Goal: Entertainment & Leisure: Consume media (video, audio)

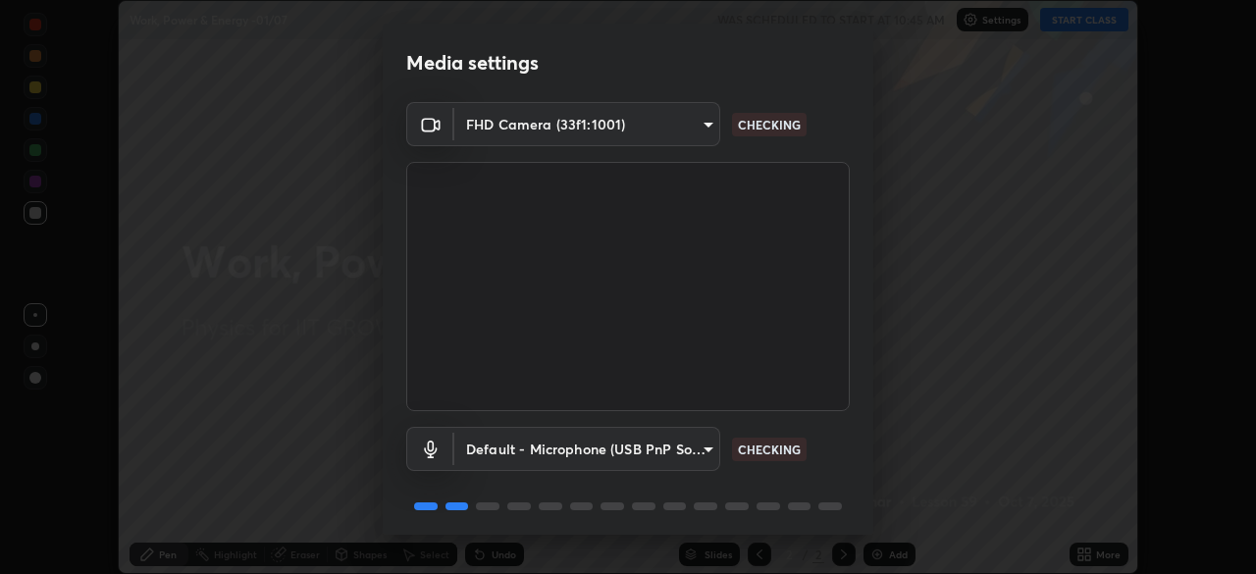
scroll to position [70, 0]
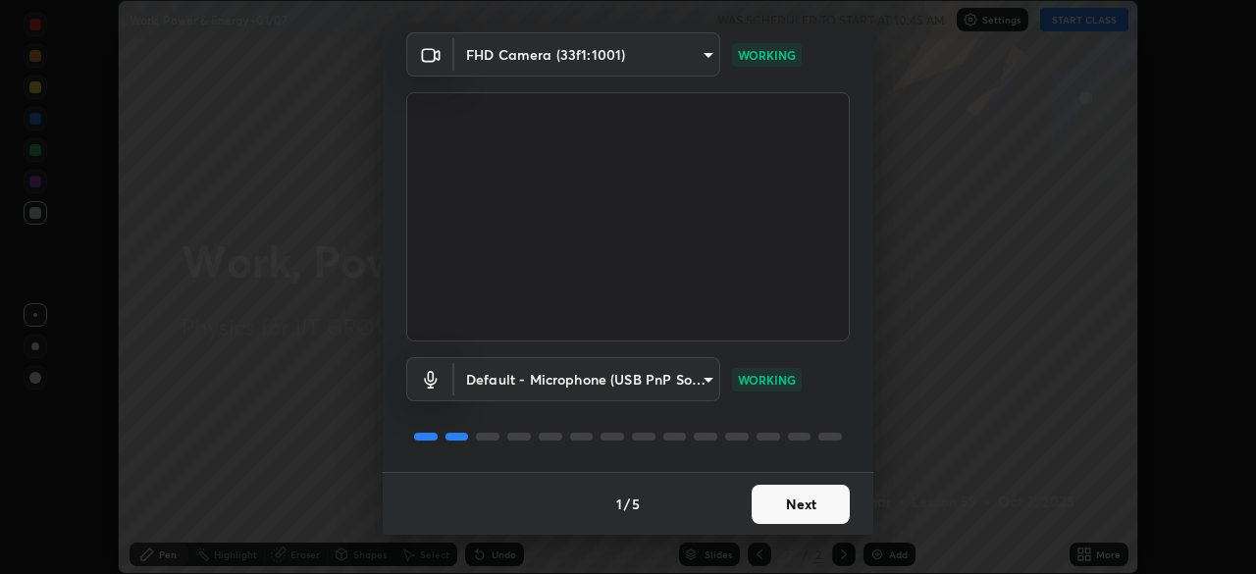
click at [825, 496] on button "Next" at bounding box center [801, 504] width 98 height 39
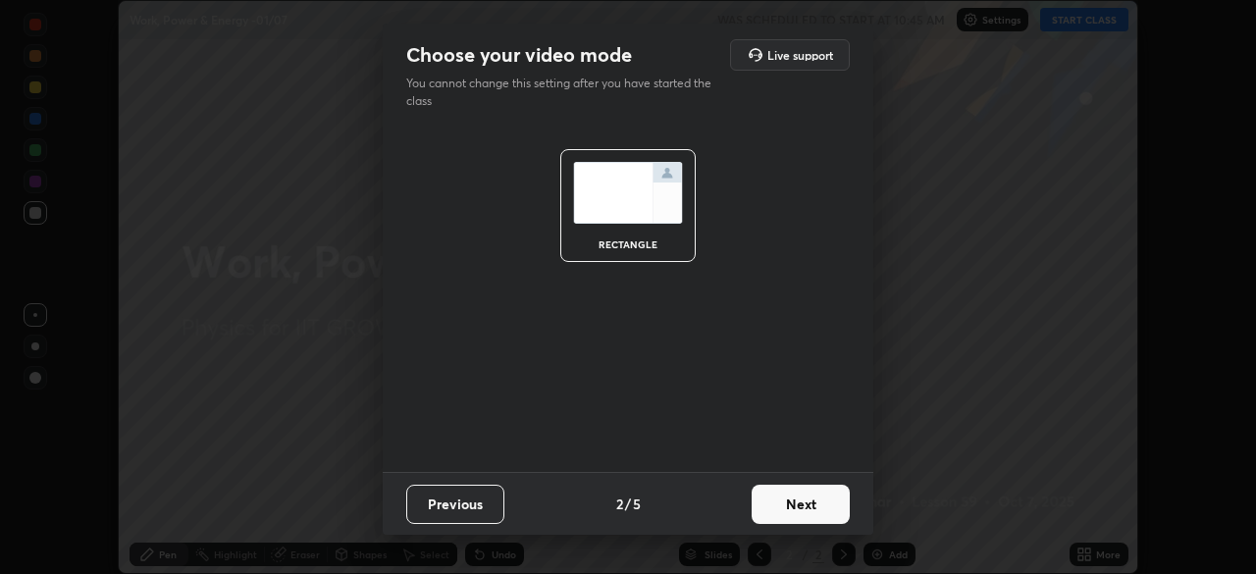
scroll to position [0, 0]
click at [824, 502] on button "Next" at bounding box center [801, 504] width 98 height 39
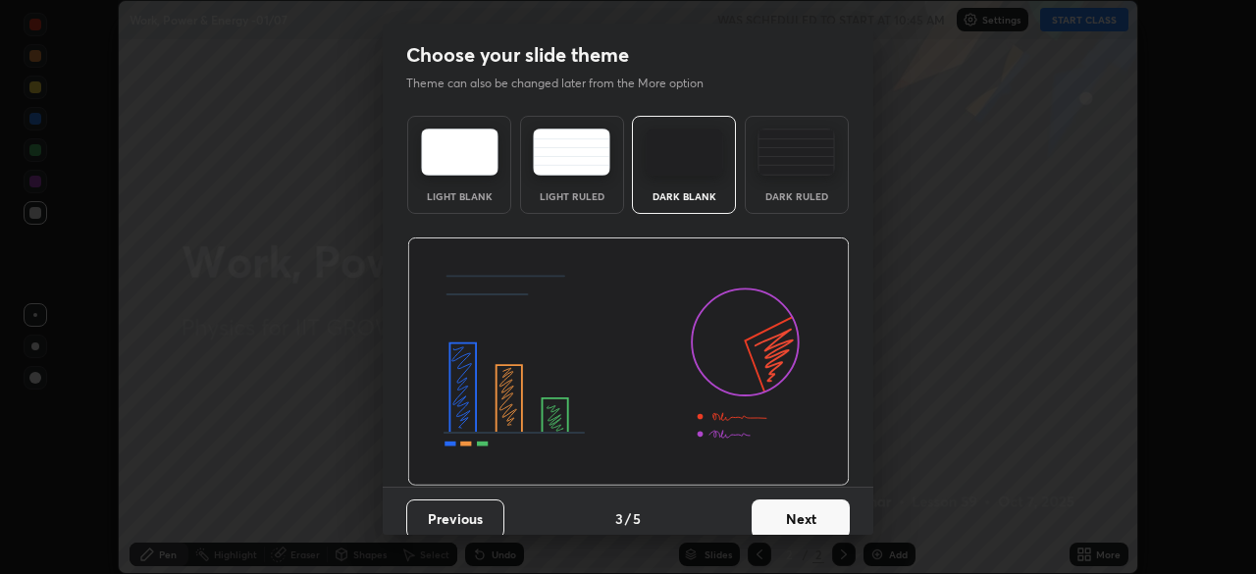
click at [826, 504] on button "Next" at bounding box center [801, 518] width 98 height 39
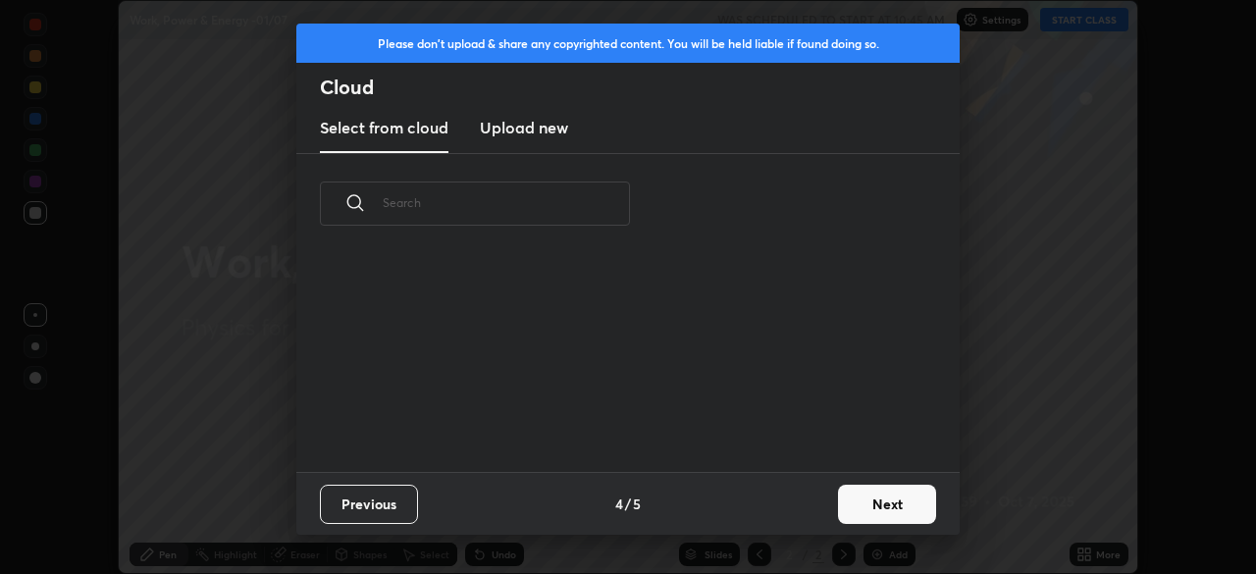
click at [866, 494] on button "Next" at bounding box center [887, 504] width 98 height 39
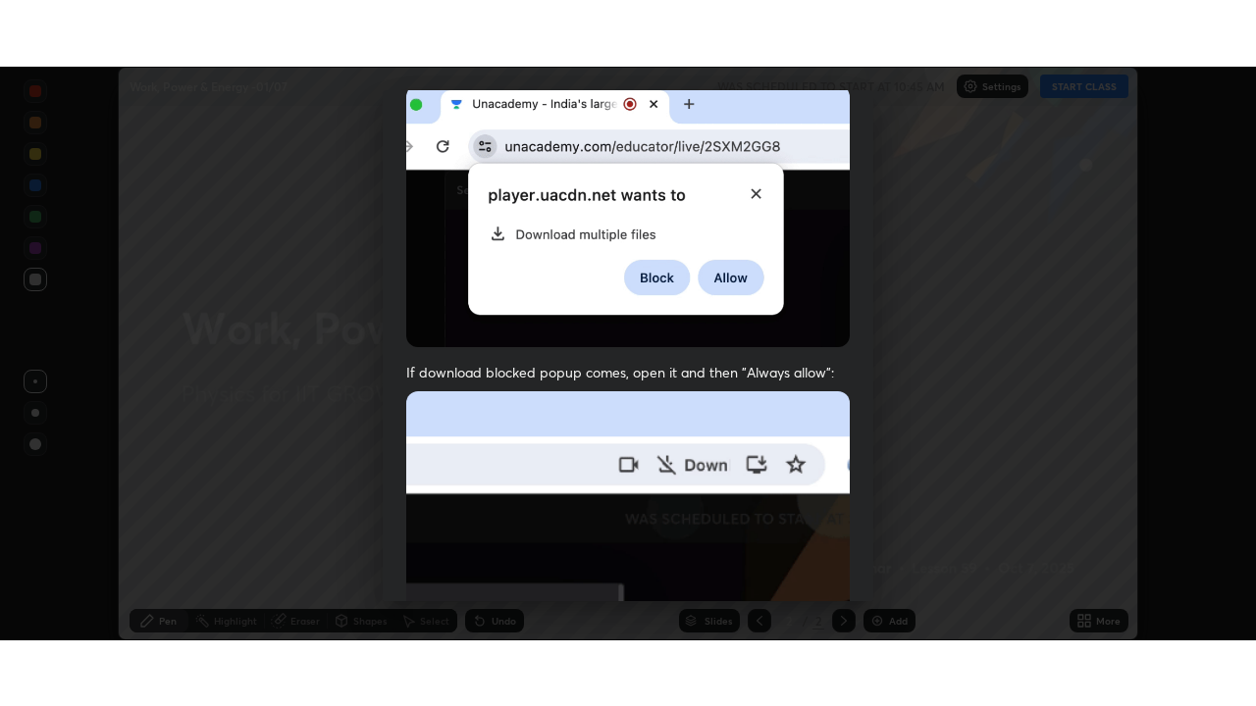
scroll to position [470, 0]
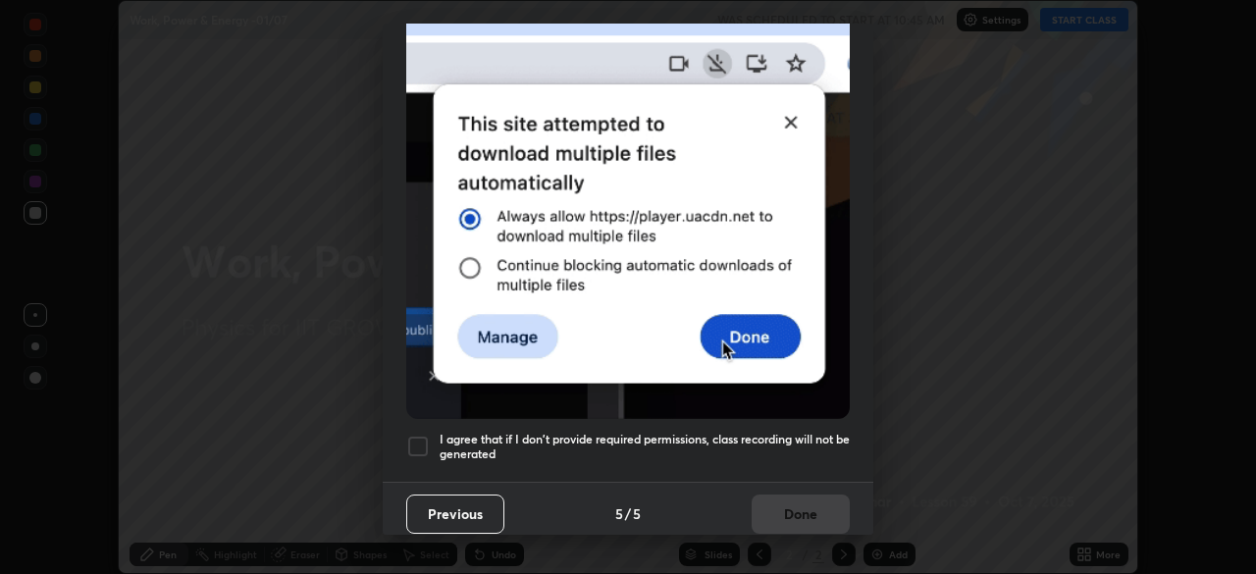
click at [821, 432] on h5 "I agree that if I don't provide required permissions, class recording will not …" at bounding box center [645, 447] width 410 height 30
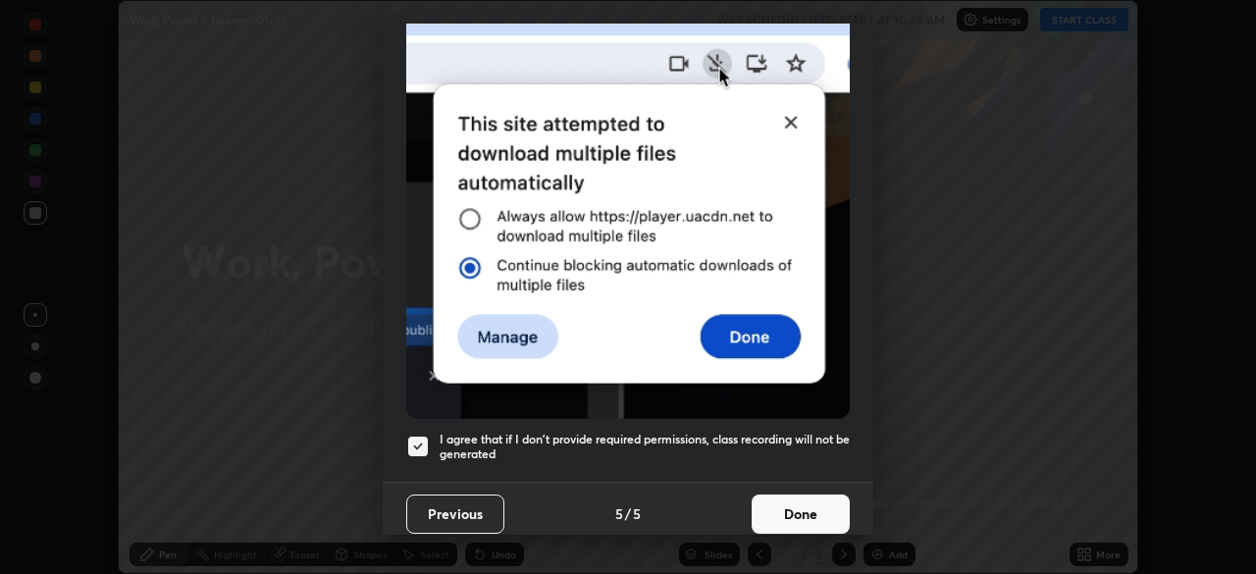
click at [811, 504] on button "Done" at bounding box center [801, 514] width 98 height 39
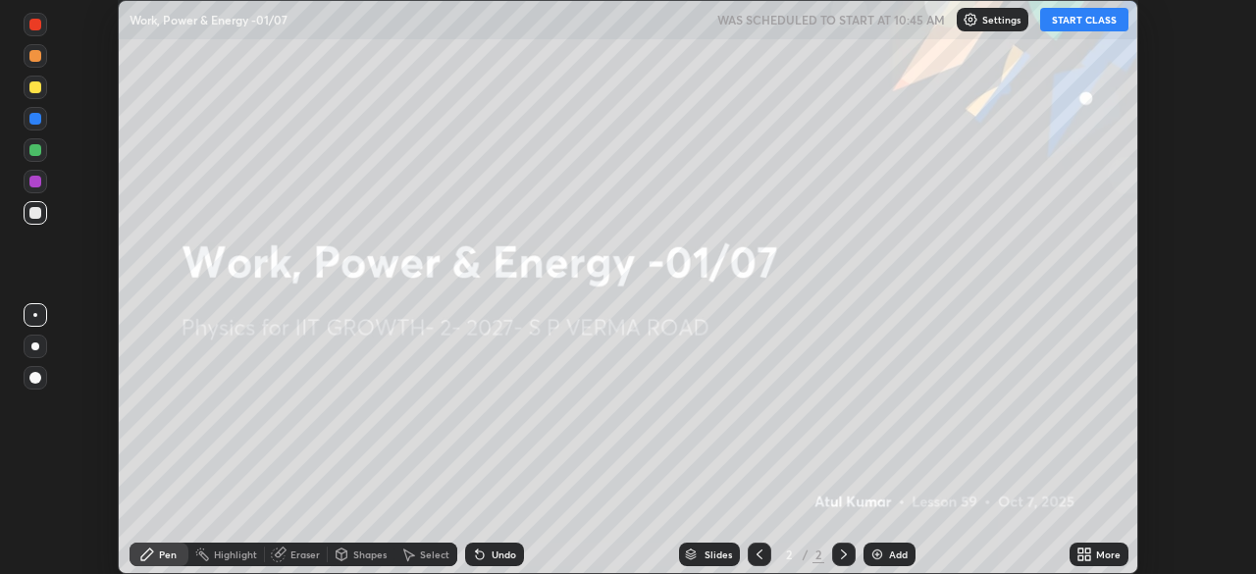
click at [1072, 23] on button "START CLASS" at bounding box center [1084, 20] width 88 height 24
click at [1084, 557] on icon at bounding box center [1084, 555] width 16 height 16
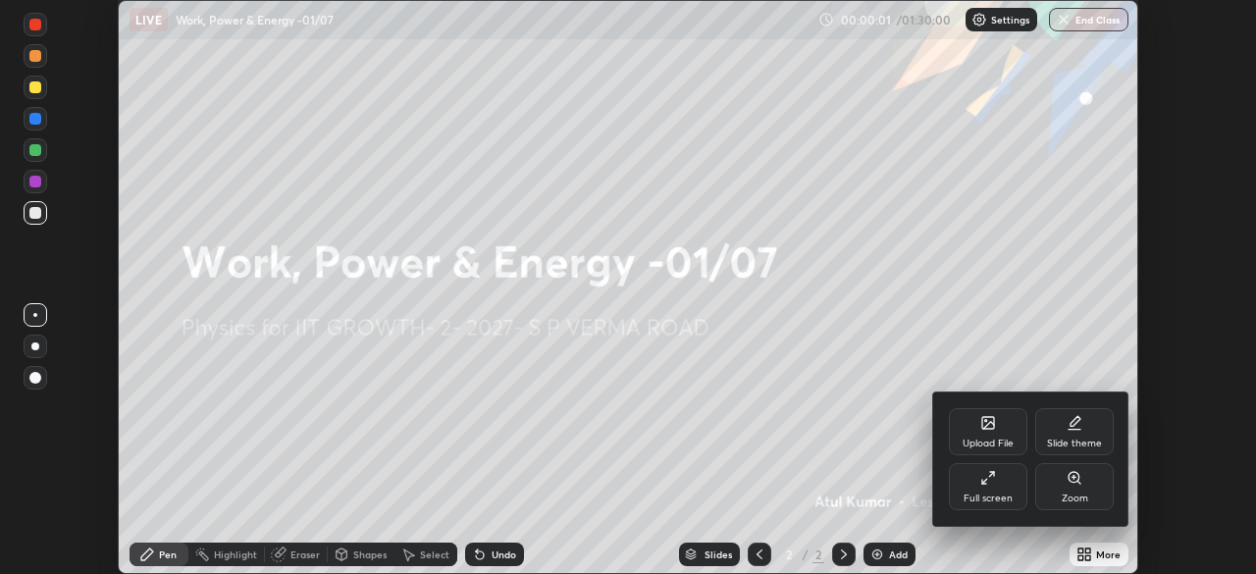
click at [998, 492] on div "Full screen" at bounding box center [988, 486] width 78 height 47
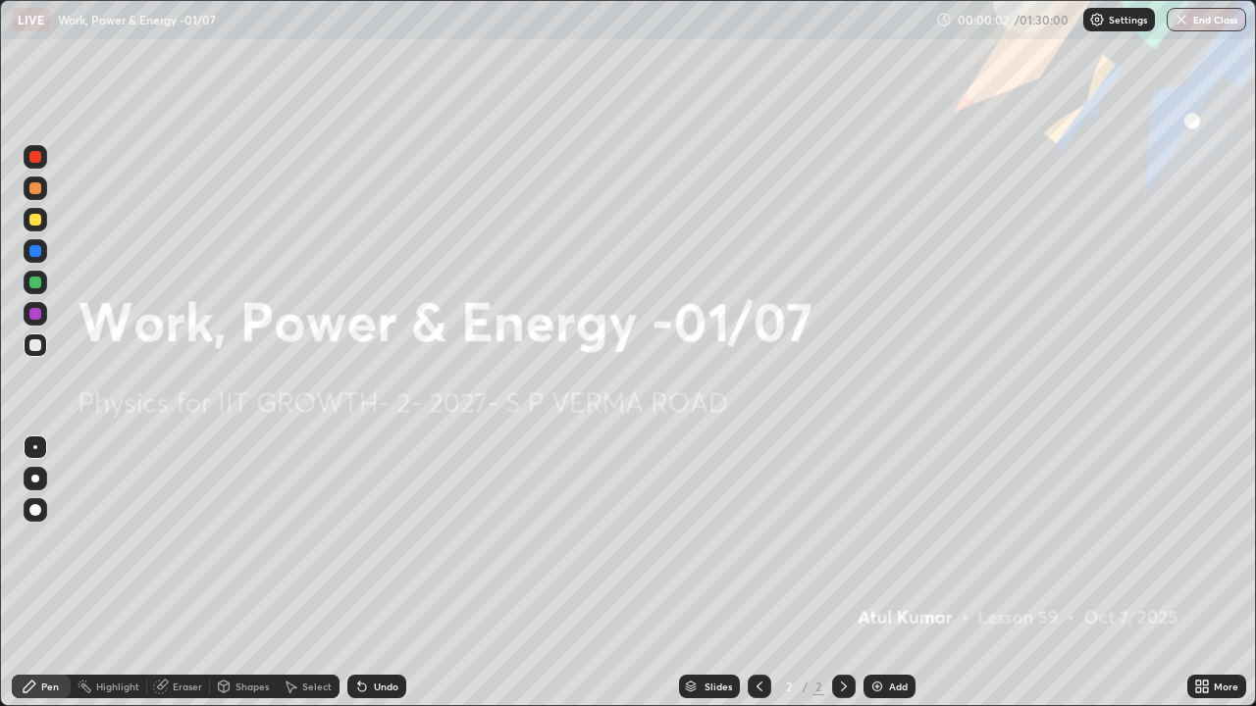
scroll to position [706, 1256]
click at [875, 573] on img at bounding box center [877, 687] width 16 height 16
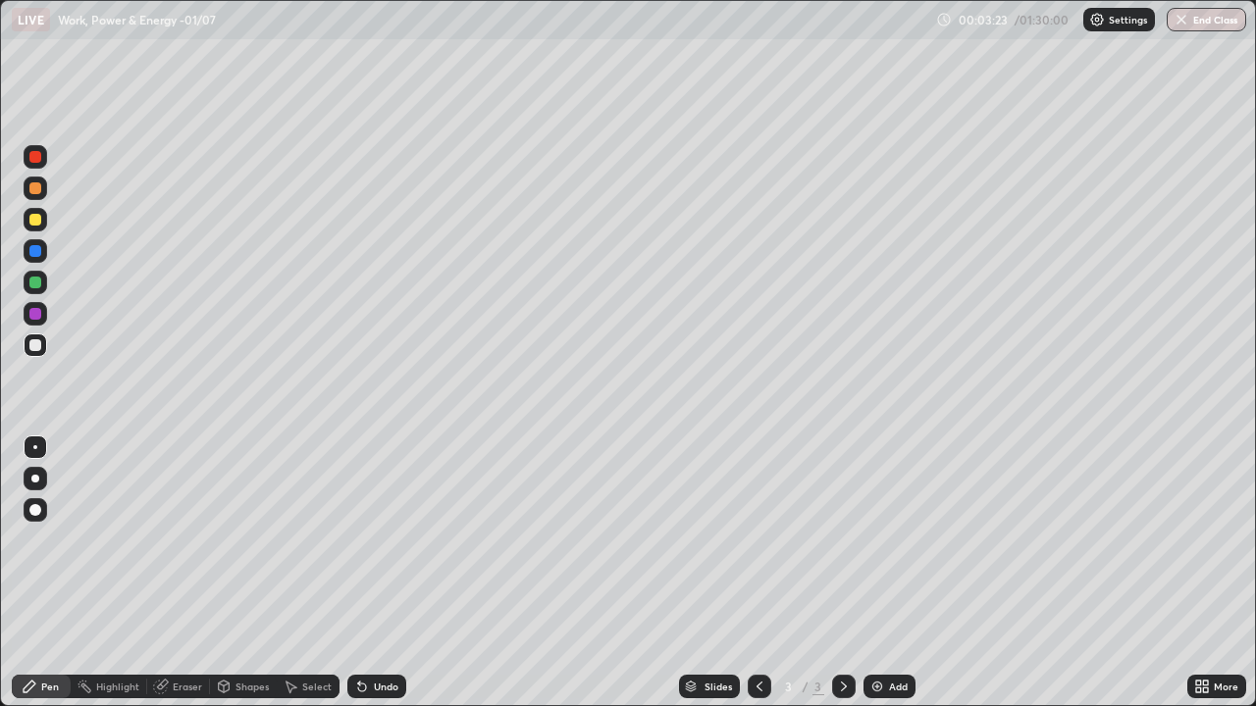
click at [39, 224] on div at bounding box center [35, 220] width 12 height 12
click at [364, 573] on icon at bounding box center [362, 687] width 16 height 16
click at [374, 573] on div "Undo" at bounding box center [386, 687] width 25 height 10
click at [380, 573] on div "Undo" at bounding box center [376, 687] width 59 height 24
click at [389, 573] on div "Undo" at bounding box center [376, 687] width 59 height 24
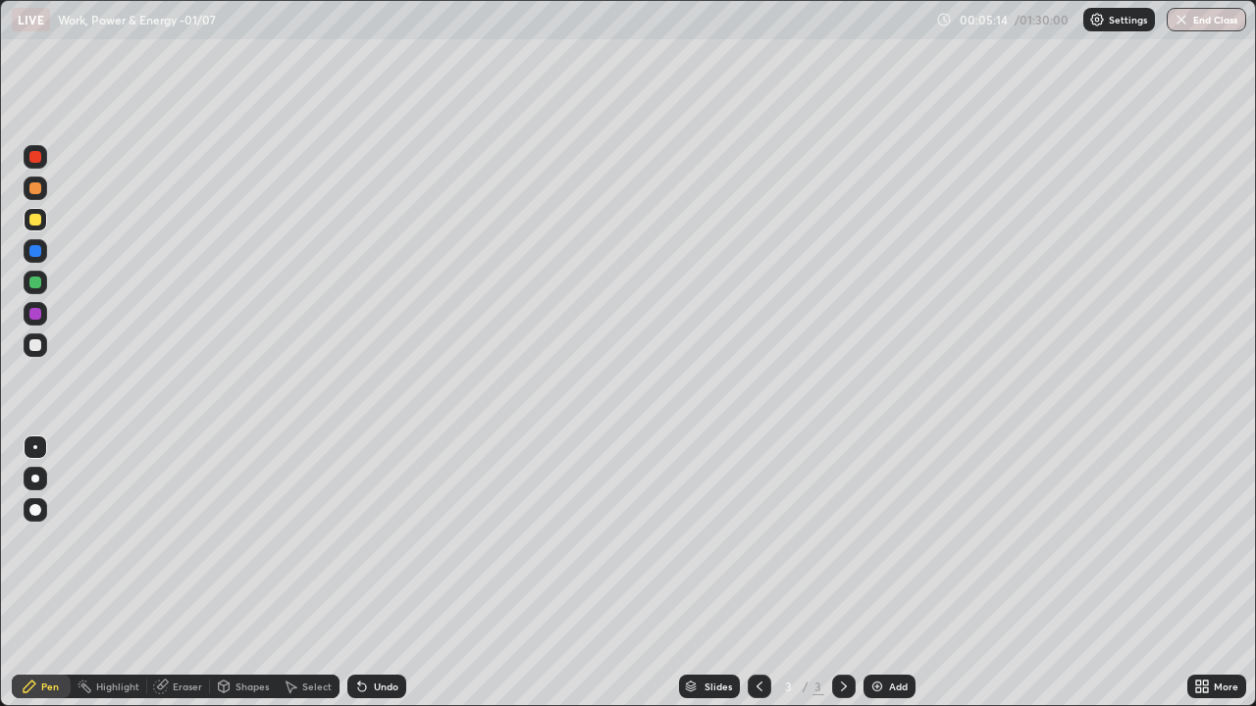
click at [386, 573] on div "Undo" at bounding box center [376, 687] width 59 height 24
click at [383, 573] on div "Undo" at bounding box center [386, 687] width 25 height 10
click at [387, 573] on div "Undo" at bounding box center [376, 687] width 59 height 24
click at [386, 573] on div "Undo" at bounding box center [386, 687] width 25 height 10
click at [384, 573] on div "Undo" at bounding box center [386, 687] width 25 height 10
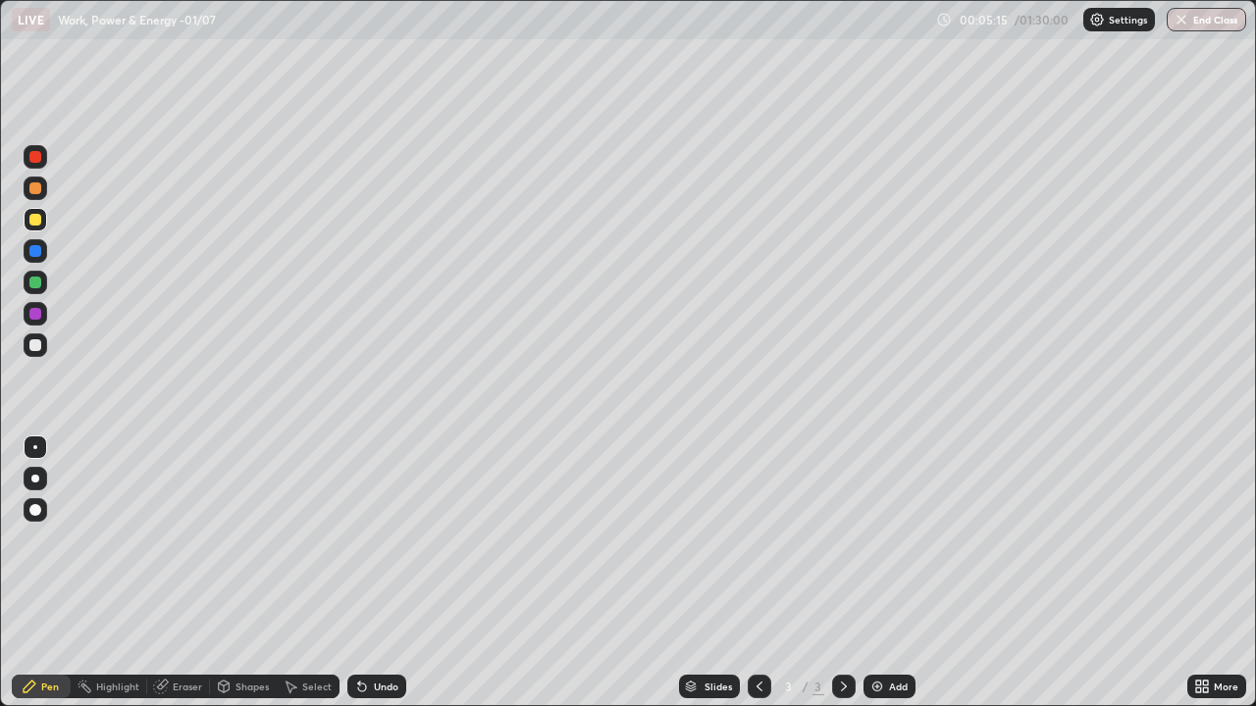
click at [385, 573] on div "Undo" at bounding box center [386, 687] width 25 height 10
click at [383, 573] on div "Undo" at bounding box center [386, 687] width 25 height 10
click at [384, 573] on div "Undo" at bounding box center [386, 687] width 25 height 10
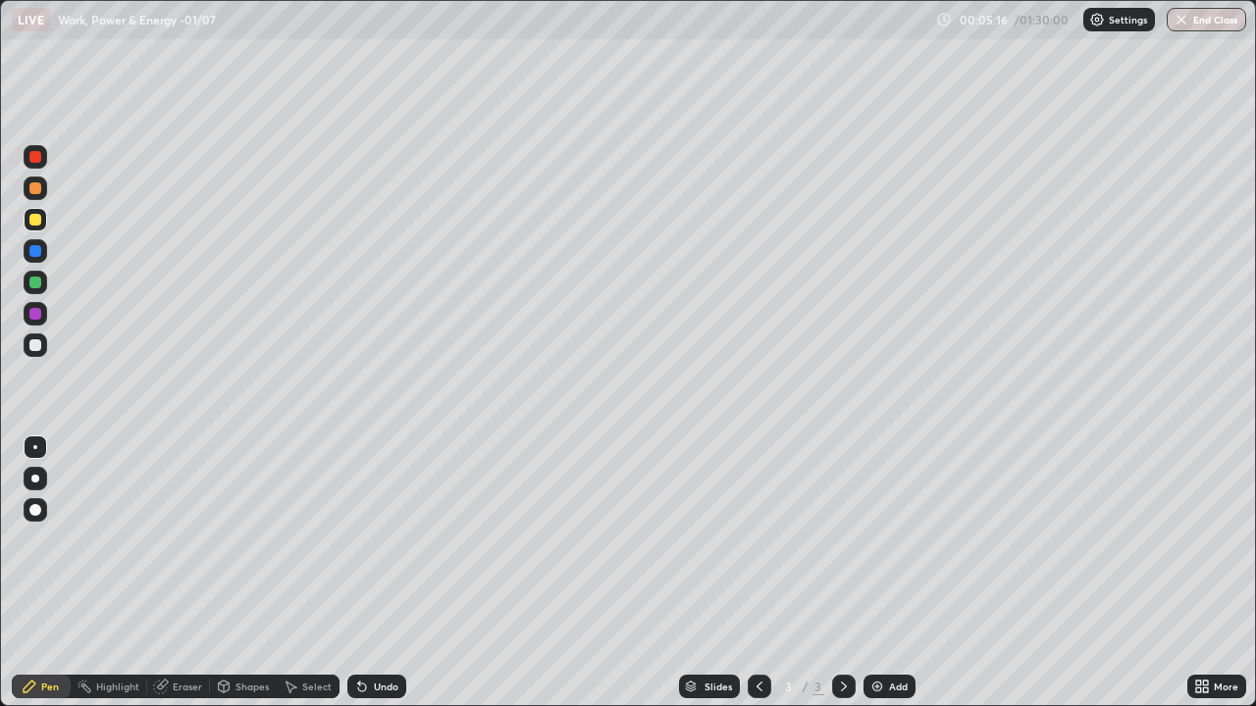
click at [381, 573] on div "Undo" at bounding box center [386, 687] width 25 height 10
click at [383, 573] on div "Undo" at bounding box center [386, 687] width 25 height 10
click at [235, 573] on div "Shapes" at bounding box center [243, 687] width 67 height 24
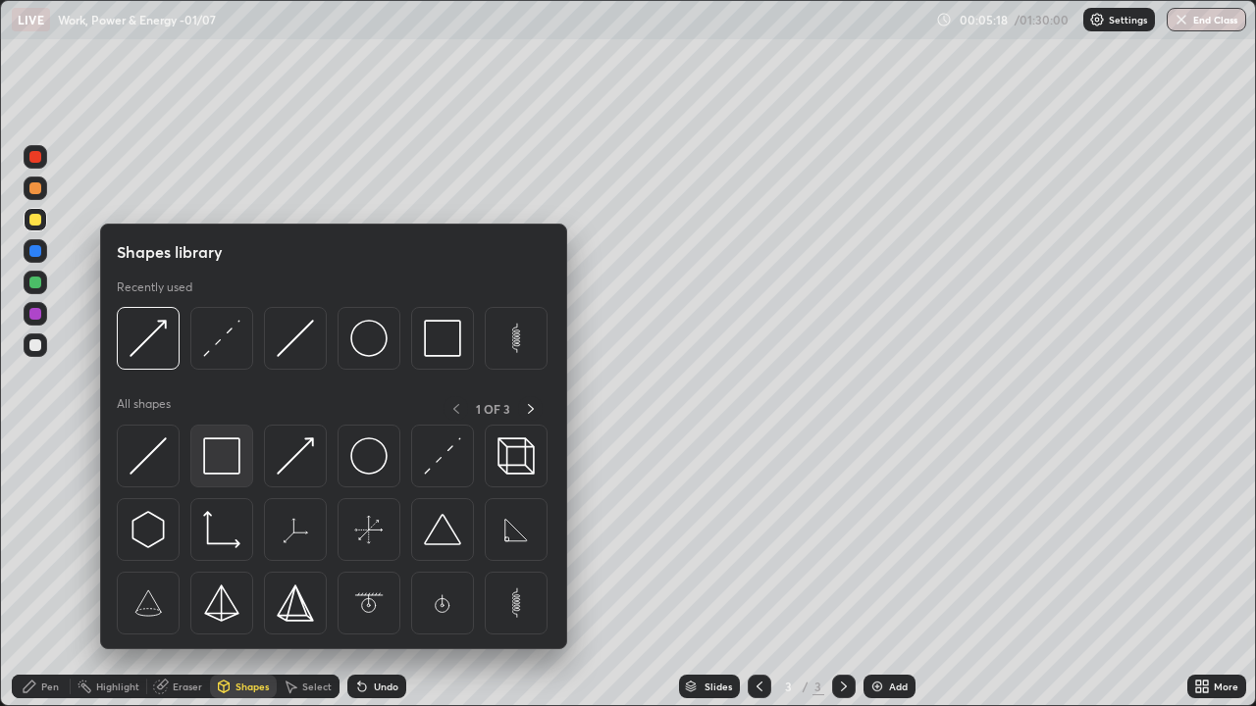
click at [229, 460] on img at bounding box center [221, 456] width 37 height 37
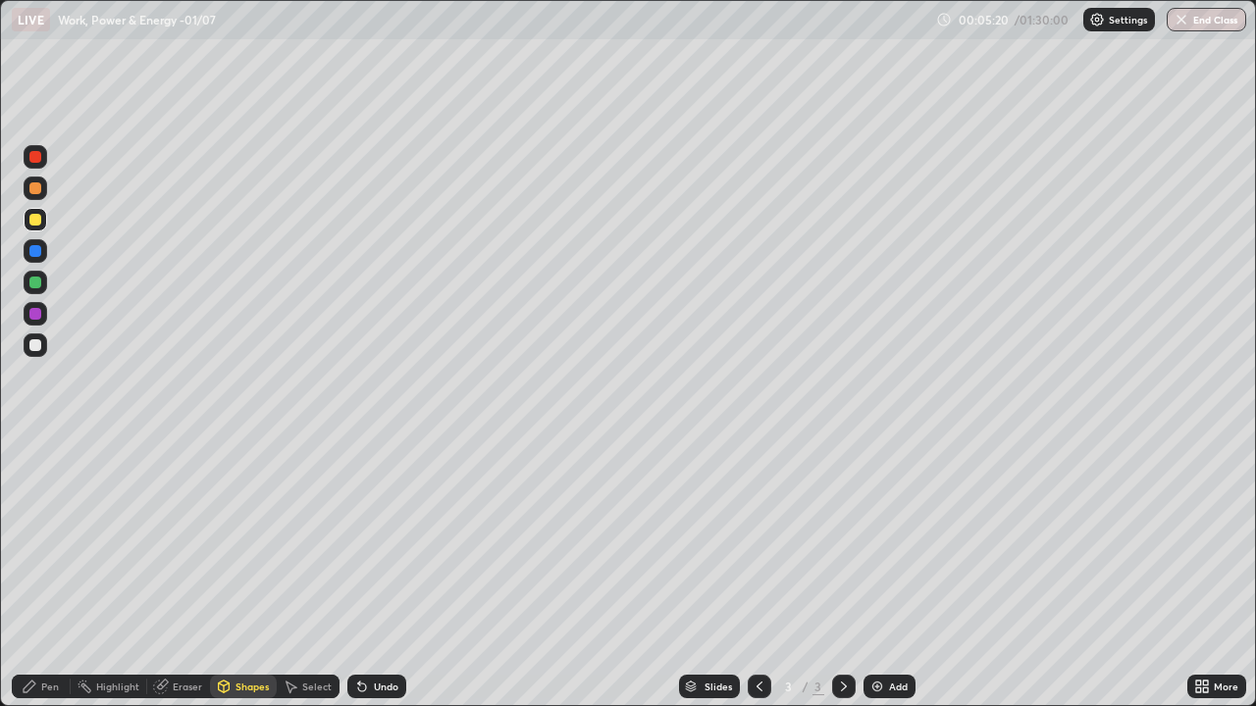
click at [246, 573] on div "Shapes" at bounding box center [243, 687] width 67 height 24
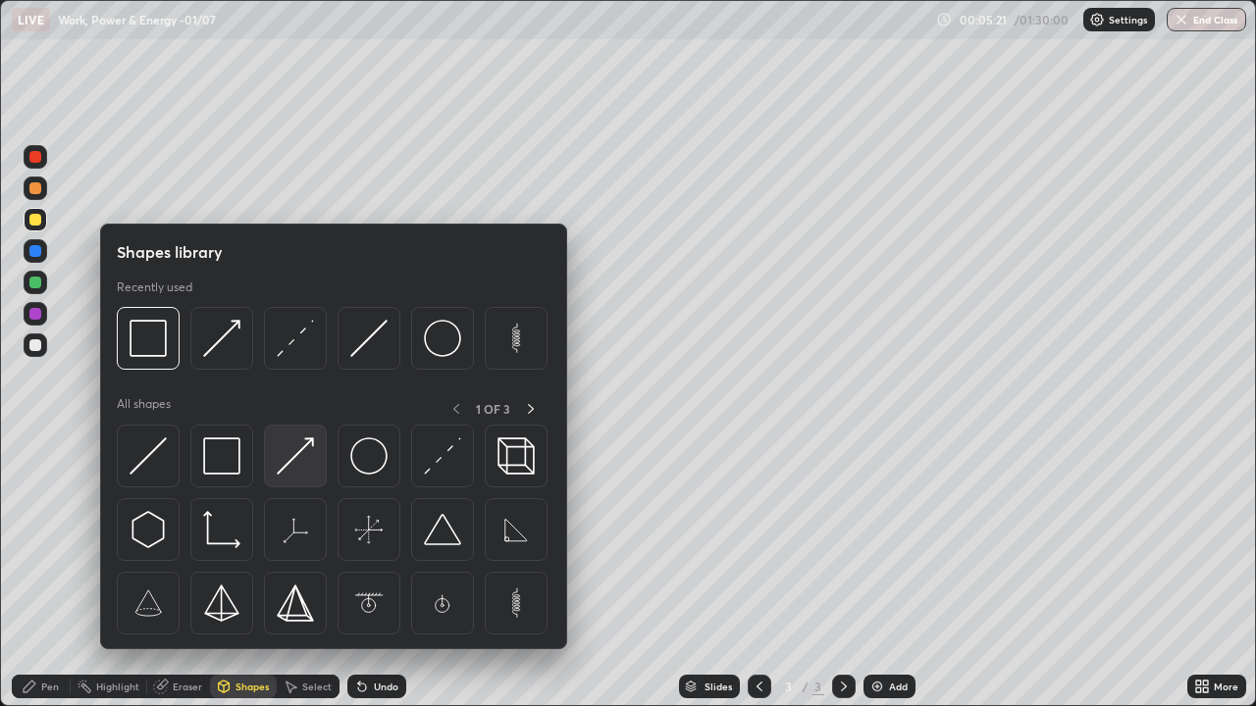
click at [292, 458] on img at bounding box center [295, 456] width 37 height 37
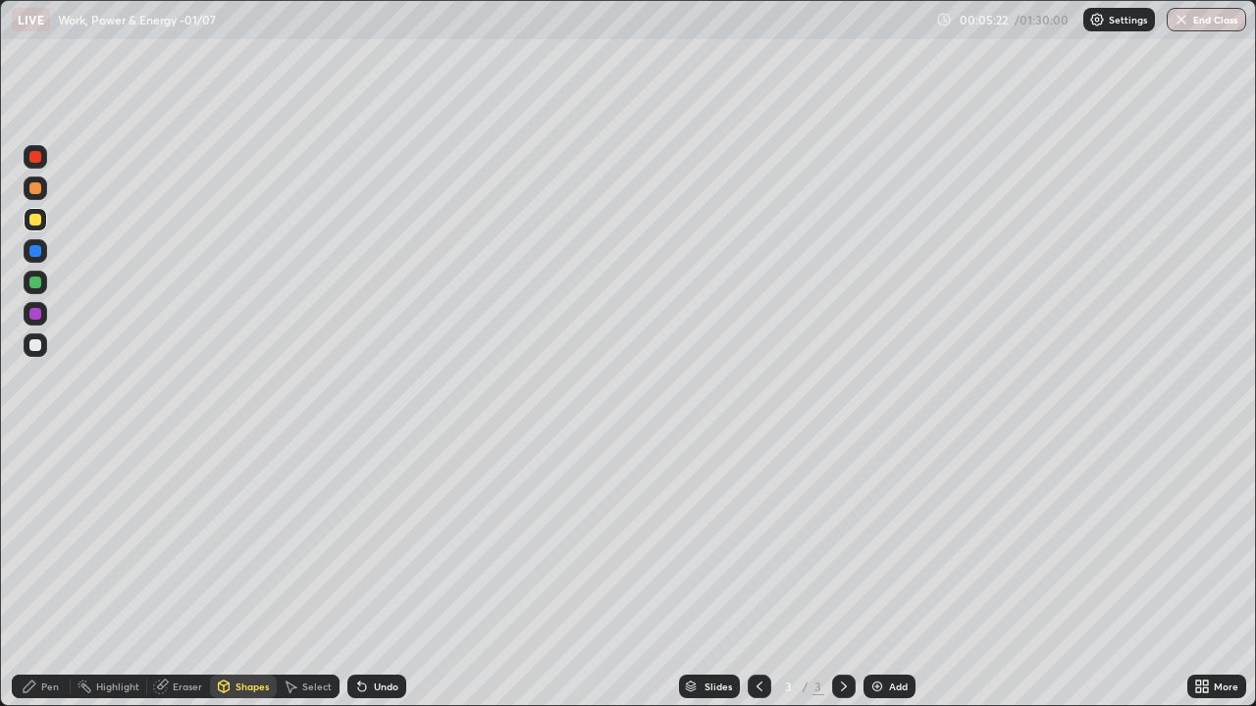
click at [55, 573] on div "Pen" at bounding box center [41, 686] width 59 height 39
click at [246, 573] on div "Shapes" at bounding box center [251, 687] width 33 height 10
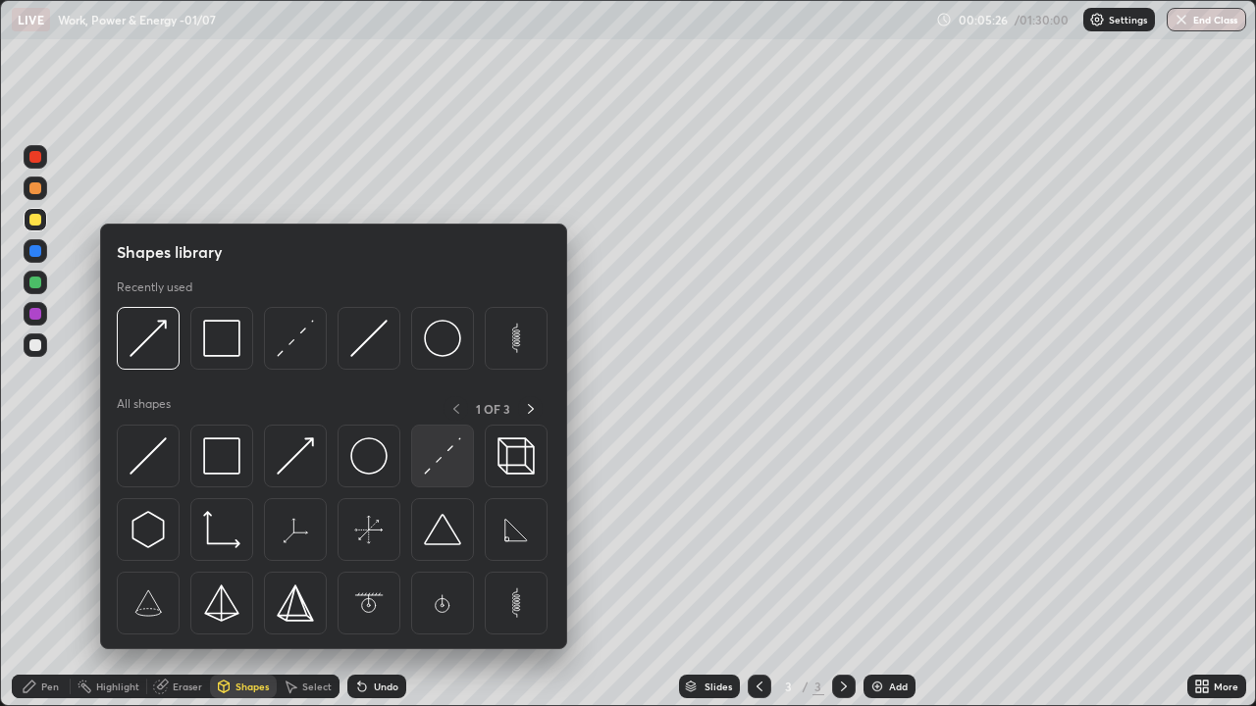
click at [439, 463] on img at bounding box center [442, 456] width 37 height 37
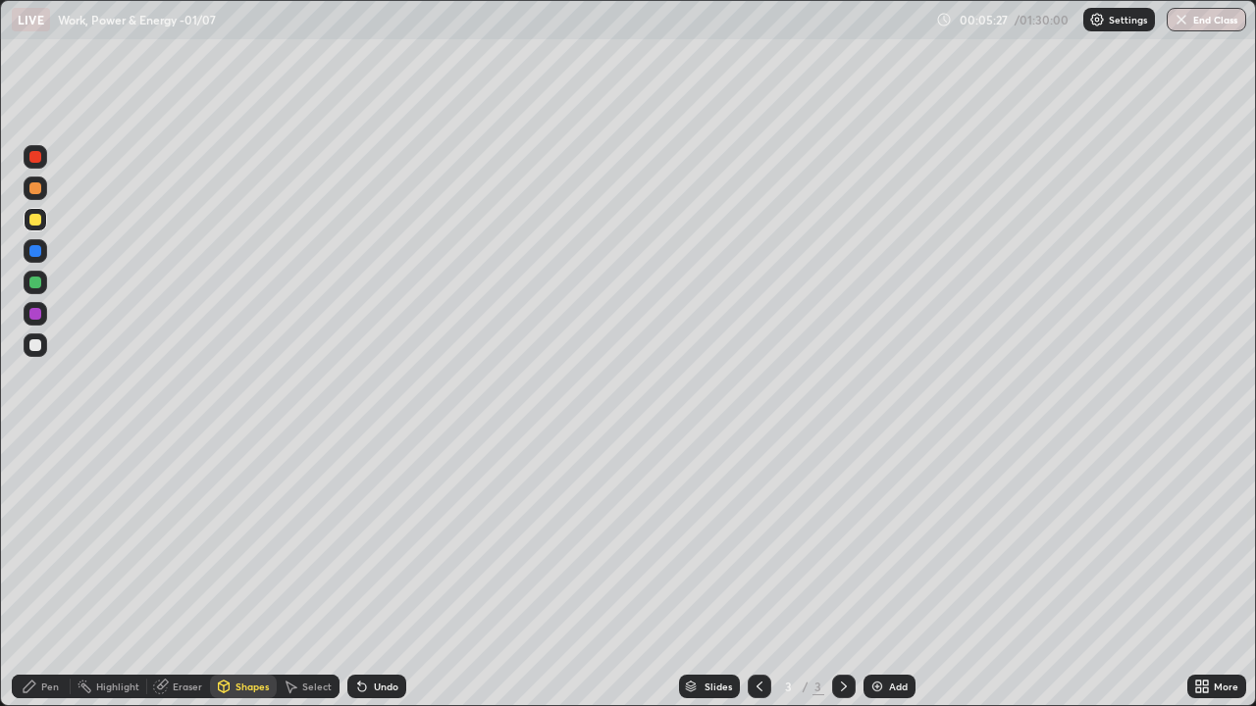
click at [235, 573] on div "Shapes" at bounding box center [243, 687] width 67 height 24
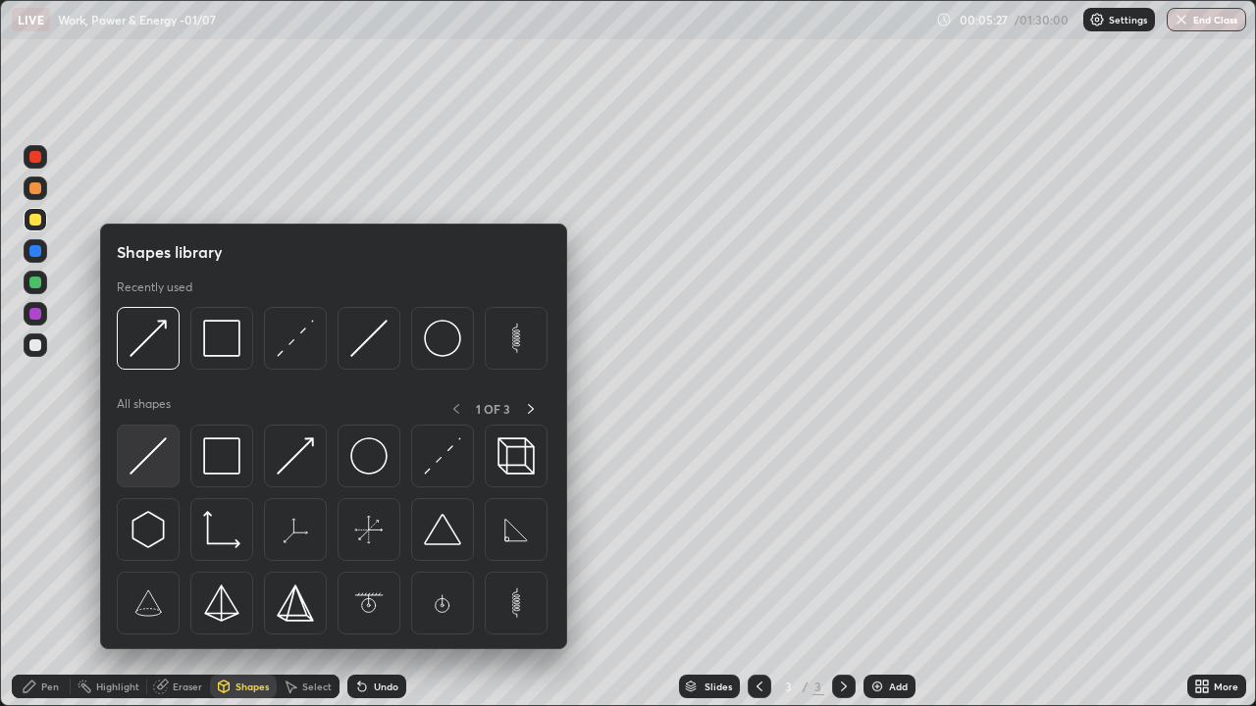
click at [156, 467] on img at bounding box center [148, 456] width 37 height 37
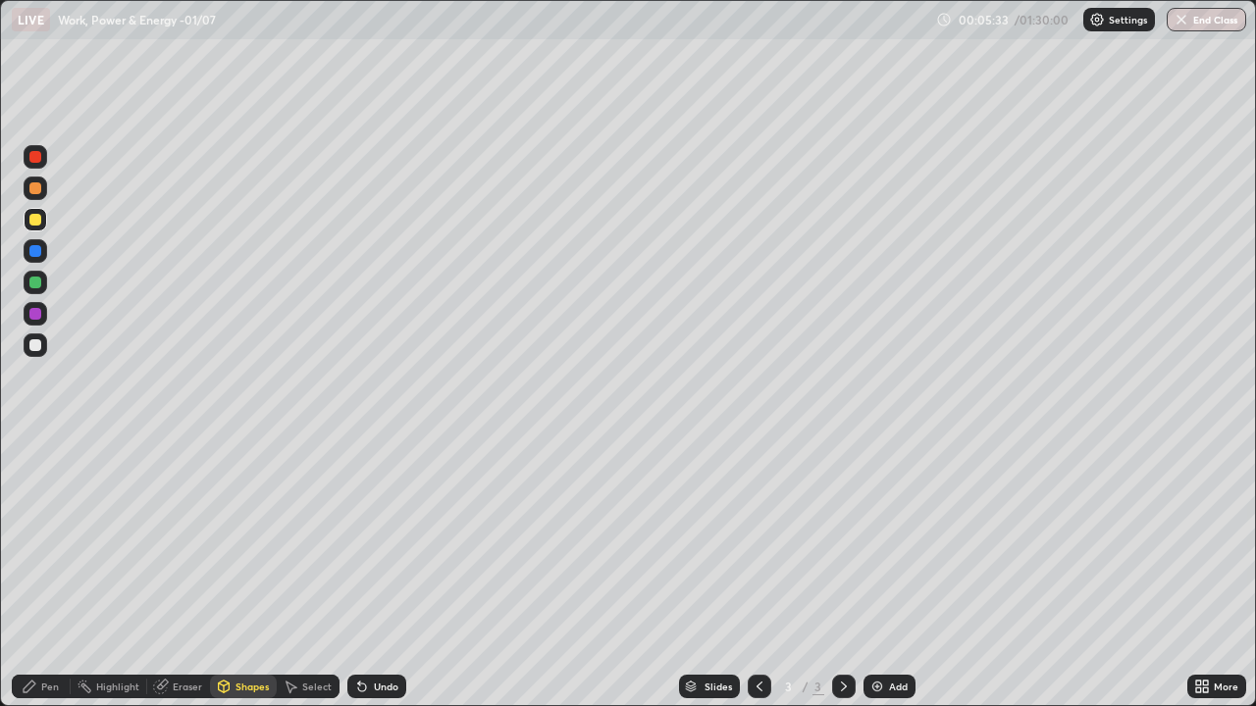
click at [251, 573] on div "Shapes" at bounding box center [243, 687] width 67 height 24
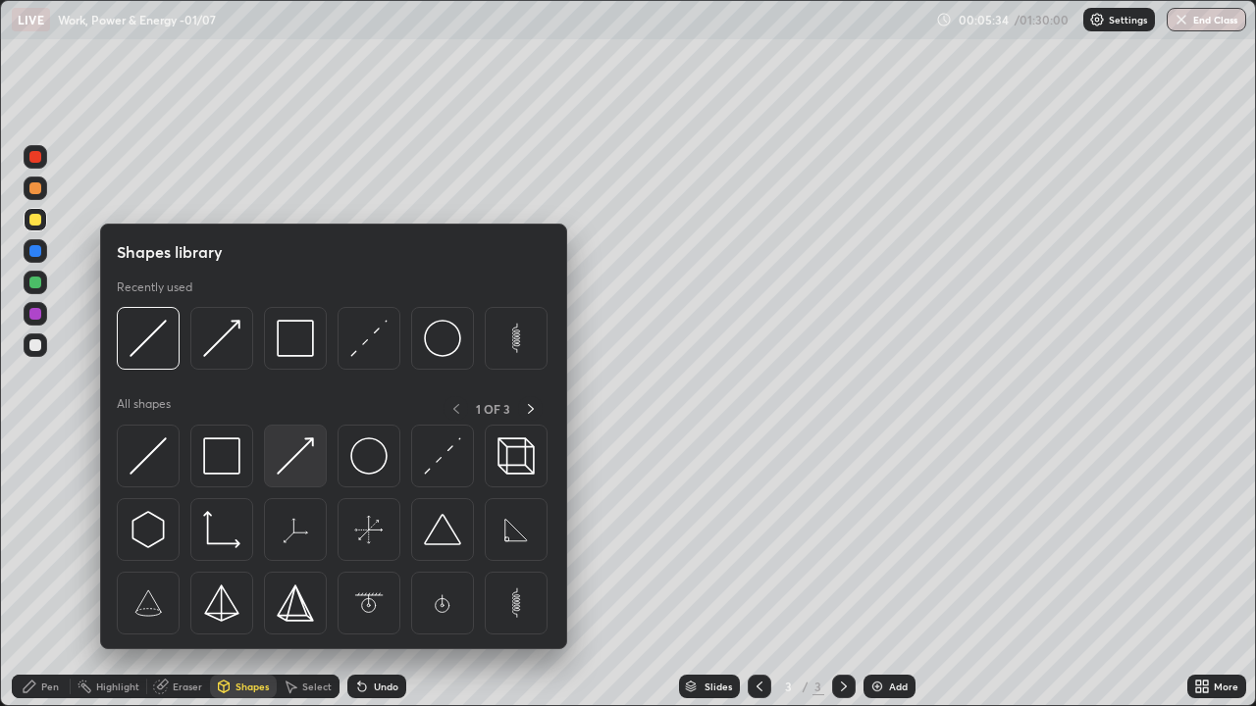
click at [292, 460] on img at bounding box center [295, 456] width 37 height 37
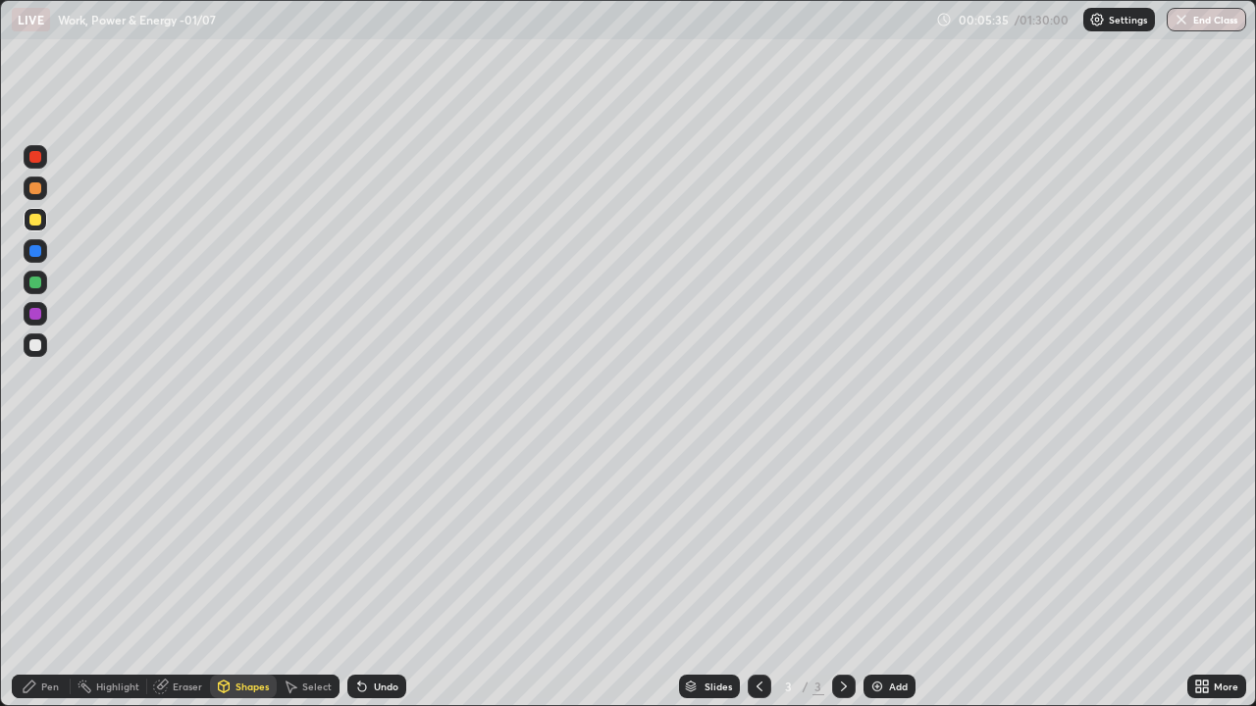
click at [40, 280] on div at bounding box center [35, 283] width 12 height 12
click at [55, 573] on div "Pen" at bounding box center [41, 687] width 59 height 24
click at [42, 573] on div "Pen" at bounding box center [50, 687] width 18 height 10
click at [872, 573] on img at bounding box center [877, 687] width 16 height 16
click at [368, 573] on div "Undo" at bounding box center [376, 687] width 59 height 24
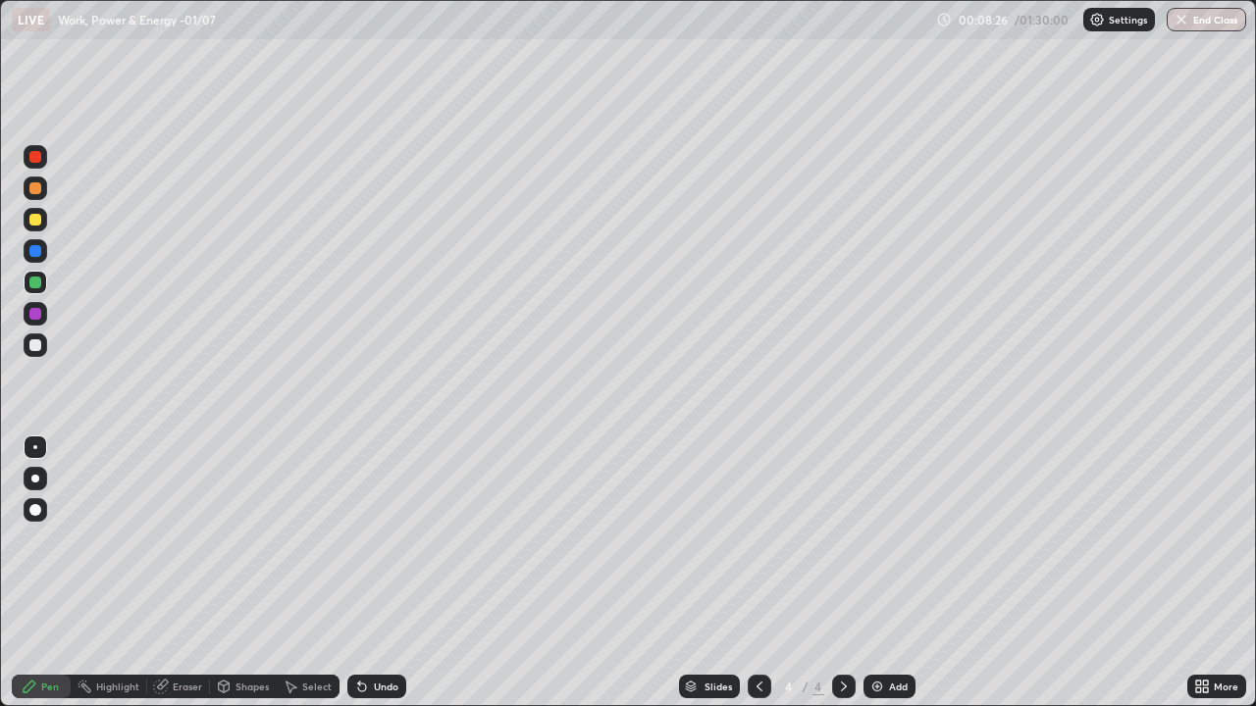
click at [371, 573] on div "Undo" at bounding box center [376, 687] width 59 height 24
click at [370, 573] on div "Undo" at bounding box center [376, 687] width 59 height 24
click at [358, 573] on icon at bounding box center [359, 683] width 2 height 2
click at [889, 573] on div "Add" at bounding box center [898, 687] width 19 height 10
click at [244, 573] on div "Shapes" at bounding box center [243, 687] width 67 height 24
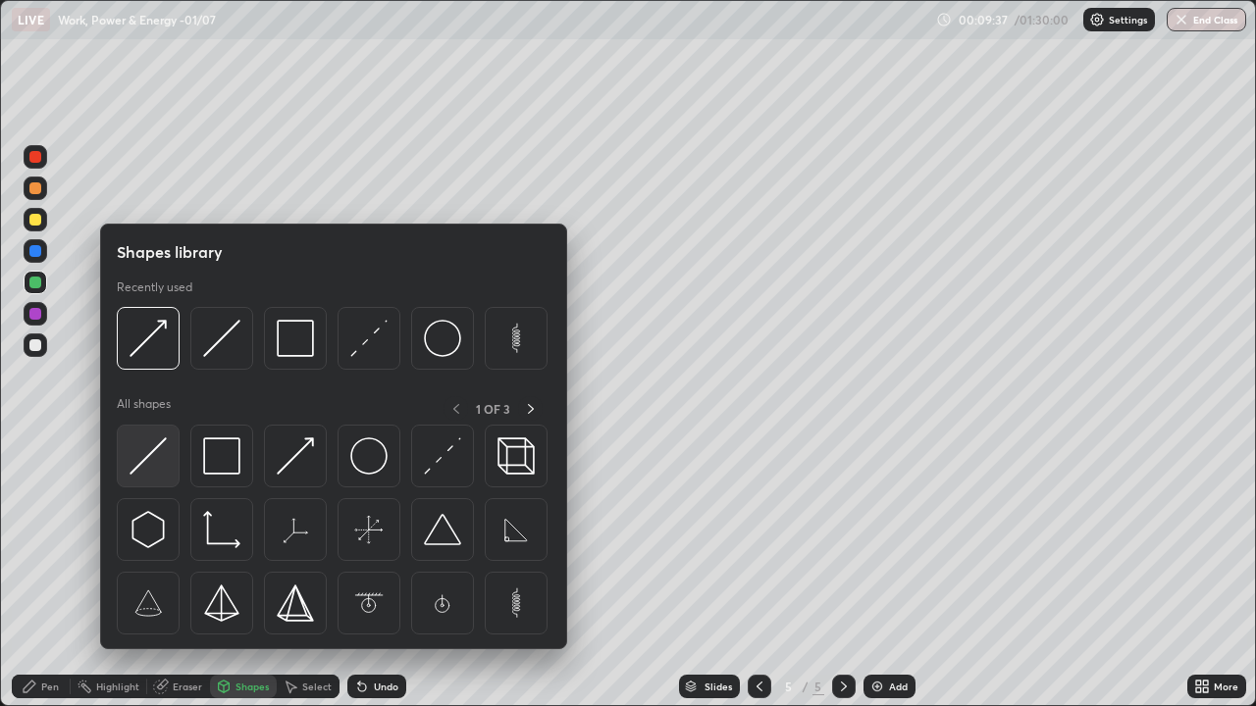
click at [168, 460] on div at bounding box center [148, 456] width 63 height 63
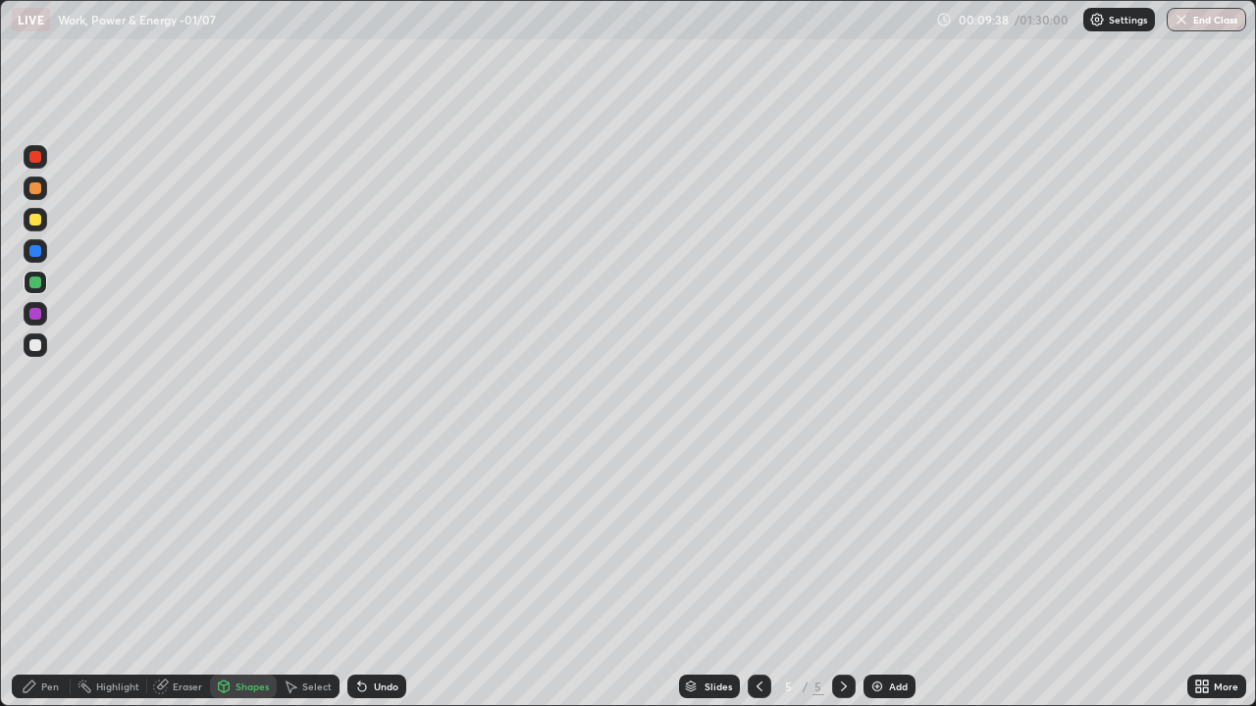
click at [236, 573] on div "Shapes" at bounding box center [243, 687] width 67 height 24
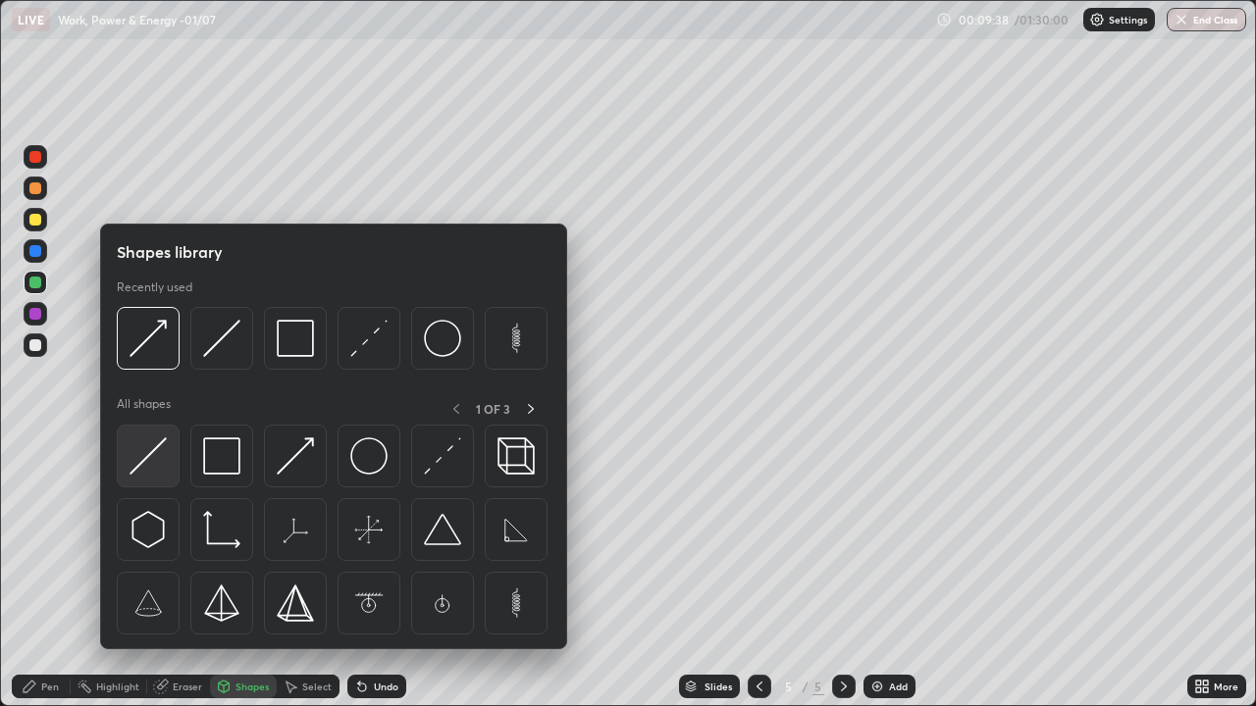
click at [152, 456] on img at bounding box center [148, 456] width 37 height 37
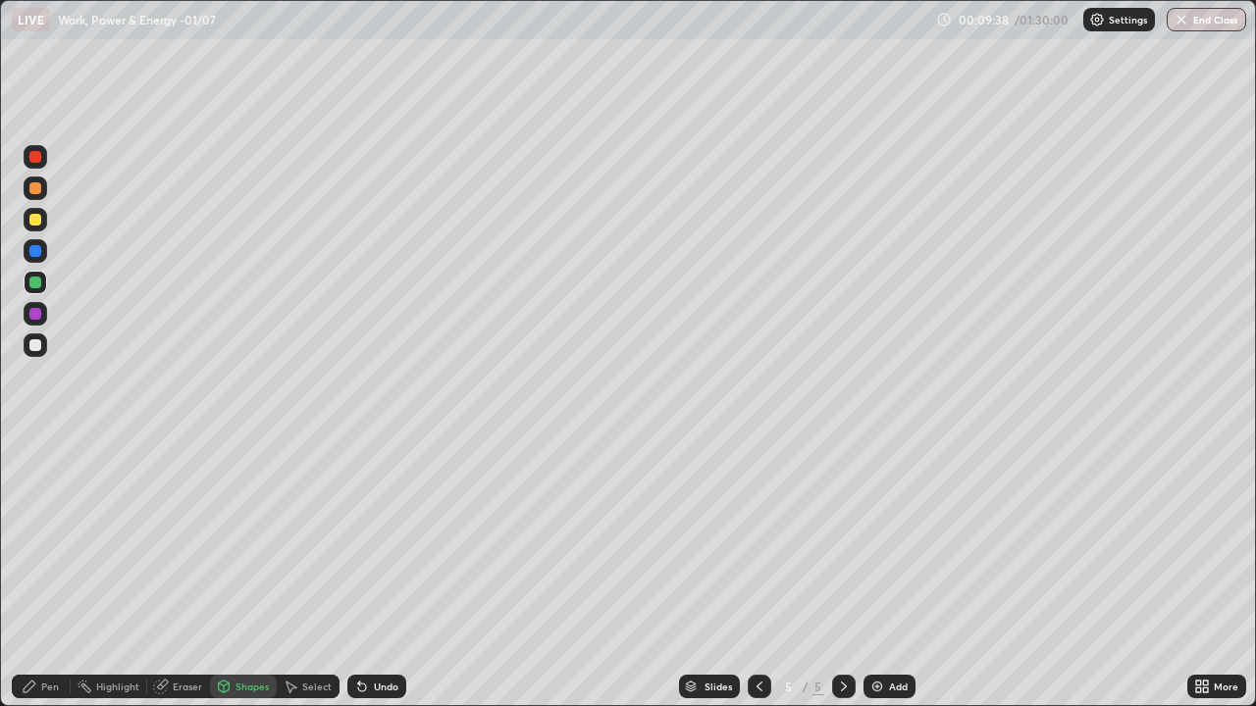
click at [43, 347] on div at bounding box center [36, 346] width 24 height 24
click at [43, 573] on div "Pen" at bounding box center [50, 687] width 18 height 10
click at [243, 573] on div "Shapes" at bounding box center [243, 686] width 67 height 39
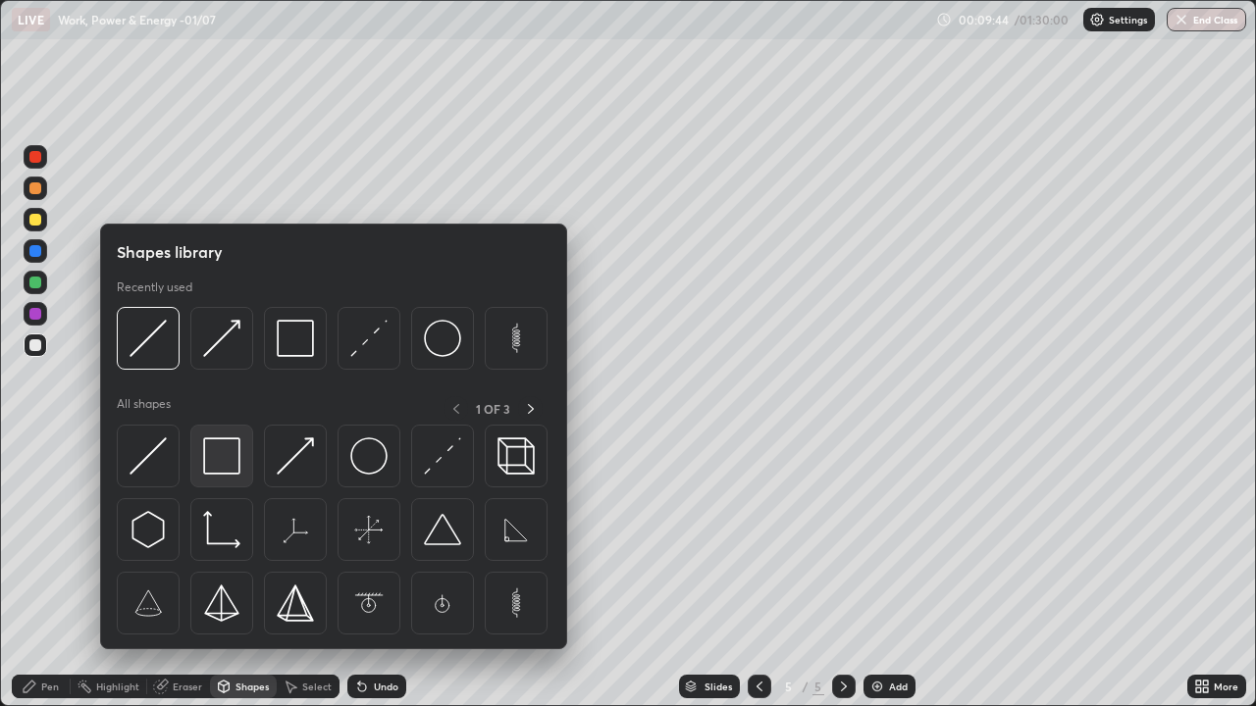
click at [230, 462] on img at bounding box center [221, 456] width 37 height 37
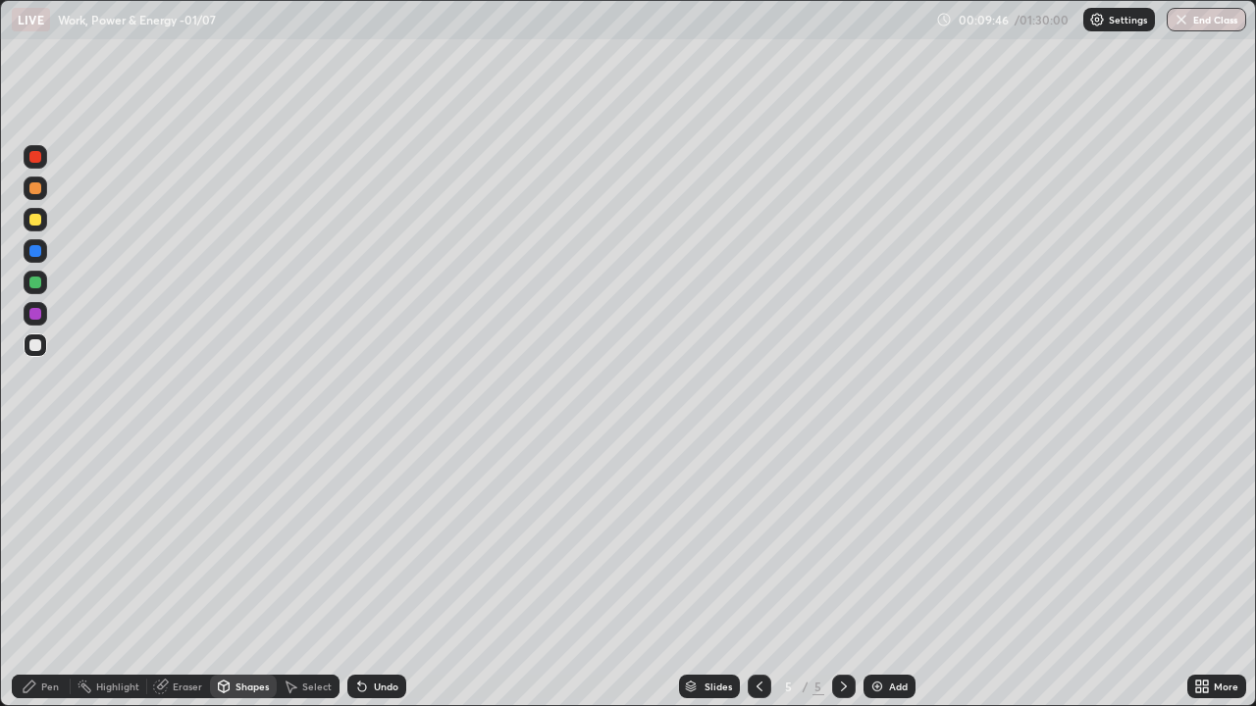
click at [240, 573] on div "Shapes" at bounding box center [251, 687] width 33 height 10
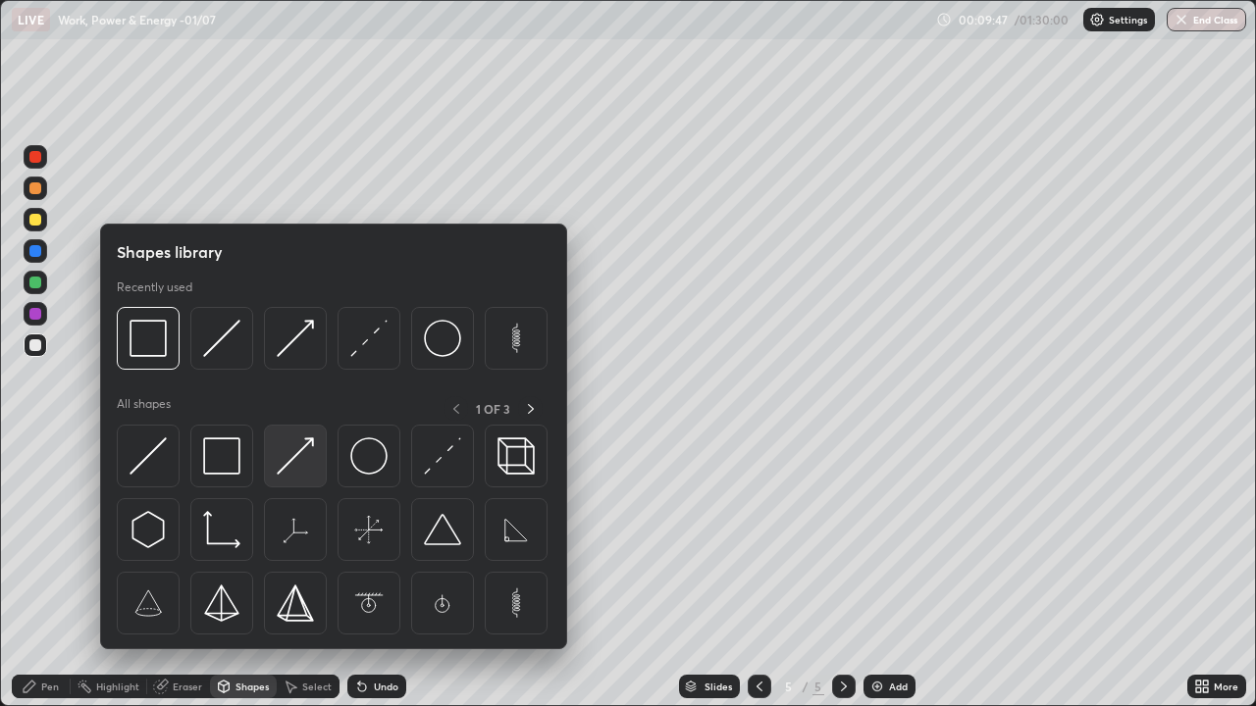
click at [296, 462] on img at bounding box center [295, 456] width 37 height 37
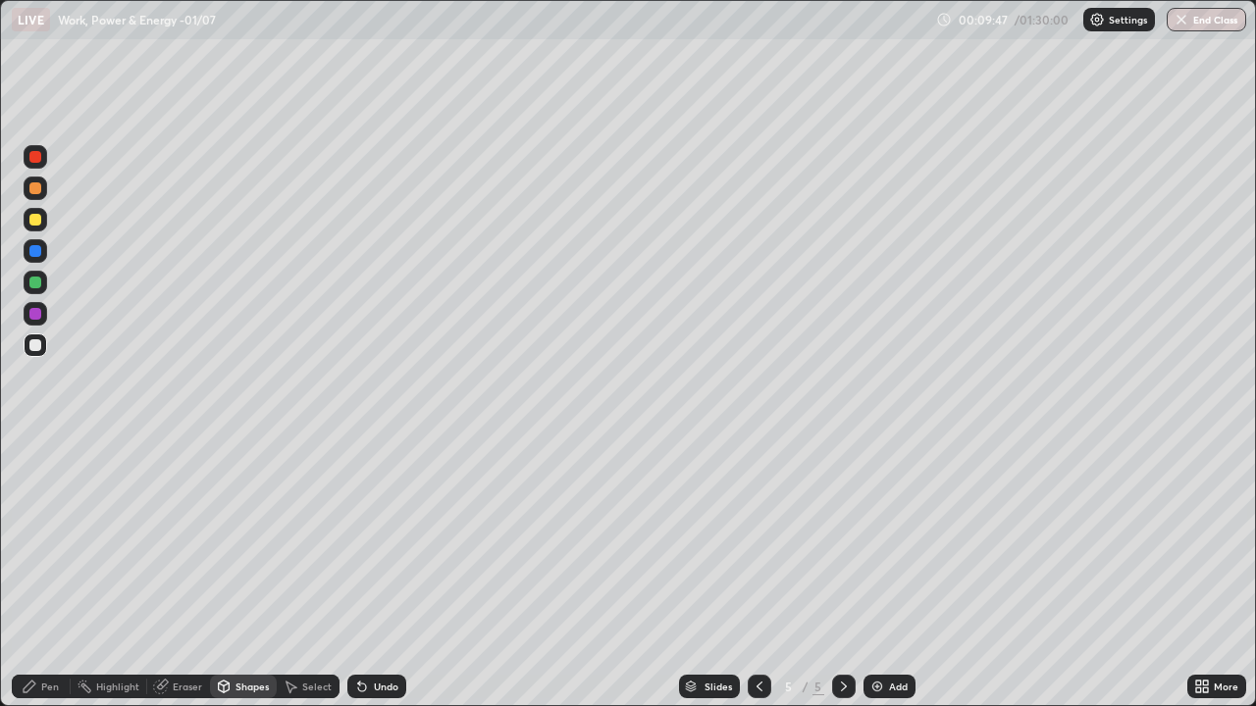
click at [36, 345] on div at bounding box center [35, 346] width 12 height 12
click at [41, 573] on div "Pen" at bounding box center [50, 687] width 18 height 10
click at [242, 573] on div "Shapes" at bounding box center [251, 687] width 33 height 10
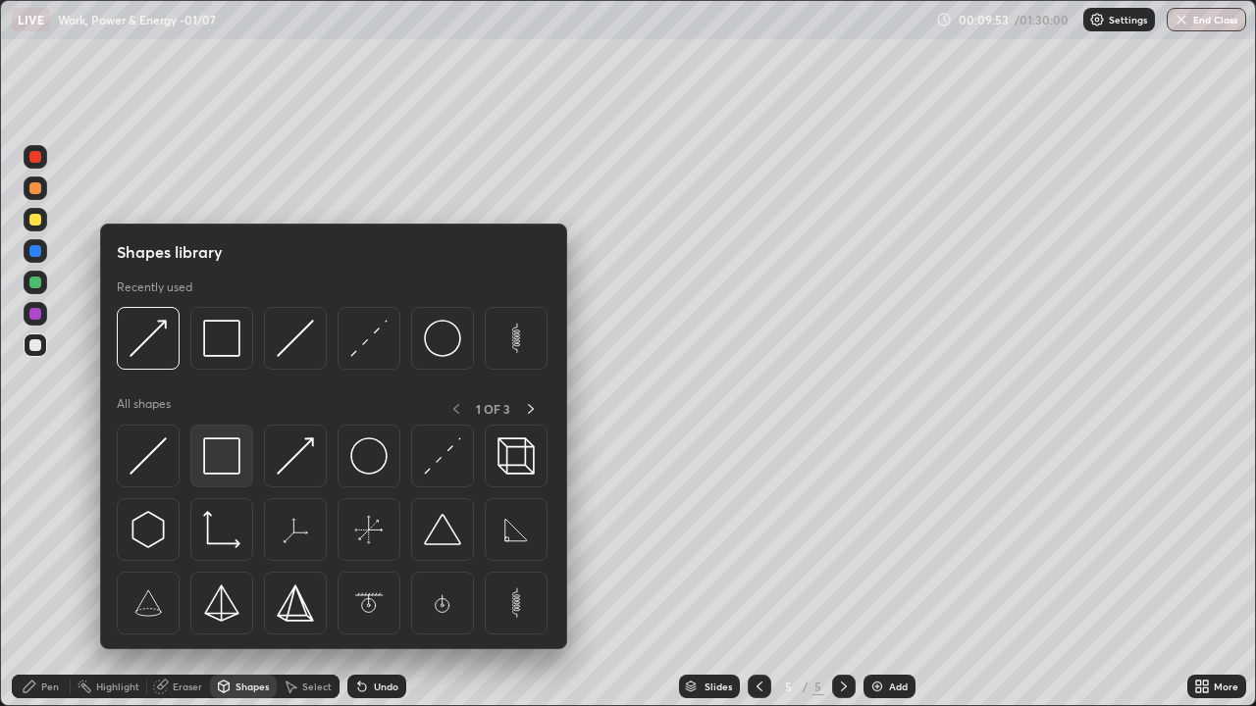
click at [224, 461] on img at bounding box center [221, 456] width 37 height 37
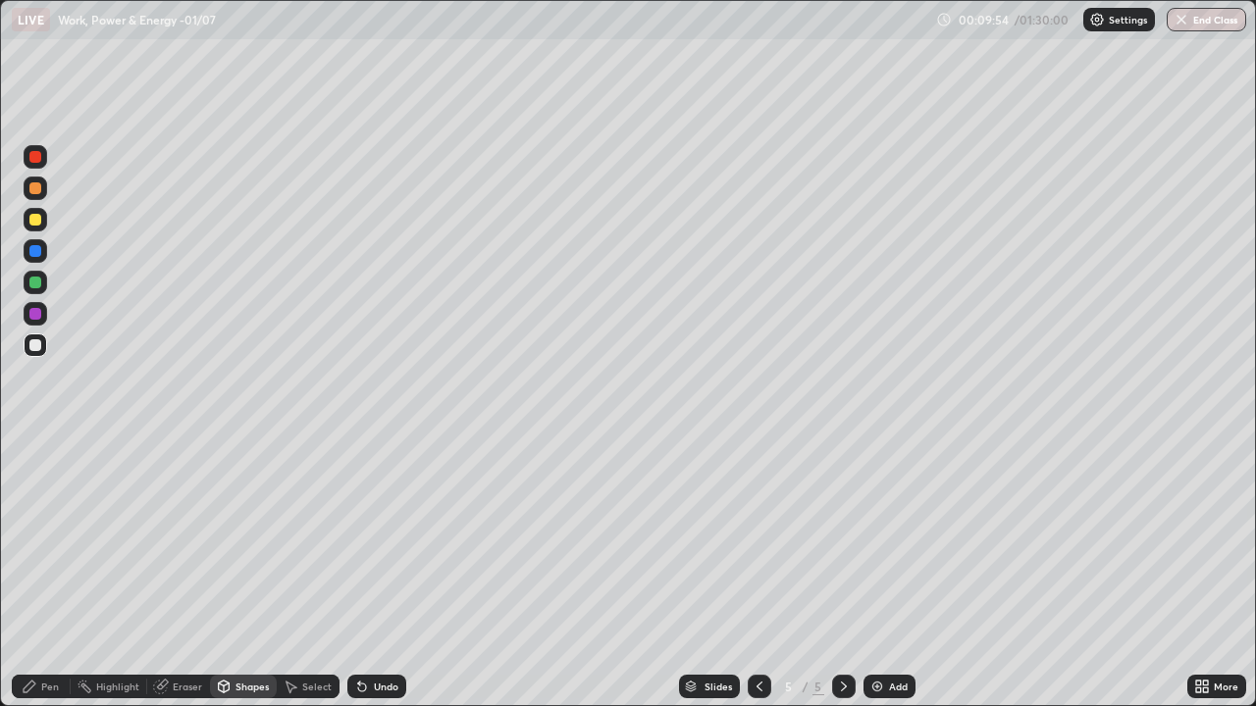
click at [300, 573] on div "Select" at bounding box center [308, 687] width 63 height 24
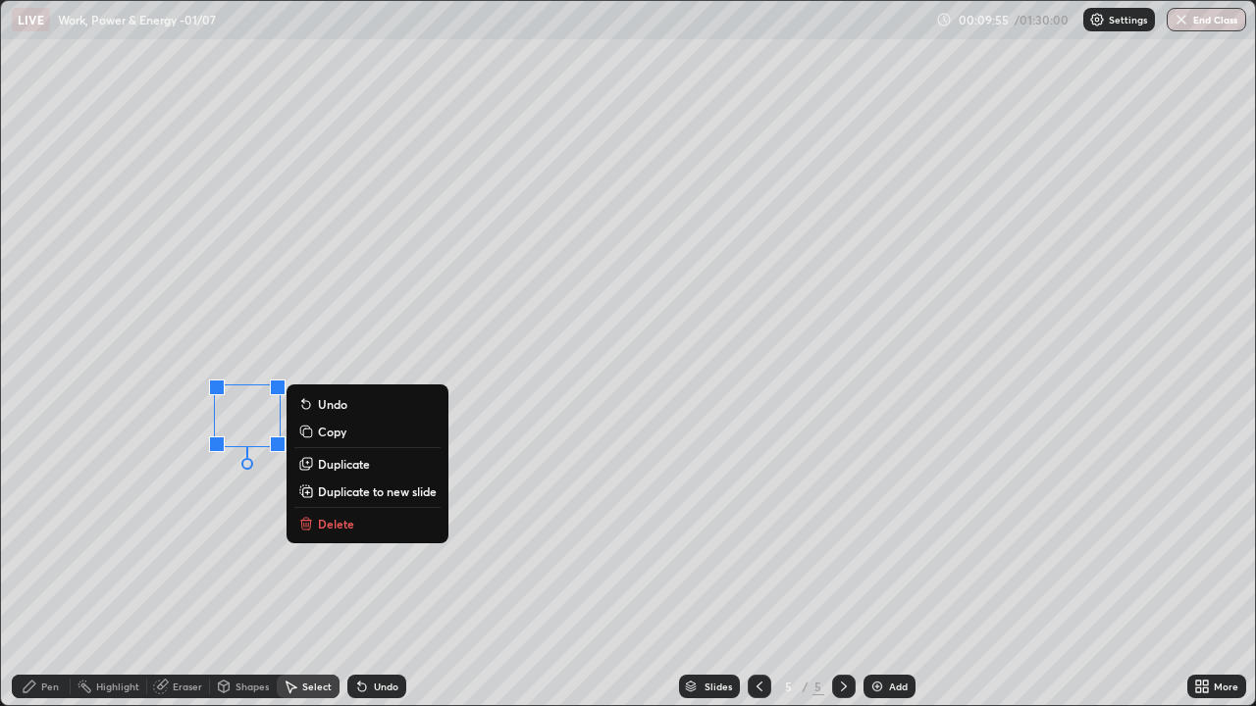
click at [340, 463] on p "Duplicate" at bounding box center [344, 464] width 52 height 16
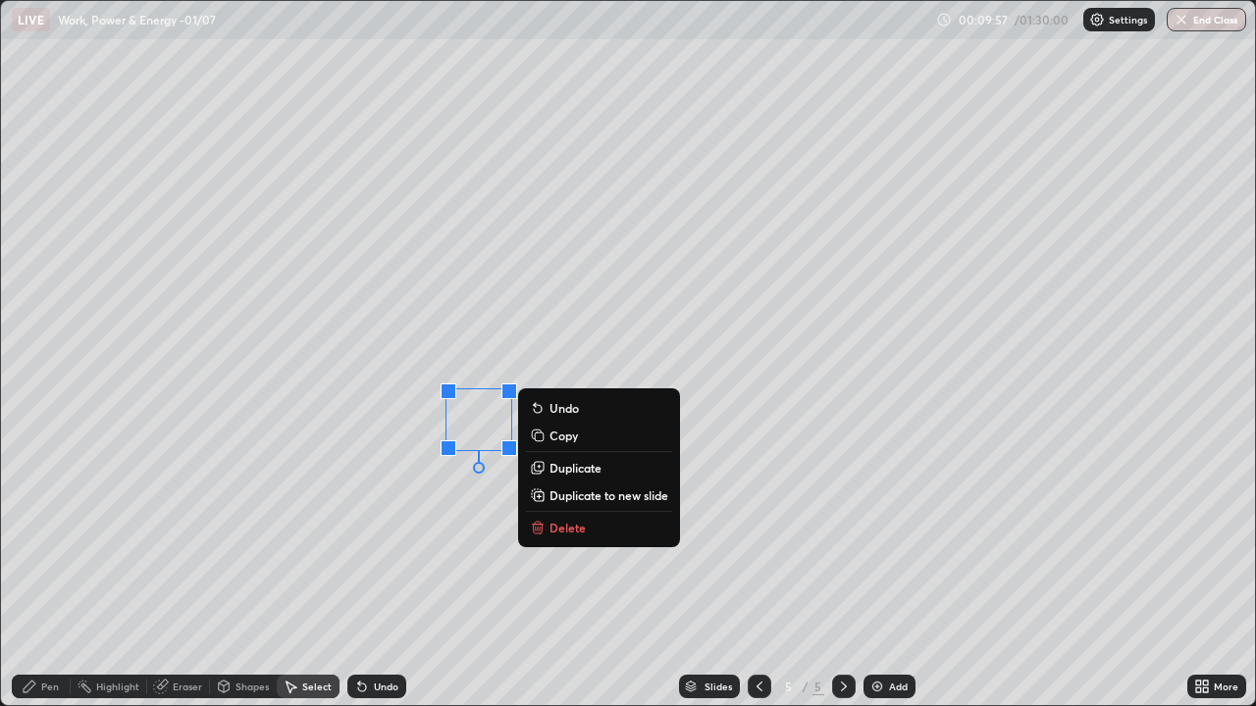
click at [41, 573] on div "Pen" at bounding box center [41, 687] width 59 height 24
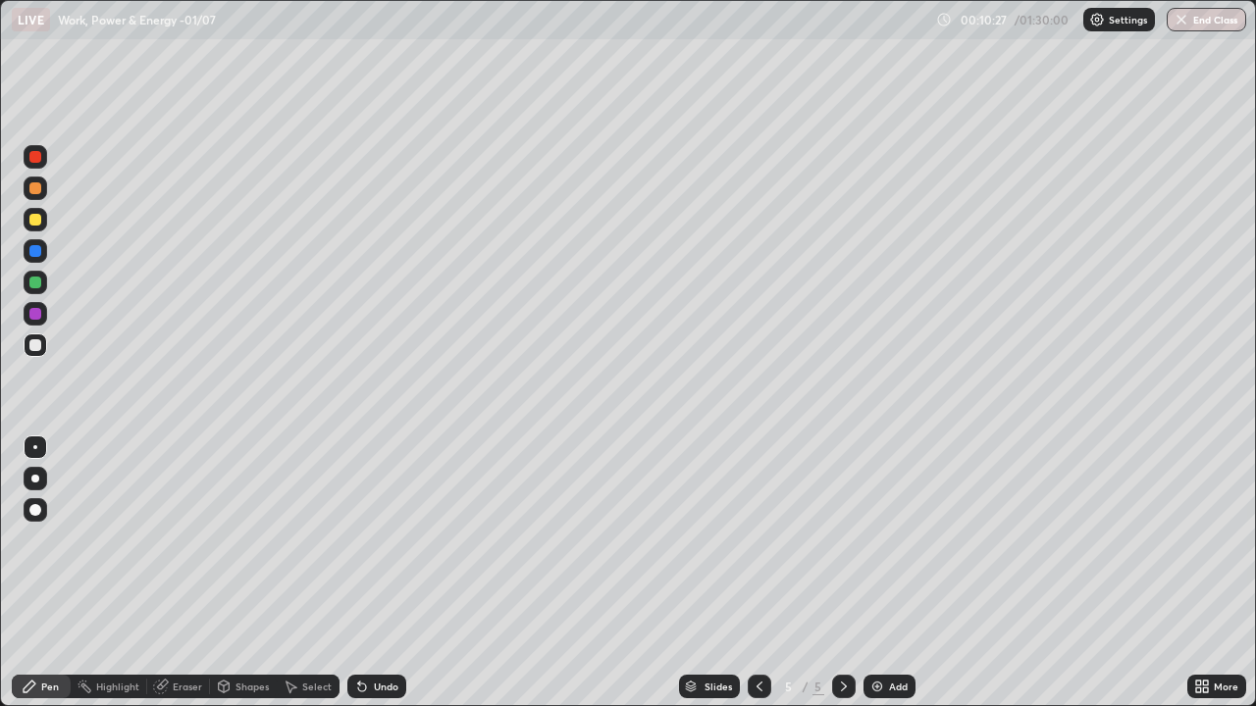
click at [247, 573] on div "Shapes" at bounding box center [251, 687] width 33 height 10
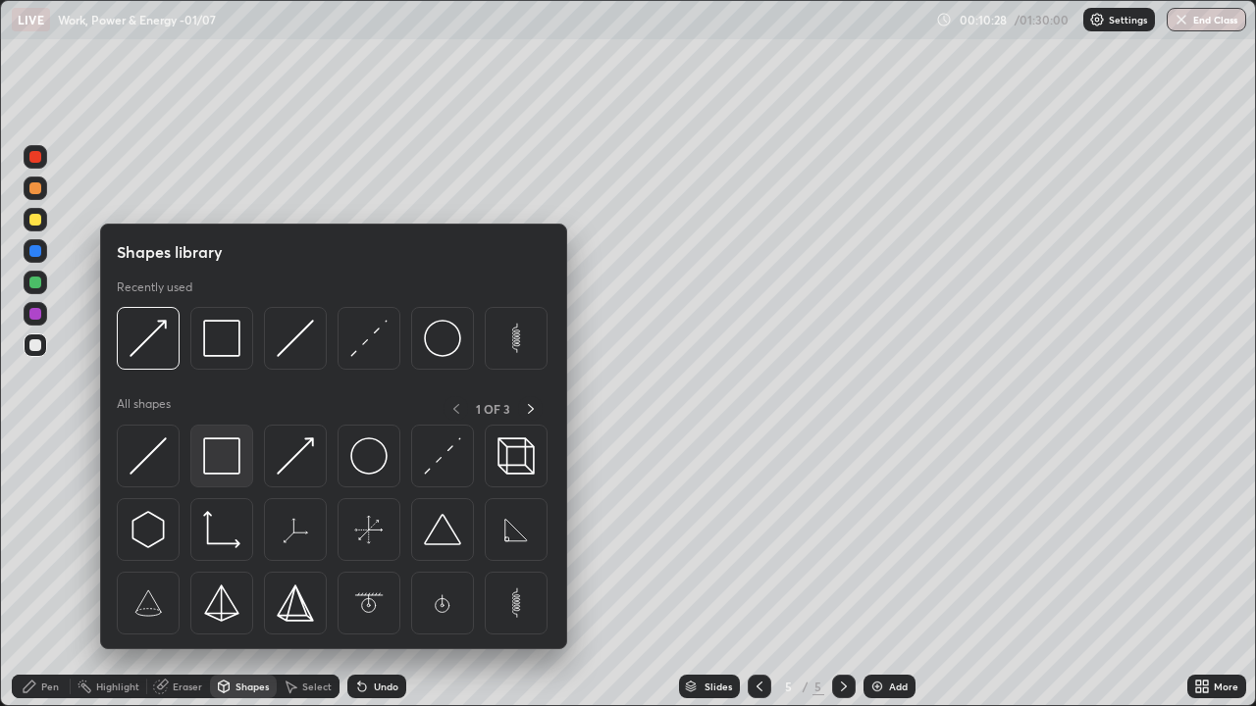
click at [222, 473] on img at bounding box center [221, 456] width 37 height 37
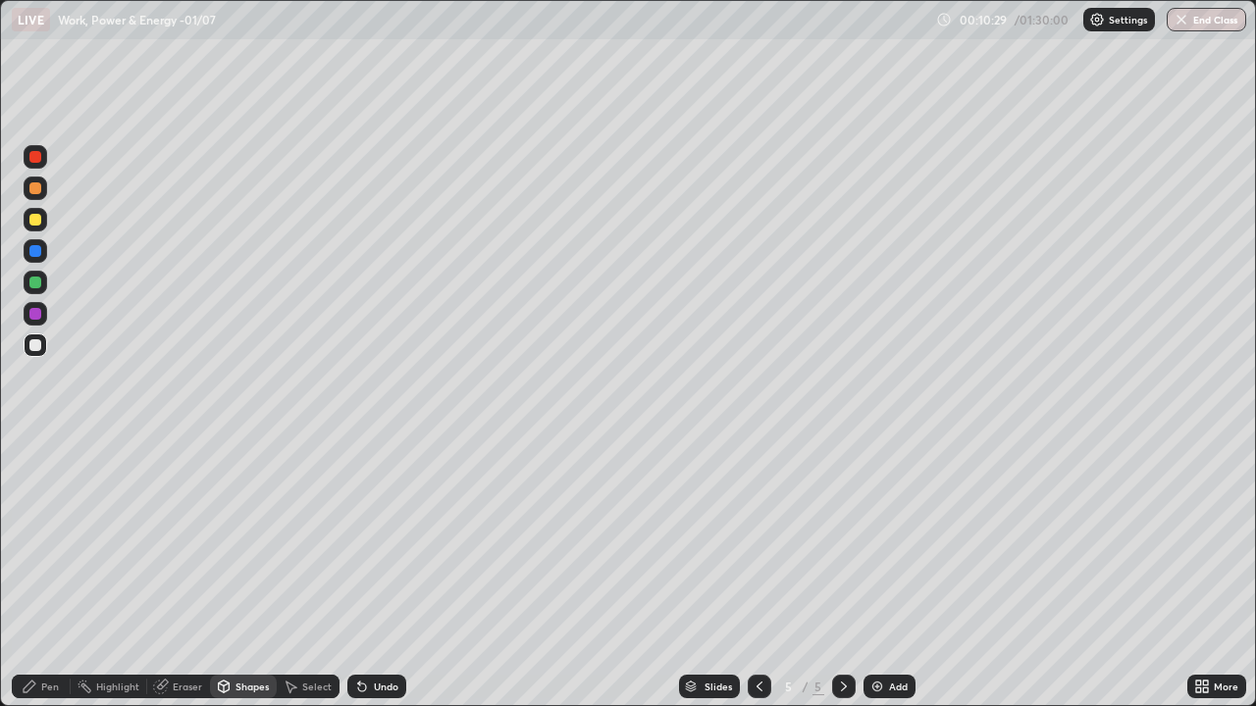
click at [241, 573] on div "Shapes" at bounding box center [251, 687] width 33 height 10
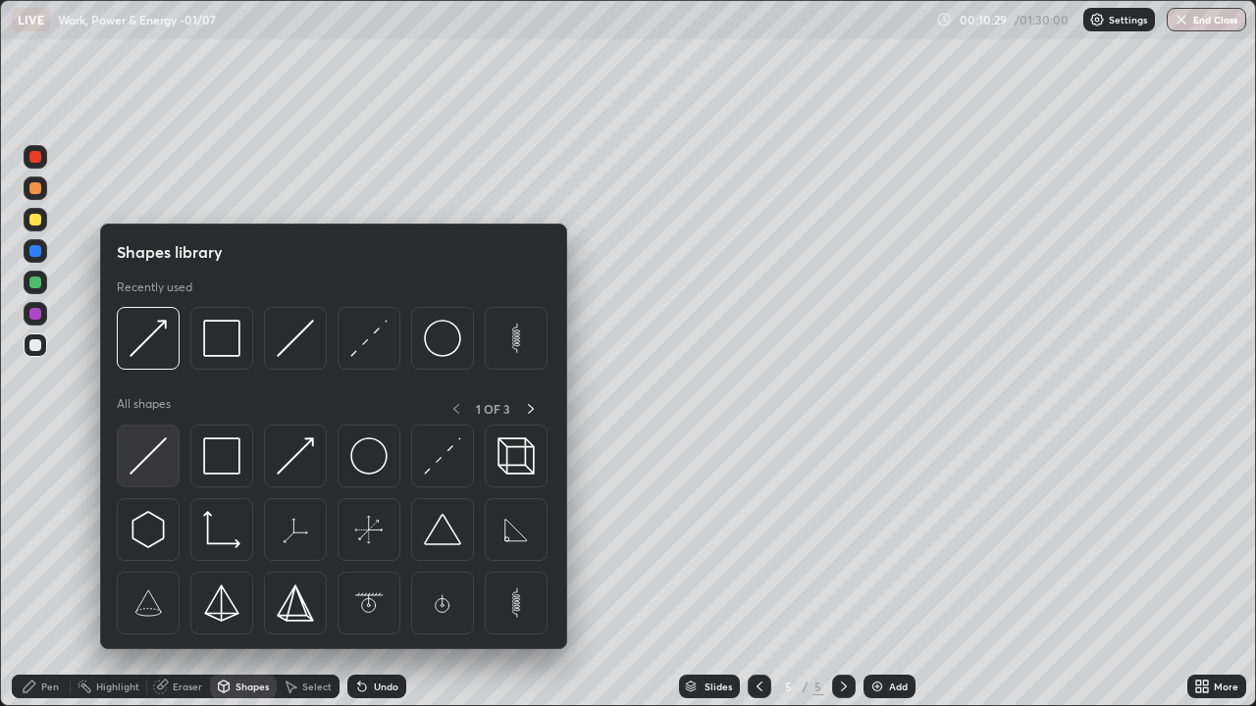
click at [158, 469] on img at bounding box center [148, 456] width 37 height 37
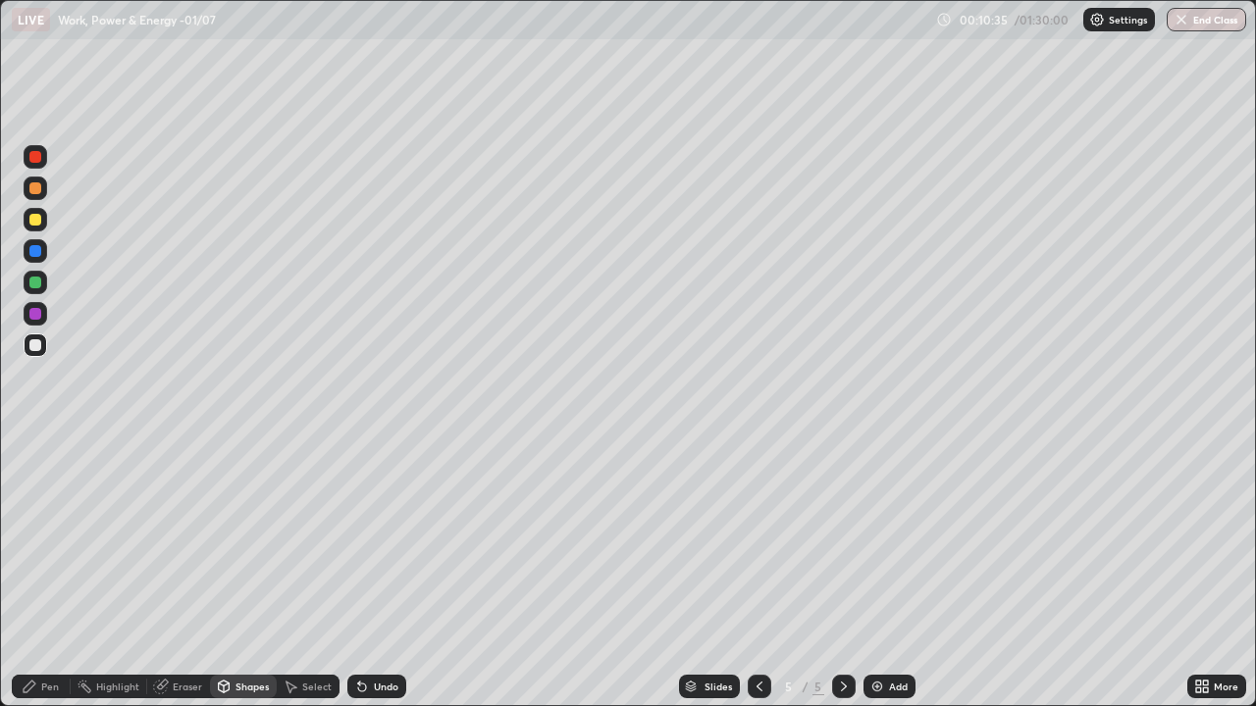
click at [239, 573] on div "Shapes" at bounding box center [243, 687] width 67 height 24
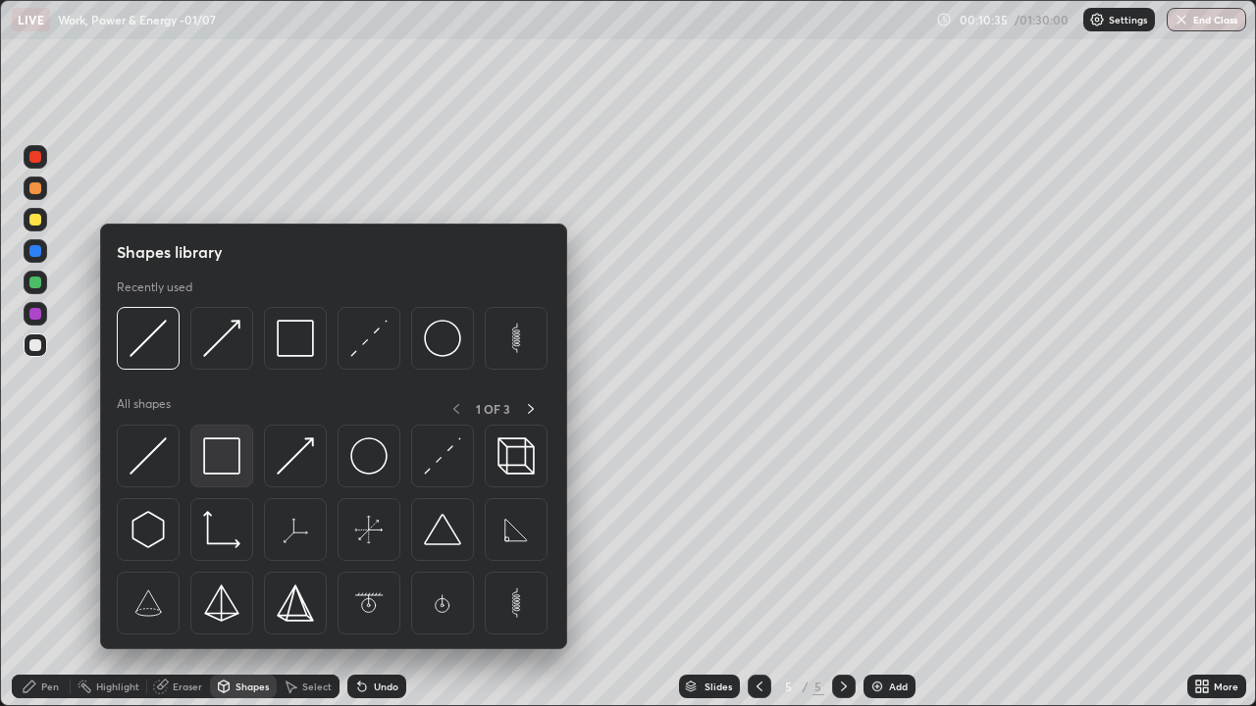
click at [236, 459] on img at bounding box center [221, 456] width 37 height 37
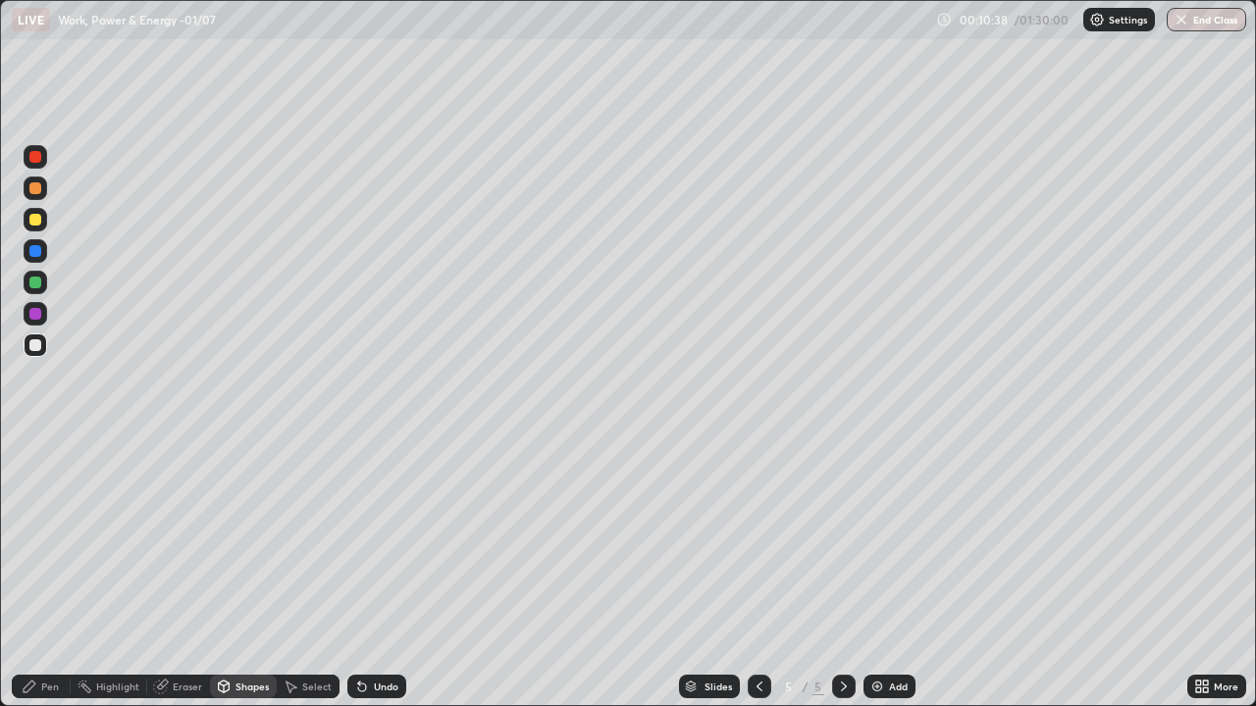
click at [252, 573] on div "Shapes" at bounding box center [251, 687] width 33 height 10
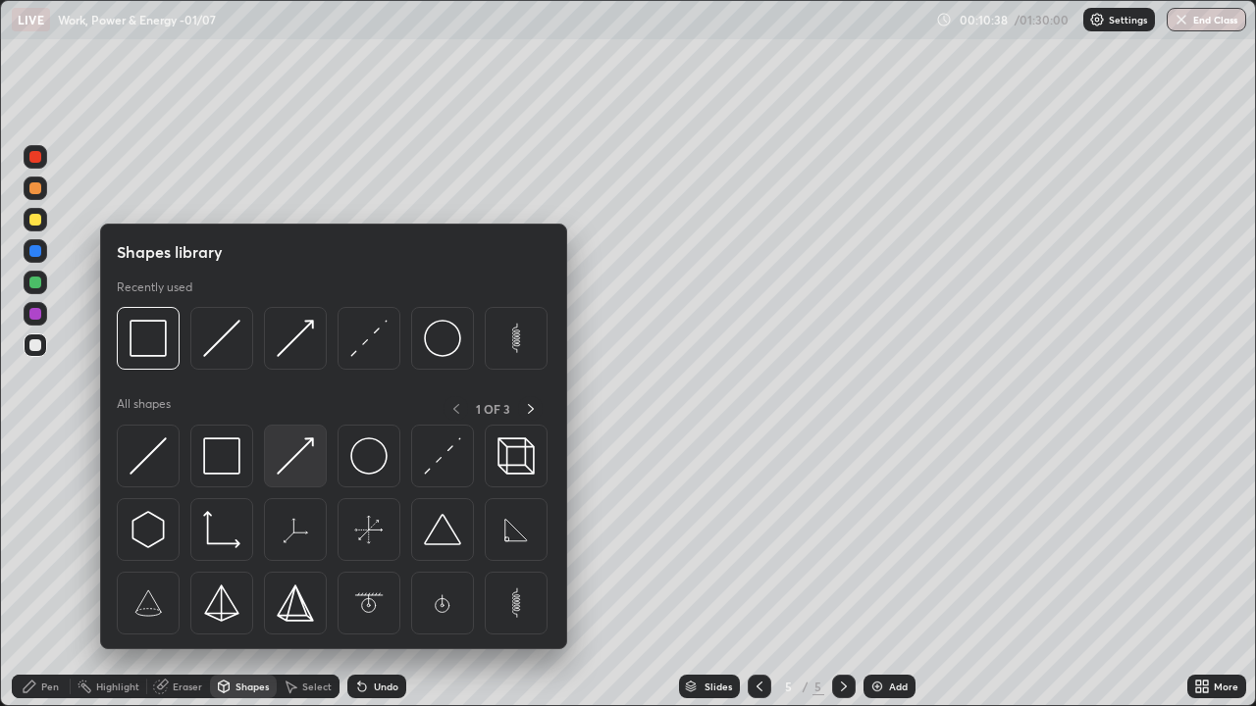
click at [291, 461] on img at bounding box center [295, 456] width 37 height 37
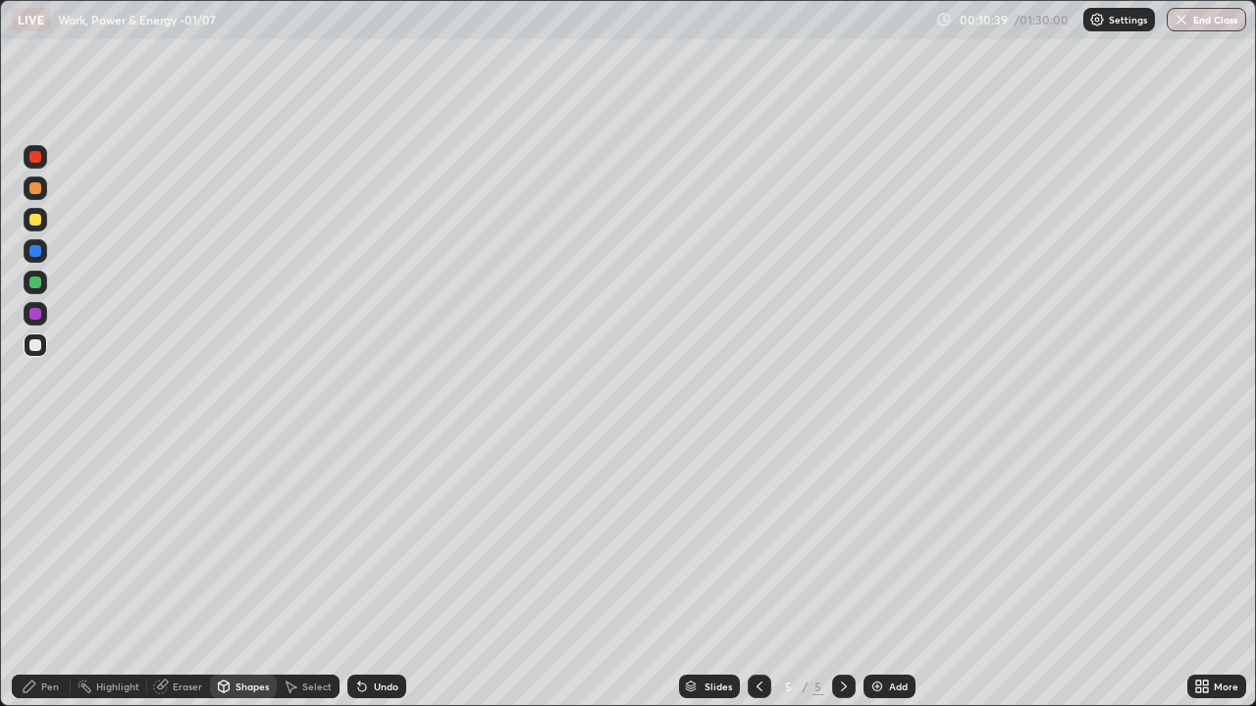
click at [35, 221] on div at bounding box center [35, 220] width 12 height 12
click at [39, 573] on div "Pen" at bounding box center [41, 687] width 59 height 24
click at [236, 573] on div "Shapes" at bounding box center [251, 687] width 33 height 10
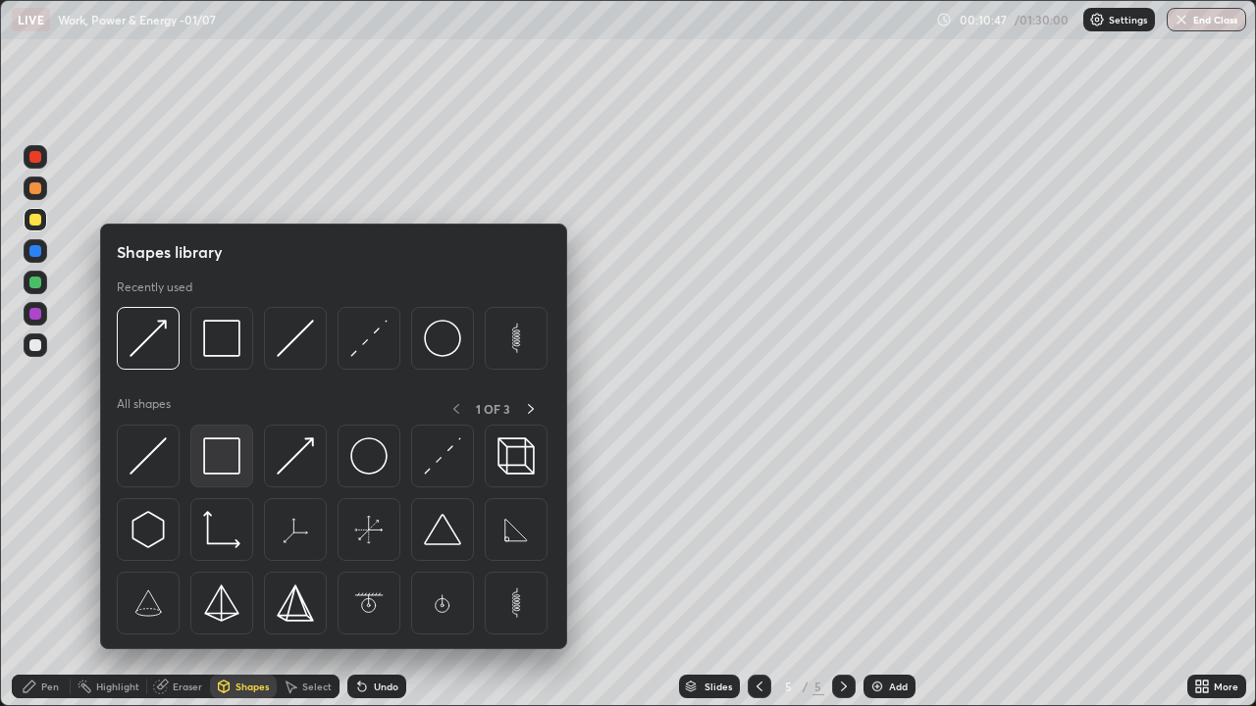
click at [222, 459] on img at bounding box center [221, 456] width 37 height 37
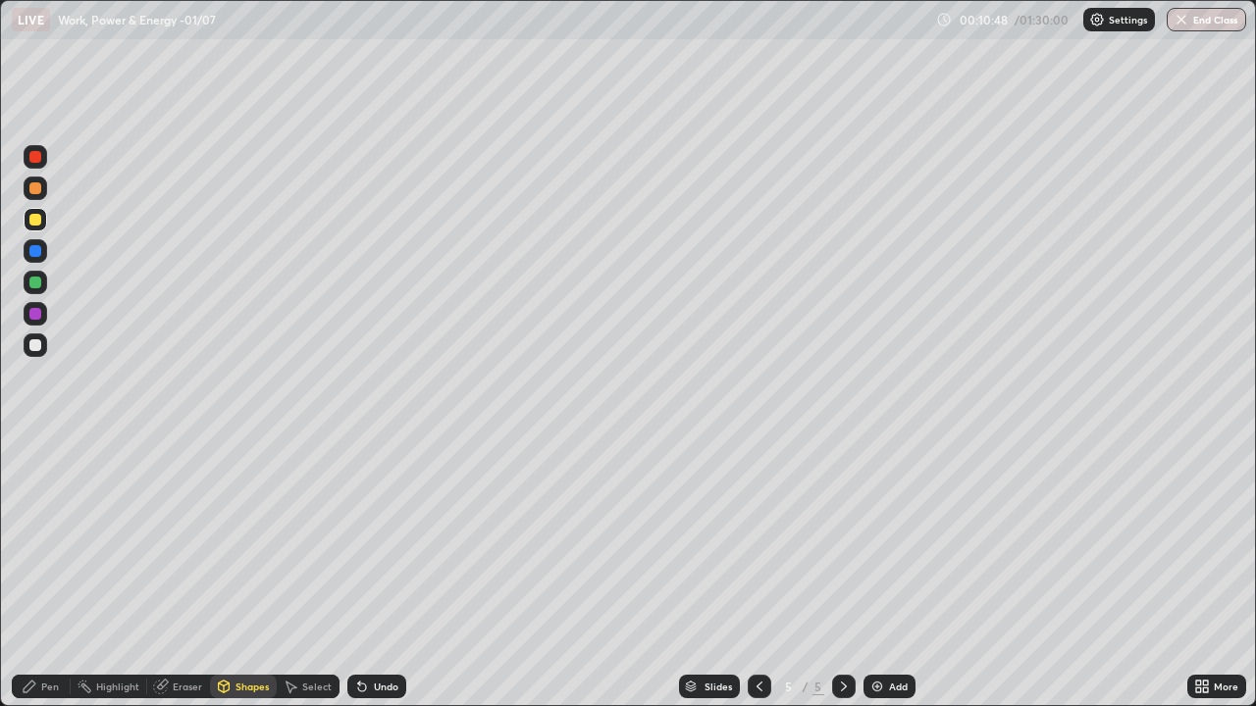
click at [34, 344] on div at bounding box center [35, 346] width 12 height 12
click at [43, 573] on div "Pen" at bounding box center [41, 687] width 59 height 24
click at [238, 573] on div "Shapes" at bounding box center [251, 687] width 33 height 10
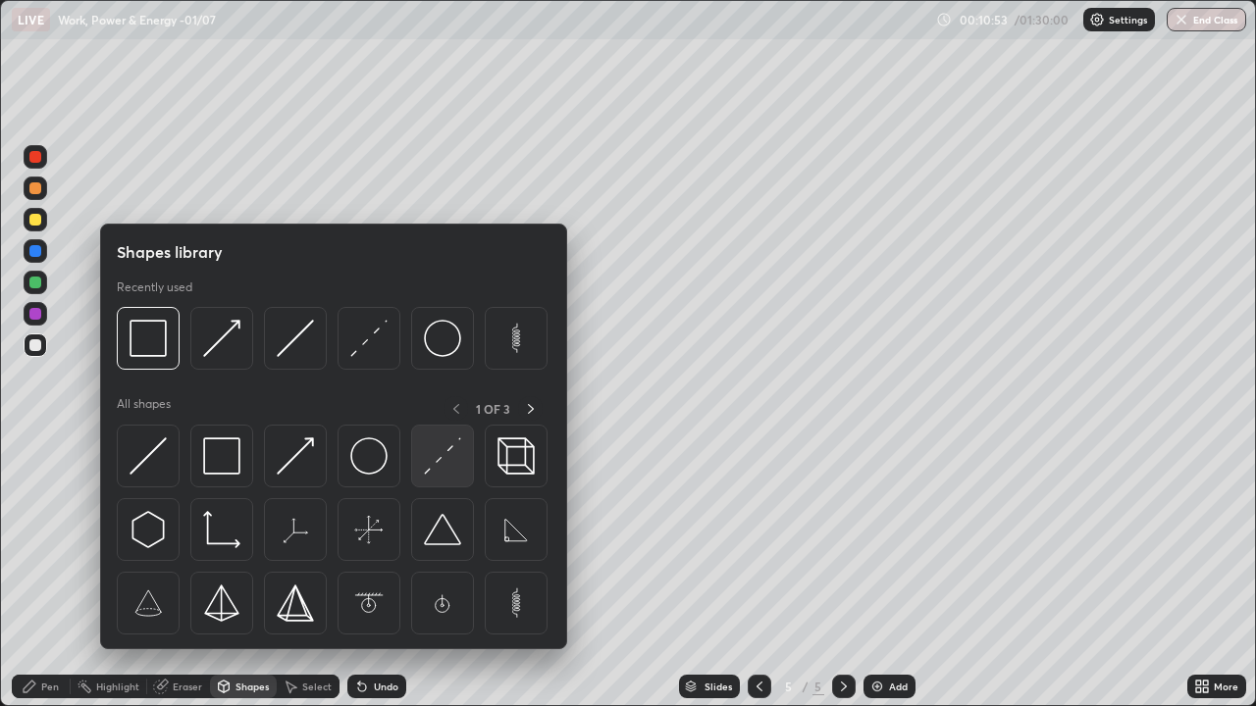
click at [431, 460] on img at bounding box center [442, 456] width 37 height 37
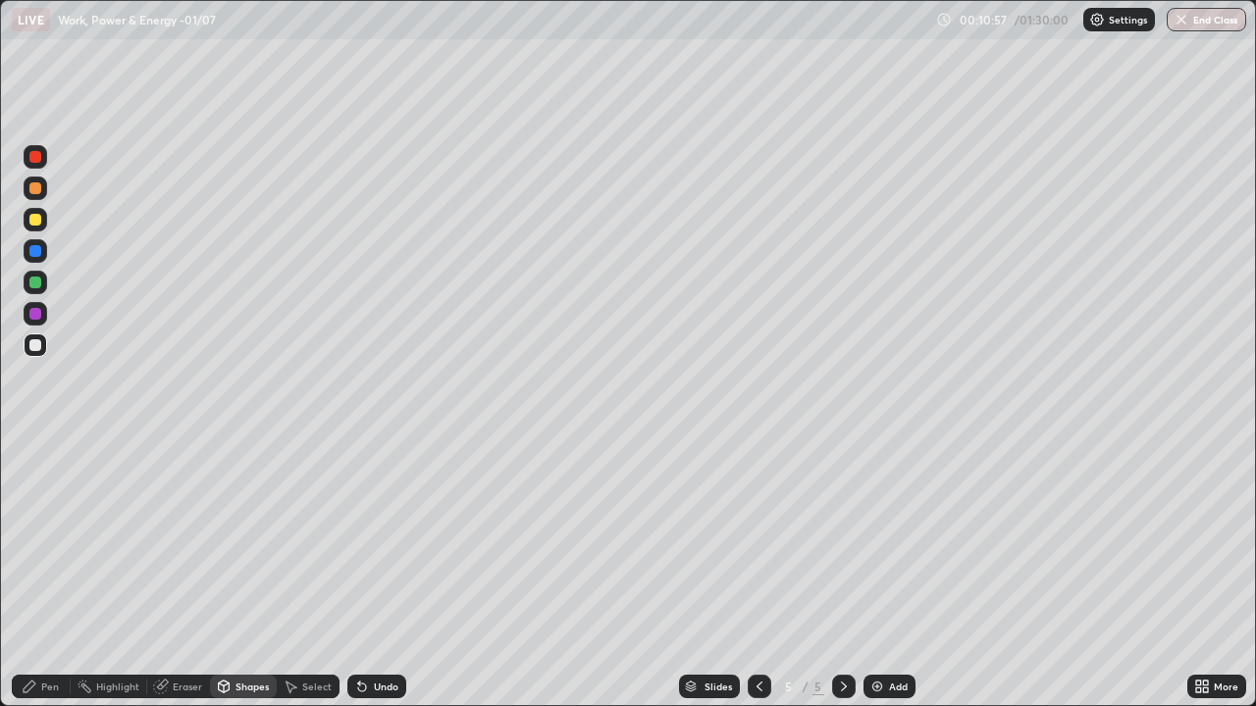
click at [53, 573] on div "Pen" at bounding box center [41, 687] width 59 height 24
click at [233, 573] on div "Shapes" at bounding box center [243, 687] width 67 height 24
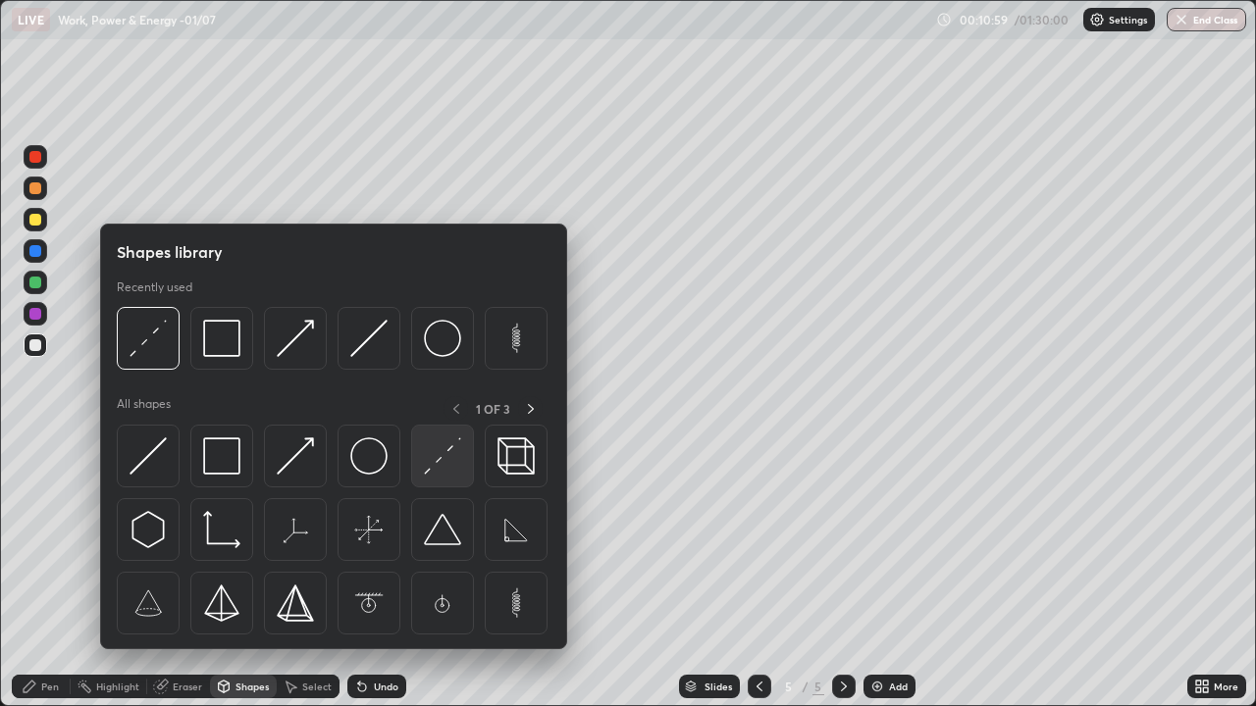
click at [436, 467] on img at bounding box center [442, 456] width 37 height 37
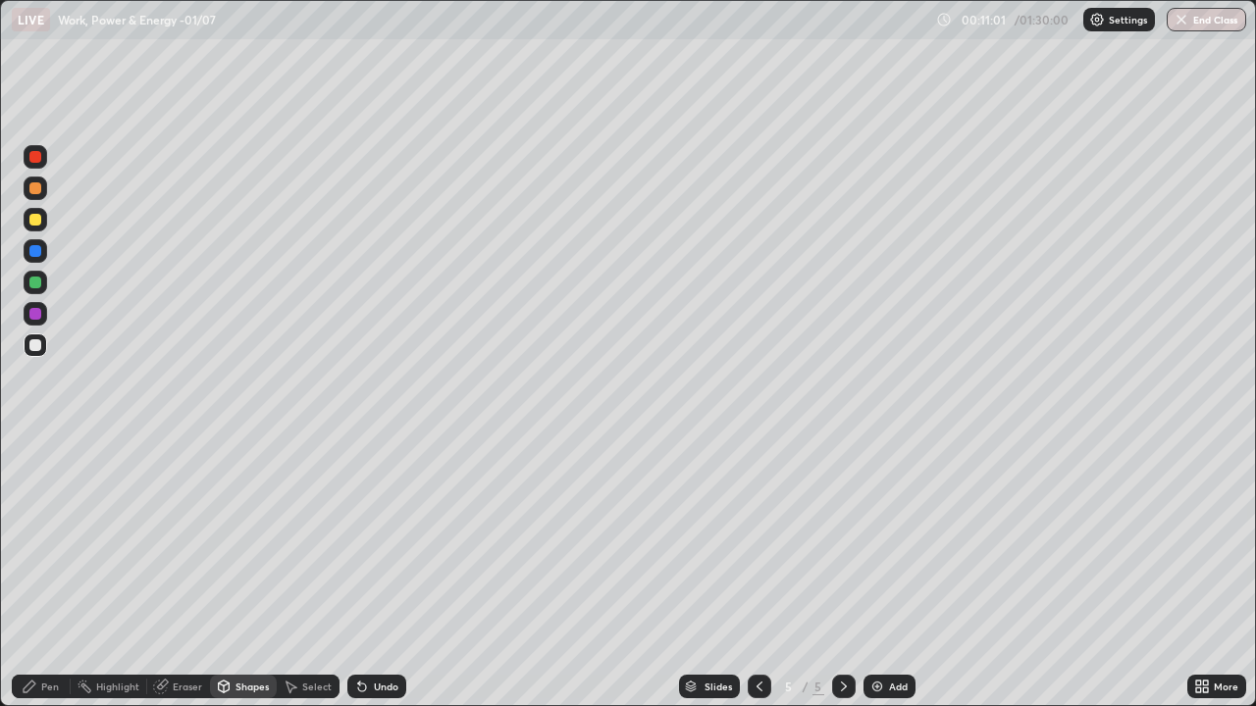
click at [56, 573] on div "Pen" at bounding box center [50, 687] width 18 height 10
click at [36, 220] on div at bounding box center [35, 220] width 12 height 12
click at [363, 573] on icon at bounding box center [362, 687] width 16 height 16
click at [359, 573] on icon at bounding box center [362, 688] width 8 height 8
click at [41, 573] on div "Pen" at bounding box center [41, 687] width 59 height 24
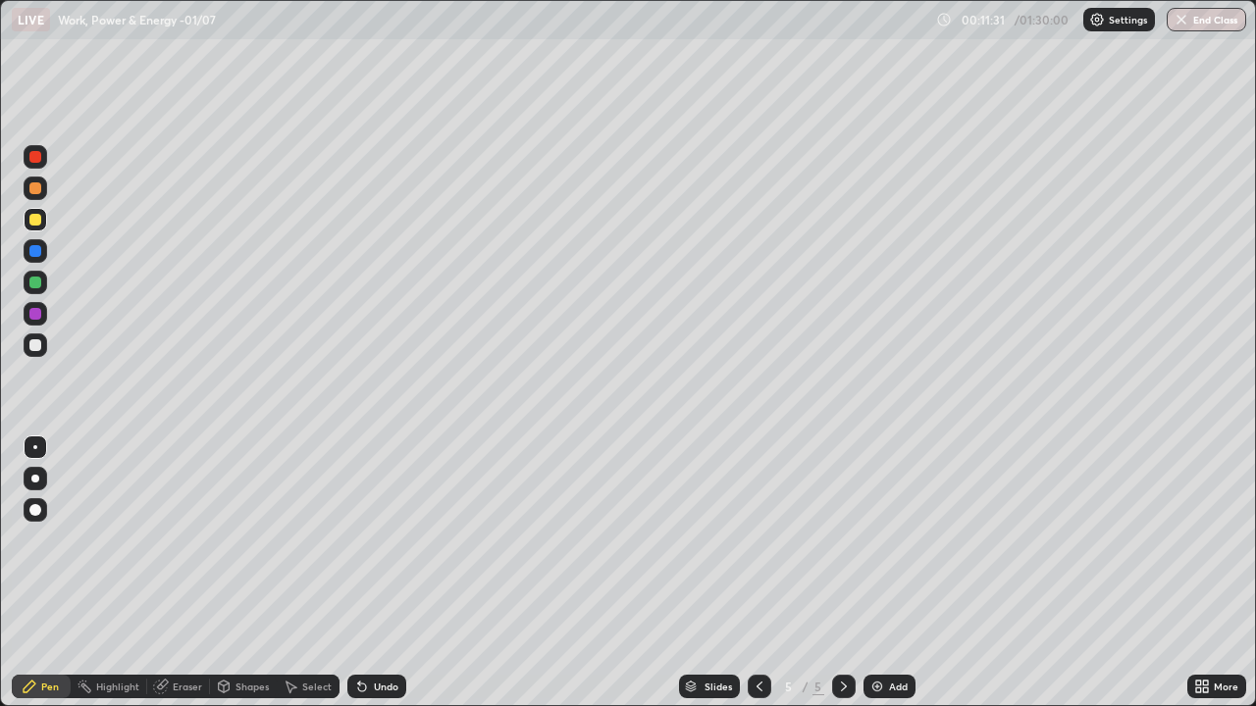
click at [32, 285] on div at bounding box center [35, 283] width 12 height 12
click at [248, 573] on div "Shapes" at bounding box center [243, 687] width 67 height 24
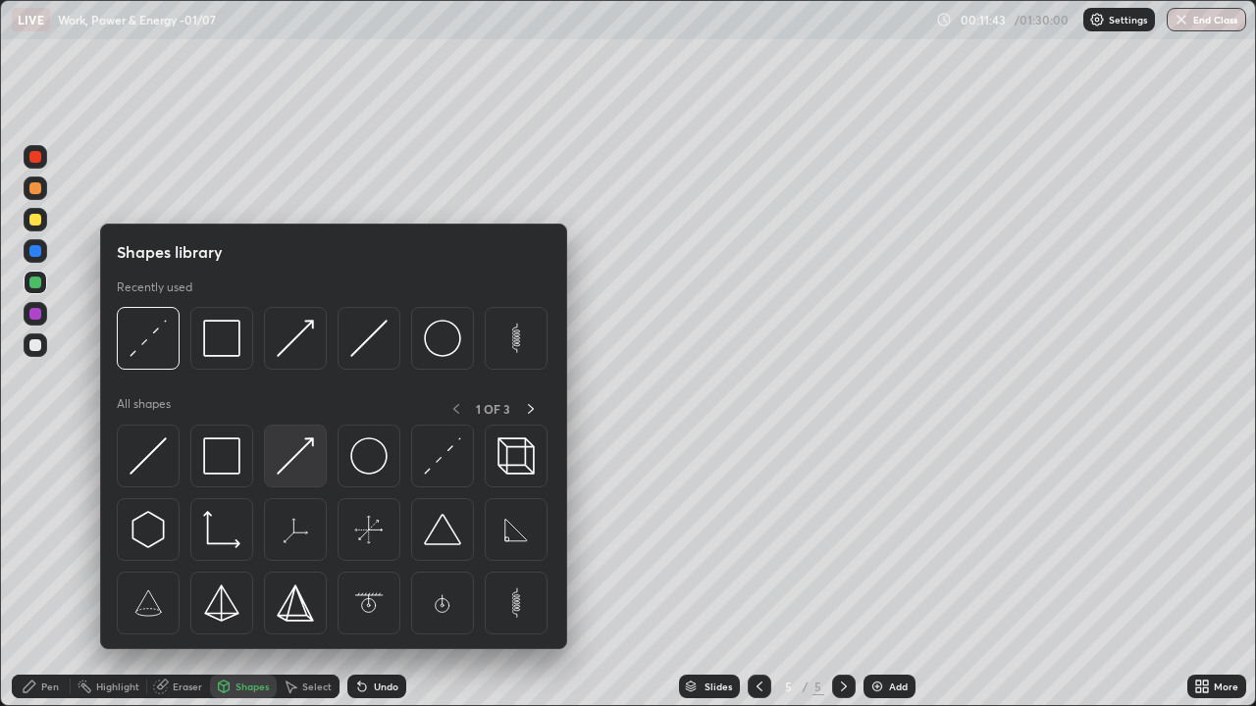
click at [299, 457] on img at bounding box center [295, 456] width 37 height 37
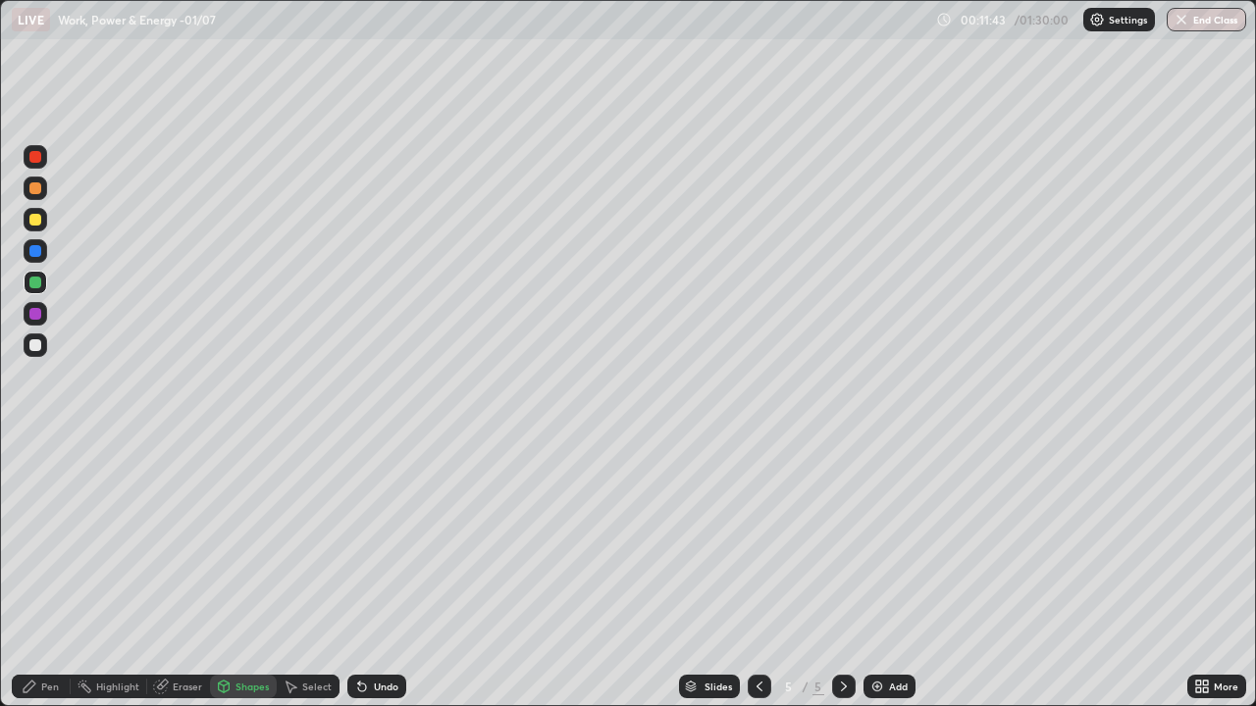
click at [36, 345] on div at bounding box center [35, 346] width 12 height 12
click at [33, 573] on div "Pen" at bounding box center [41, 687] width 59 height 24
click at [385, 573] on div "Undo" at bounding box center [386, 687] width 25 height 10
click at [46, 279] on div at bounding box center [36, 283] width 24 height 24
click at [37, 315] on div at bounding box center [35, 314] width 12 height 12
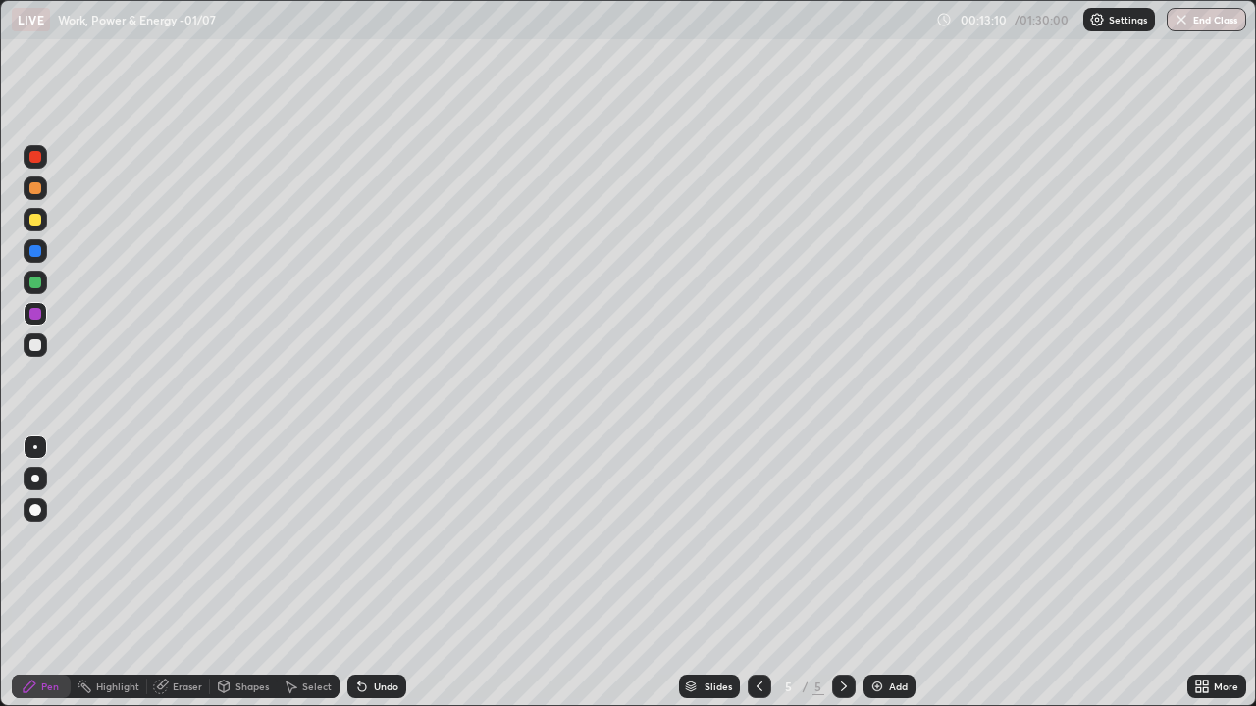
click at [892, 573] on div "Add" at bounding box center [898, 687] width 19 height 10
click at [247, 573] on div "Shapes" at bounding box center [243, 687] width 67 height 24
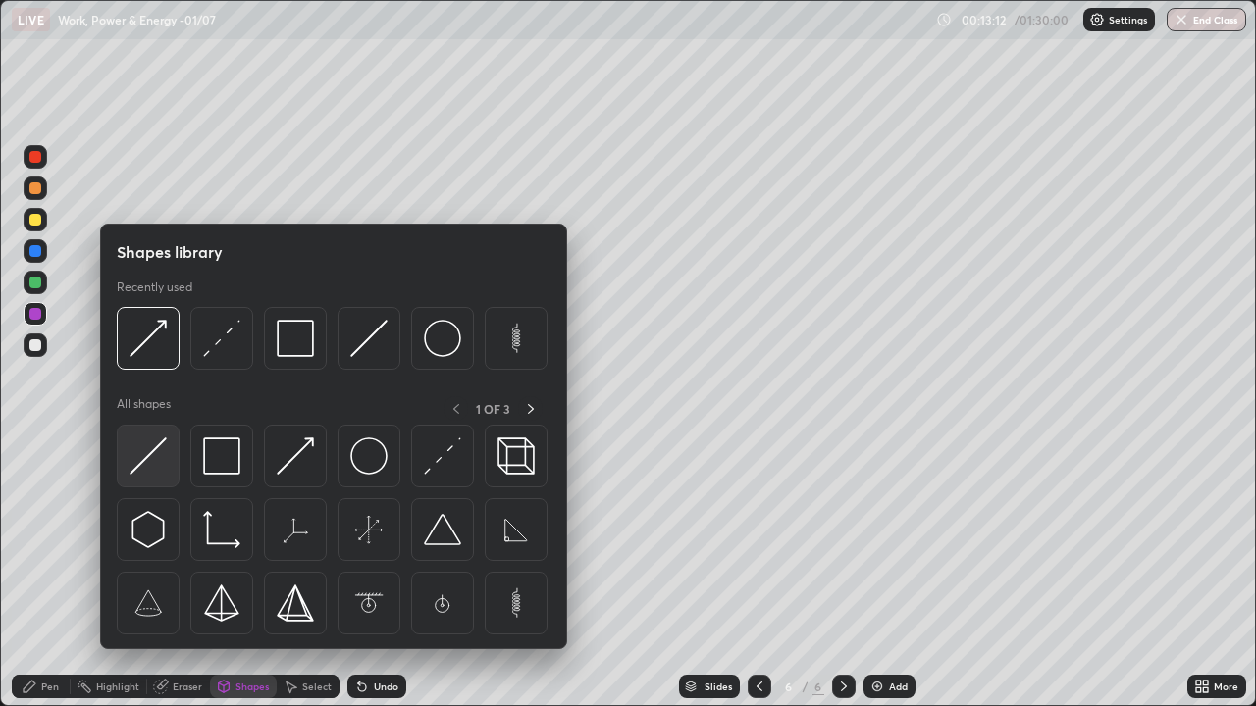
click at [159, 453] on img at bounding box center [148, 456] width 37 height 37
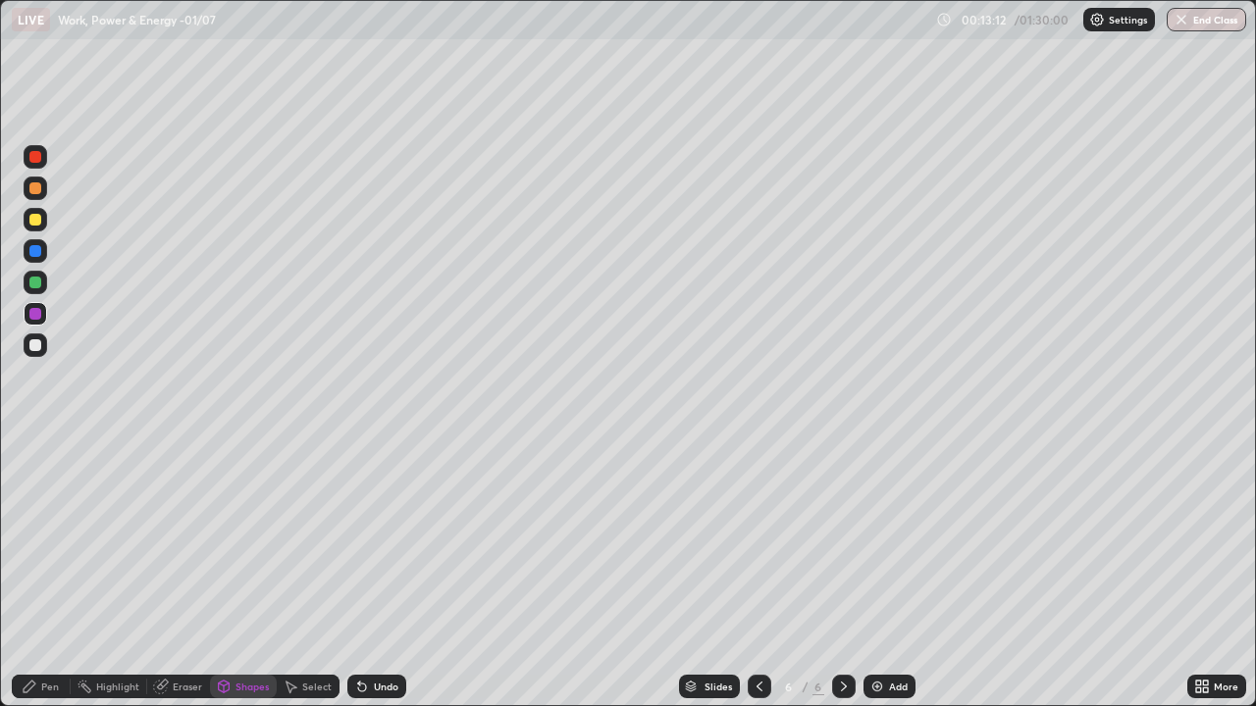
click at [39, 343] on div at bounding box center [35, 346] width 12 height 12
click at [234, 573] on div "Shapes" at bounding box center [243, 687] width 67 height 24
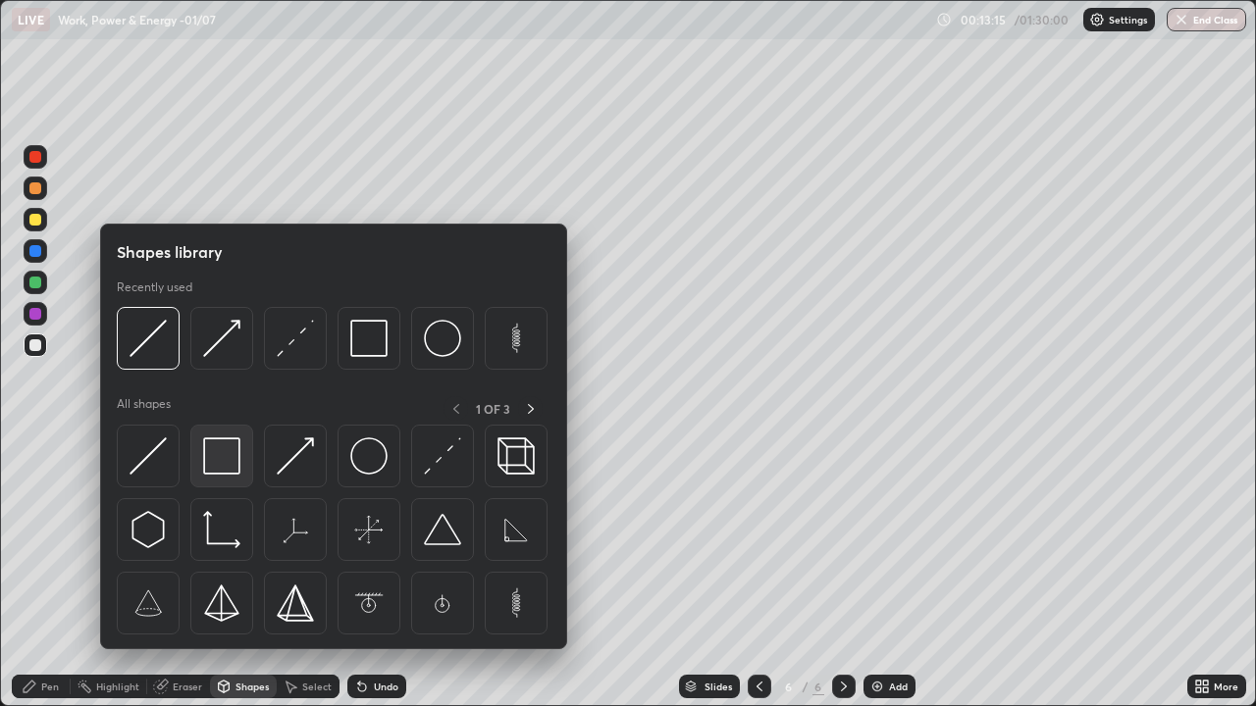
click at [228, 455] on img at bounding box center [221, 456] width 37 height 37
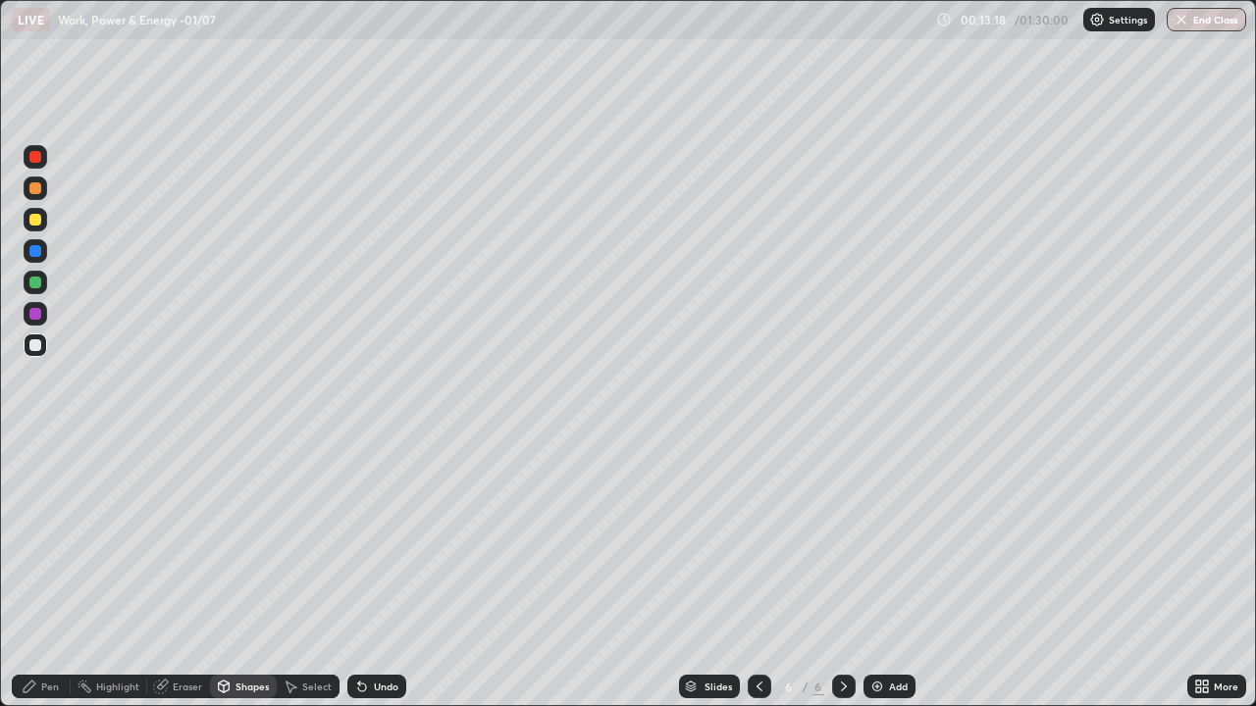
click at [236, 573] on div "Shapes" at bounding box center [243, 687] width 67 height 24
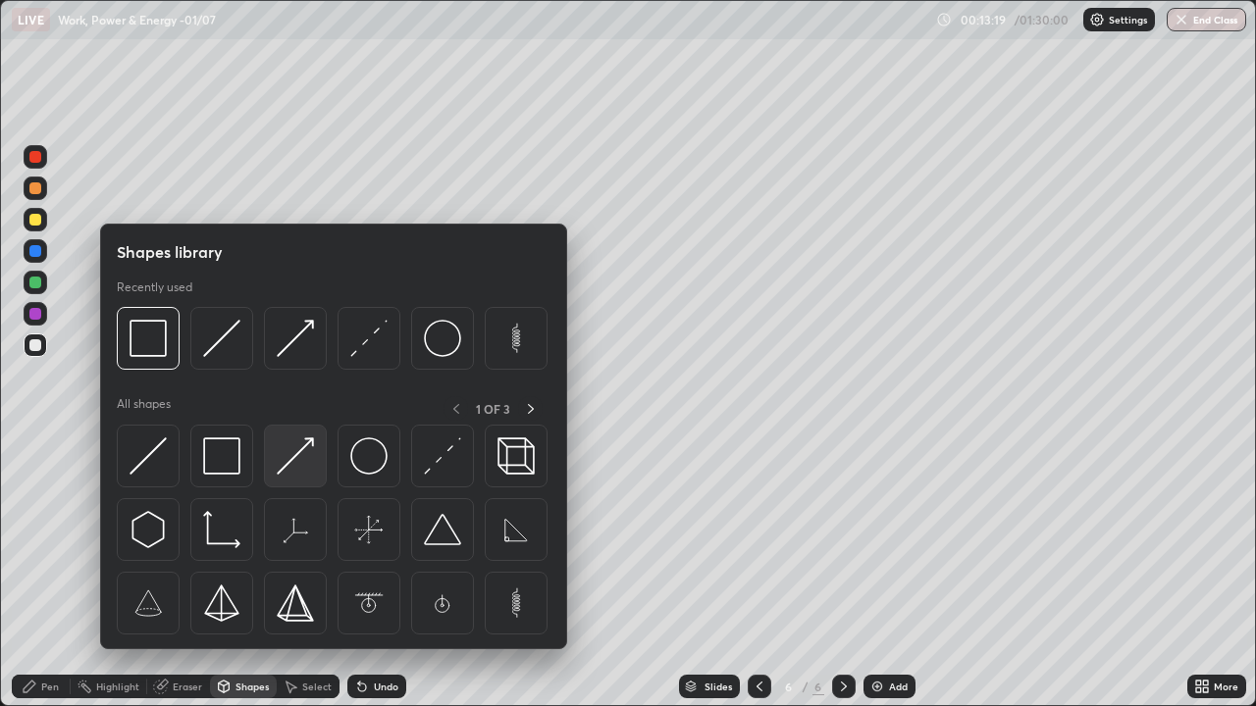
click at [290, 458] on img at bounding box center [295, 456] width 37 height 37
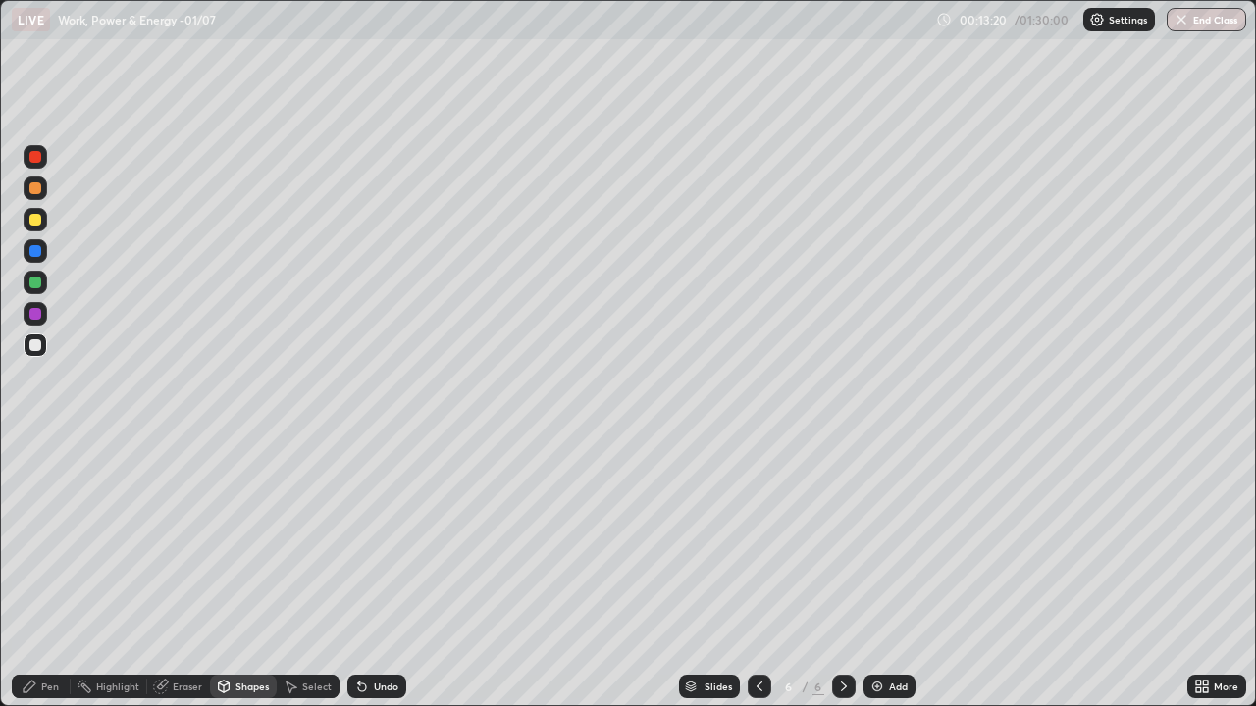
click at [34, 345] on div at bounding box center [35, 346] width 12 height 12
click at [43, 573] on div "Pen" at bounding box center [41, 687] width 59 height 24
click at [219, 573] on div "Shapes" at bounding box center [243, 687] width 67 height 24
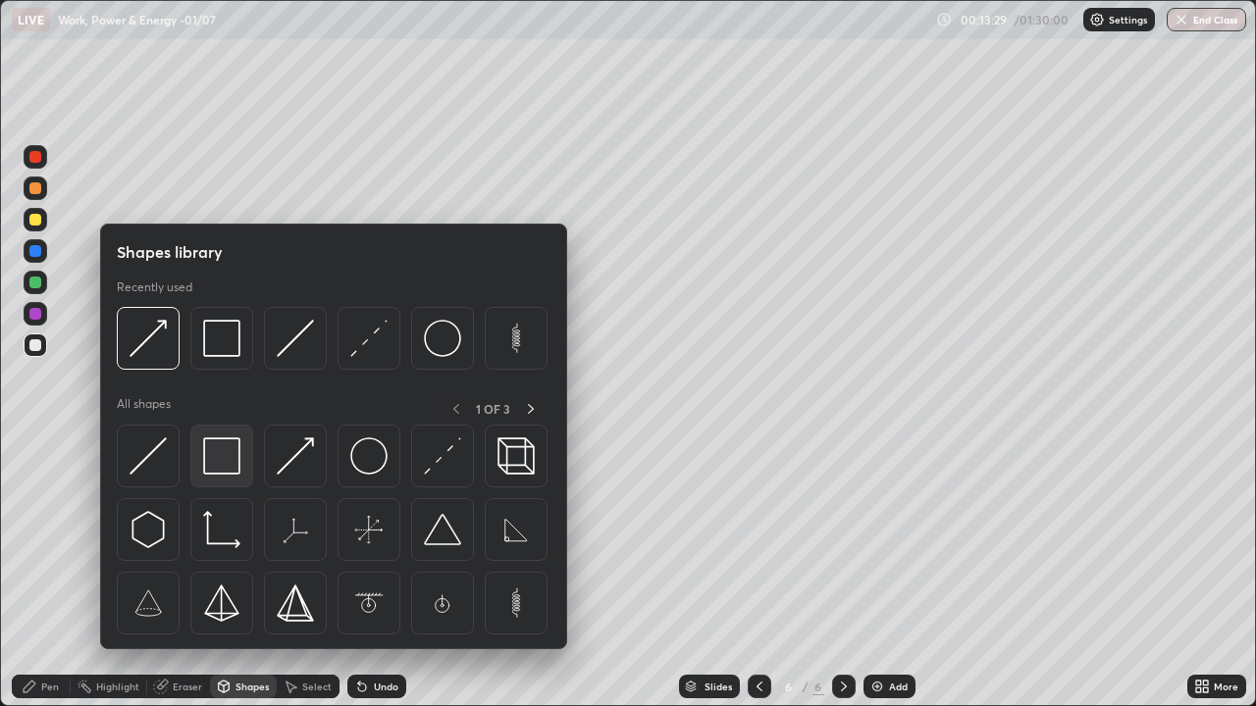
click at [228, 458] on img at bounding box center [221, 456] width 37 height 37
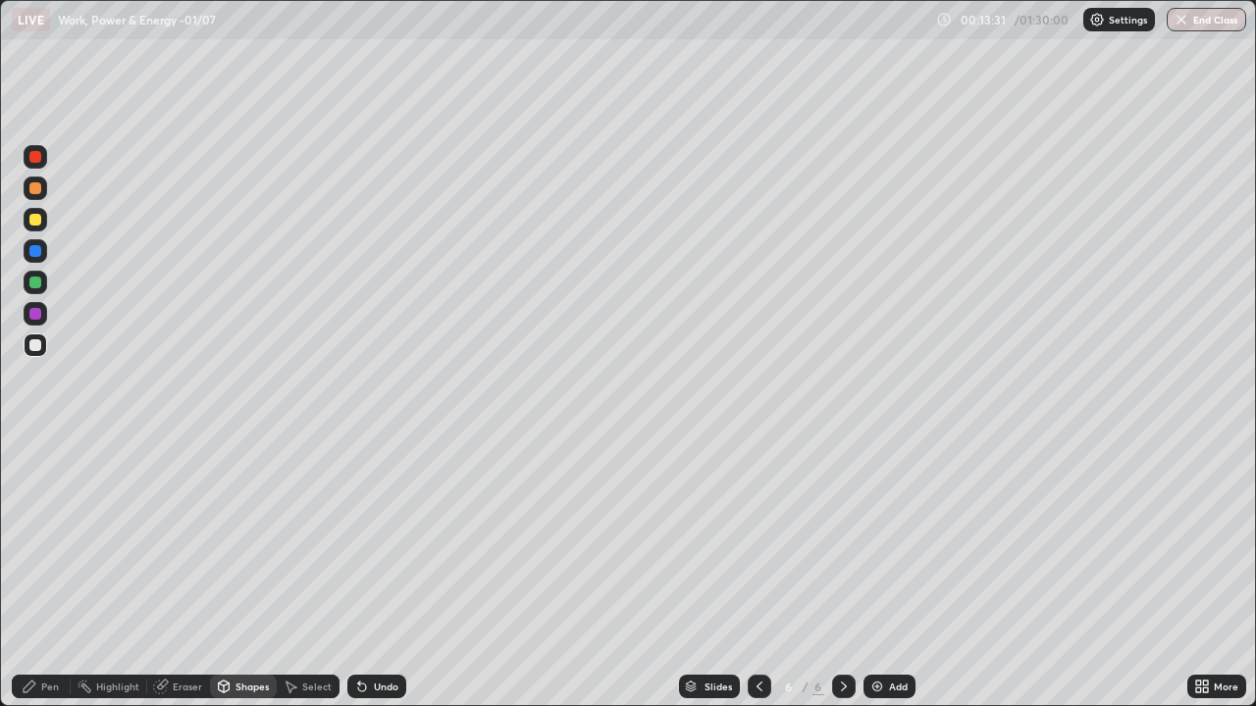
click at [247, 573] on div "Shapes" at bounding box center [251, 687] width 33 height 10
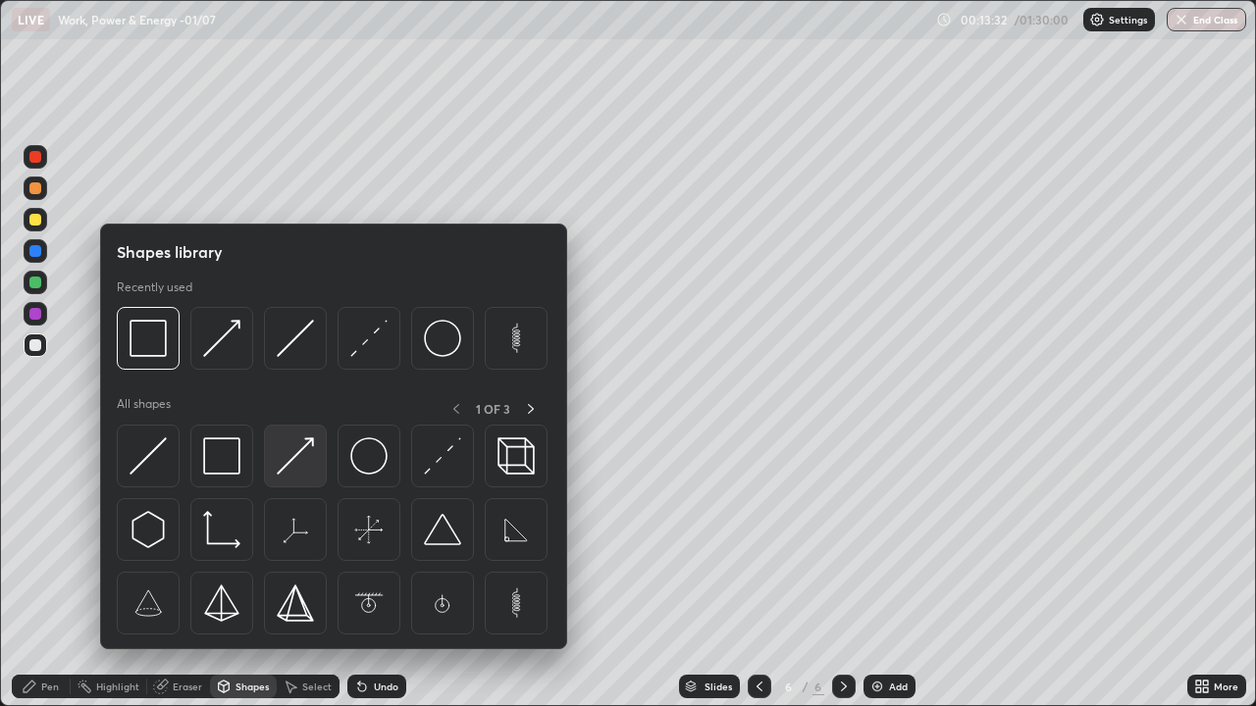
click at [301, 450] on img at bounding box center [295, 456] width 37 height 37
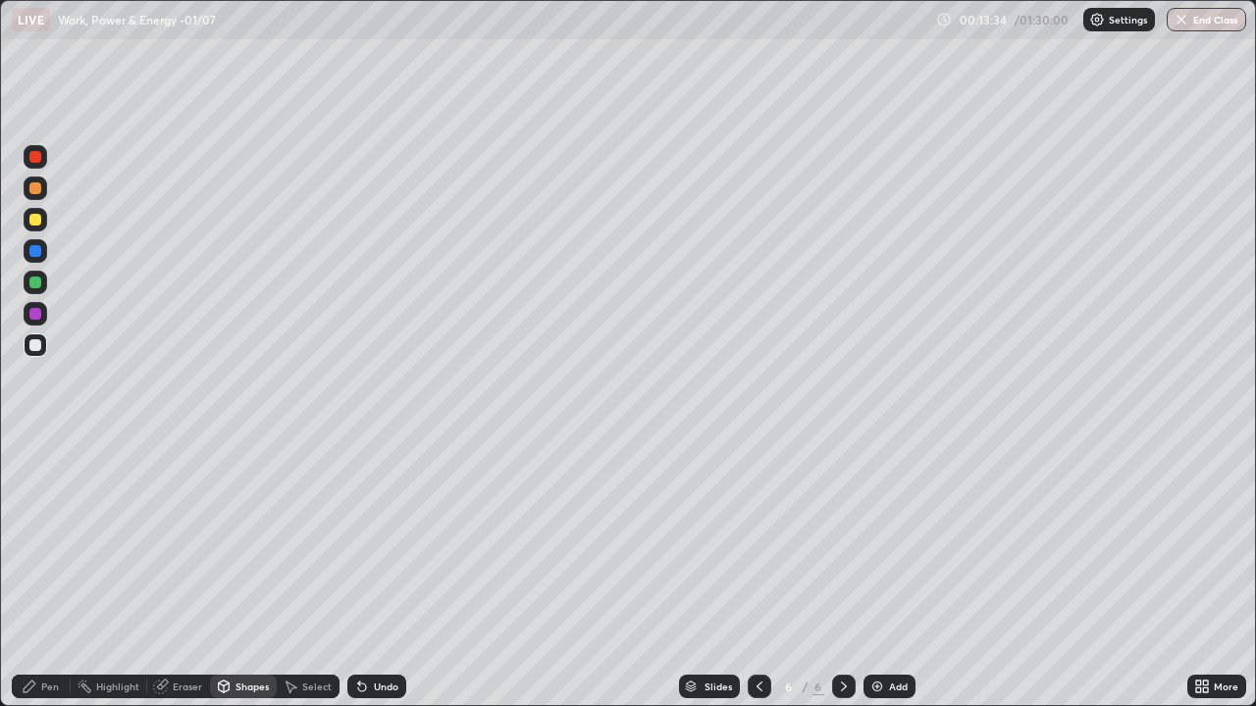
click at [54, 573] on div "Pen" at bounding box center [41, 687] width 59 height 24
click at [173, 573] on div "Eraser" at bounding box center [187, 687] width 29 height 10
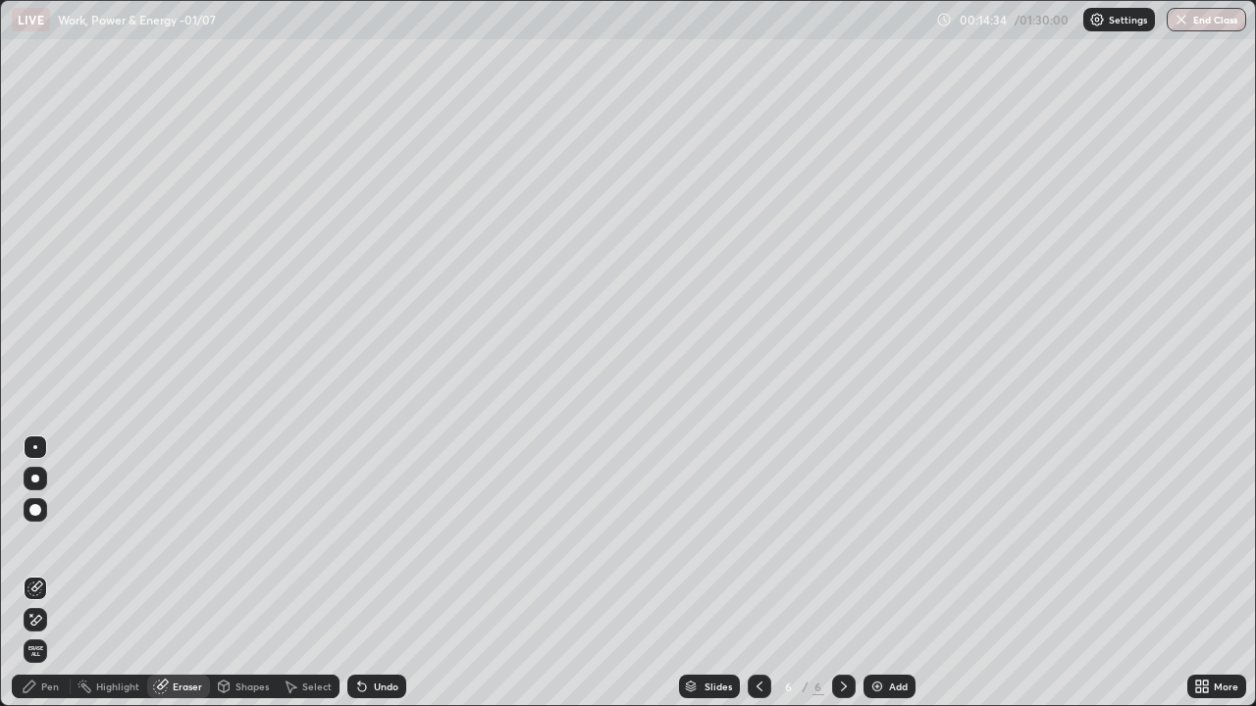
click at [45, 440] on div at bounding box center [36, 448] width 24 height 24
click at [49, 573] on div "Pen" at bounding box center [50, 687] width 18 height 10
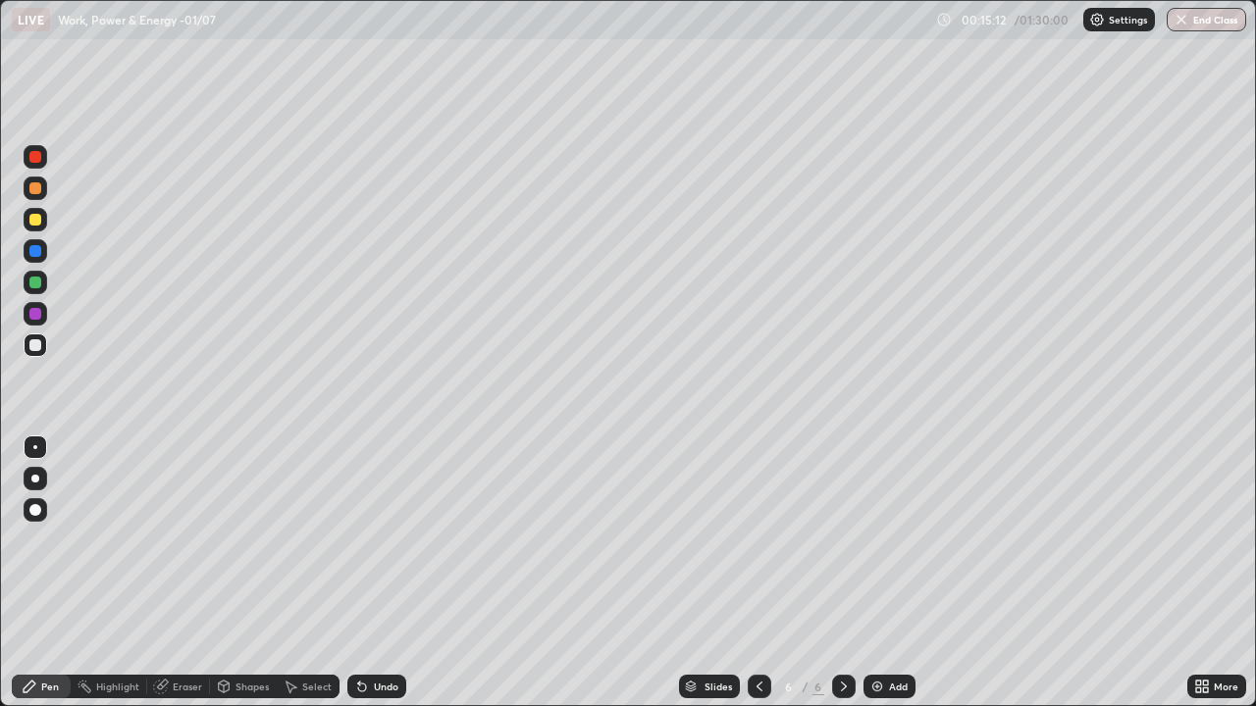
click at [873, 573] on img at bounding box center [877, 687] width 16 height 16
click at [245, 573] on div "Shapes" at bounding box center [251, 687] width 33 height 10
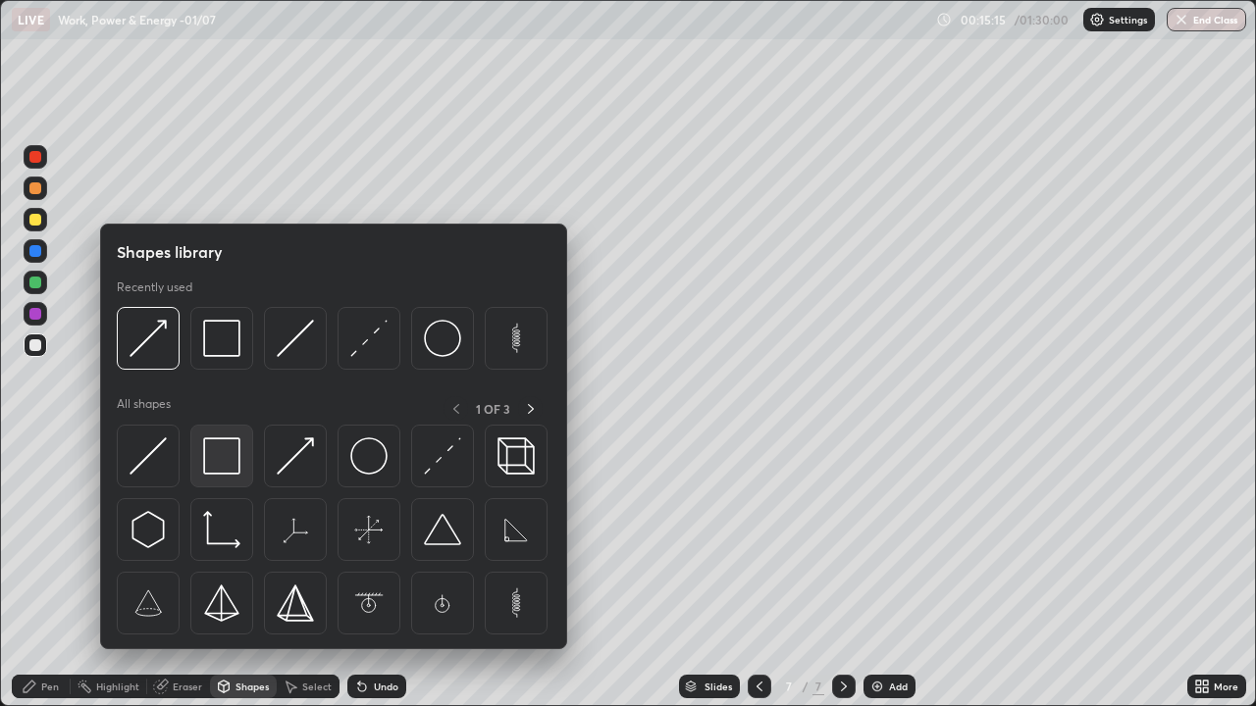
click at [215, 463] on img at bounding box center [221, 456] width 37 height 37
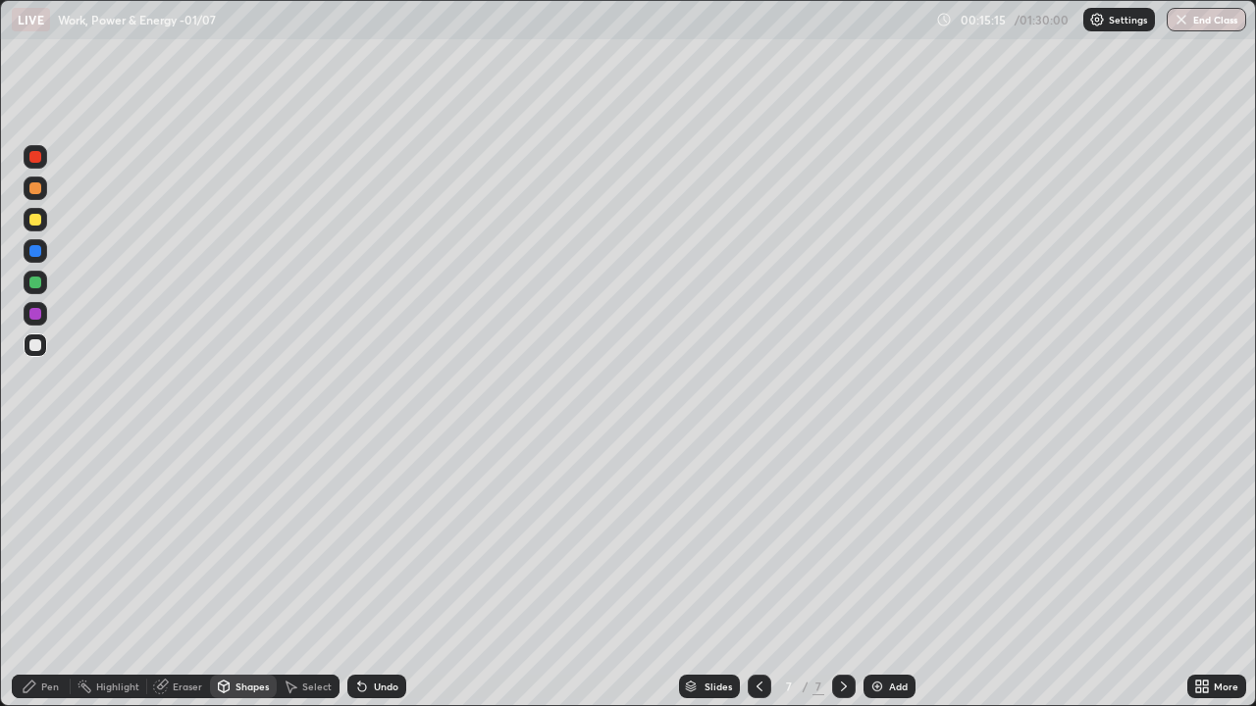
click at [37, 344] on div at bounding box center [35, 346] width 12 height 12
click at [180, 573] on div "Eraser" at bounding box center [178, 687] width 63 height 24
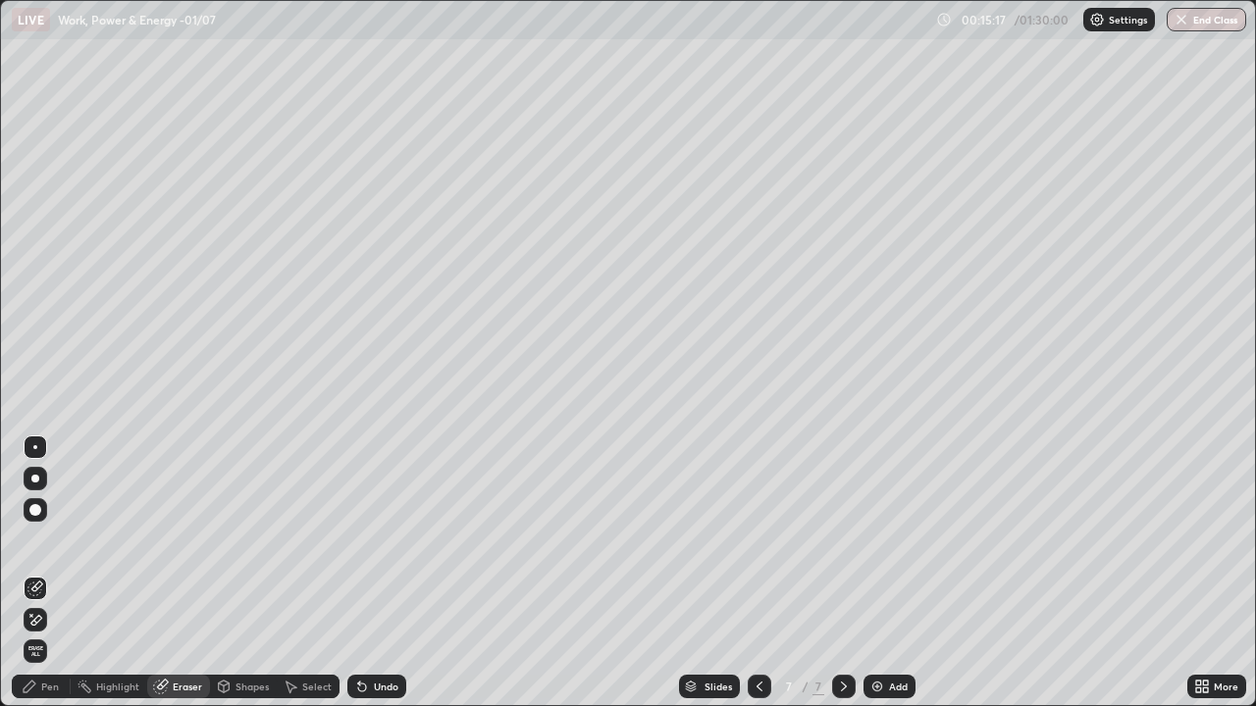
click at [41, 440] on div at bounding box center [36, 448] width 24 height 24
click at [185, 573] on div "Eraser" at bounding box center [178, 687] width 63 height 24
click at [241, 573] on div "Shapes" at bounding box center [243, 687] width 67 height 24
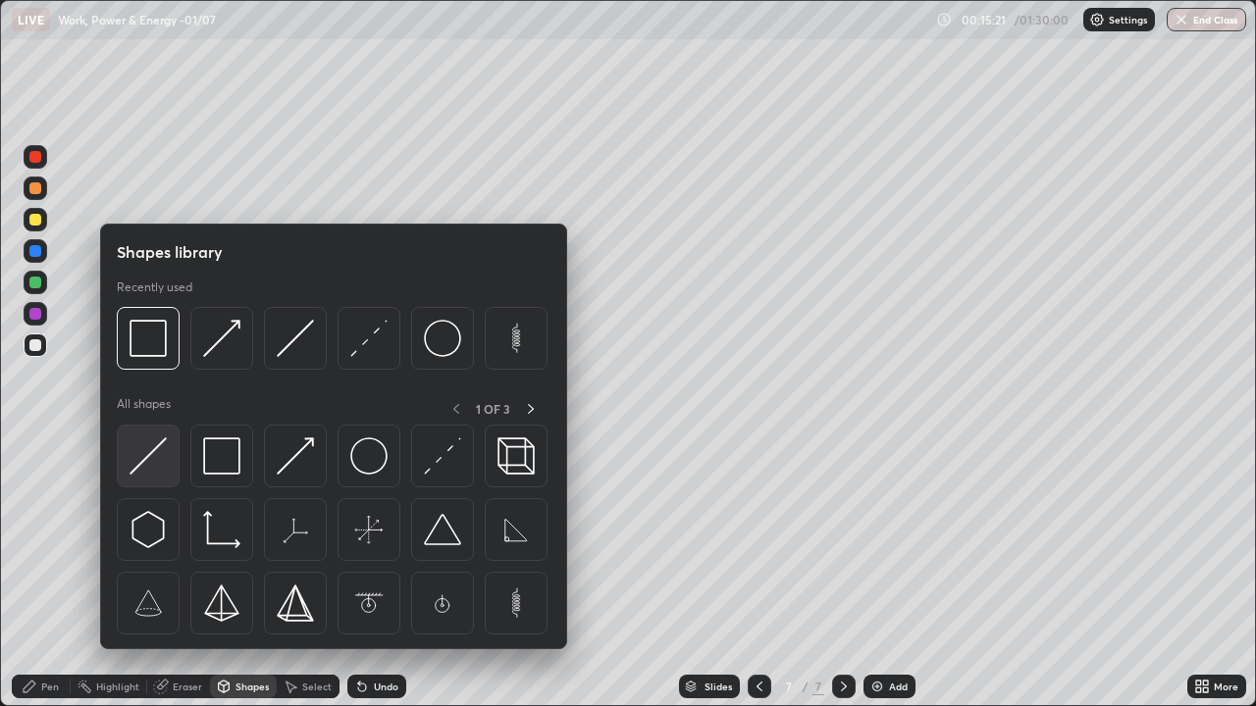
click at [139, 455] on img at bounding box center [148, 456] width 37 height 37
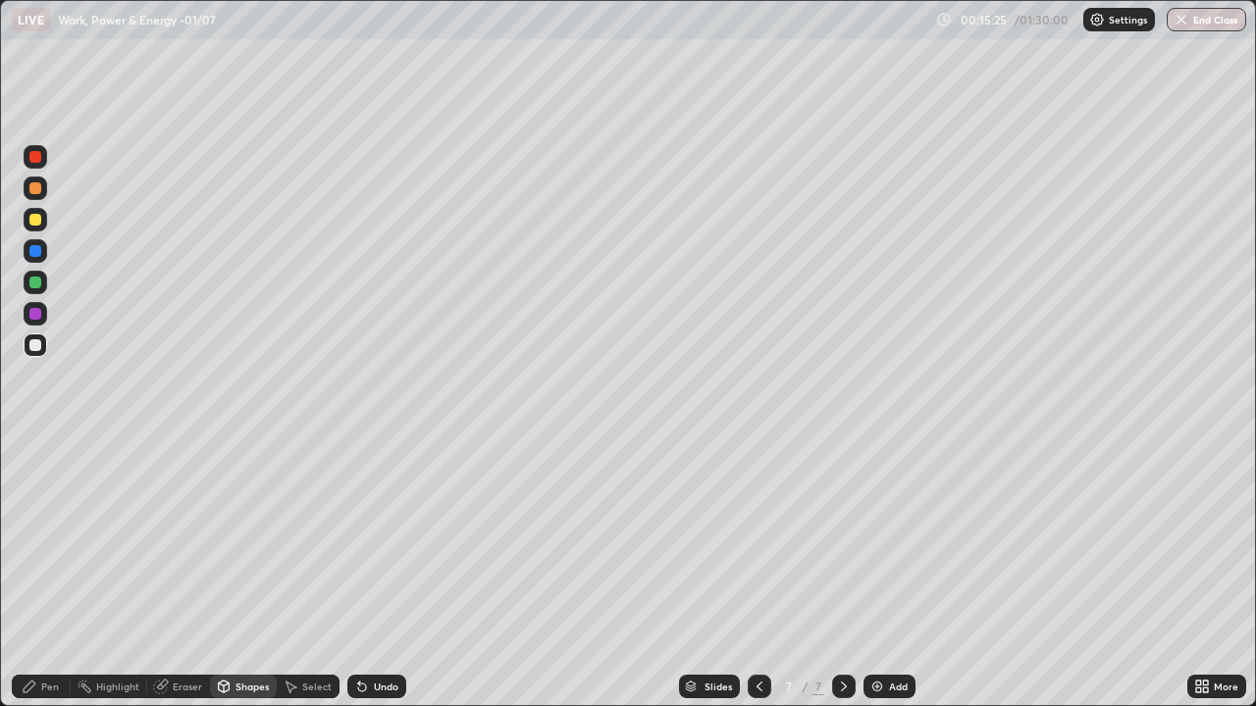
click at [34, 573] on icon at bounding box center [30, 687] width 16 height 16
click at [241, 573] on div "Shapes" at bounding box center [243, 687] width 67 height 24
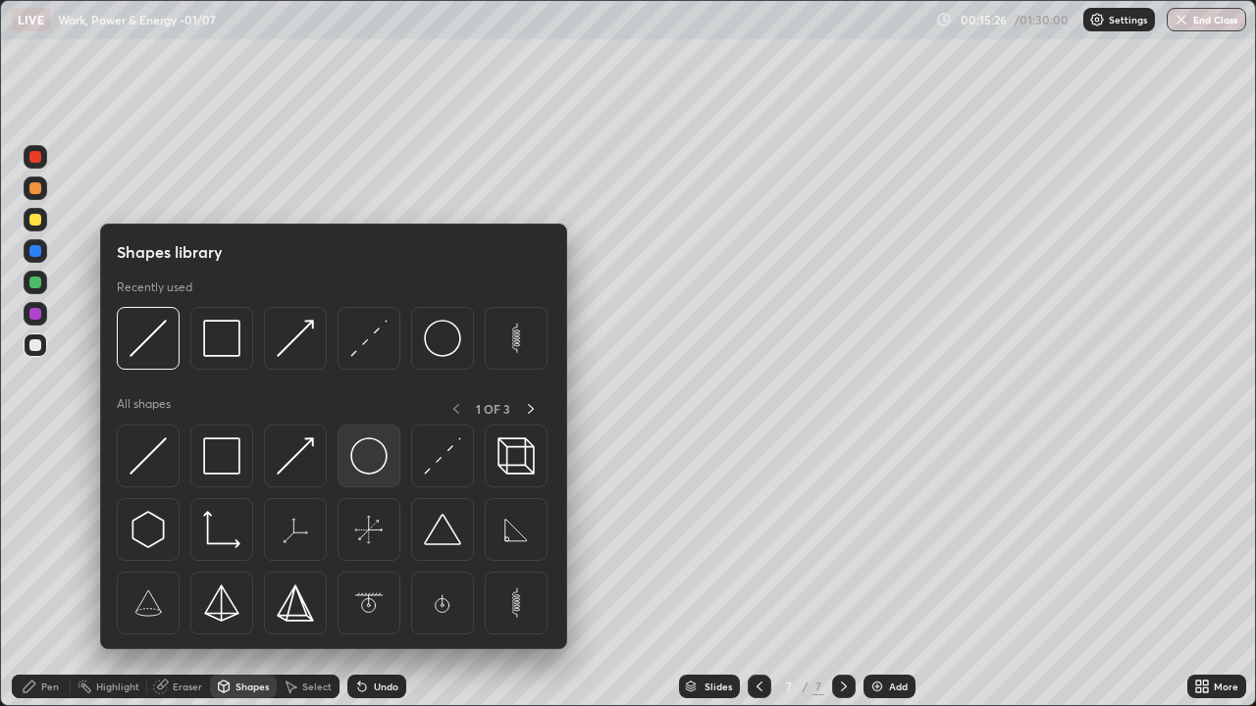
click at [359, 455] on img at bounding box center [368, 456] width 37 height 37
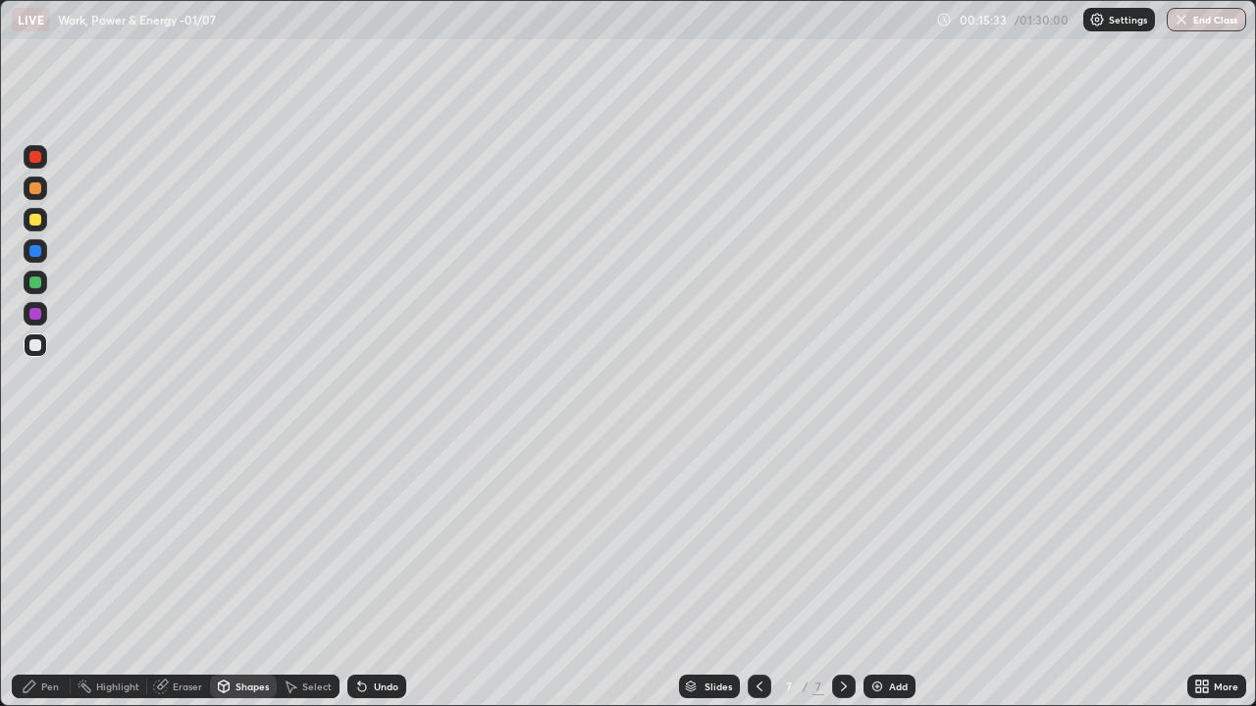
click at [175, 573] on div "Eraser" at bounding box center [187, 687] width 29 height 10
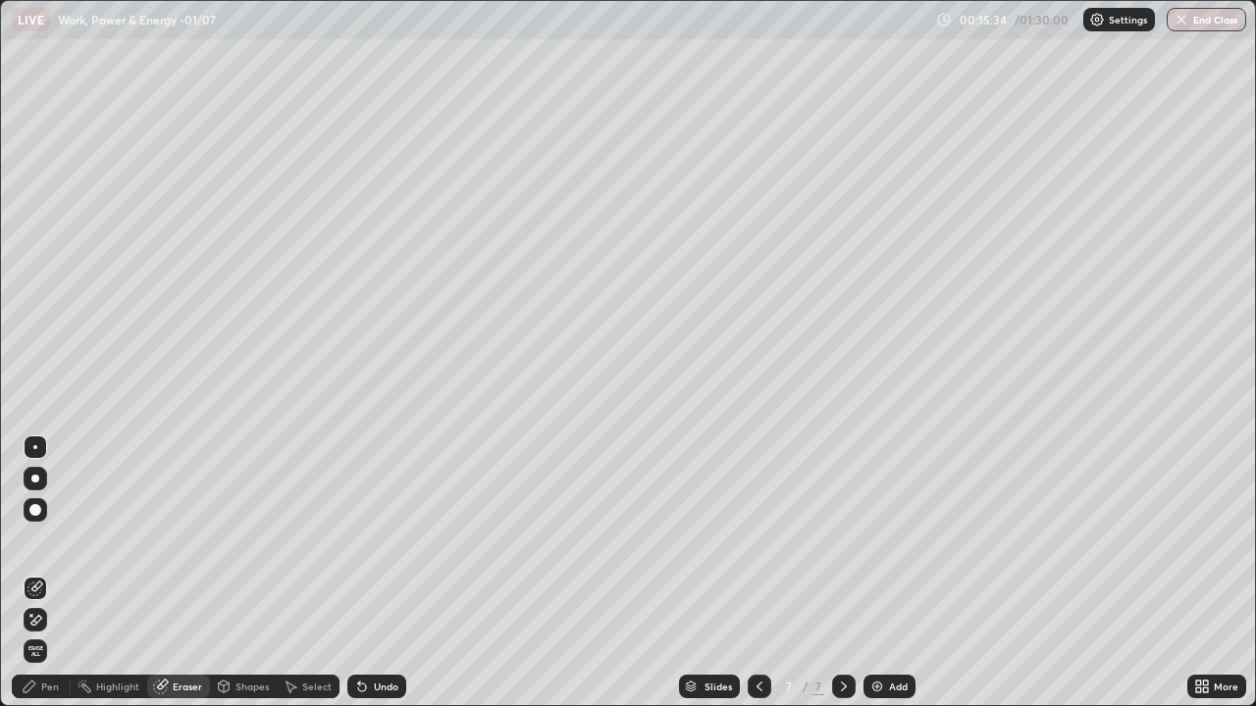
click at [35, 447] on div at bounding box center [35, 447] width 4 height 4
click at [176, 573] on div "Eraser" at bounding box center [178, 687] width 63 height 24
click at [112, 573] on div "Highlight" at bounding box center [117, 687] width 43 height 10
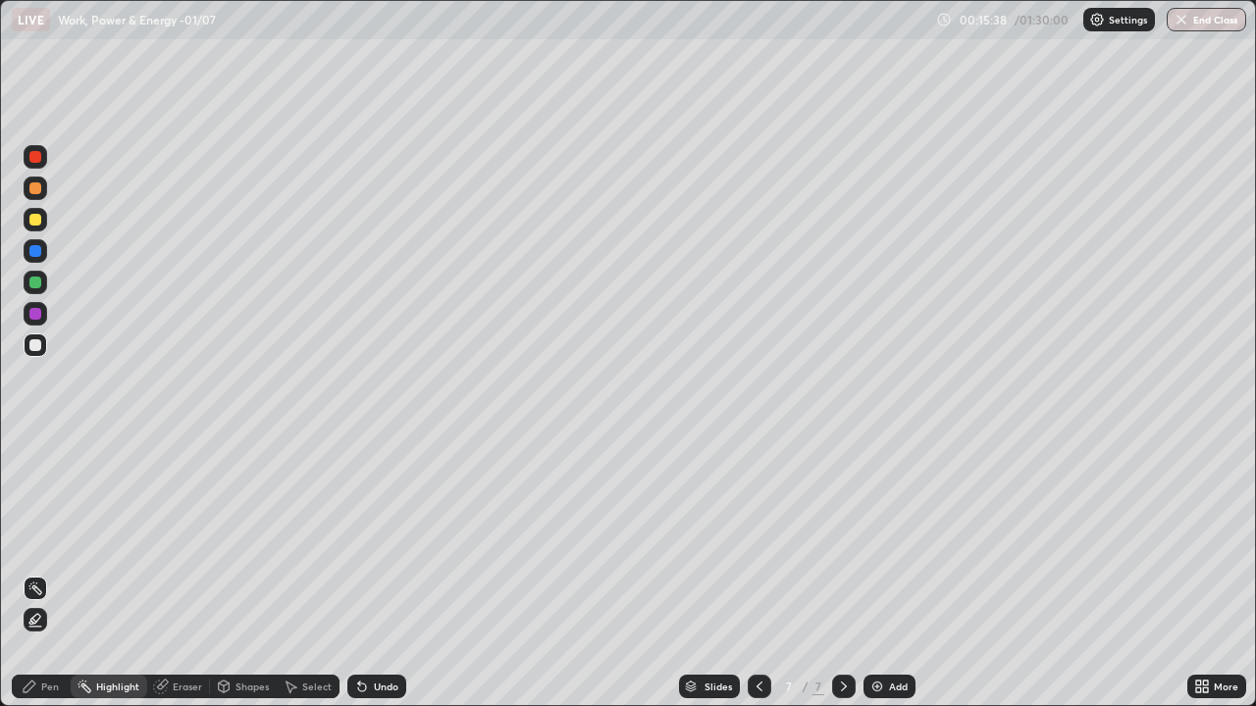
click at [45, 573] on div "Pen" at bounding box center [50, 687] width 18 height 10
click at [44, 350] on div at bounding box center [36, 346] width 24 height 24
click at [374, 573] on div "Undo" at bounding box center [386, 687] width 25 height 10
click at [385, 573] on div "Undo" at bounding box center [376, 687] width 59 height 24
click at [369, 573] on div "Undo" at bounding box center [376, 687] width 59 height 24
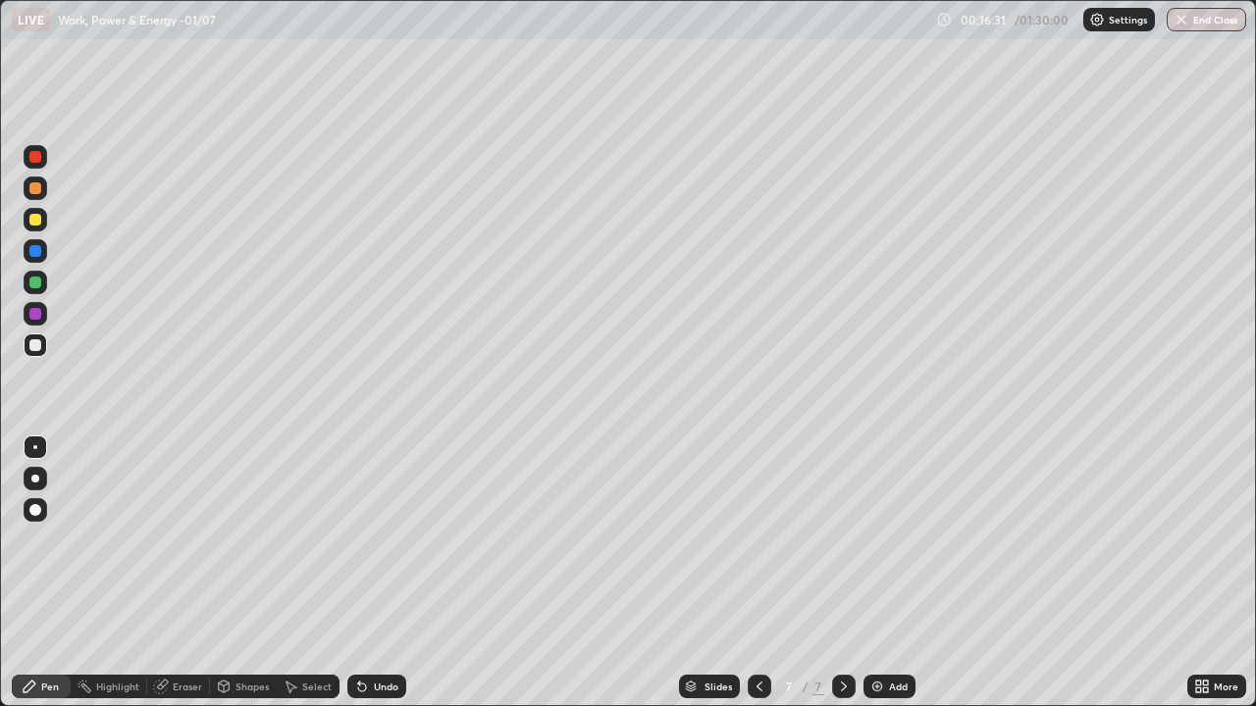
click at [375, 573] on div "Undo" at bounding box center [386, 687] width 25 height 10
click at [374, 573] on div "Undo" at bounding box center [386, 687] width 25 height 10
click at [379, 573] on div "Undo" at bounding box center [386, 687] width 25 height 10
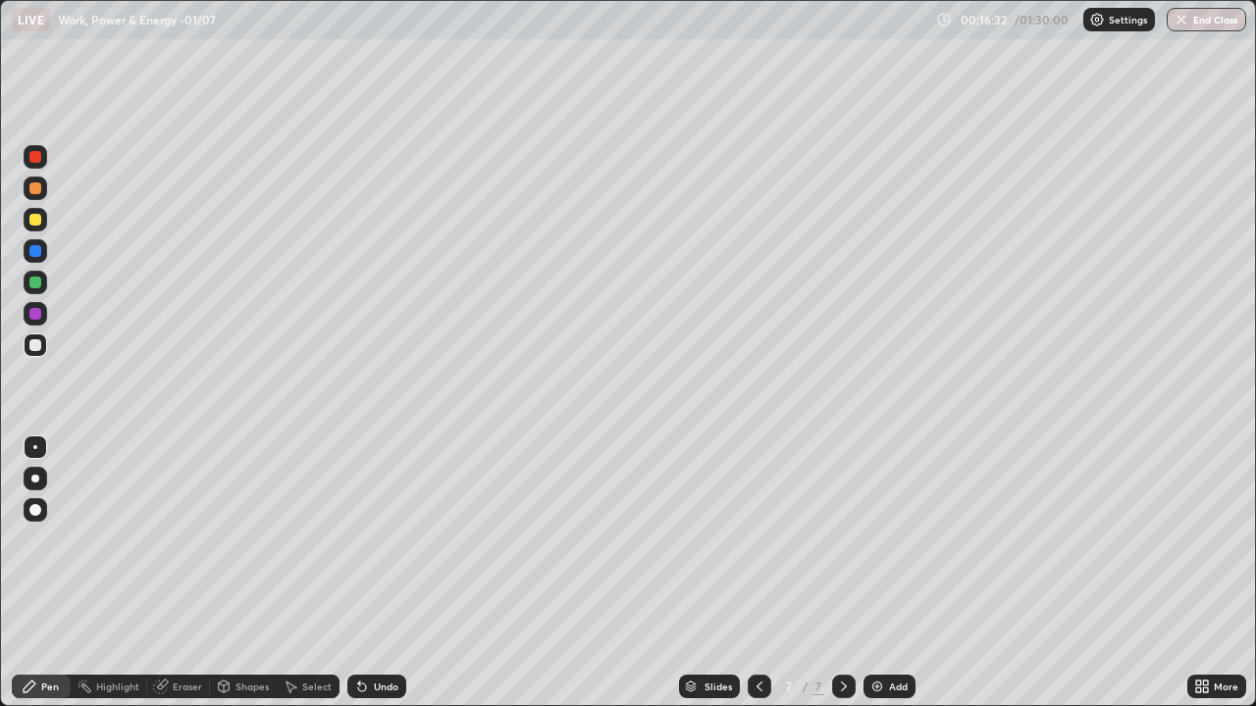
click at [382, 573] on div "Undo" at bounding box center [386, 687] width 25 height 10
click at [758, 573] on icon at bounding box center [760, 687] width 16 height 16
click at [756, 573] on icon at bounding box center [760, 687] width 16 height 16
click at [755, 573] on icon at bounding box center [760, 687] width 16 height 16
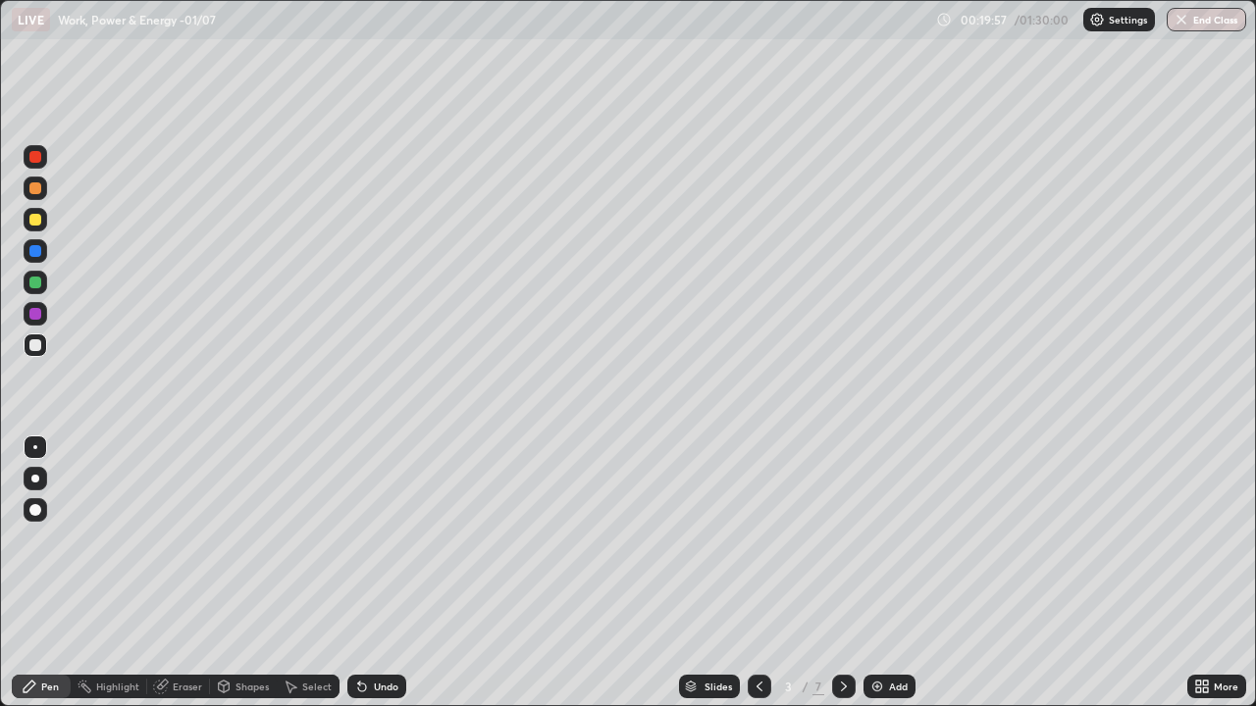
click at [841, 573] on icon at bounding box center [844, 687] width 16 height 16
click at [761, 573] on div at bounding box center [760, 687] width 24 height 24
click at [844, 573] on icon at bounding box center [844, 687] width 16 height 16
click at [845, 573] on icon at bounding box center [844, 687] width 16 height 16
click at [842, 573] on icon at bounding box center [844, 687] width 16 height 16
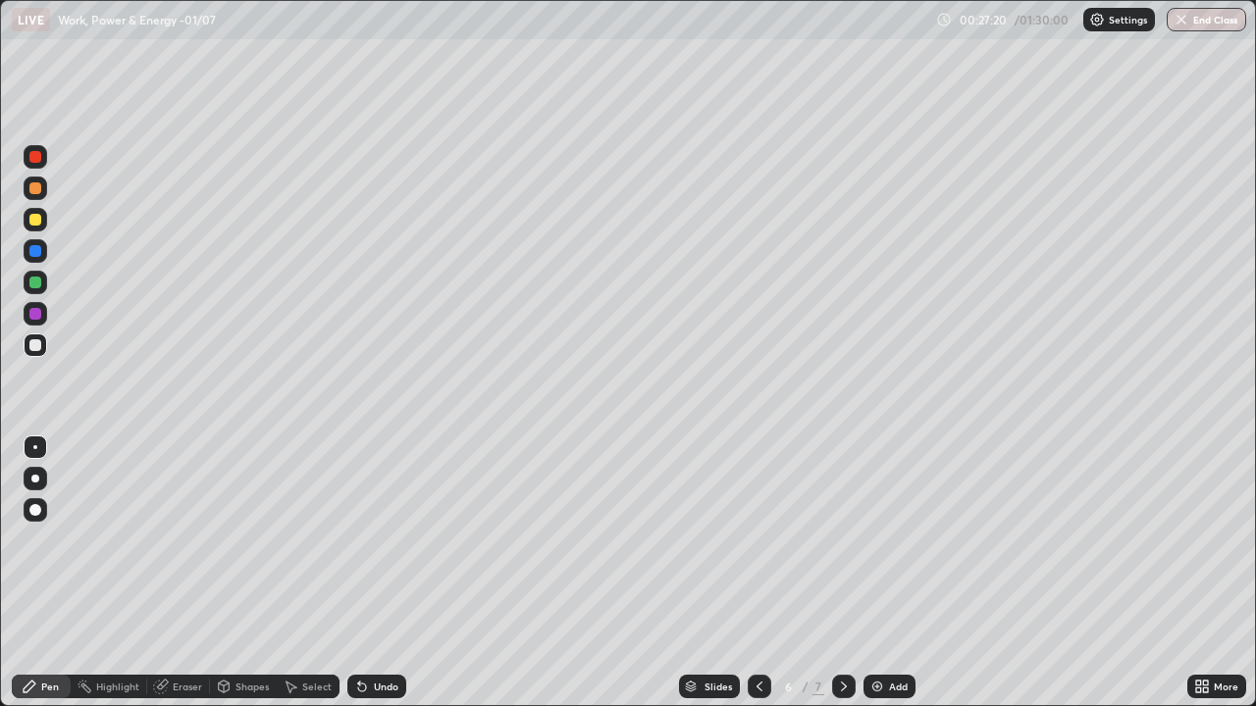
click at [839, 573] on icon at bounding box center [844, 687] width 16 height 16
click at [758, 573] on icon at bounding box center [760, 687] width 16 height 16
click at [842, 573] on icon at bounding box center [844, 687] width 16 height 16
click at [888, 573] on div "Add" at bounding box center [889, 687] width 52 height 24
click at [373, 573] on div "Undo" at bounding box center [376, 687] width 59 height 24
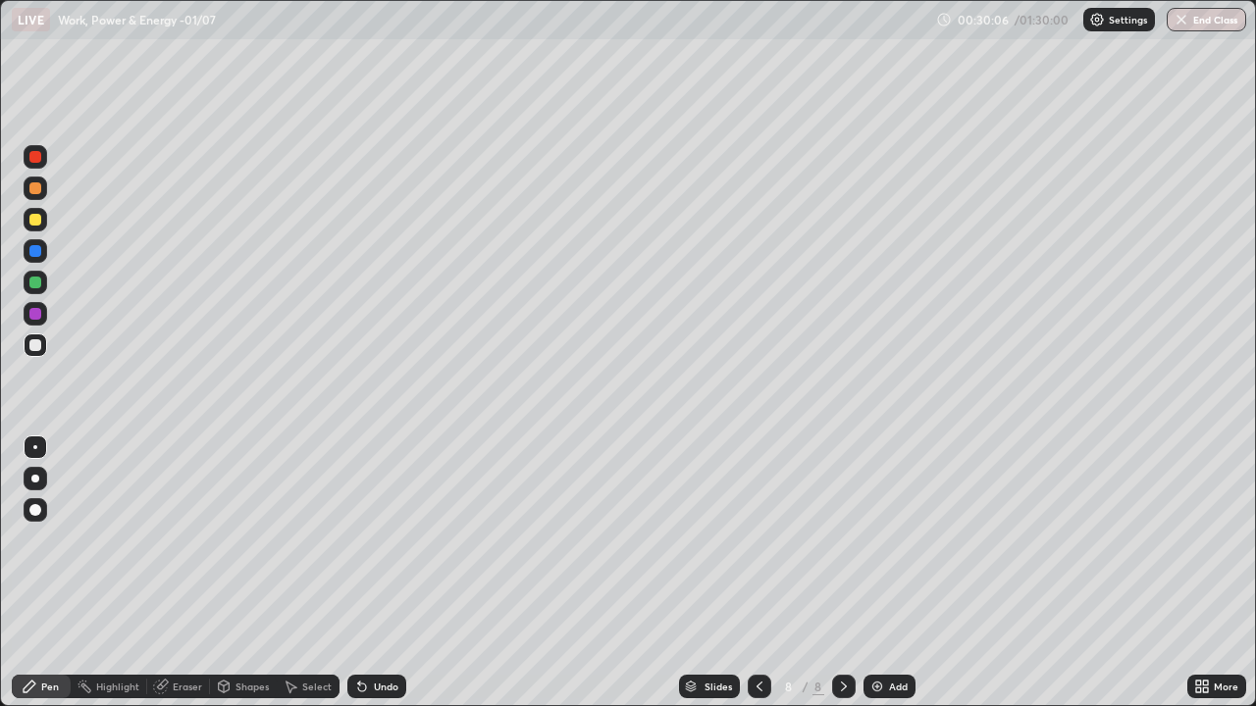
click at [376, 573] on div "Undo" at bounding box center [376, 687] width 59 height 24
click at [377, 573] on div "Undo" at bounding box center [376, 687] width 59 height 24
click at [242, 573] on div "Shapes" at bounding box center [251, 687] width 33 height 10
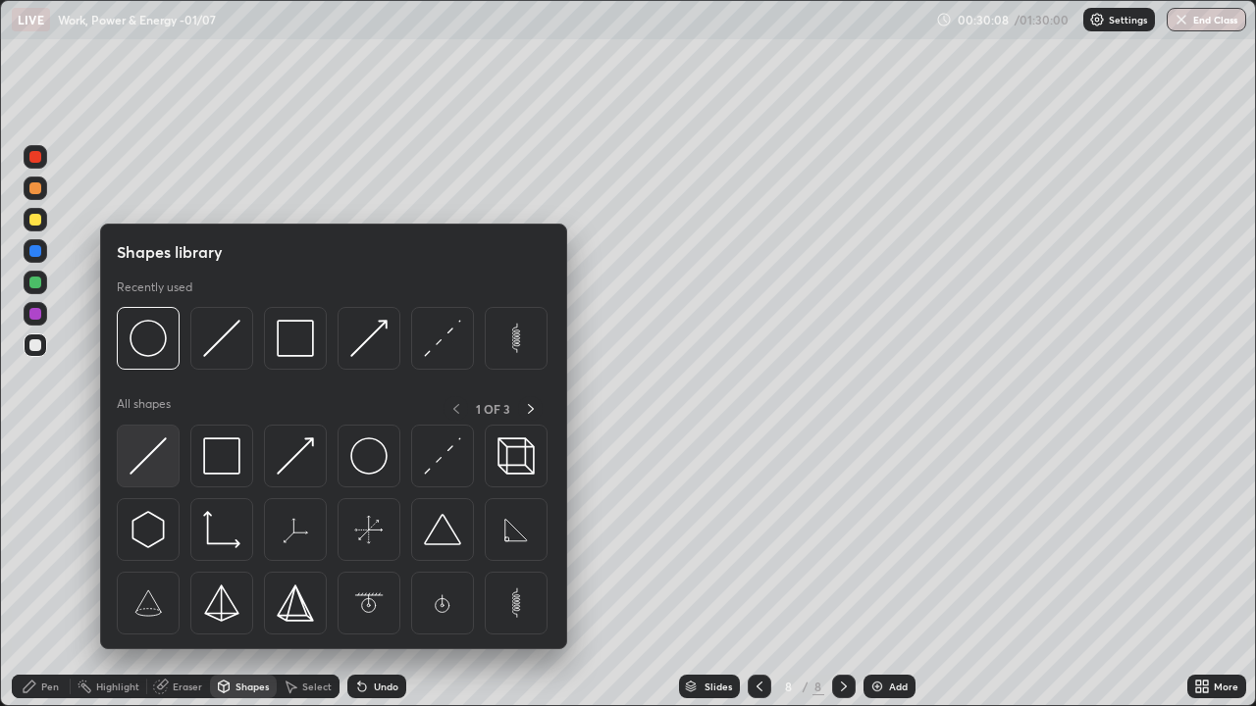
click at [152, 456] on img at bounding box center [148, 456] width 37 height 37
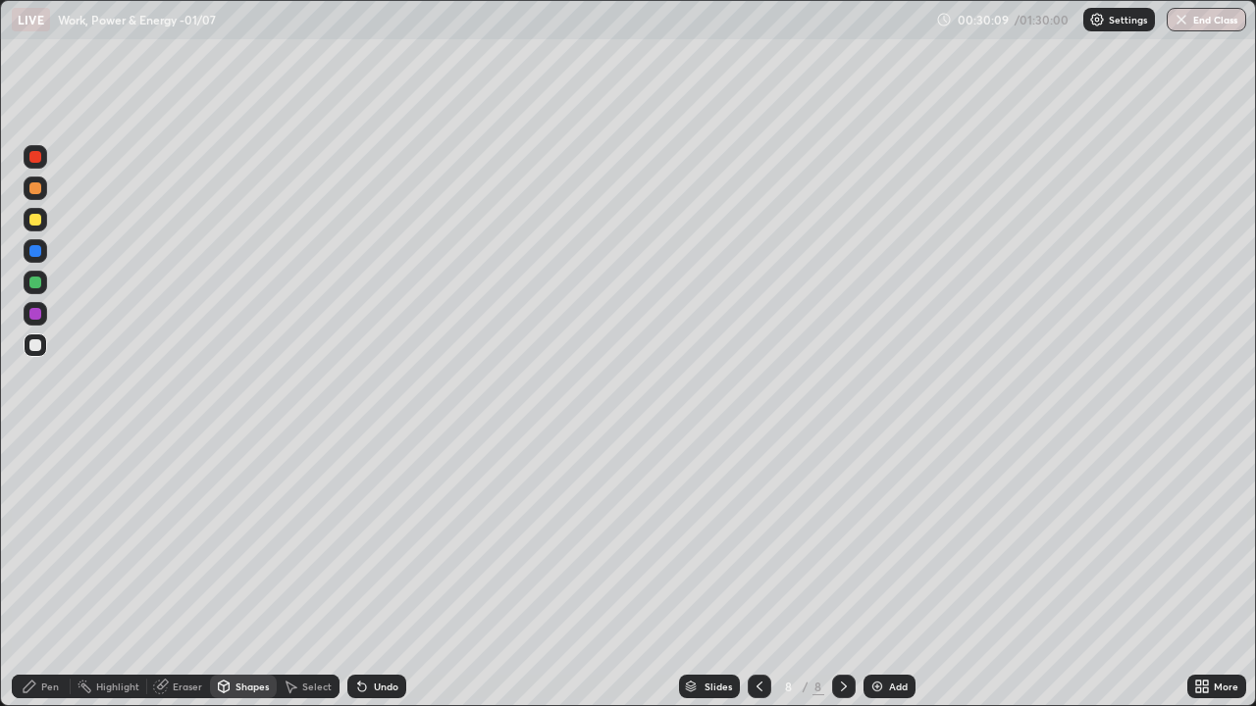
click at [248, 573] on div "Shapes" at bounding box center [243, 687] width 67 height 24
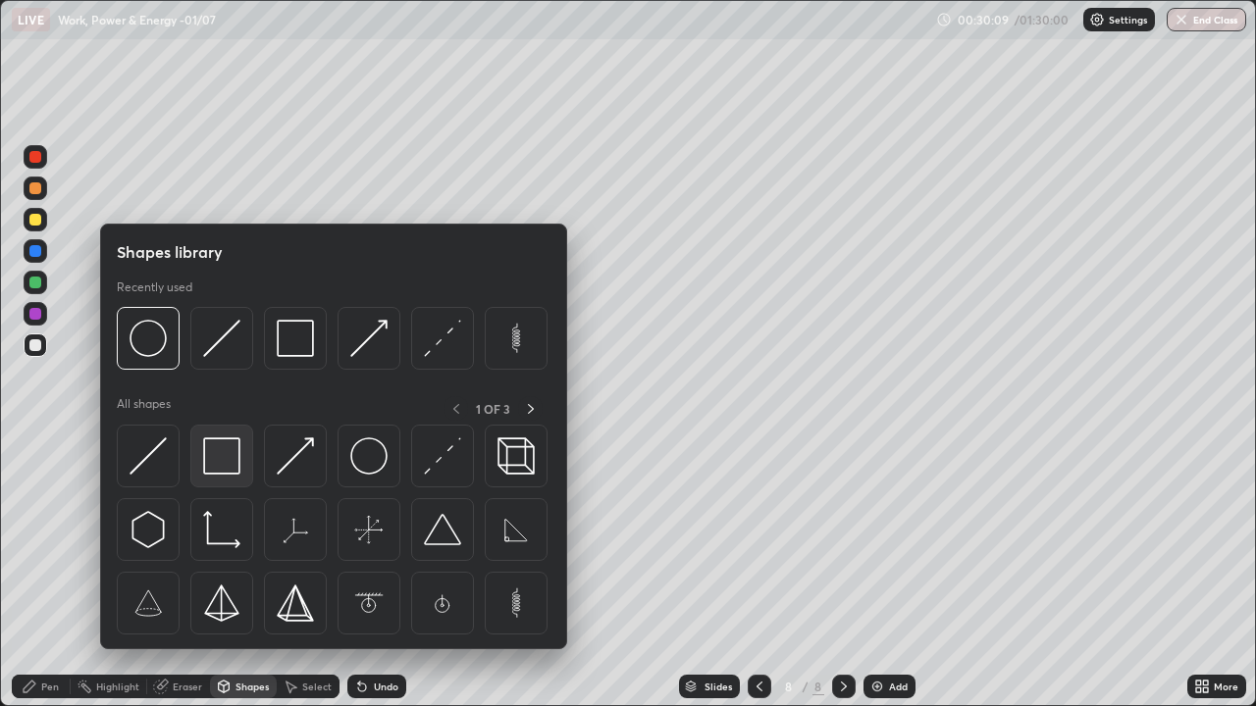
click at [235, 459] on img at bounding box center [221, 456] width 37 height 37
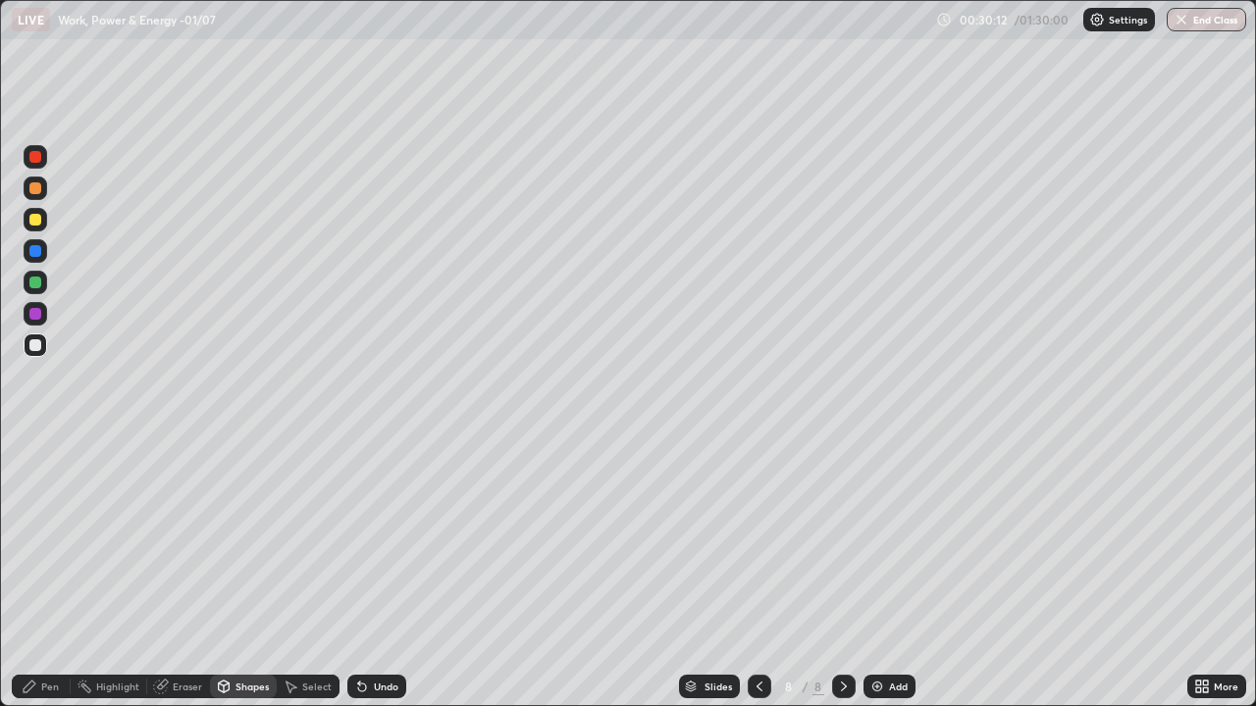
click at [245, 573] on div "Shapes" at bounding box center [251, 687] width 33 height 10
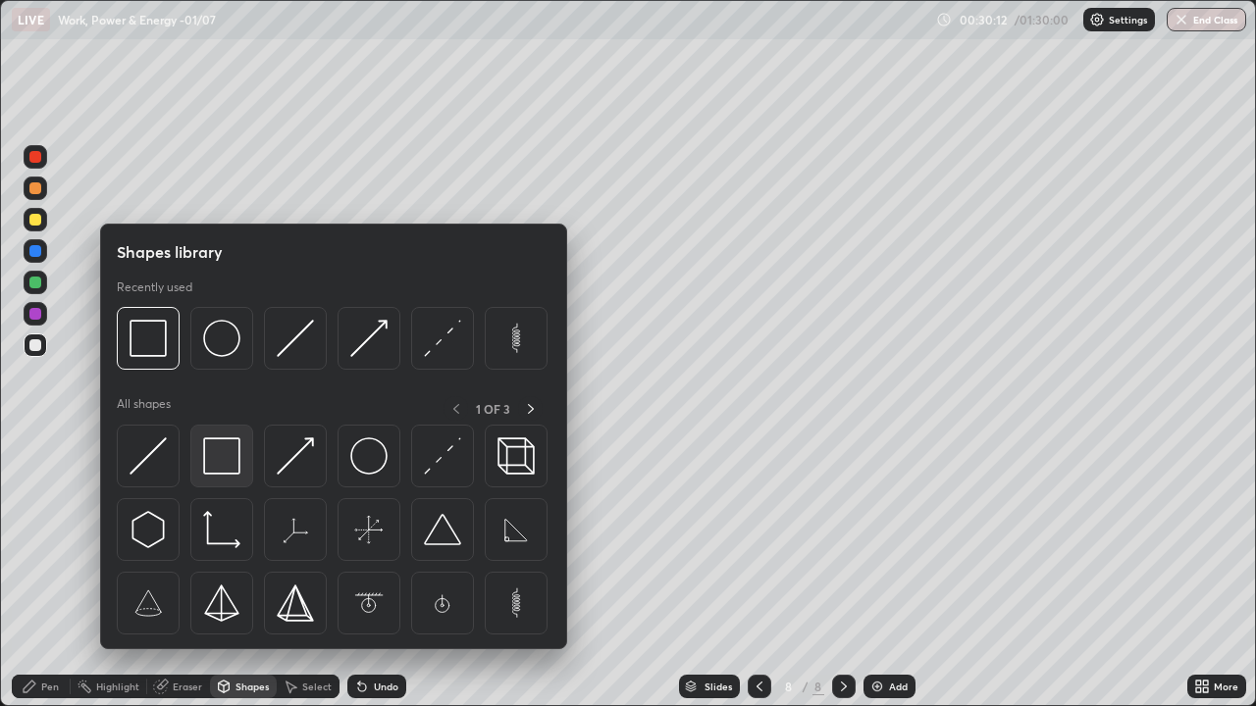
click at [215, 452] on img at bounding box center [221, 456] width 37 height 37
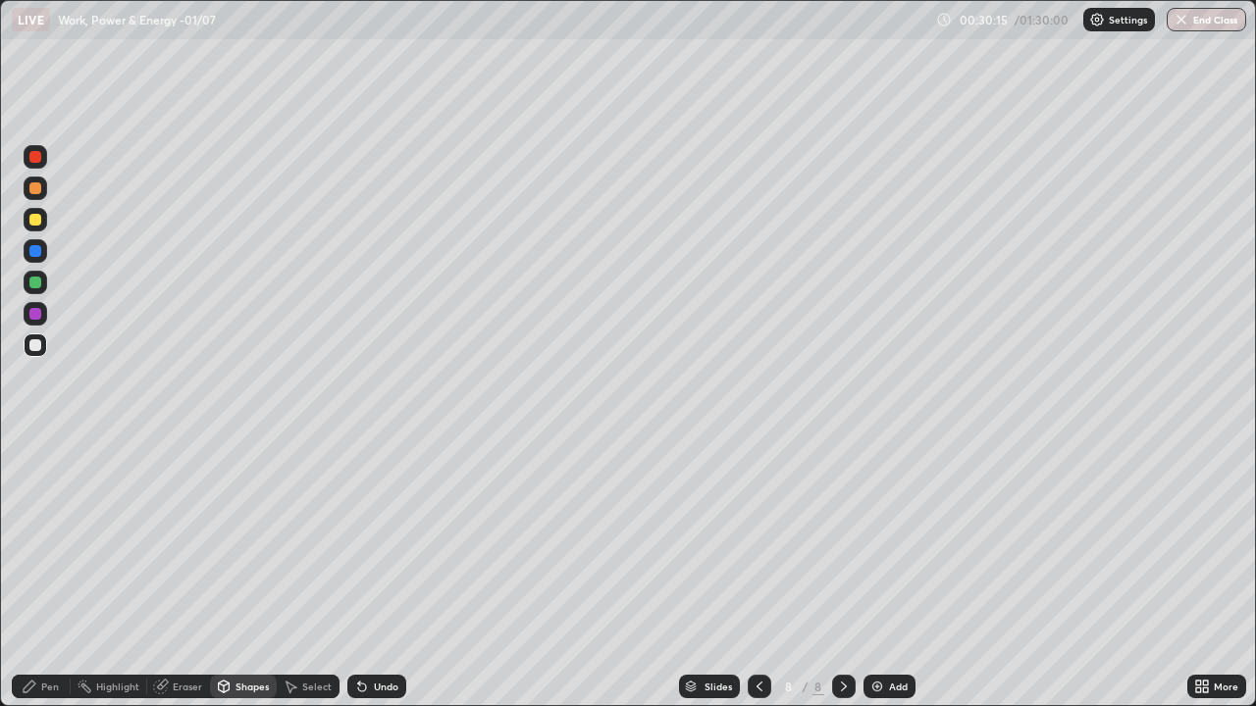
click at [247, 573] on div "Shapes" at bounding box center [243, 687] width 67 height 24
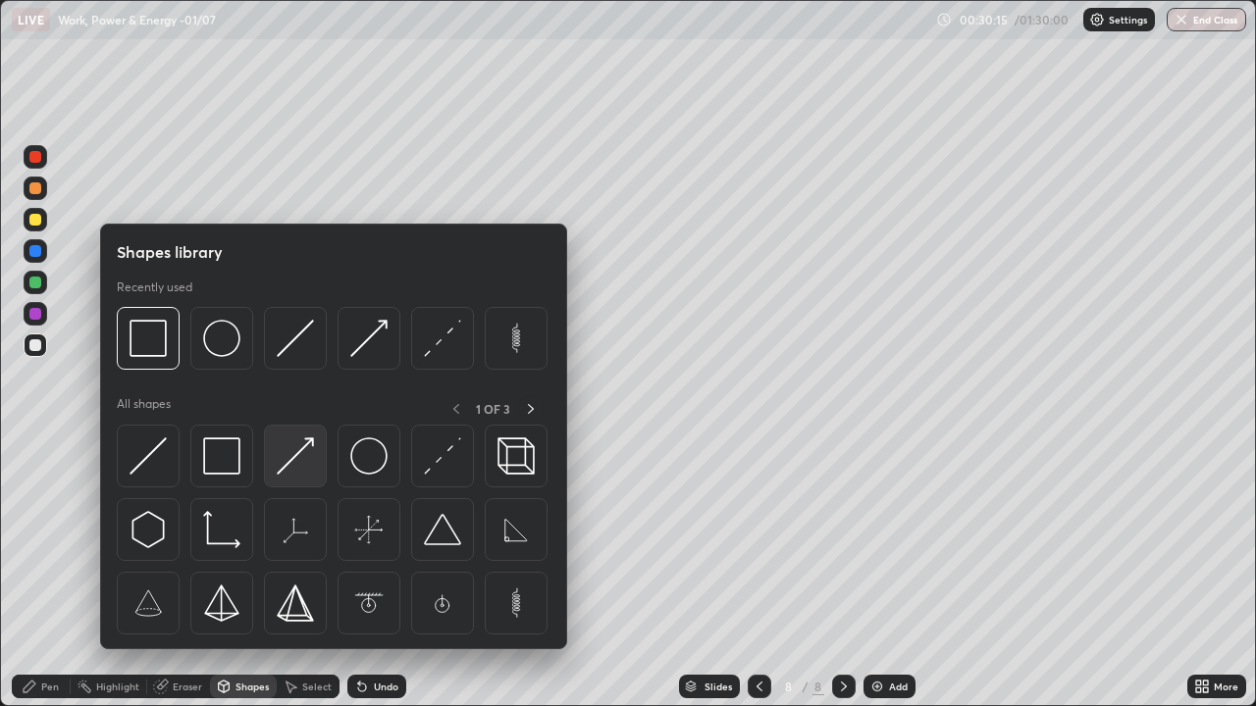
click at [305, 451] on img at bounding box center [295, 456] width 37 height 37
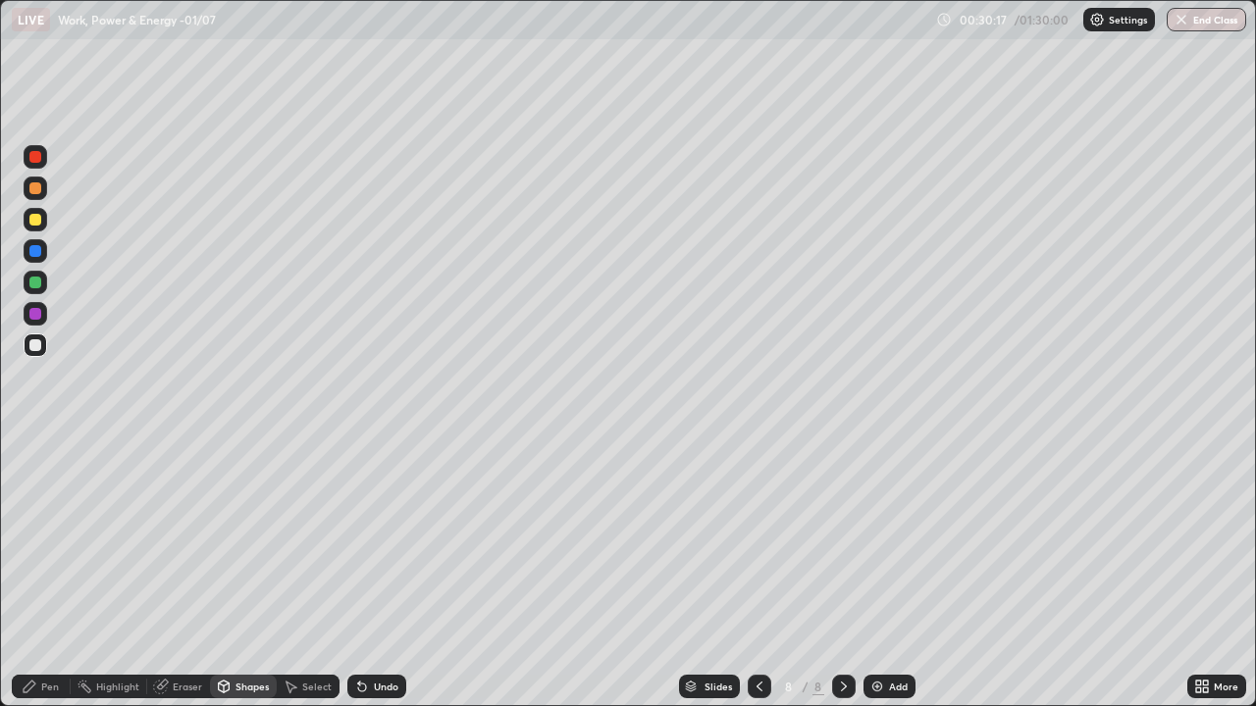
click at [49, 573] on div "Pen" at bounding box center [41, 687] width 59 height 24
click at [259, 573] on div "Shapes" at bounding box center [243, 687] width 67 height 24
click at [315, 573] on div "Select" at bounding box center [308, 687] width 63 height 24
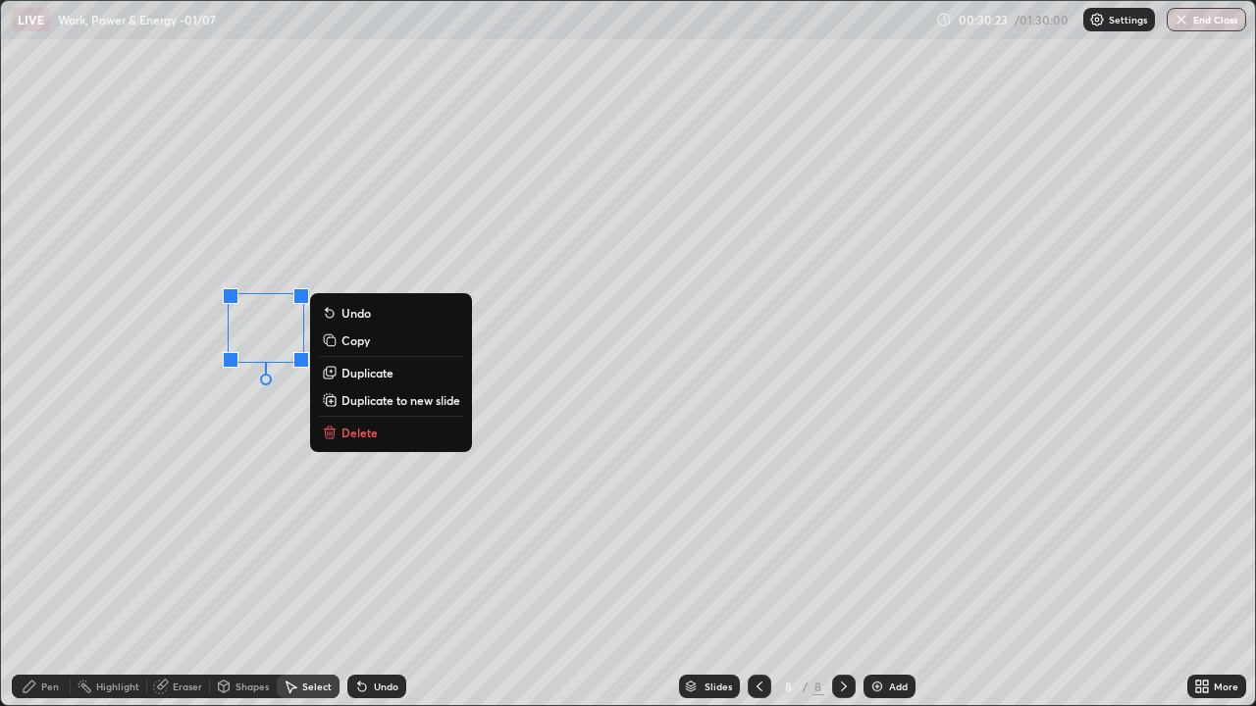
click at [377, 376] on p "Duplicate" at bounding box center [367, 373] width 52 height 16
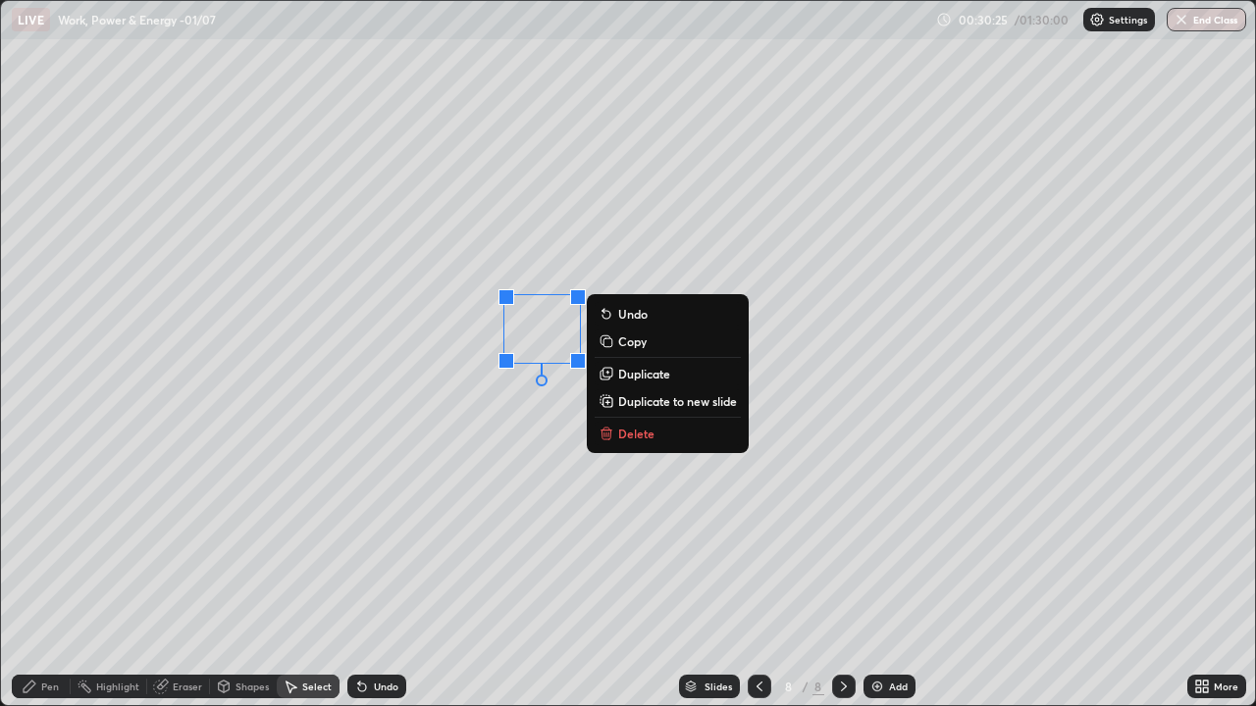
click at [248, 573] on div "Shapes" at bounding box center [251, 687] width 33 height 10
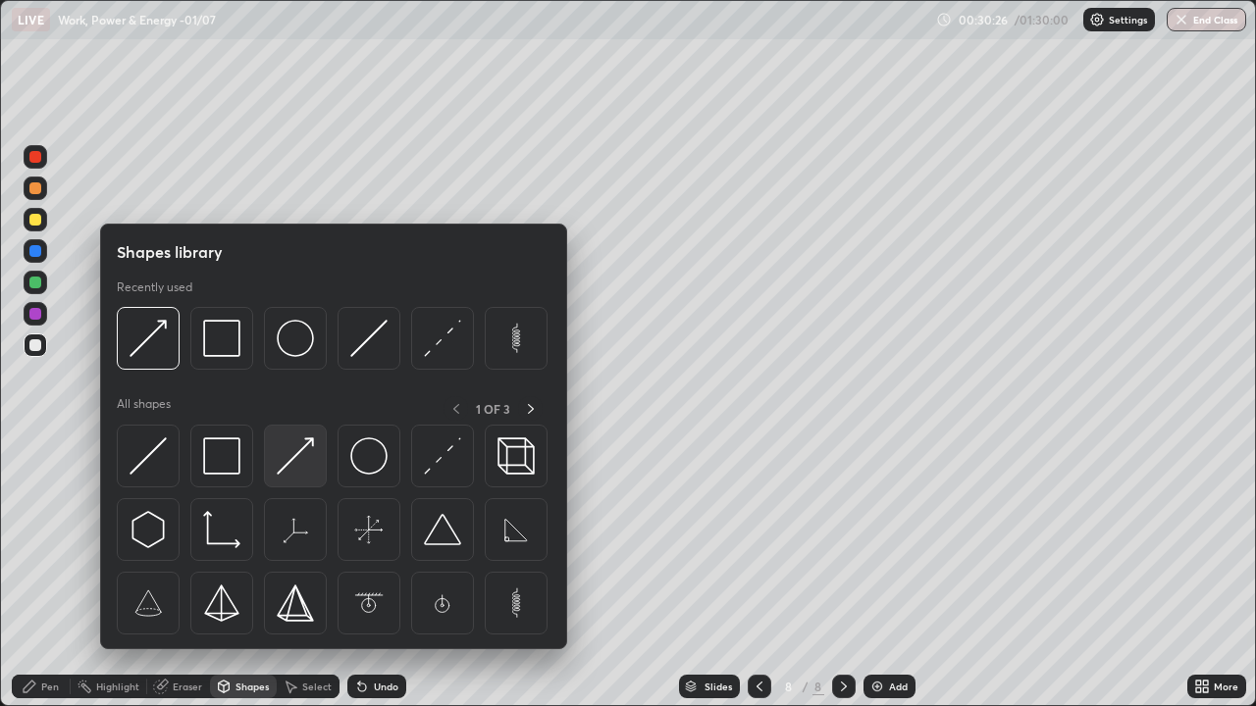
click at [288, 455] on img at bounding box center [295, 456] width 37 height 37
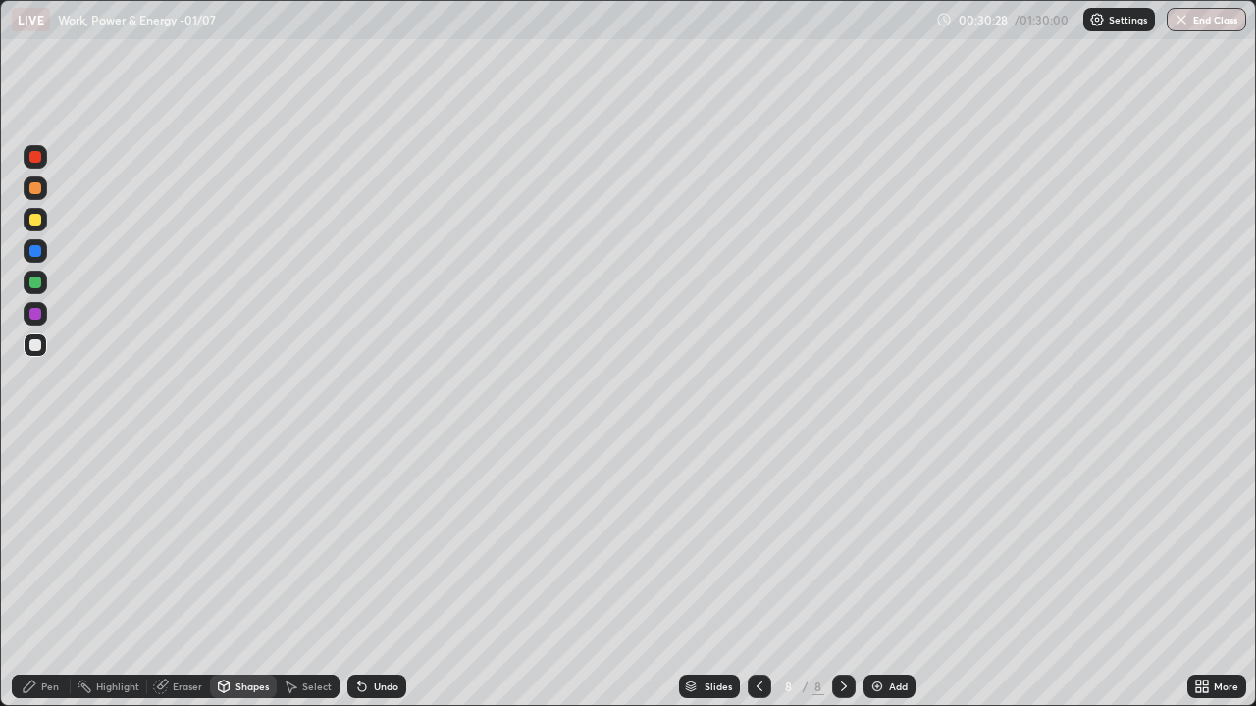
click at [44, 573] on div "Pen" at bounding box center [41, 687] width 59 height 24
click at [247, 573] on div "Shapes" at bounding box center [243, 687] width 67 height 24
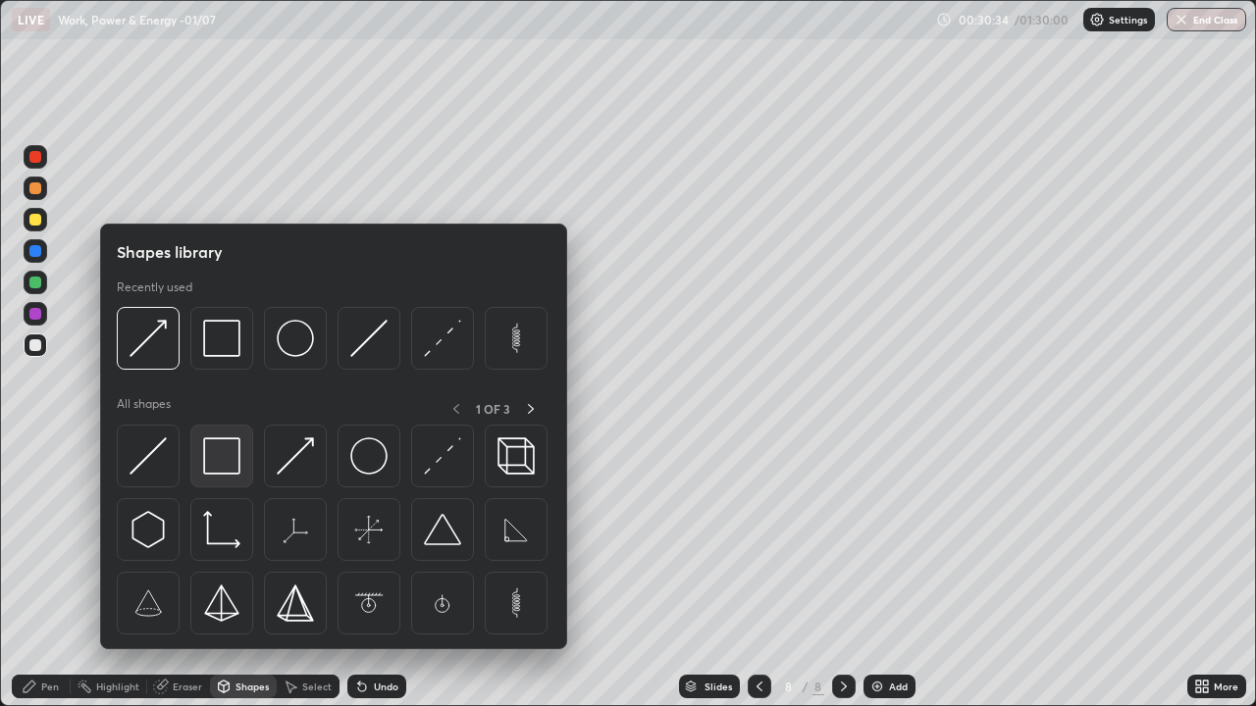
click at [231, 468] on img at bounding box center [221, 456] width 37 height 37
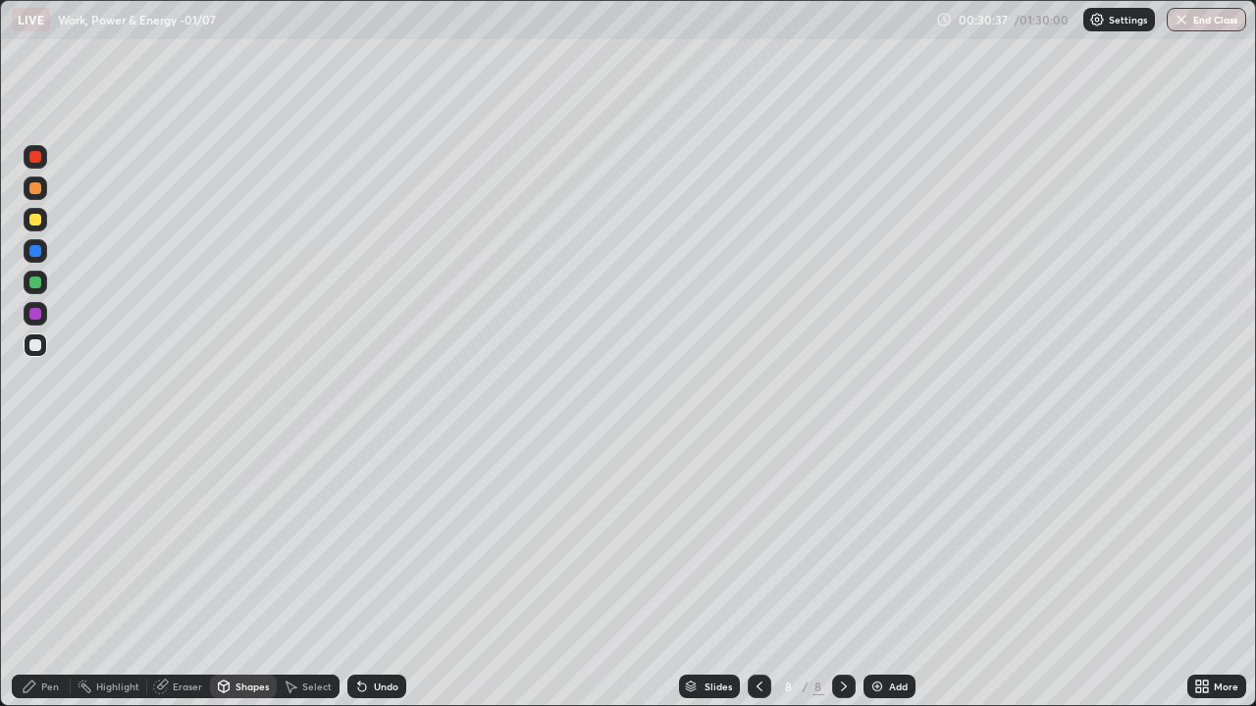
click at [243, 573] on div "Shapes" at bounding box center [251, 687] width 33 height 10
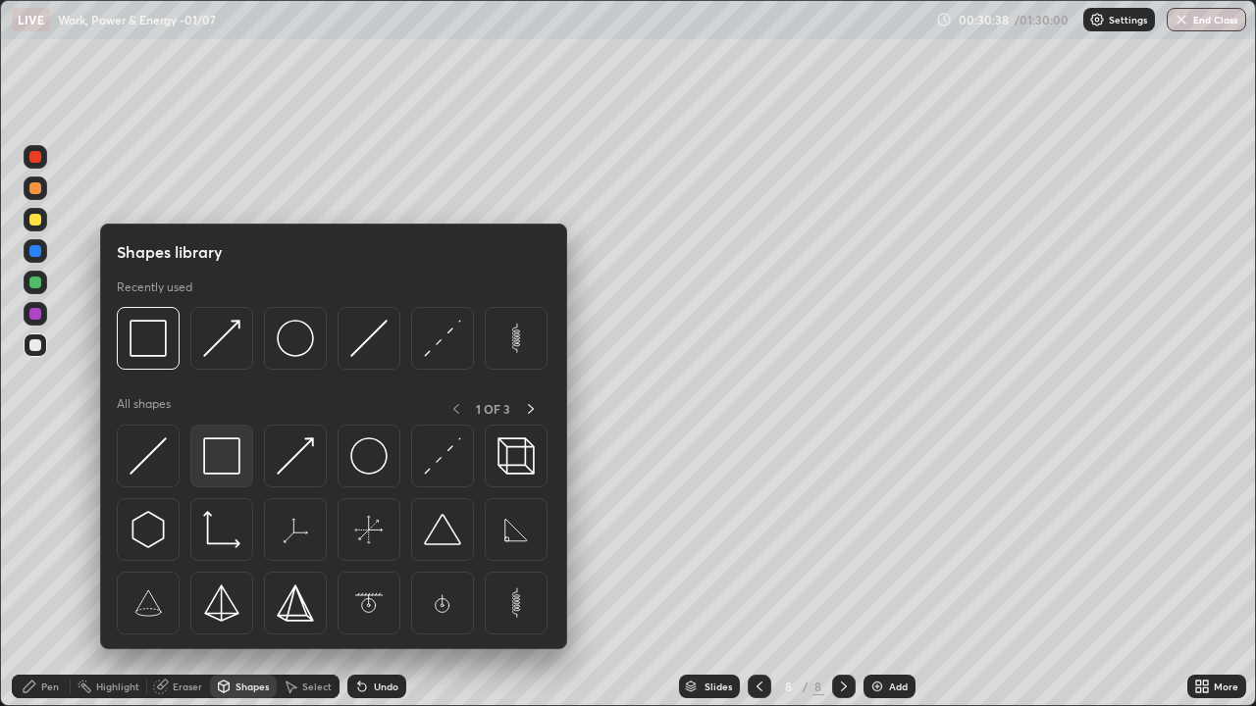
click at [225, 456] on img at bounding box center [221, 456] width 37 height 37
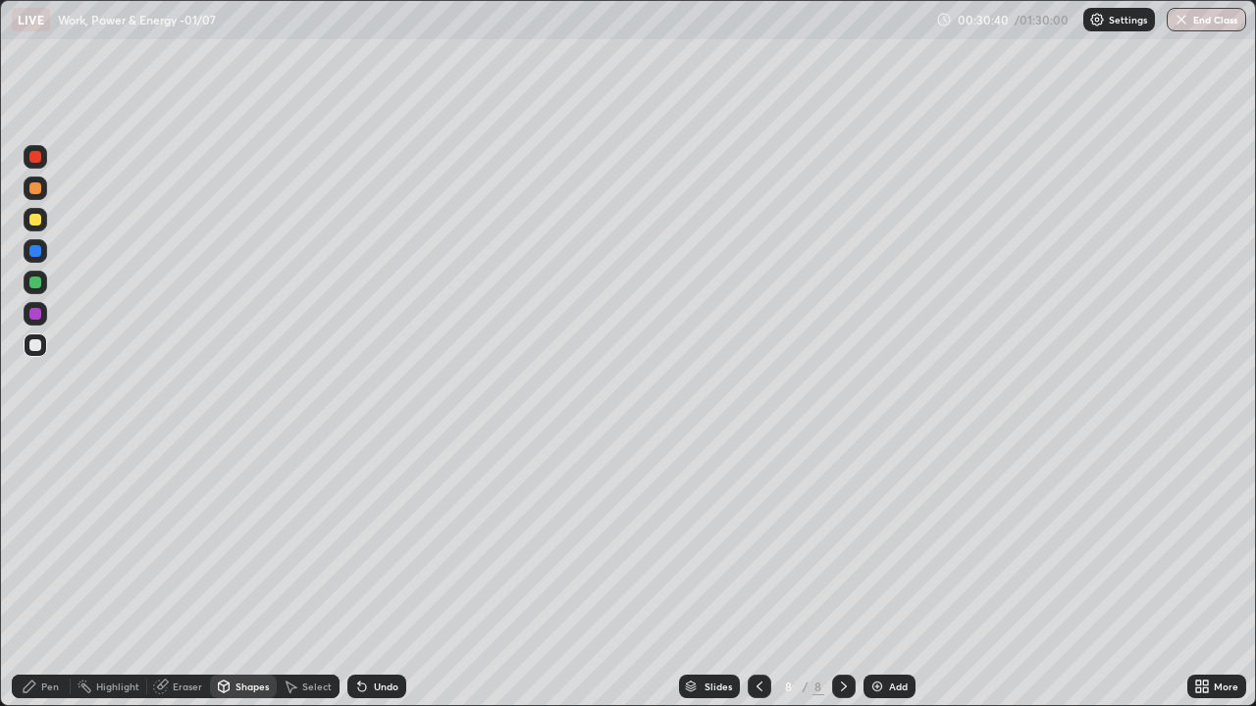
click at [245, 573] on div "Shapes" at bounding box center [251, 687] width 33 height 10
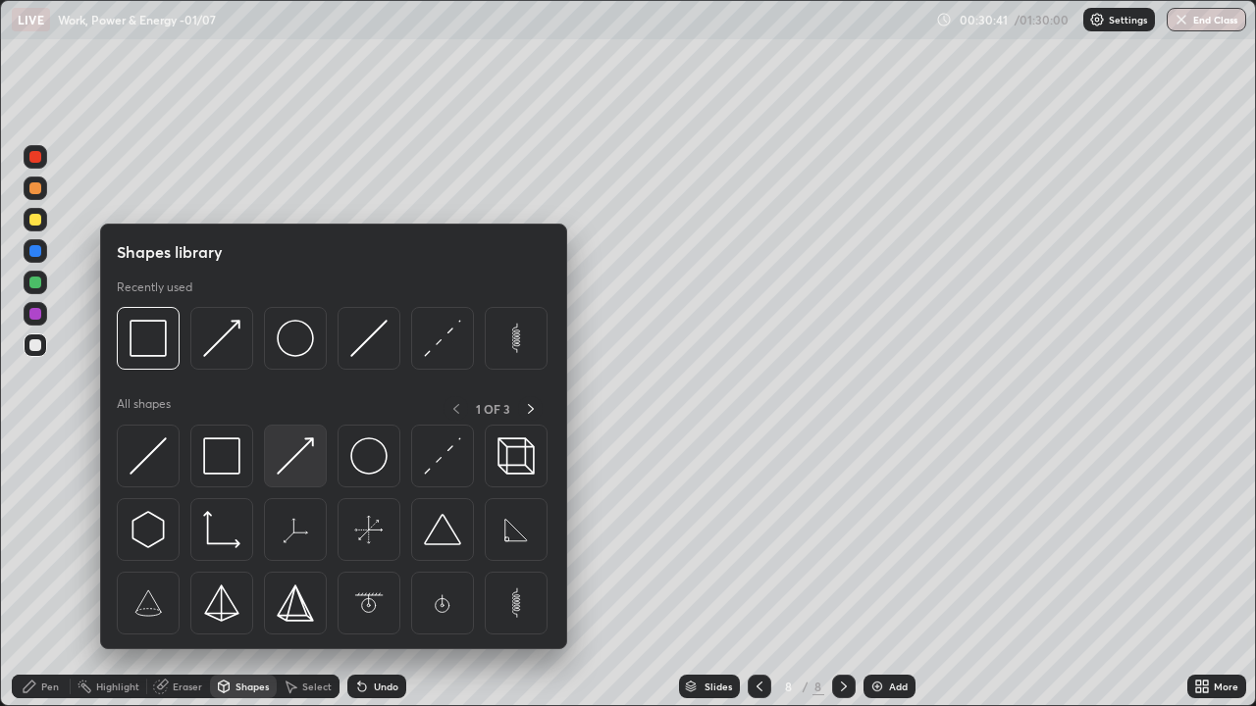
click at [297, 461] on img at bounding box center [295, 456] width 37 height 37
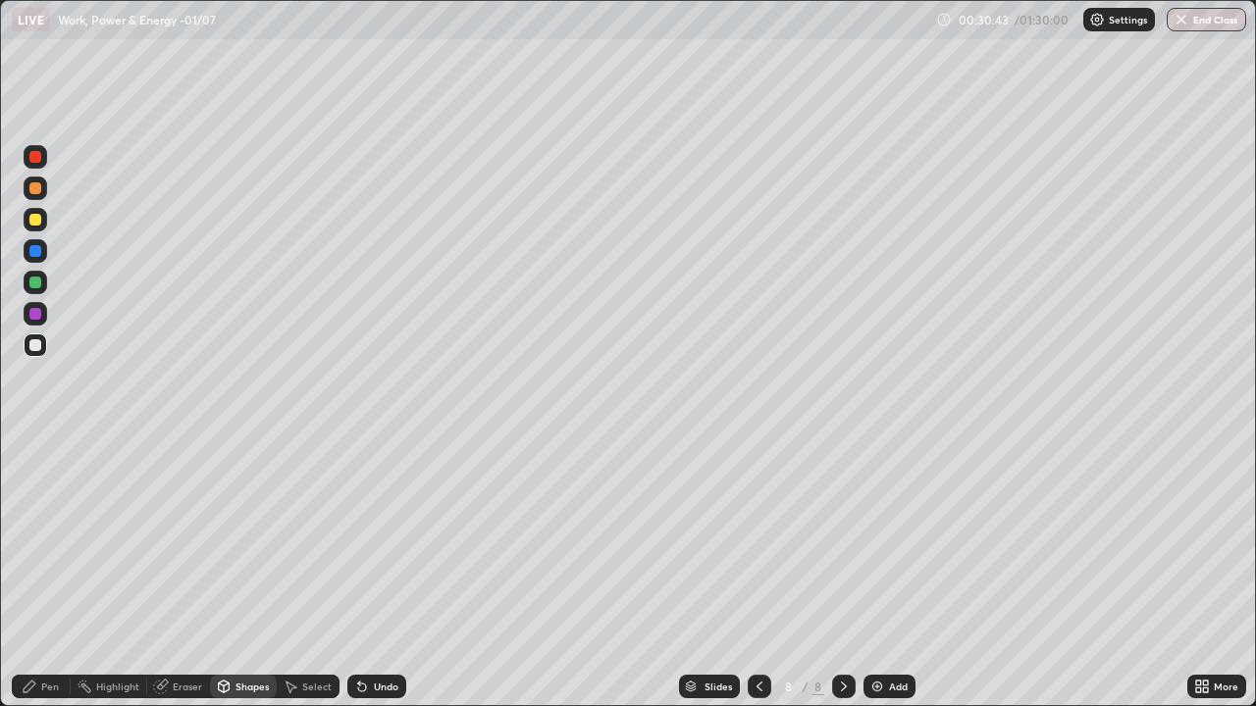
click at [257, 573] on div "Shapes" at bounding box center [251, 687] width 33 height 10
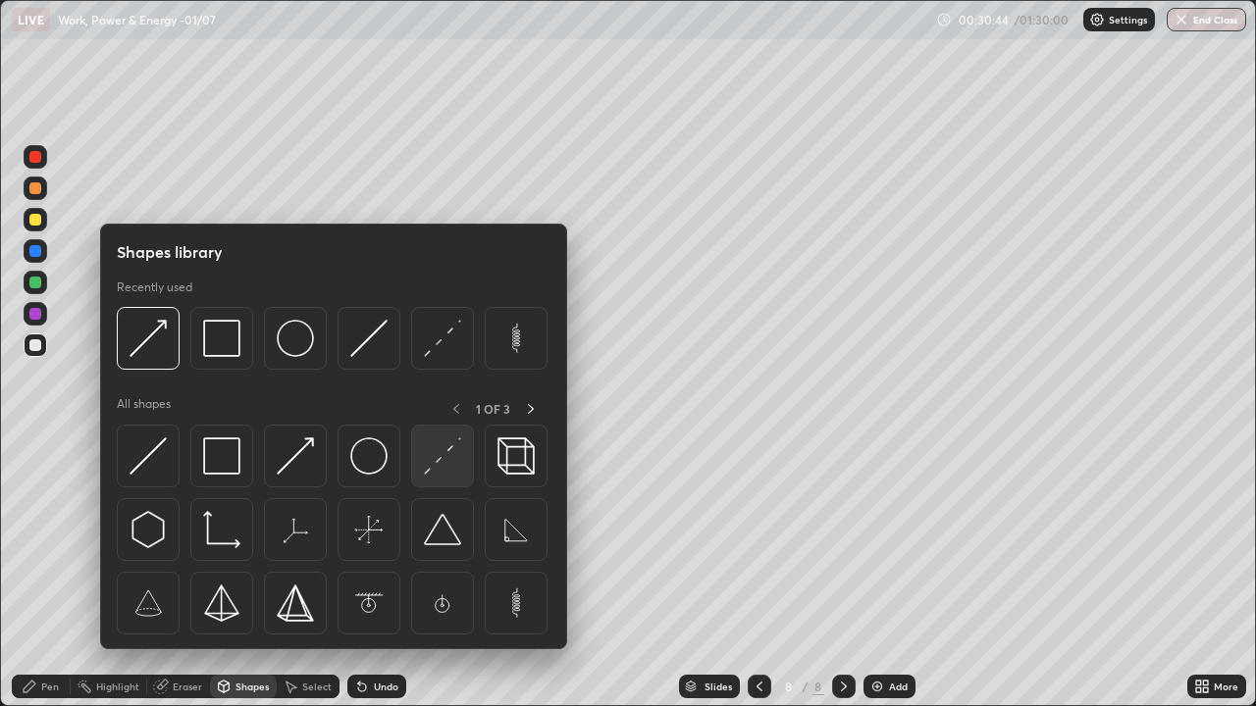
click at [437, 468] on img at bounding box center [442, 456] width 37 height 37
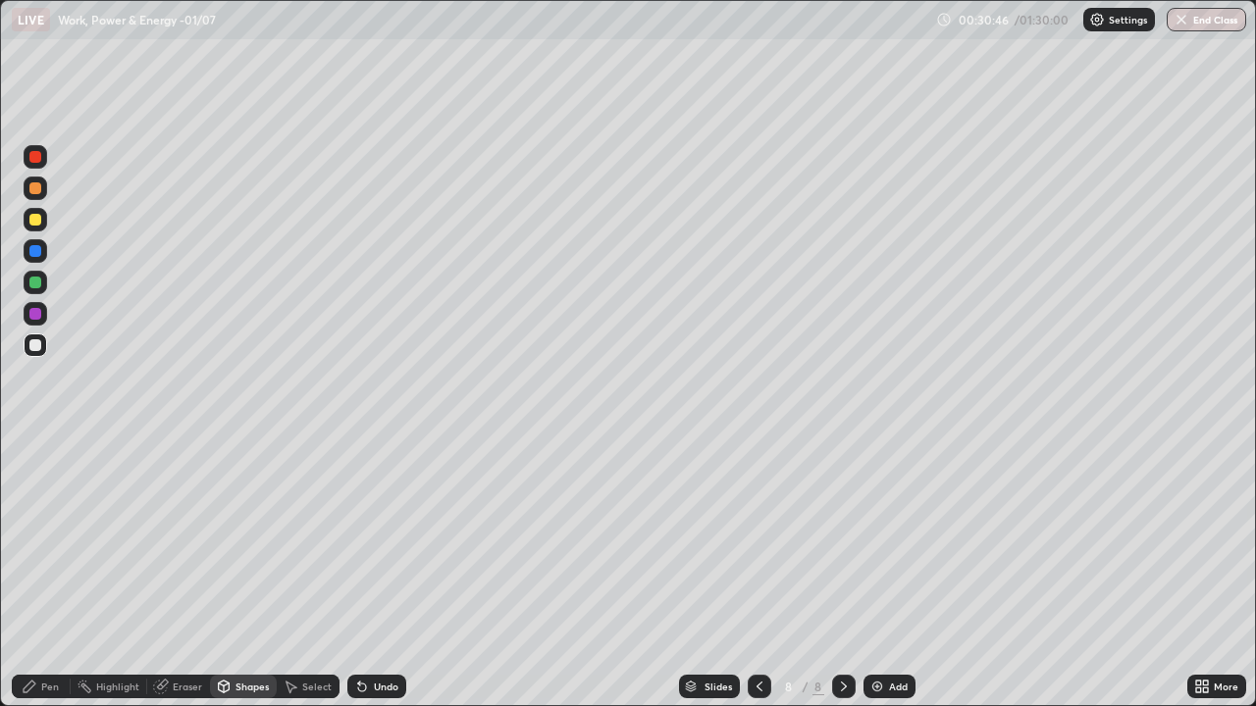
click at [236, 573] on div "Shapes" at bounding box center [243, 687] width 67 height 24
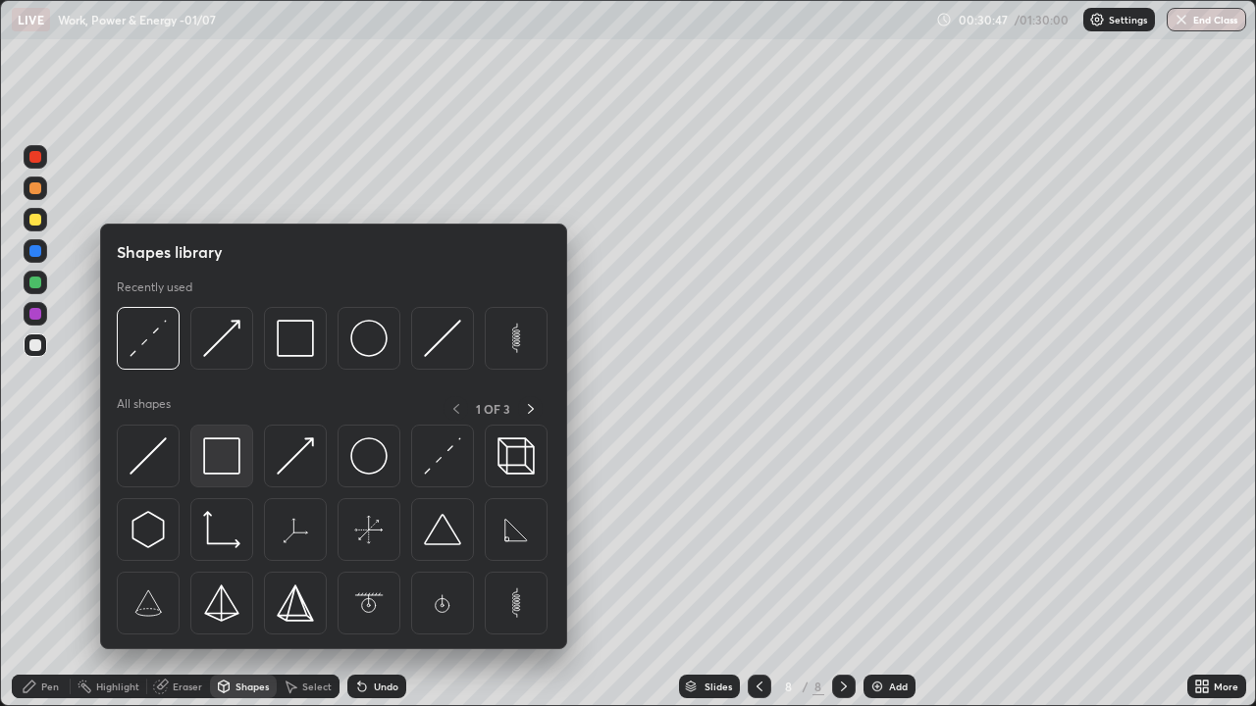
click at [218, 455] on img at bounding box center [221, 456] width 37 height 37
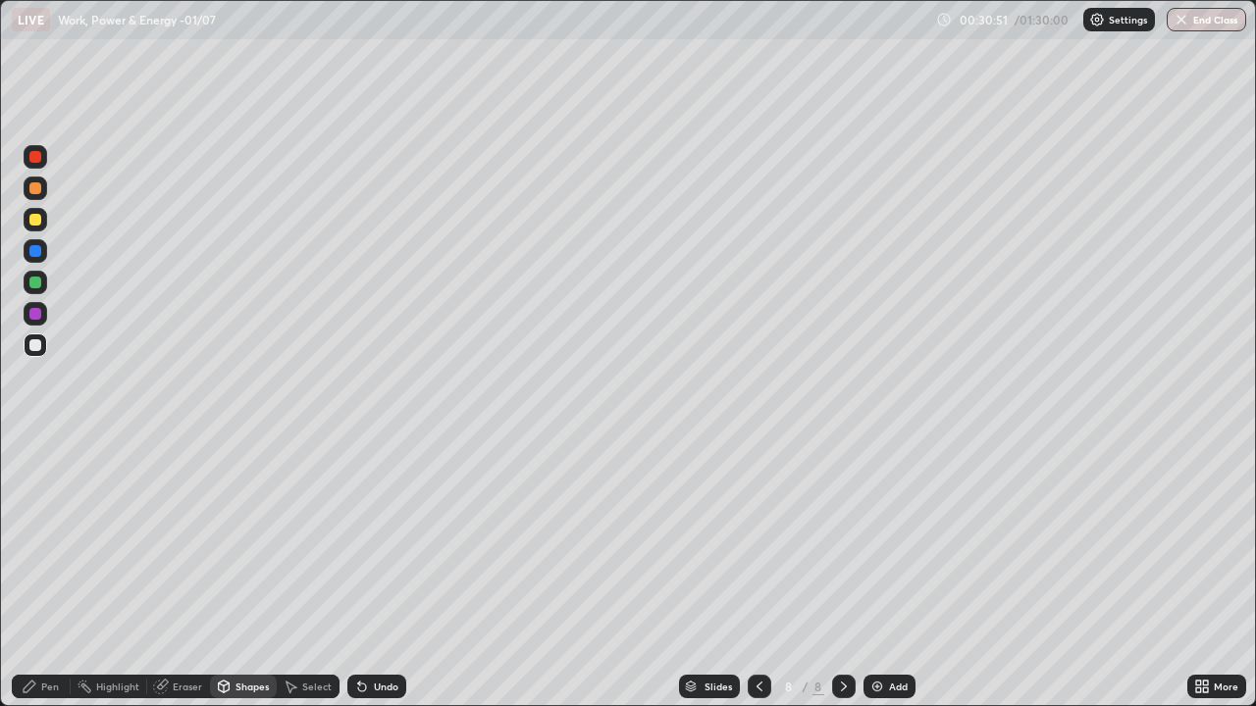
click at [231, 573] on div "Shapes" at bounding box center [243, 687] width 67 height 24
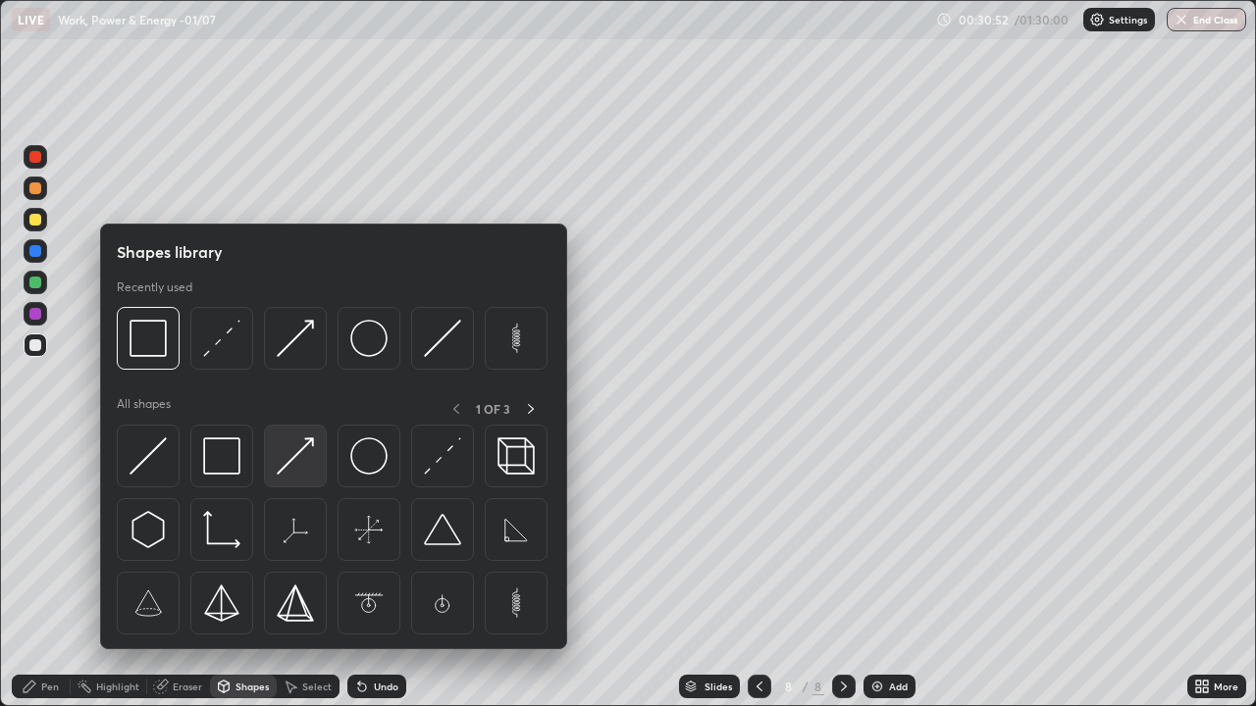
click at [289, 461] on img at bounding box center [295, 456] width 37 height 37
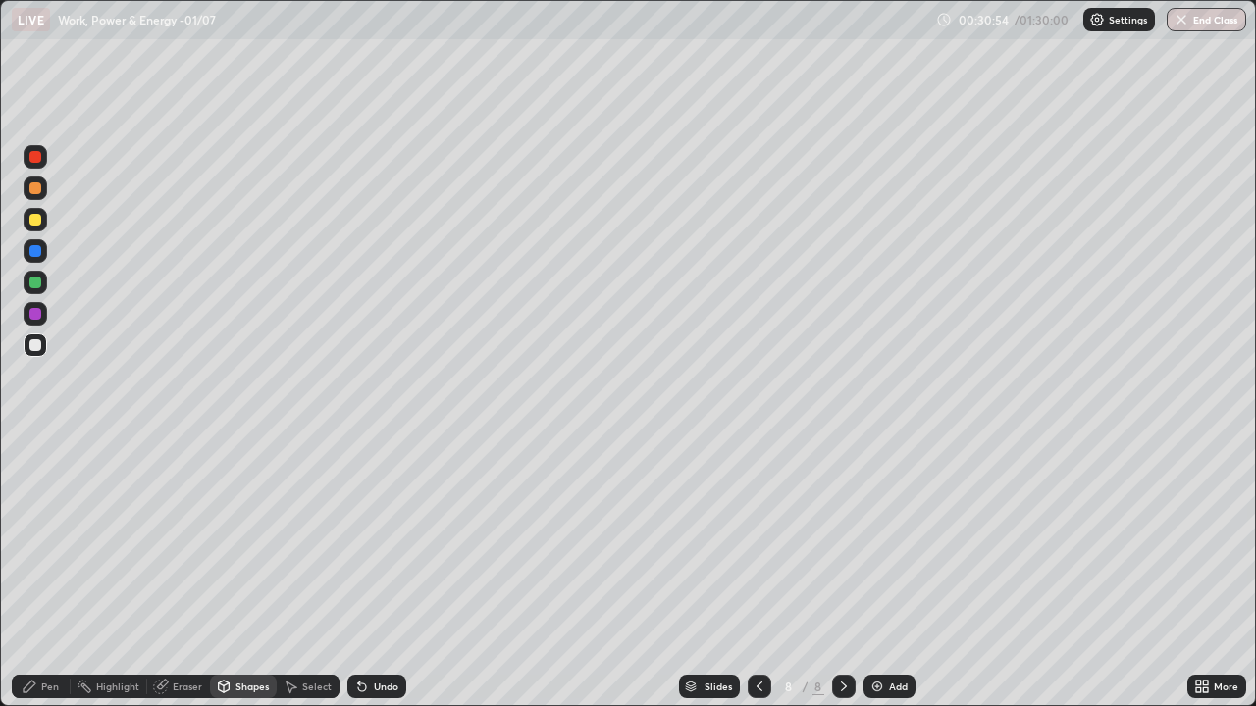
click at [62, 573] on div "Pen" at bounding box center [41, 687] width 59 height 24
click at [245, 573] on div "Shapes" at bounding box center [243, 687] width 67 height 24
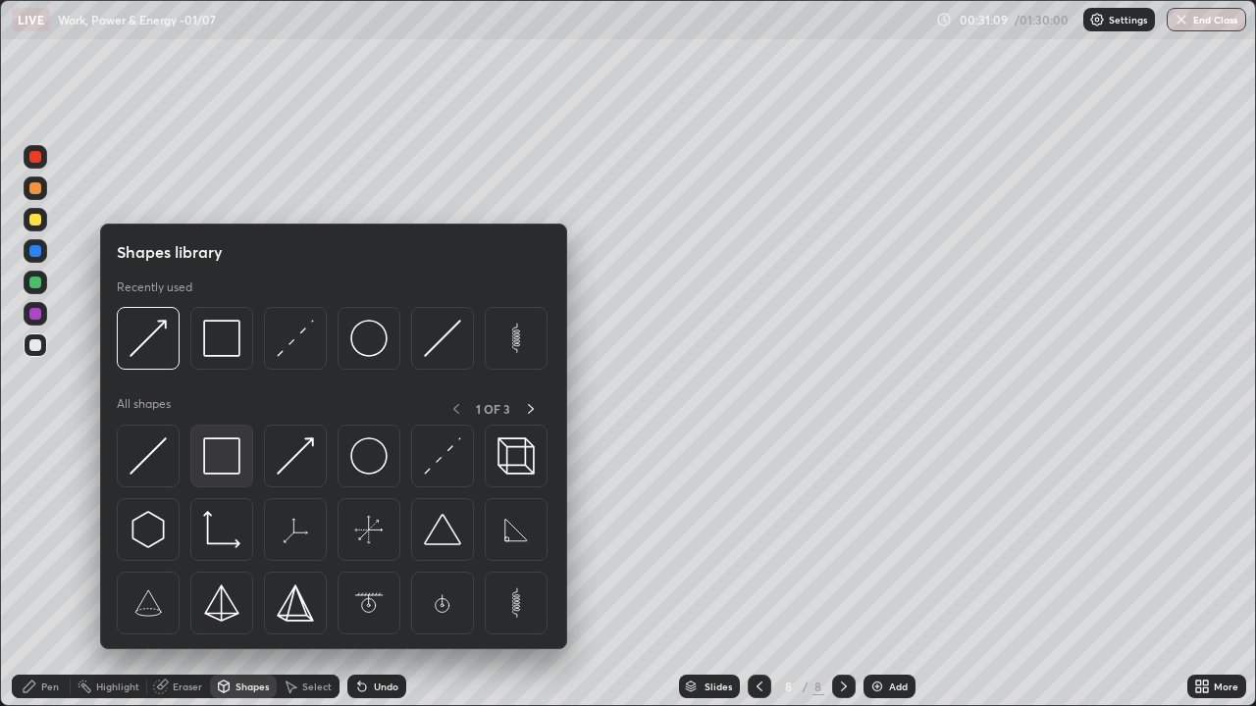
click at [224, 460] on img at bounding box center [221, 456] width 37 height 37
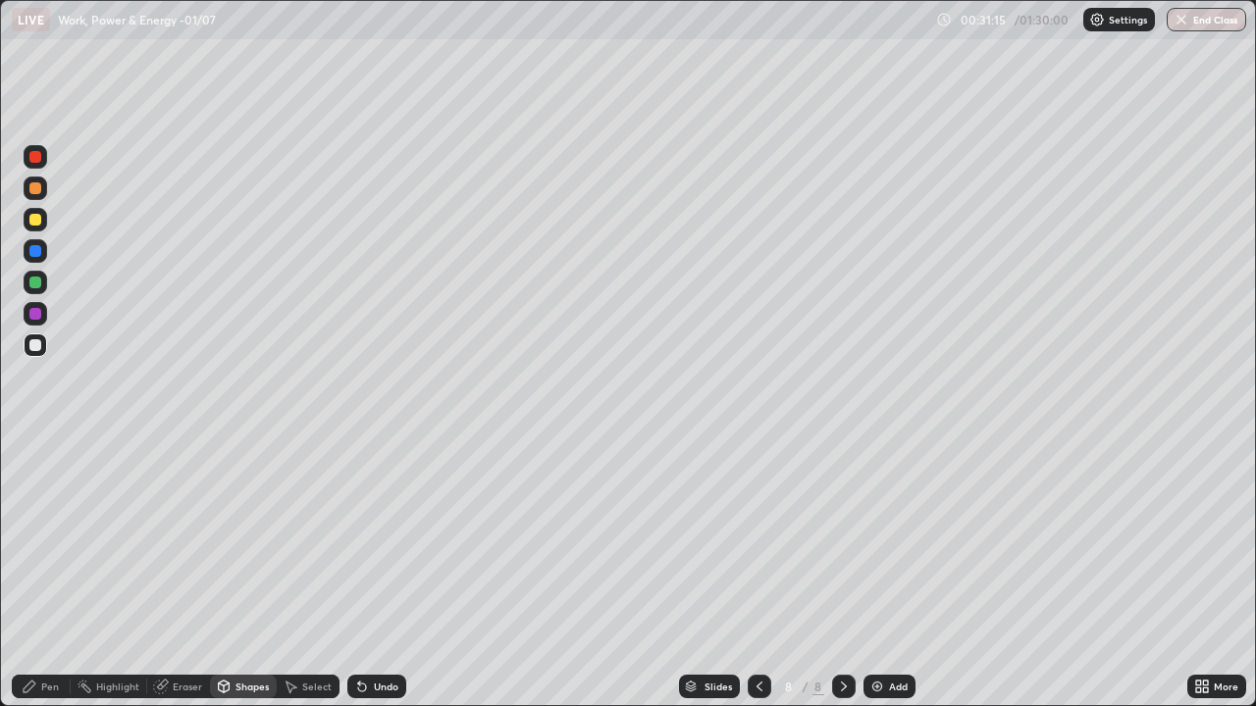
click at [260, 573] on div "Shapes" at bounding box center [243, 687] width 67 height 24
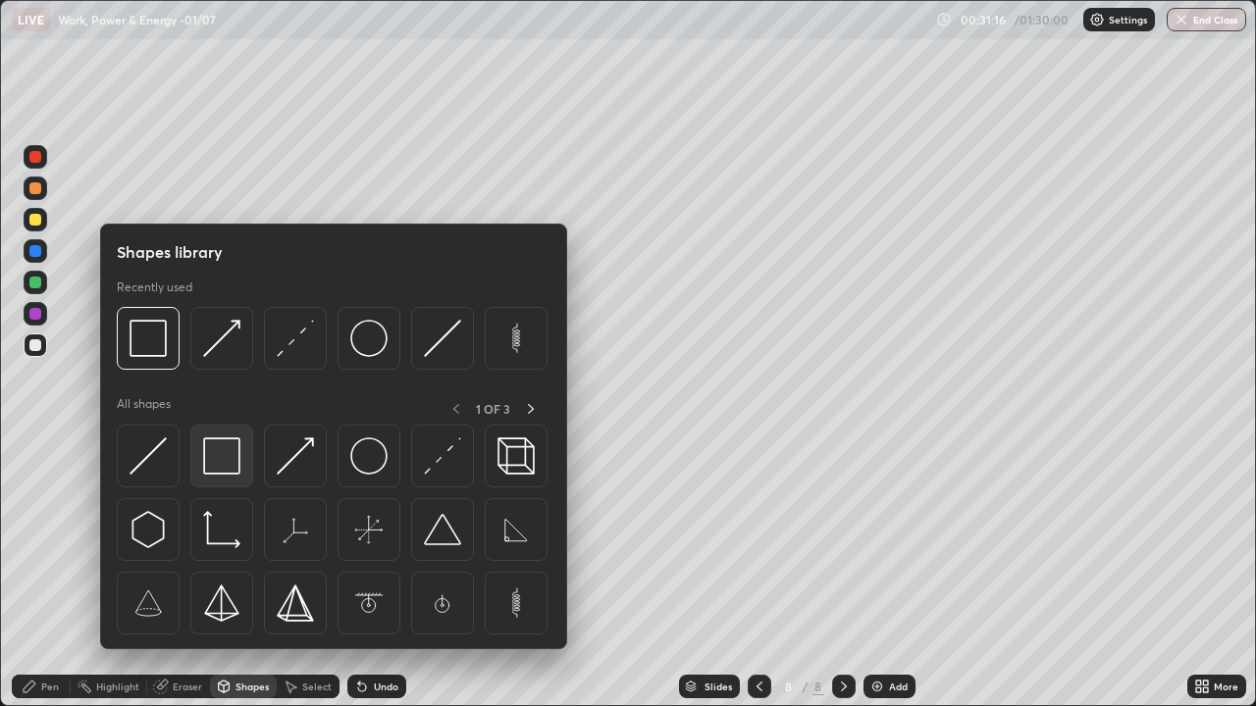
click at [239, 459] on img at bounding box center [221, 456] width 37 height 37
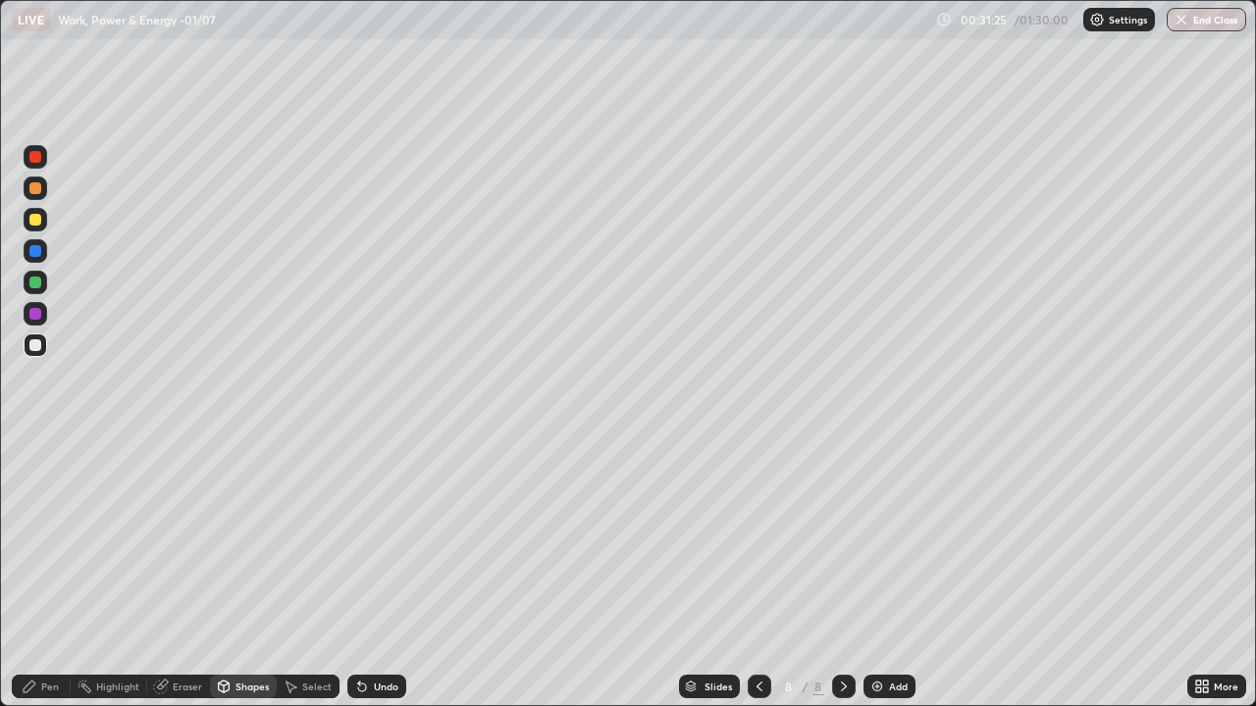
click at [256, 573] on div "Shapes" at bounding box center [251, 687] width 33 height 10
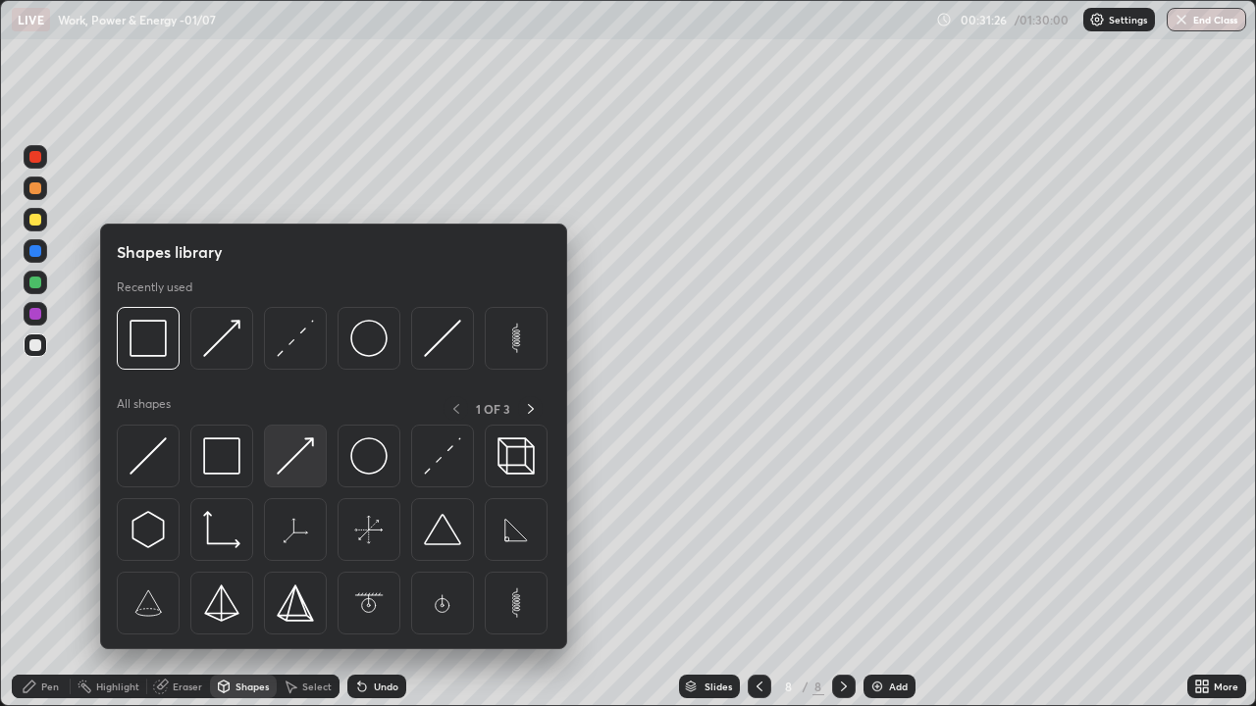
click at [301, 453] on img at bounding box center [295, 456] width 37 height 37
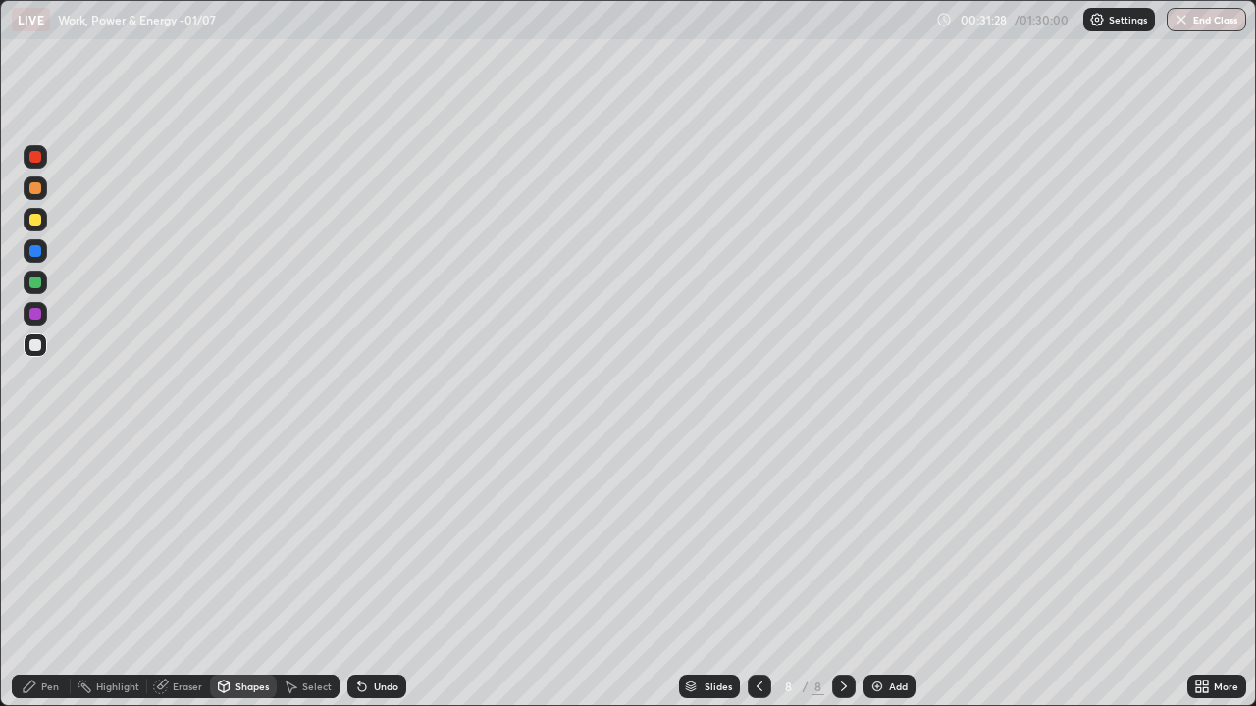
click at [64, 573] on div "Pen" at bounding box center [41, 687] width 59 height 24
click at [253, 573] on div "Shapes" at bounding box center [243, 687] width 67 height 24
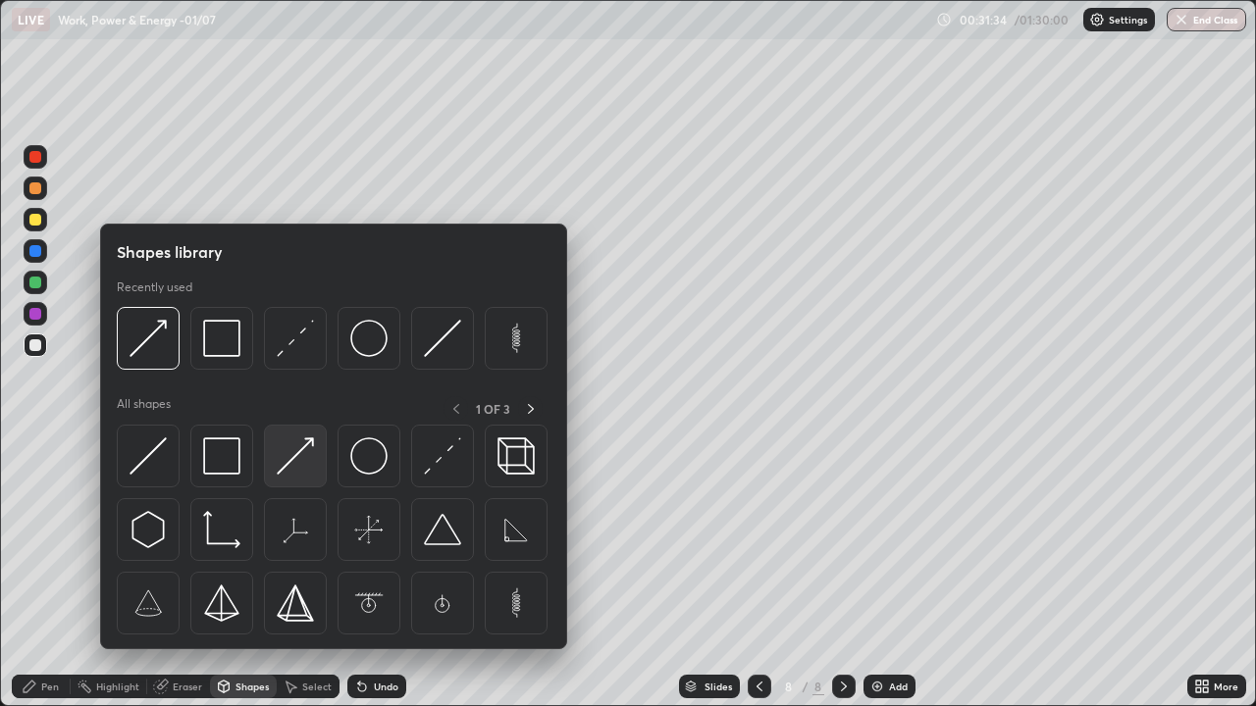
click at [305, 455] on img at bounding box center [295, 456] width 37 height 37
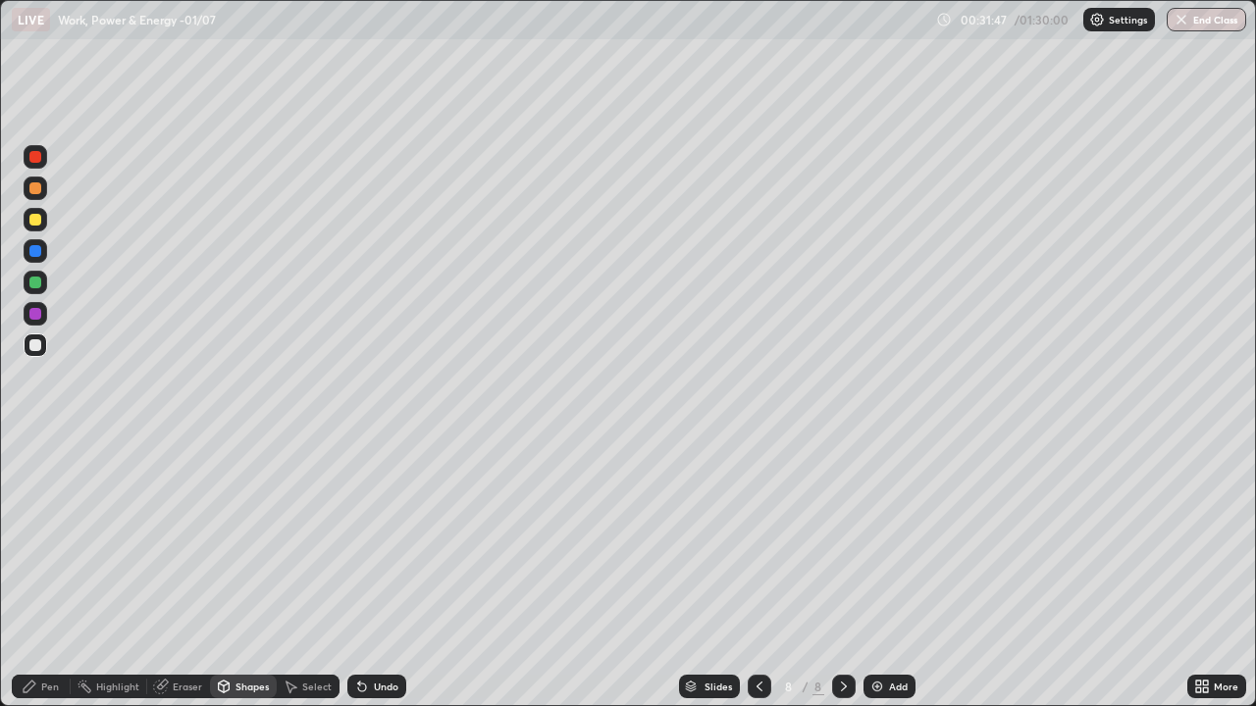
click at [51, 573] on div "Pen" at bounding box center [41, 687] width 59 height 24
click at [39, 224] on div at bounding box center [35, 220] width 12 height 12
click at [369, 573] on div "Undo" at bounding box center [376, 687] width 59 height 24
click at [893, 573] on div "Add" at bounding box center [898, 687] width 19 height 10
click at [35, 284] on div at bounding box center [35, 283] width 12 height 12
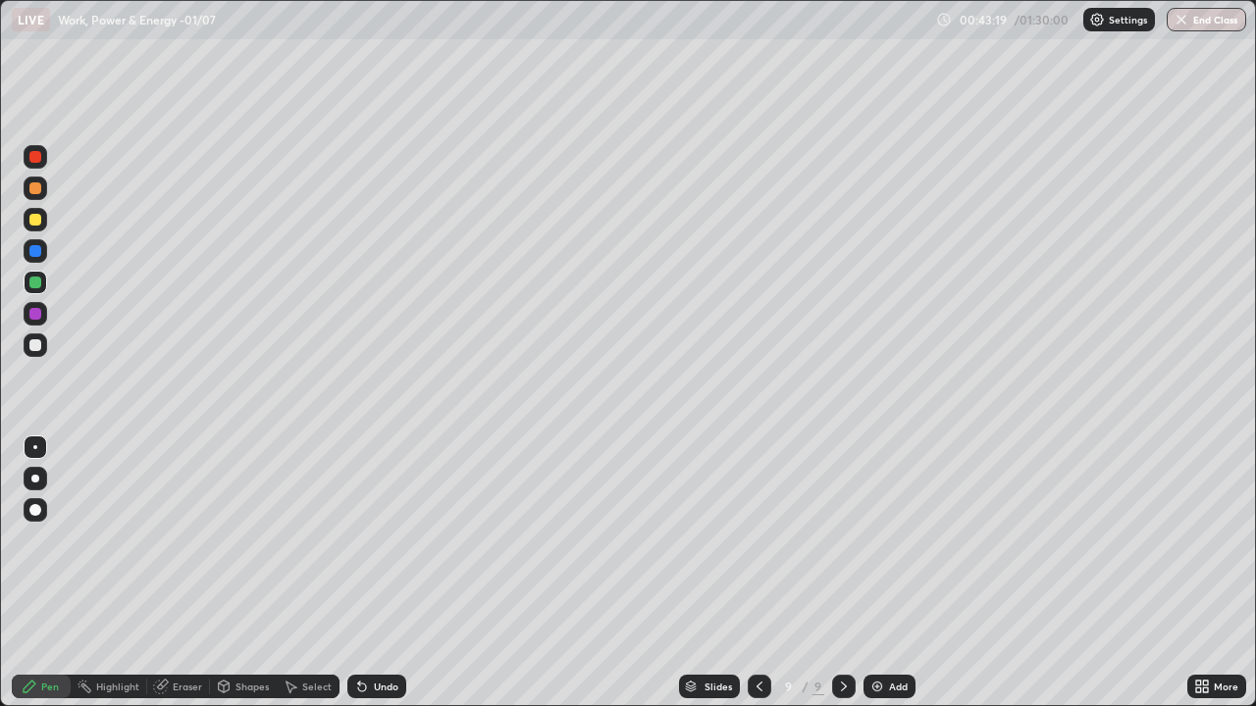
click at [42, 221] on div at bounding box center [36, 220] width 24 height 24
click at [381, 573] on div "Undo" at bounding box center [386, 687] width 25 height 10
click at [870, 573] on img at bounding box center [877, 687] width 16 height 16
click at [237, 573] on div "Shapes" at bounding box center [243, 687] width 67 height 24
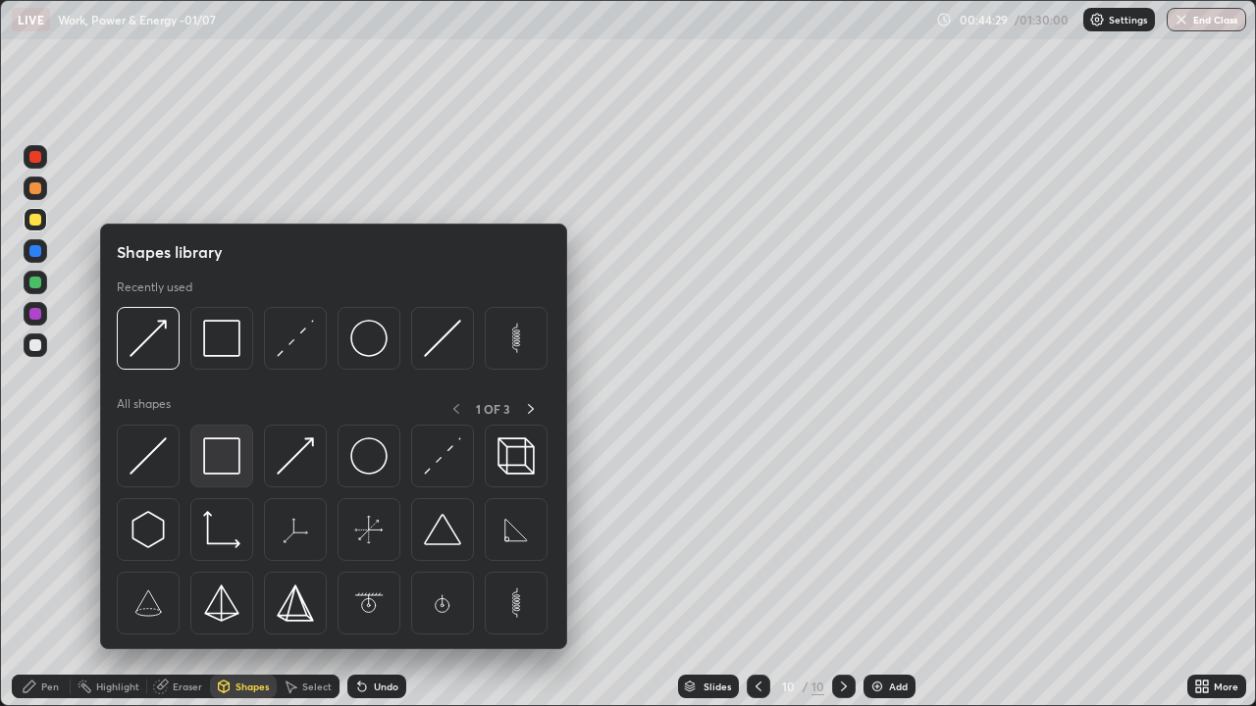
click at [219, 452] on img at bounding box center [221, 456] width 37 height 37
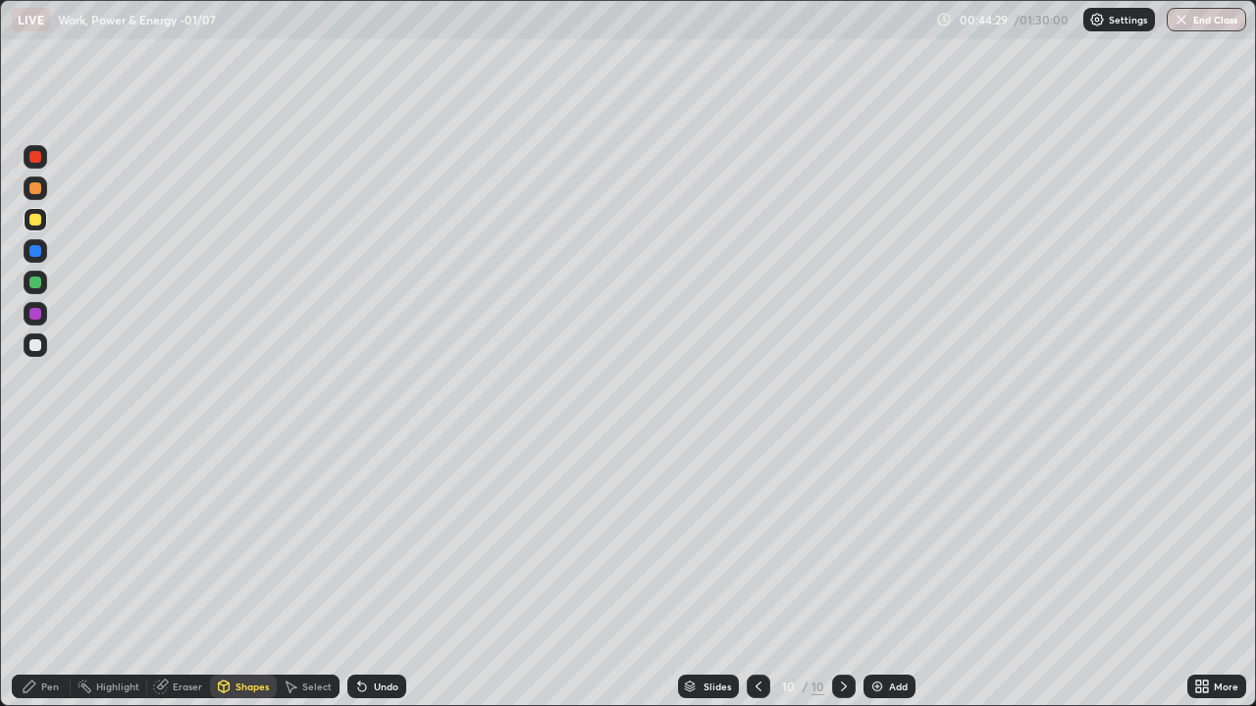
click at [38, 345] on div at bounding box center [35, 346] width 12 height 12
click at [242, 573] on div "Shapes" at bounding box center [251, 687] width 33 height 10
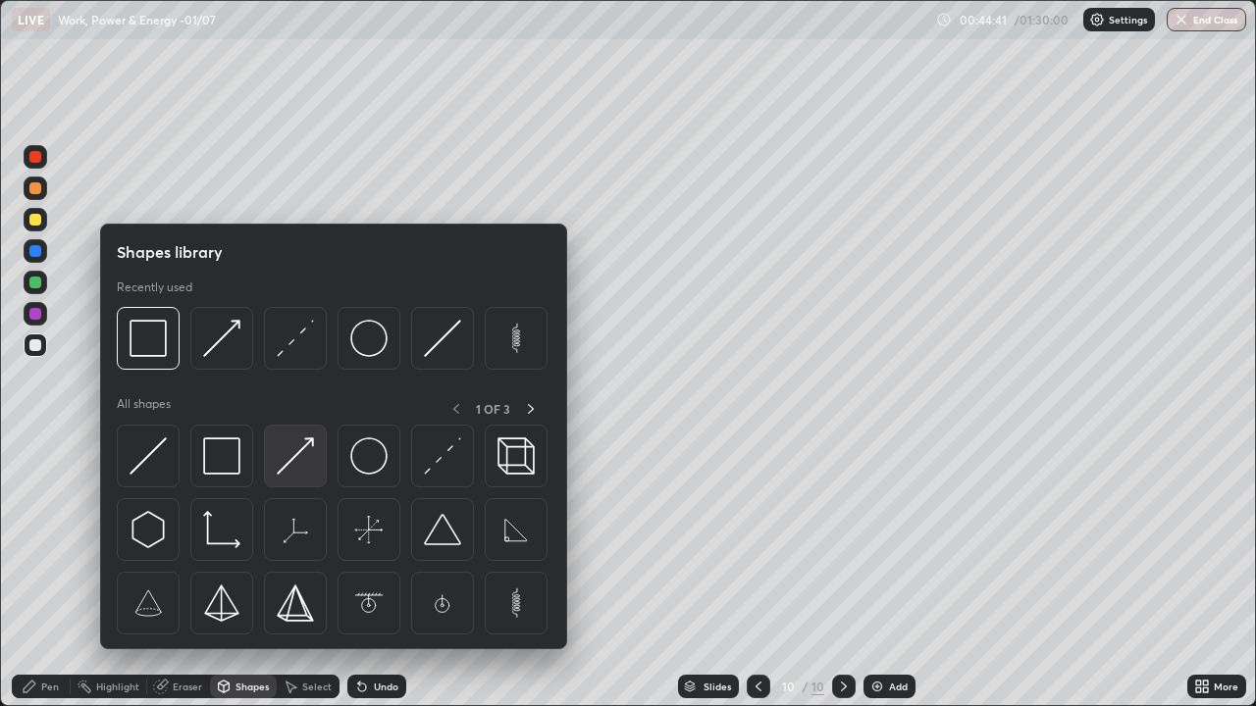
click at [299, 447] on img at bounding box center [295, 456] width 37 height 37
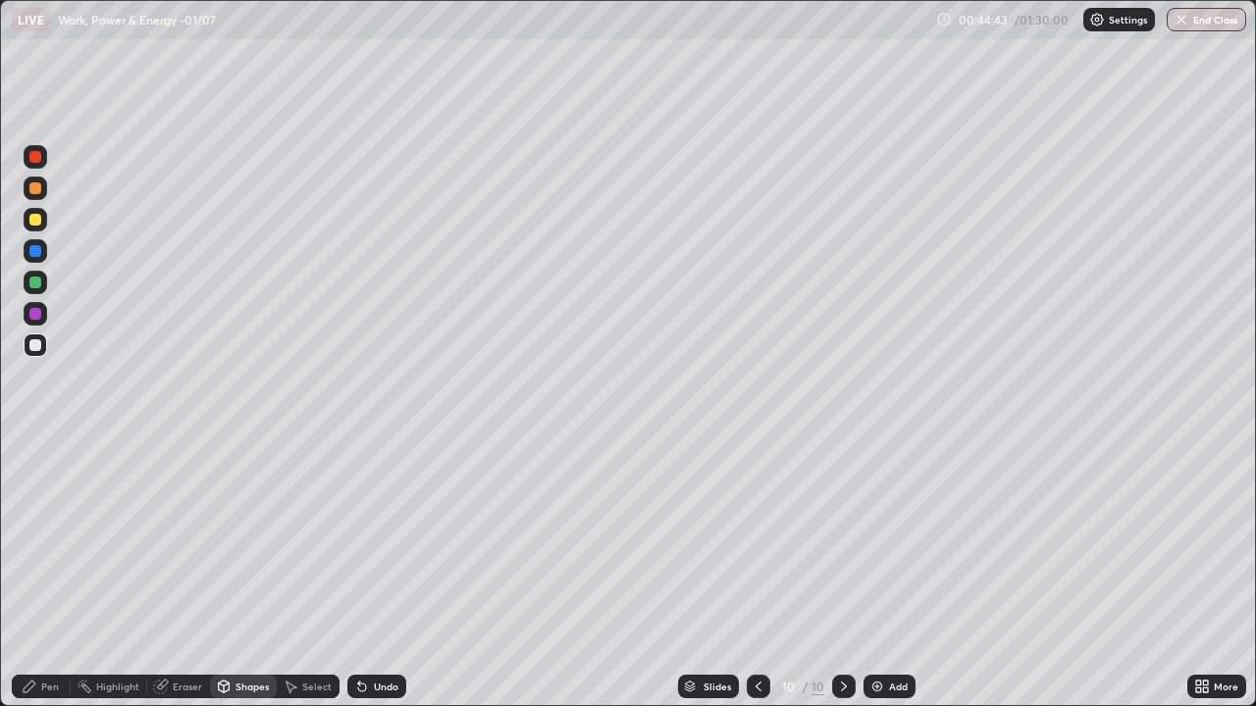
click at [42, 573] on div "Pen" at bounding box center [50, 687] width 18 height 10
click at [240, 573] on div "Shapes" at bounding box center [243, 687] width 67 height 24
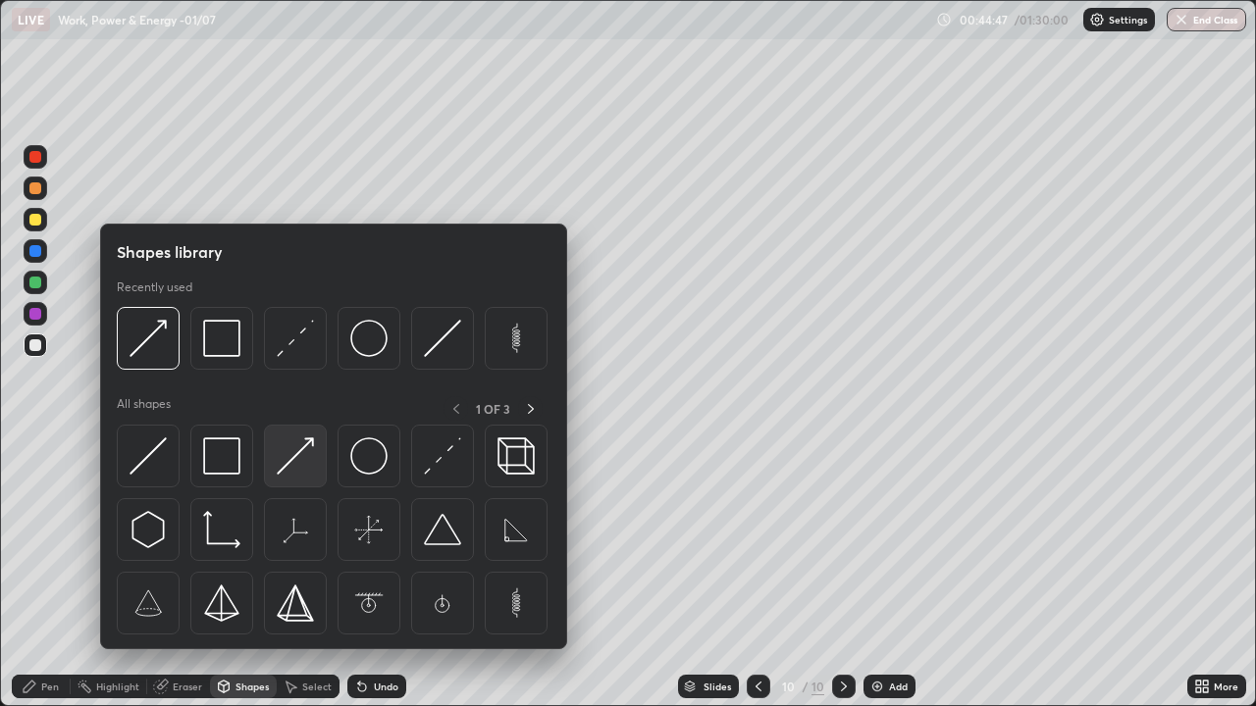
click at [299, 458] on img at bounding box center [295, 456] width 37 height 37
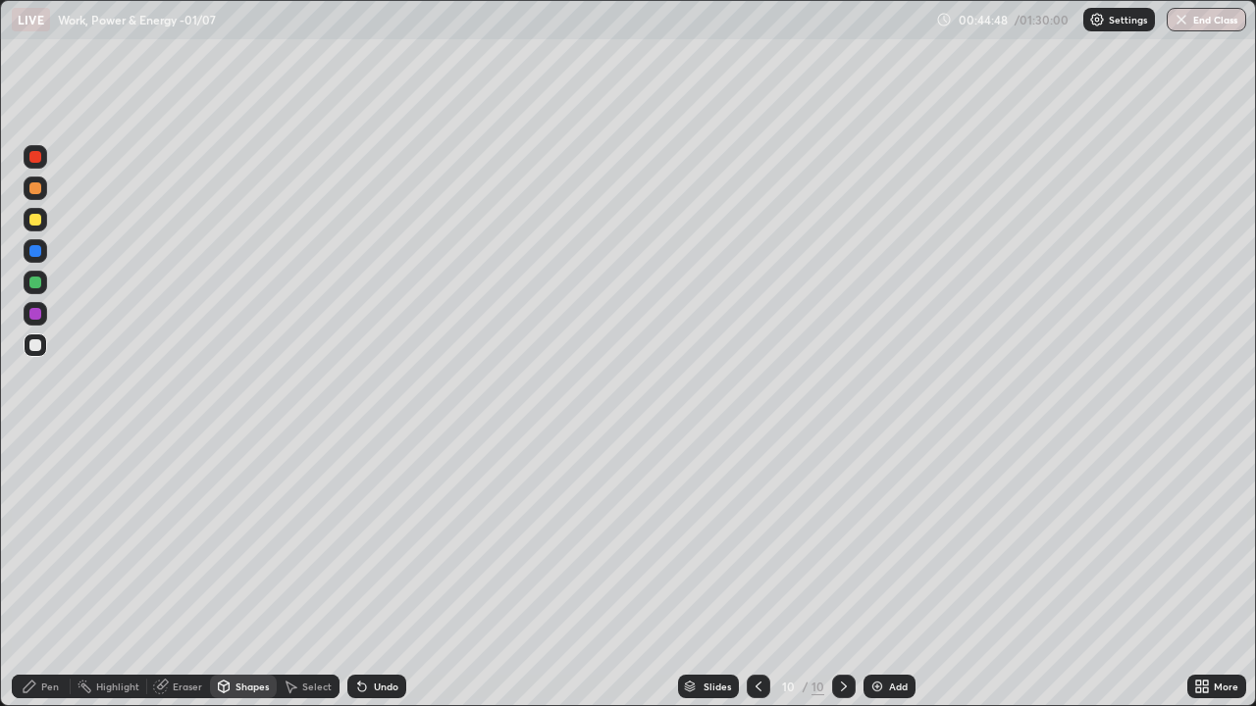
click at [36, 283] on div at bounding box center [35, 283] width 12 height 12
click at [42, 573] on div "Pen" at bounding box center [41, 687] width 59 height 24
click at [30, 280] on div at bounding box center [35, 283] width 12 height 12
click at [872, 573] on img at bounding box center [877, 687] width 16 height 16
click at [236, 573] on div "Shapes" at bounding box center [243, 687] width 67 height 24
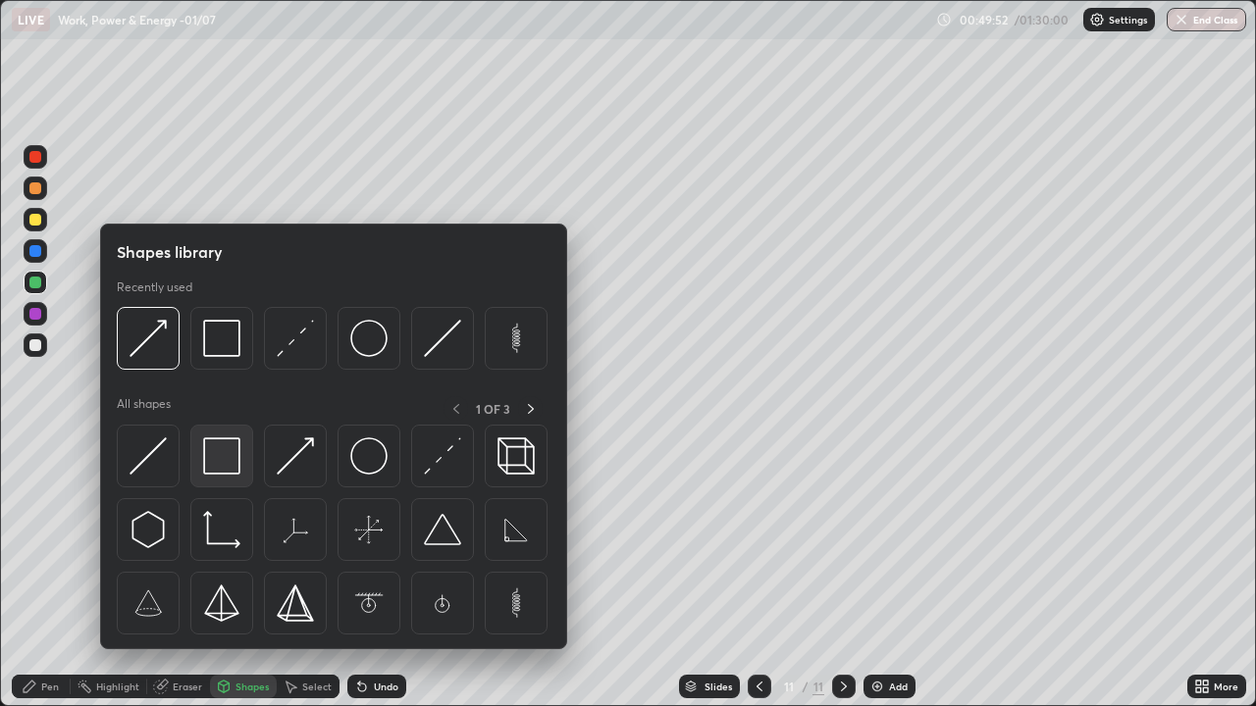
click at [229, 458] on img at bounding box center [221, 456] width 37 height 37
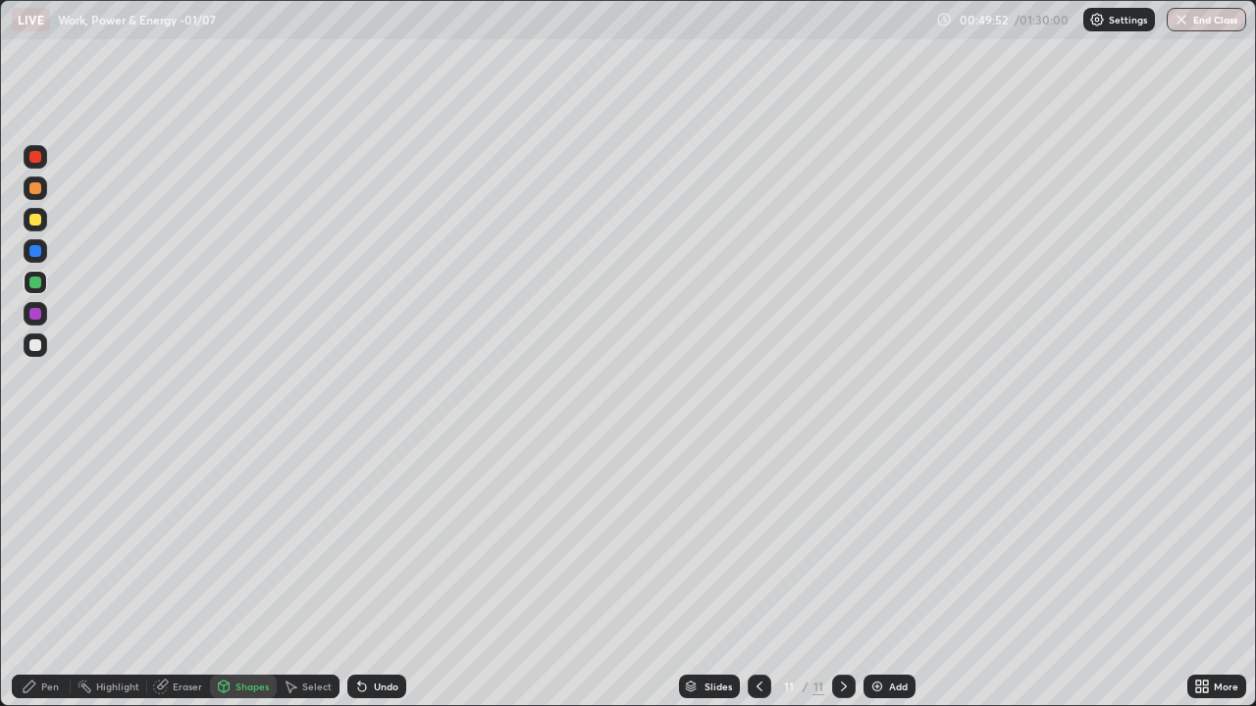
click at [42, 345] on div at bounding box center [36, 346] width 24 height 24
click at [245, 573] on div "Shapes" at bounding box center [251, 687] width 33 height 10
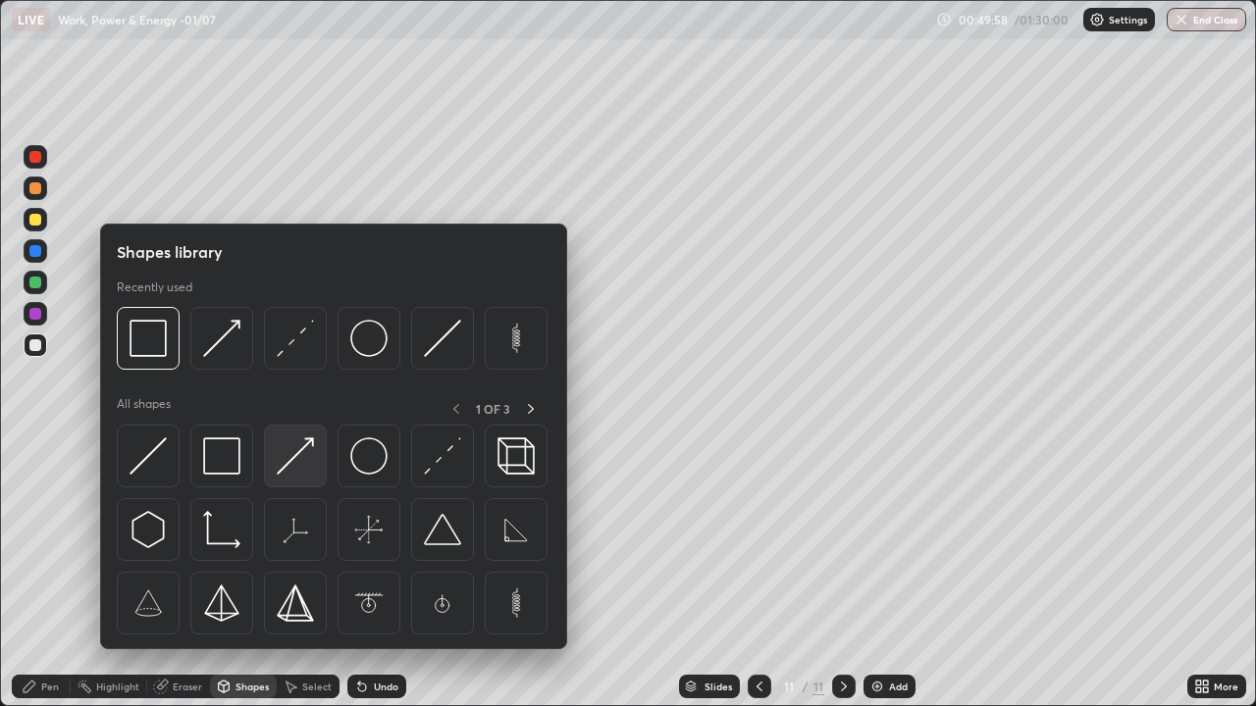
click at [299, 459] on img at bounding box center [295, 456] width 37 height 37
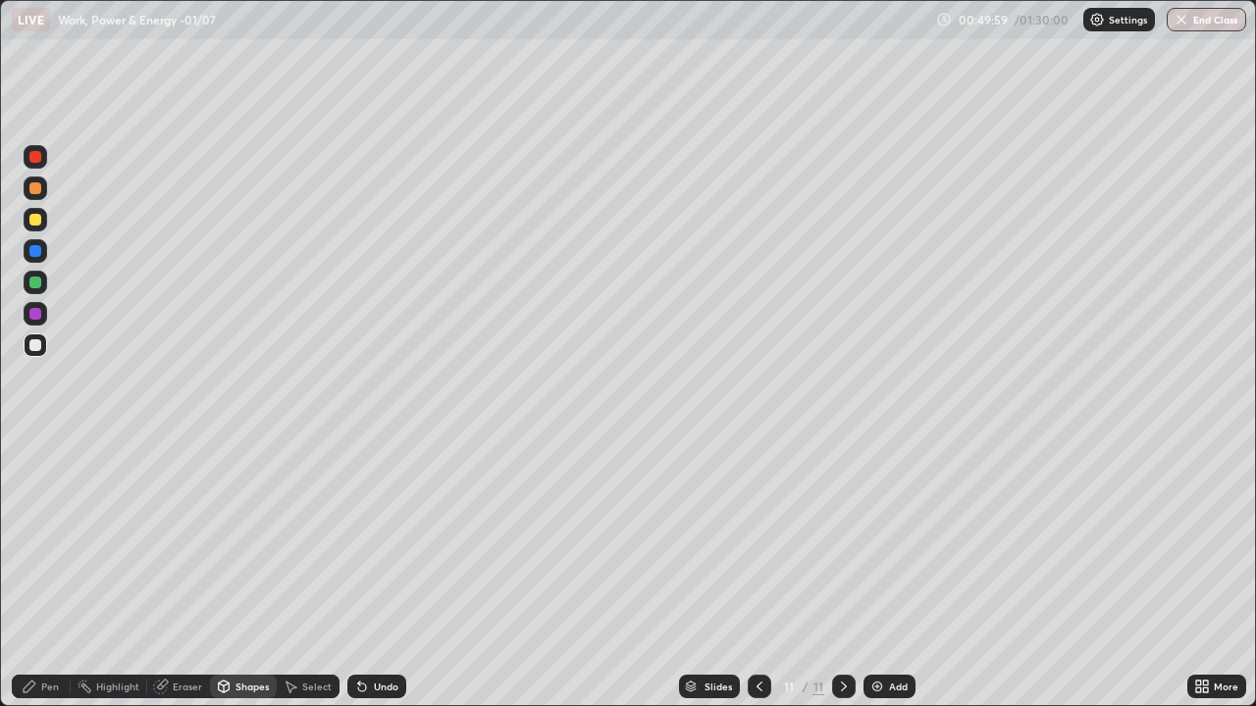
click at [44, 220] on div at bounding box center [36, 220] width 24 height 24
click at [48, 573] on div "Pen" at bounding box center [50, 687] width 18 height 10
click at [40, 285] on div at bounding box center [35, 283] width 12 height 12
click at [230, 573] on div "Shapes" at bounding box center [243, 687] width 67 height 24
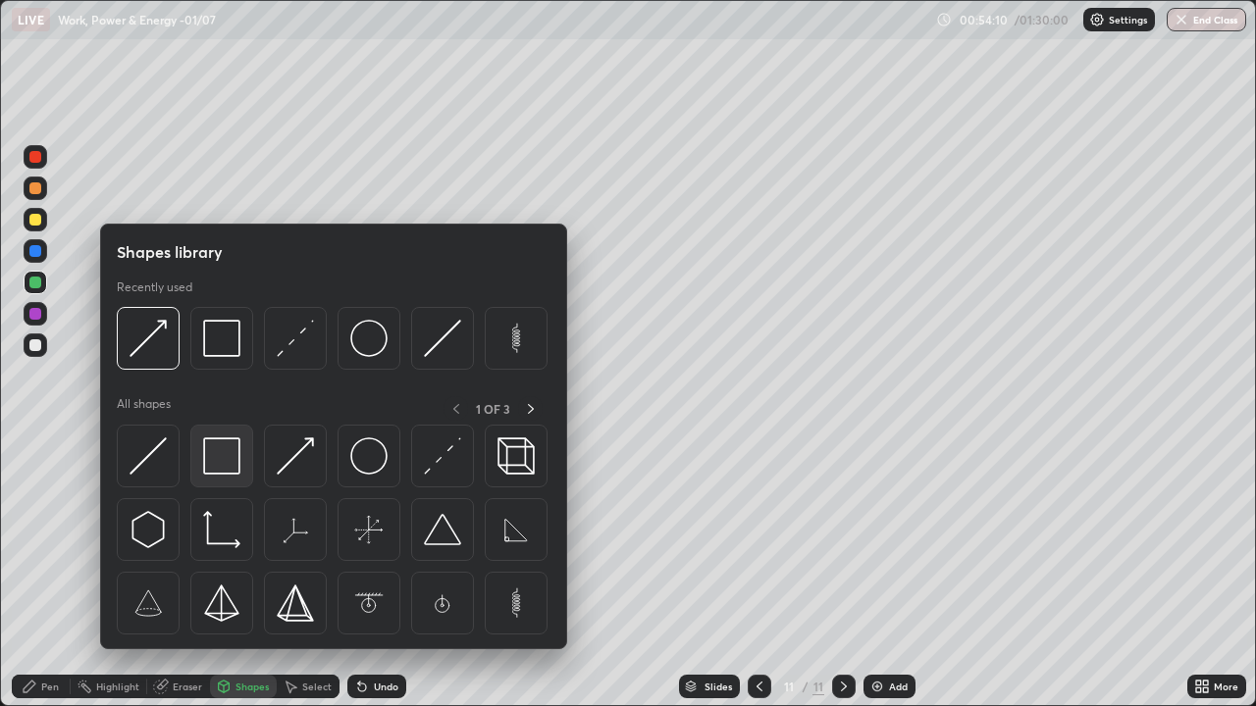
click at [231, 466] on img at bounding box center [221, 456] width 37 height 37
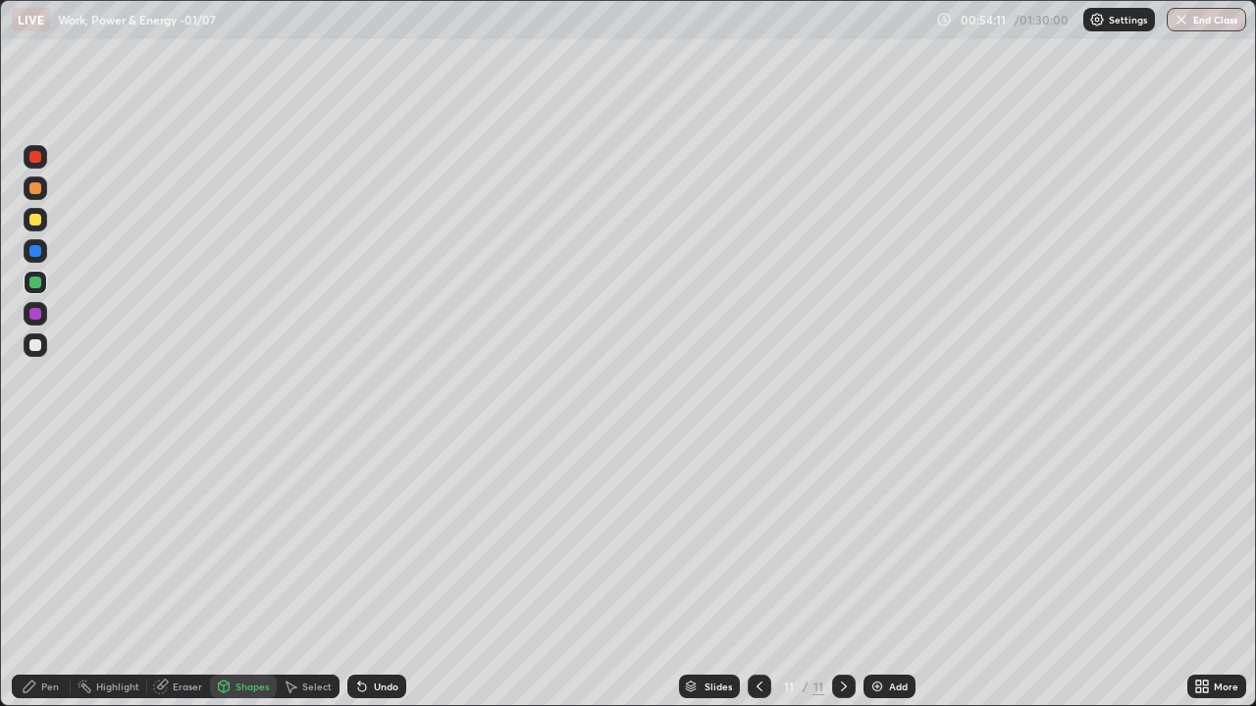
click at [240, 573] on div "Shapes" at bounding box center [243, 687] width 67 height 24
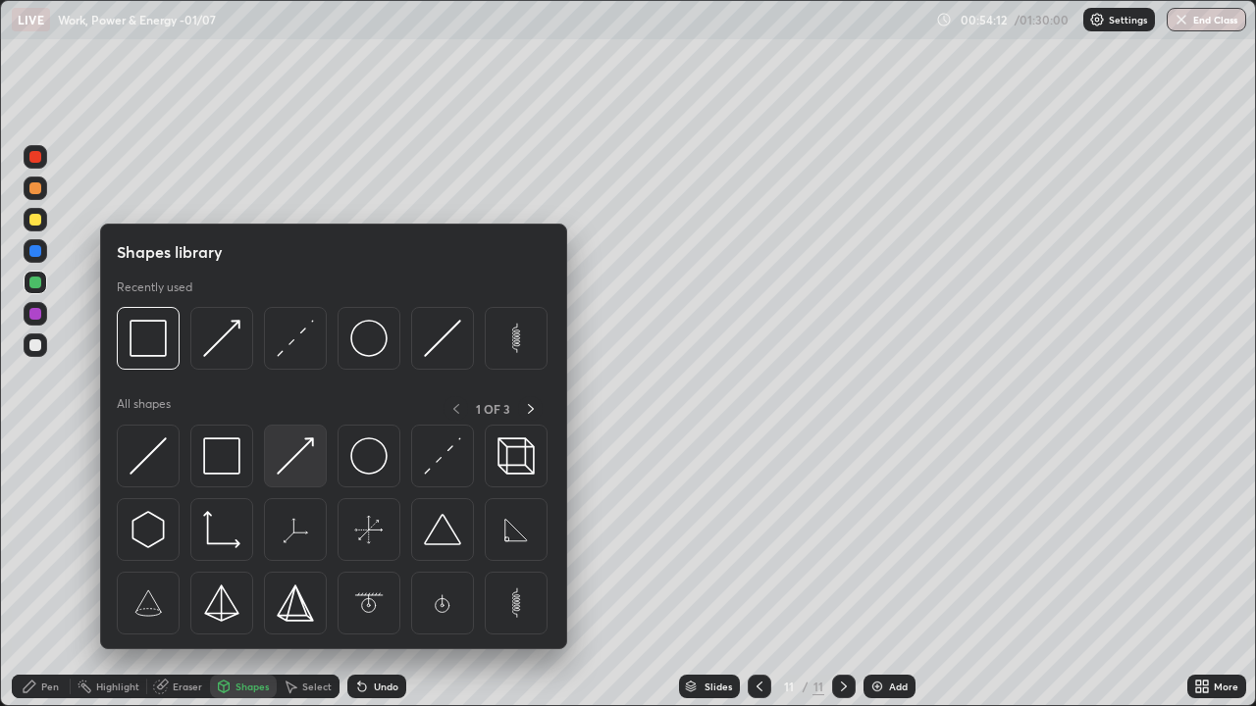
click at [285, 462] on img at bounding box center [295, 456] width 37 height 37
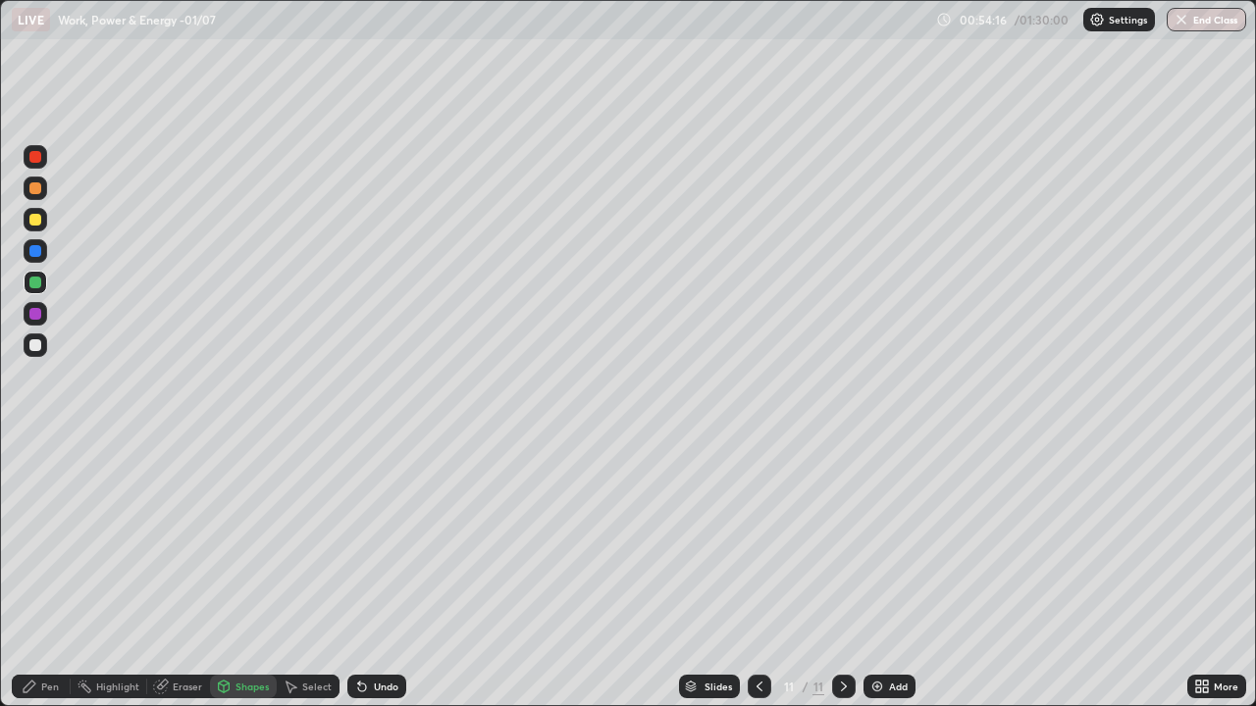
click at [55, 573] on div "Pen" at bounding box center [50, 687] width 18 height 10
click at [34, 219] on div at bounding box center [35, 220] width 12 height 12
click at [879, 573] on img at bounding box center [877, 687] width 16 height 16
click at [248, 573] on div "Shapes" at bounding box center [251, 687] width 33 height 10
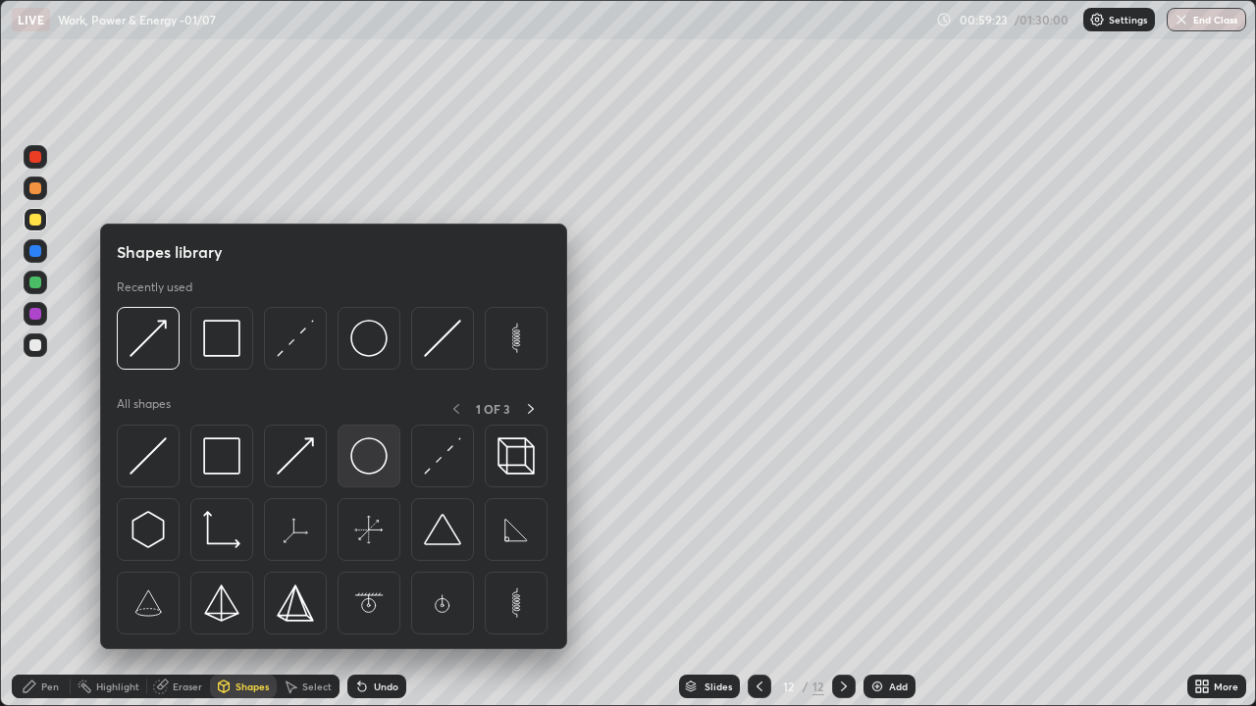
click at [370, 456] on img at bounding box center [368, 456] width 37 height 37
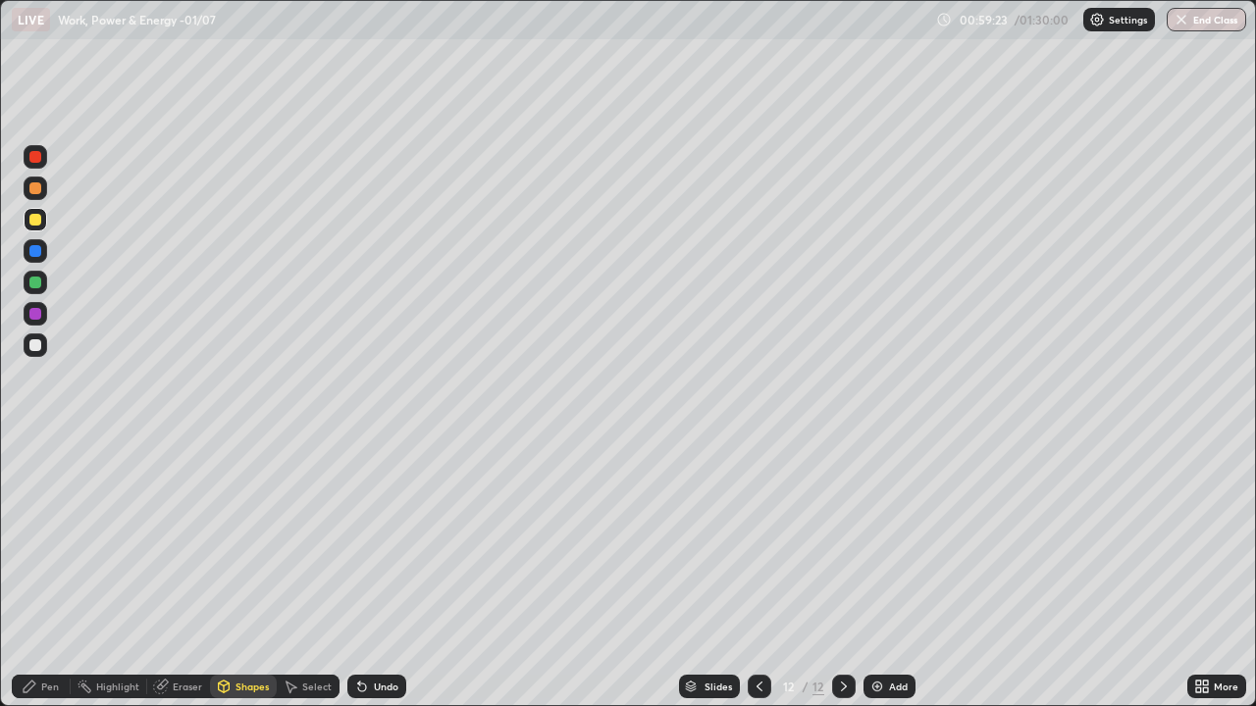
click at [46, 343] on div at bounding box center [36, 346] width 24 height 24
click at [247, 573] on div "Shapes" at bounding box center [243, 687] width 67 height 24
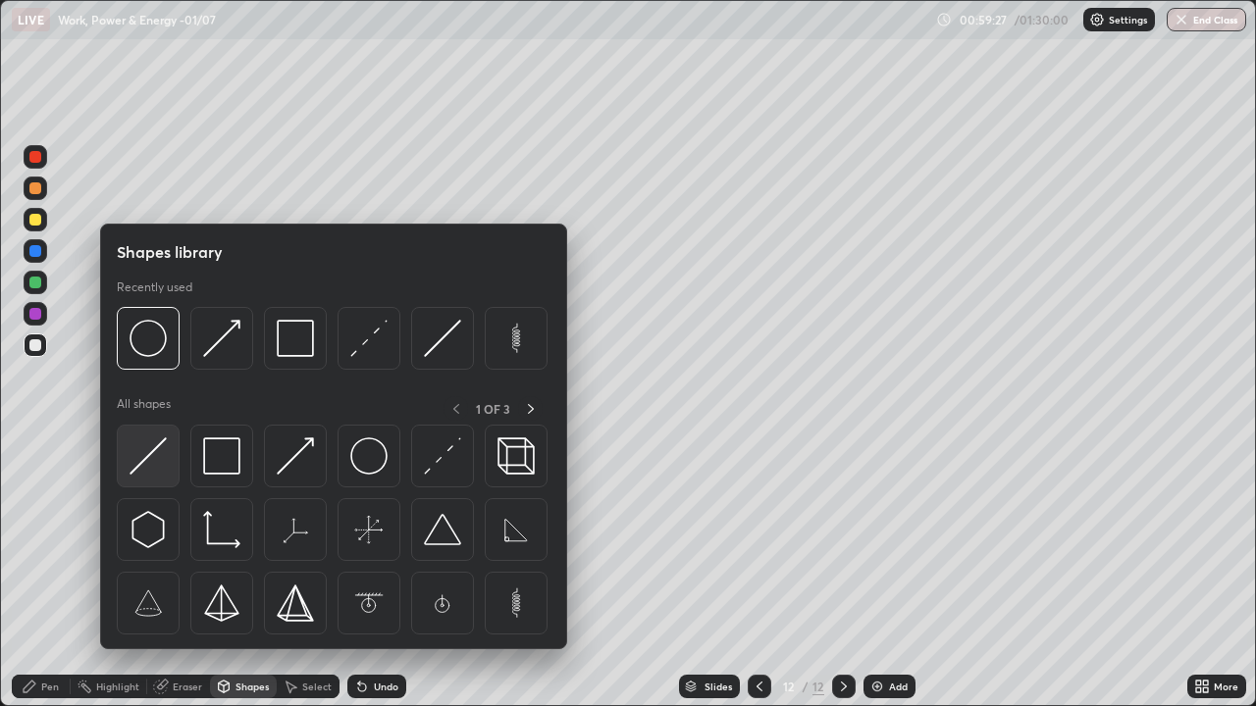
click at [166, 445] on img at bounding box center [148, 456] width 37 height 37
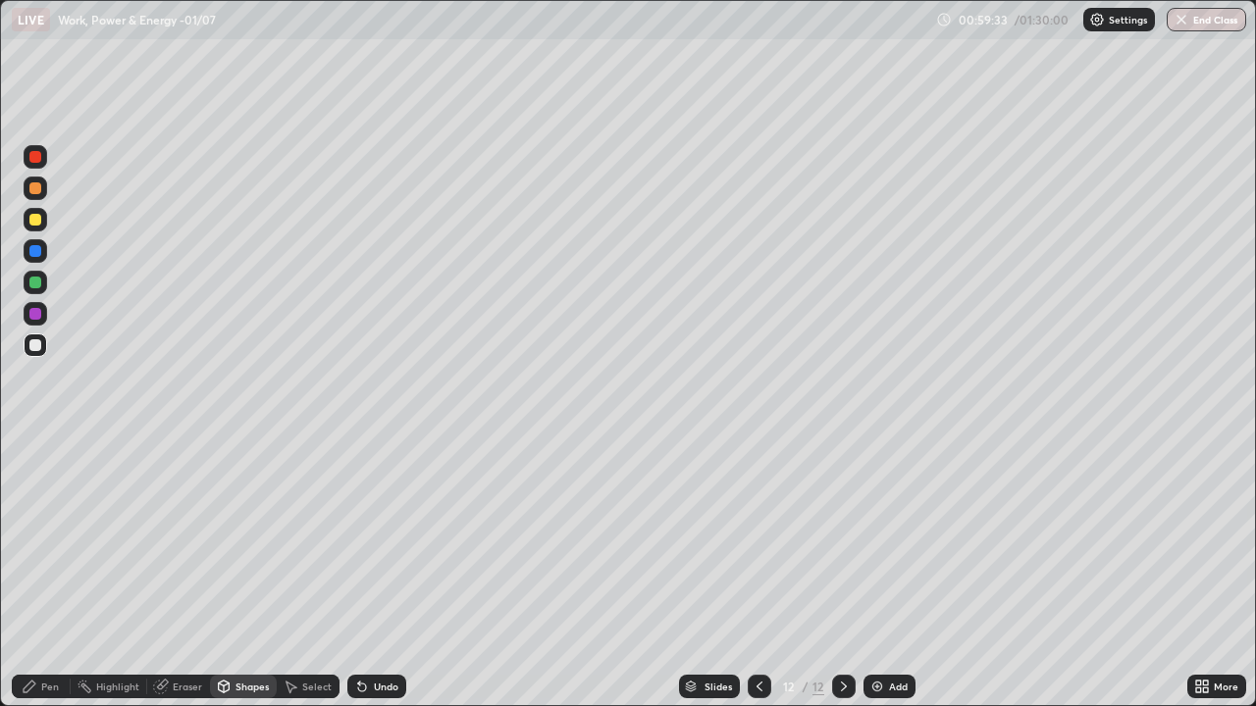
click at [249, 573] on div "Shapes" at bounding box center [251, 687] width 33 height 10
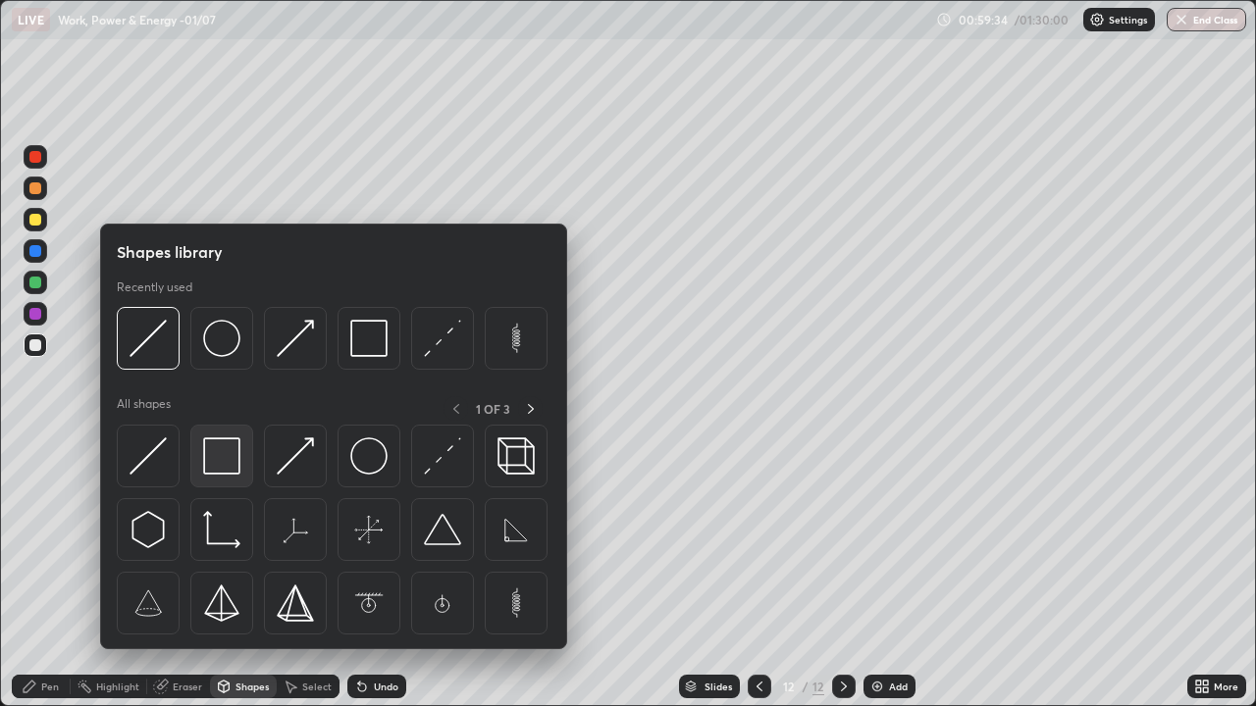
click at [224, 469] on img at bounding box center [221, 456] width 37 height 37
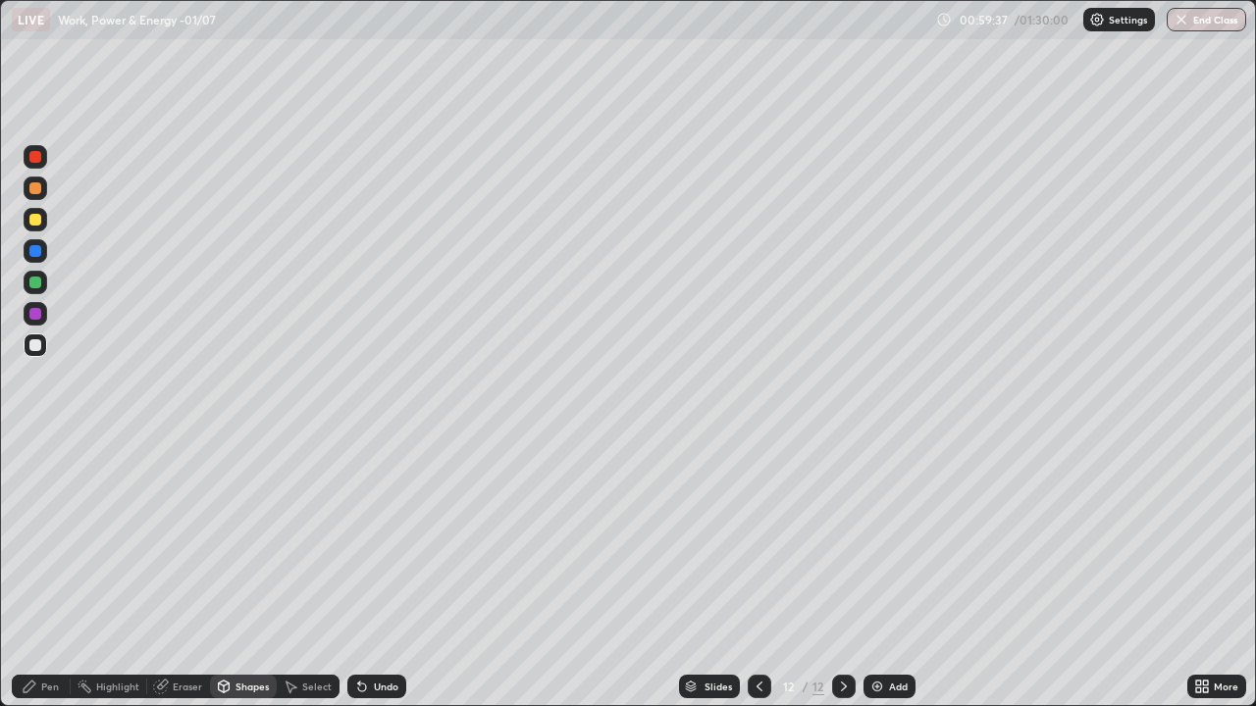
click at [365, 573] on icon at bounding box center [362, 687] width 16 height 16
click at [369, 573] on div "Undo" at bounding box center [376, 687] width 59 height 24
click at [58, 573] on div "Pen" at bounding box center [50, 687] width 18 height 10
click at [33, 276] on div at bounding box center [36, 283] width 24 height 24
click at [44, 315] on div at bounding box center [36, 314] width 24 height 24
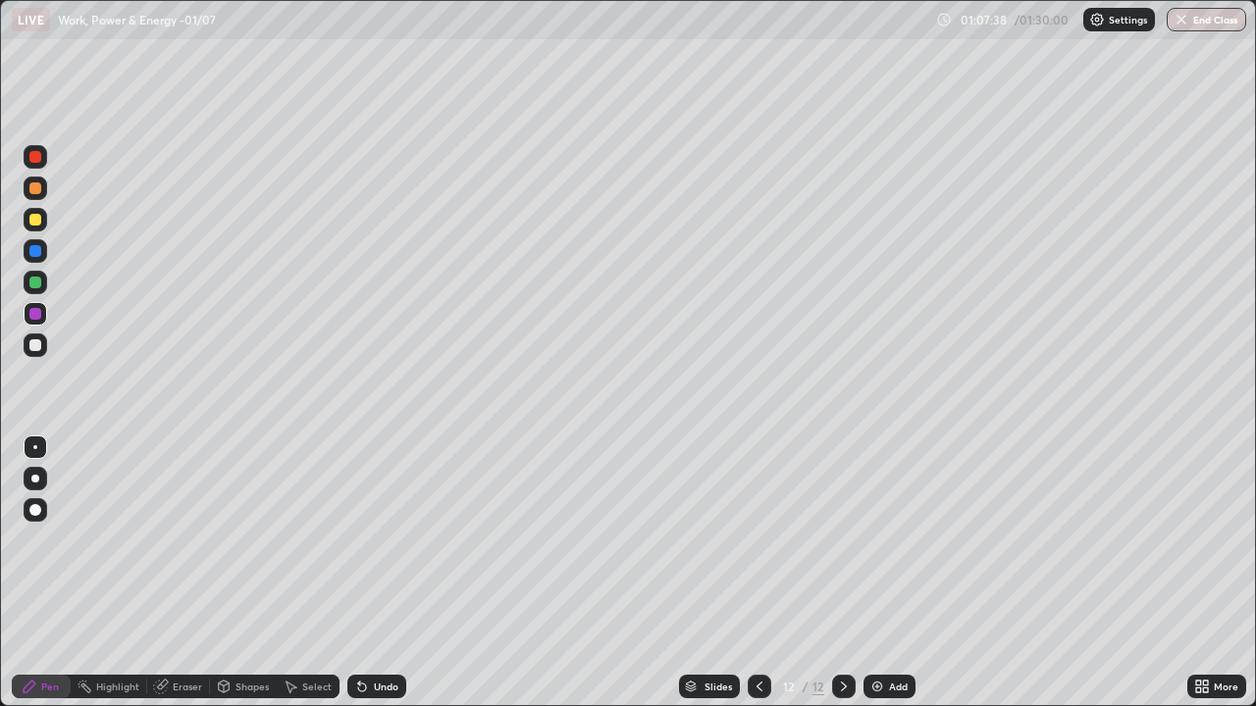
click at [33, 222] on div at bounding box center [35, 220] width 12 height 12
click at [873, 573] on img at bounding box center [877, 687] width 16 height 16
click at [255, 573] on div "Shapes" at bounding box center [243, 686] width 67 height 39
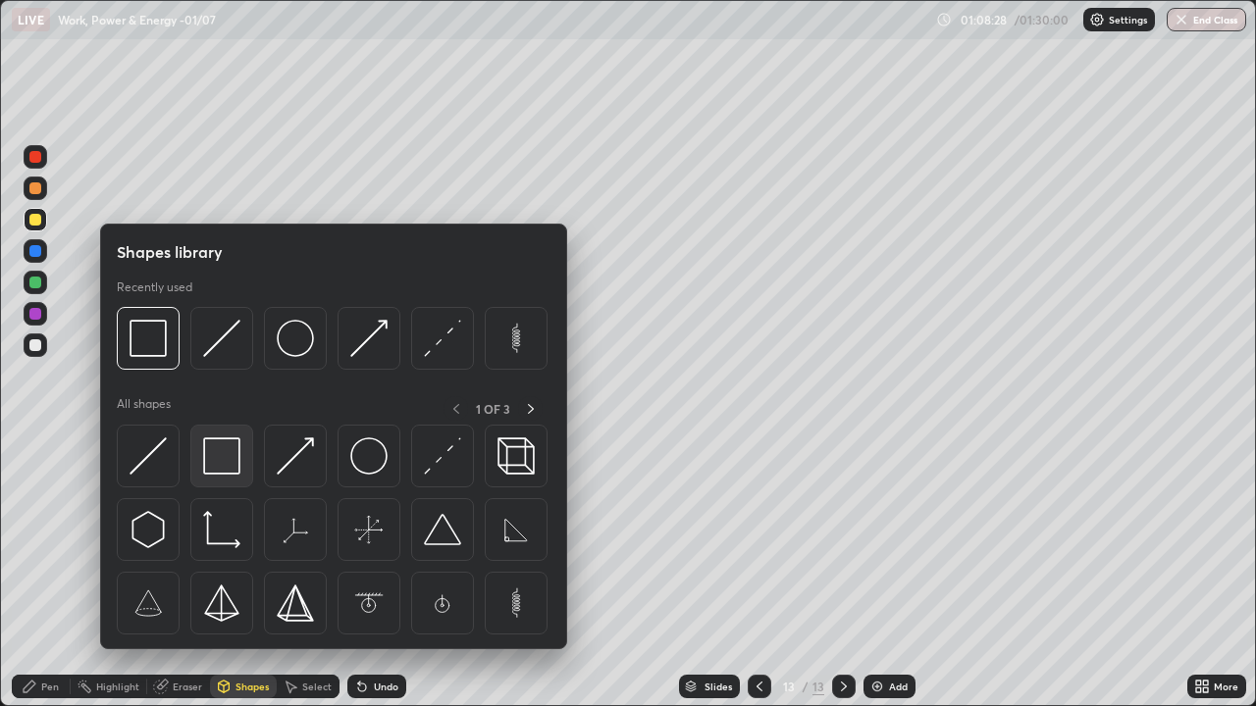
click at [221, 468] on img at bounding box center [221, 456] width 37 height 37
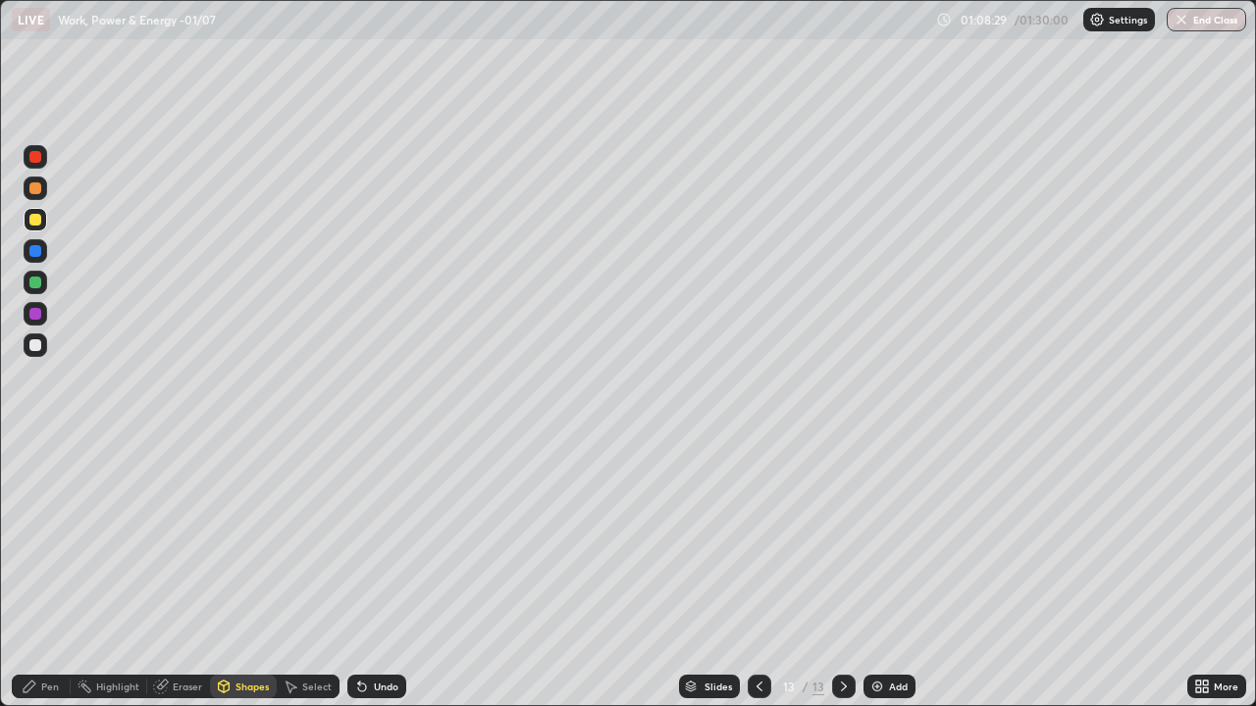
click at [42, 340] on div at bounding box center [36, 346] width 24 height 24
click at [234, 573] on div "Shapes" at bounding box center [243, 687] width 67 height 24
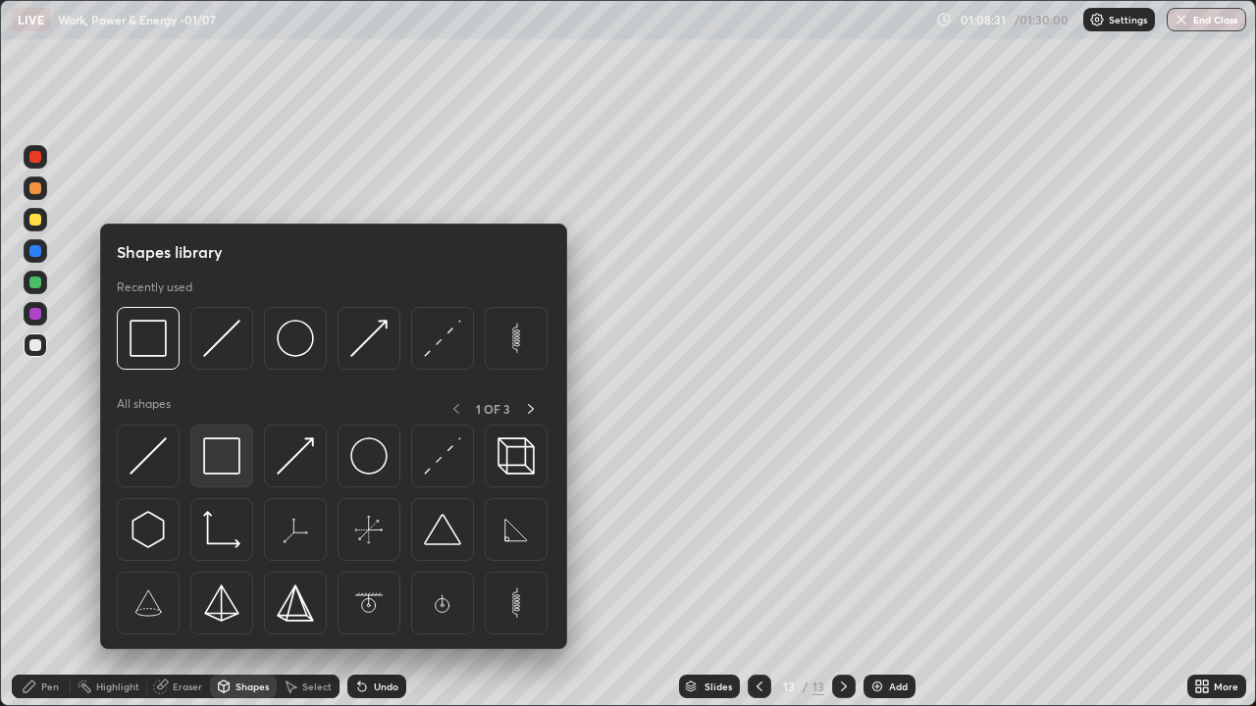
click at [228, 460] on img at bounding box center [221, 456] width 37 height 37
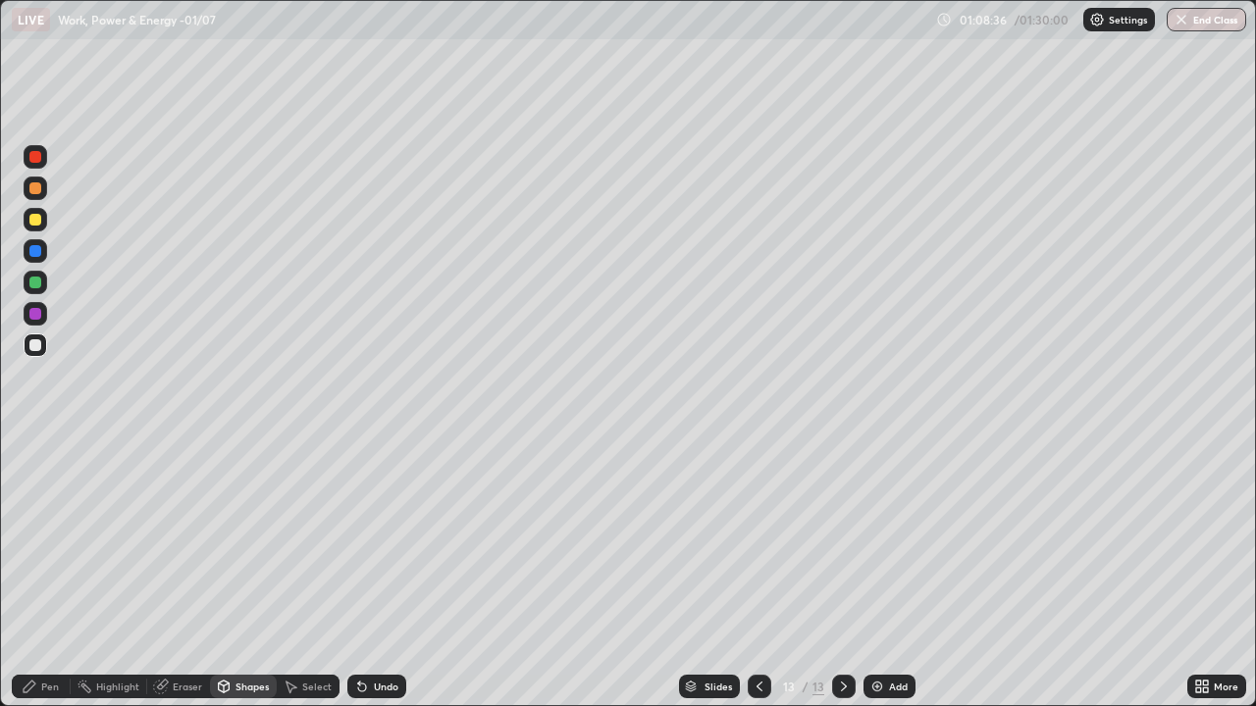
click at [232, 573] on div "Shapes" at bounding box center [243, 687] width 67 height 24
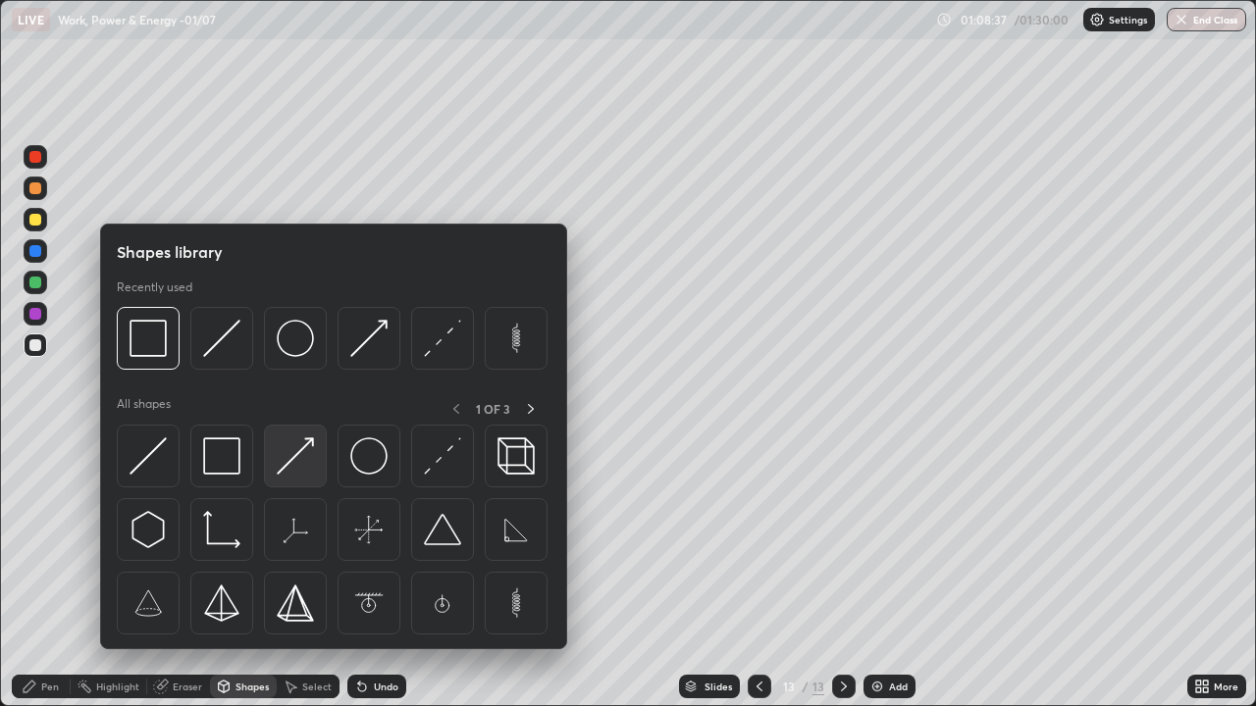
click at [288, 457] on img at bounding box center [295, 456] width 37 height 37
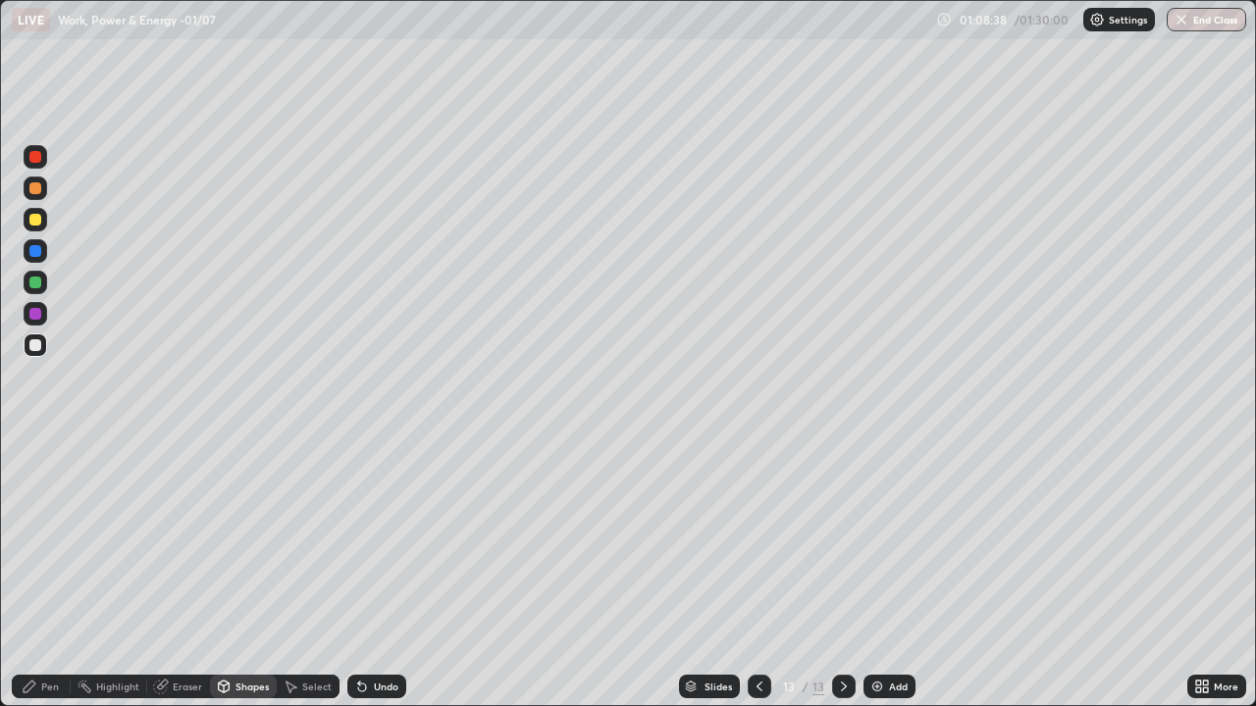
click at [39, 274] on div at bounding box center [36, 283] width 24 height 24
click at [33, 573] on icon at bounding box center [30, 687] width 16 height 16
click at [39, 220] on div at bounding box center [35, 220] width 12 height 12
click at [383, 573] on div "Undo" at bounding box center [386, 687] width 25 height 10
click at [875, 573] on img at bounding box center [877, 687] width 16 height 16
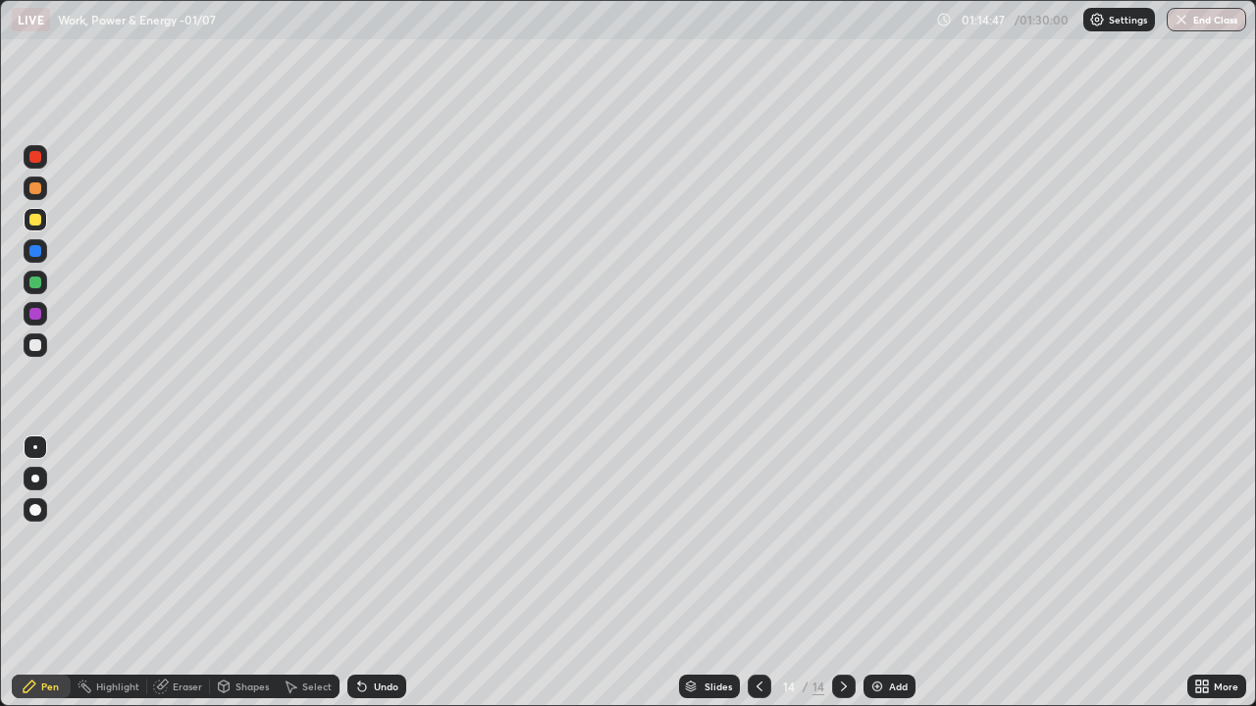
click at [748, 573] on div at bounding box center [760, 687] width 24 height 24
click at [846, 573] on div at bounding box center [844, 687] width 24 height 24
click at [36, 281] on div at bounding box center [35, 283] width 12 height 12
click at [883, 573] on div "Add" at bounding box center [889, 687] width 52 height 24
click at [48, 573] on div "Pen" at bounding box center [41, 687] width 59 height 24
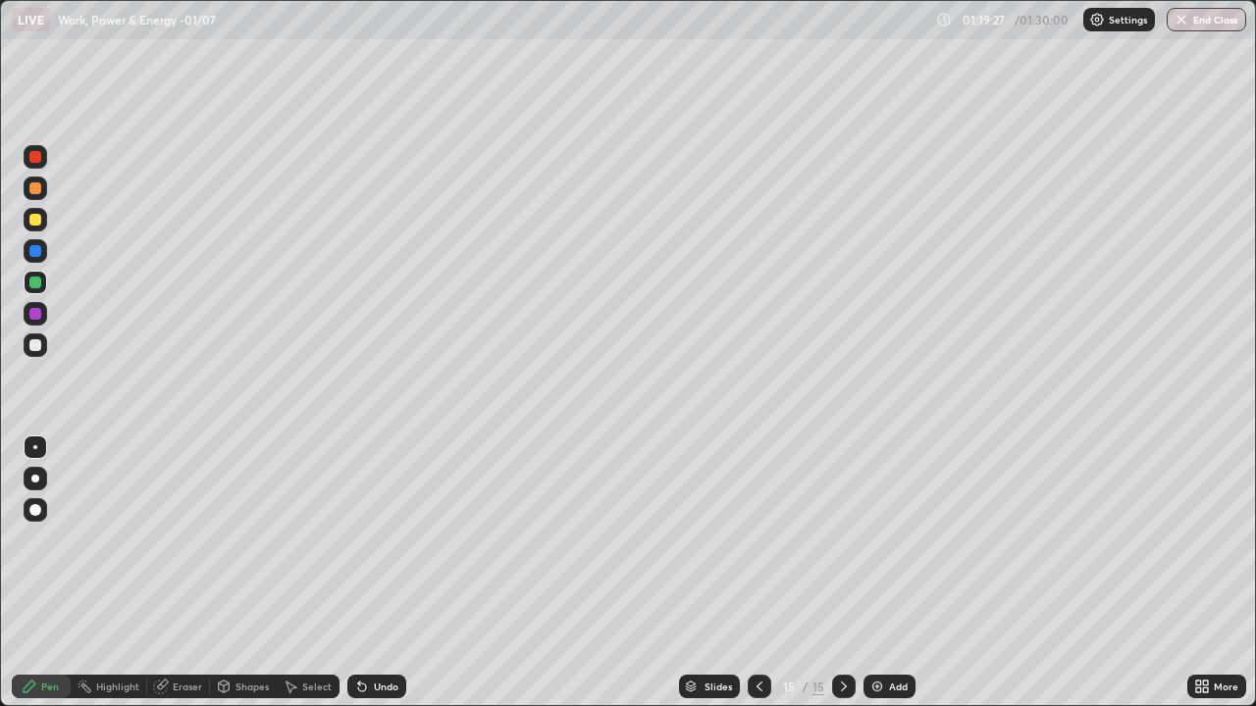
click at [37, 222] on div at bounding box center [35, 220] width 12 height 12
click at [239, 573] on div "Shapes" at bounding box center [243, 687] width 67 height 24
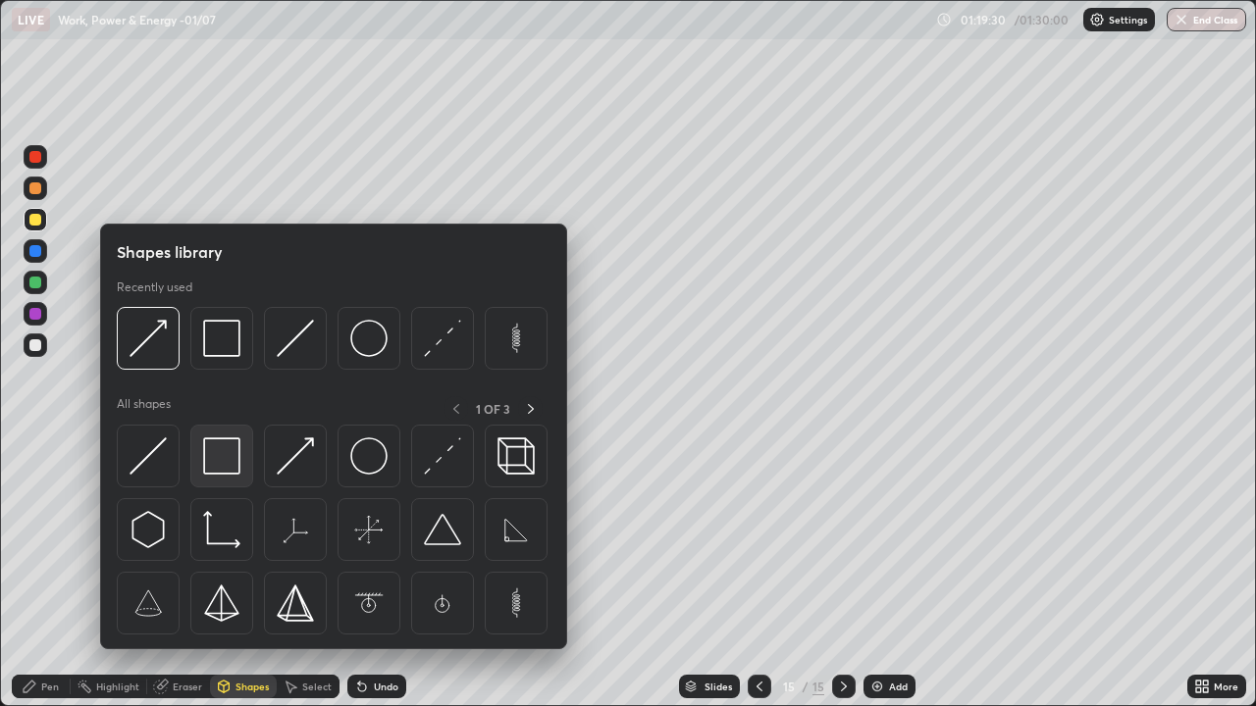
click at [208, 457] on img at bounding box center [221, 456] width 37 height 37
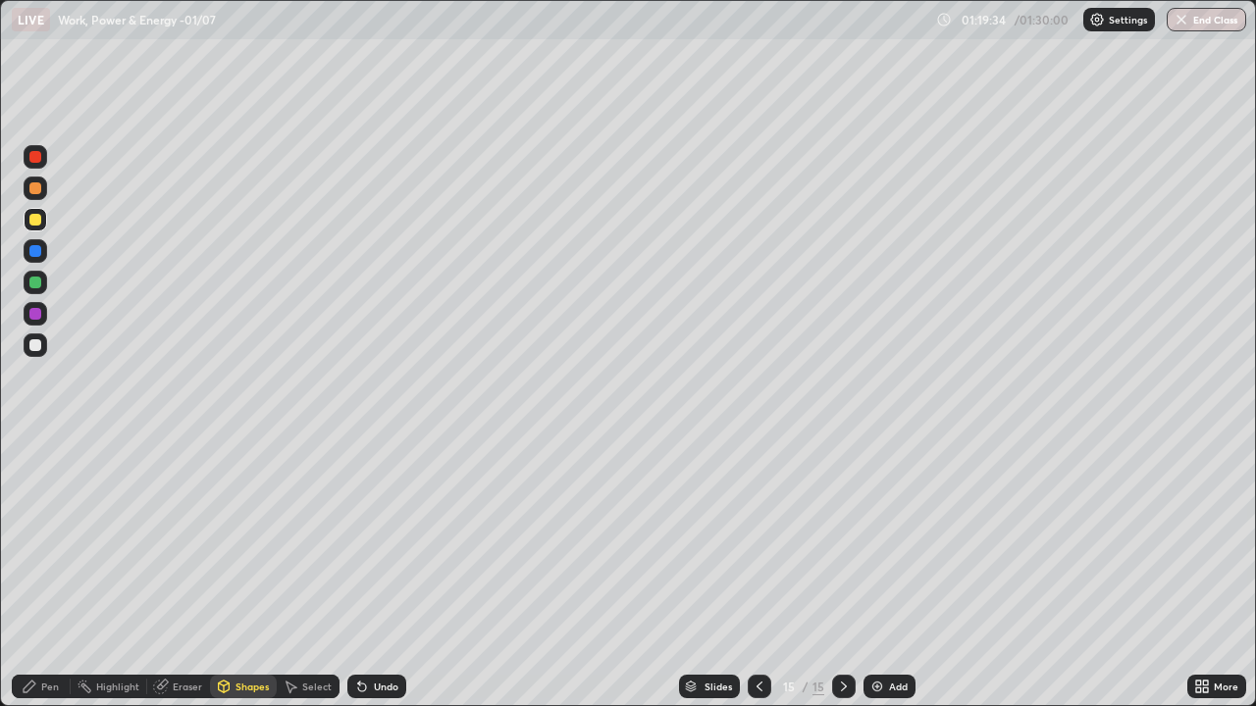
click at [50, 573] on div "Pen" at bounding box center [50, 687] width 18 height 10
click at [235, 573] on div "Shapes" at bounding box center [251, 687] width 33 height 10
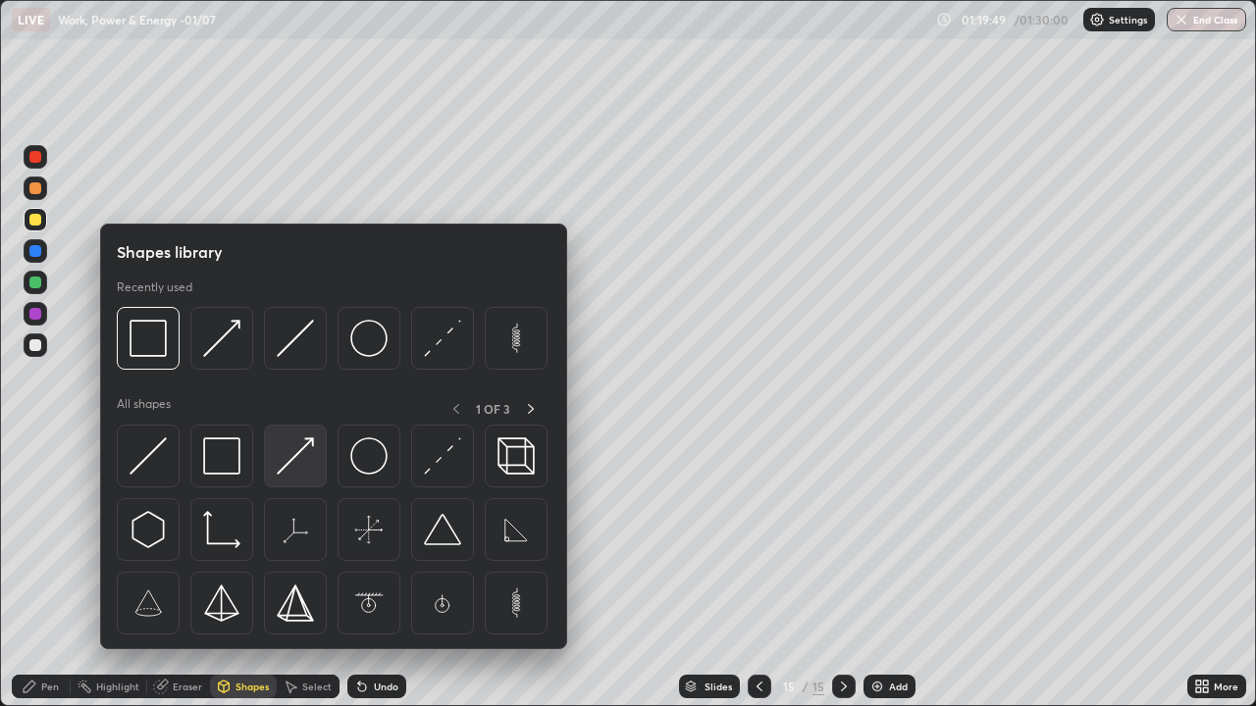
click at [290, 453] on img at bounding box center [295, 456] width 37 height 37
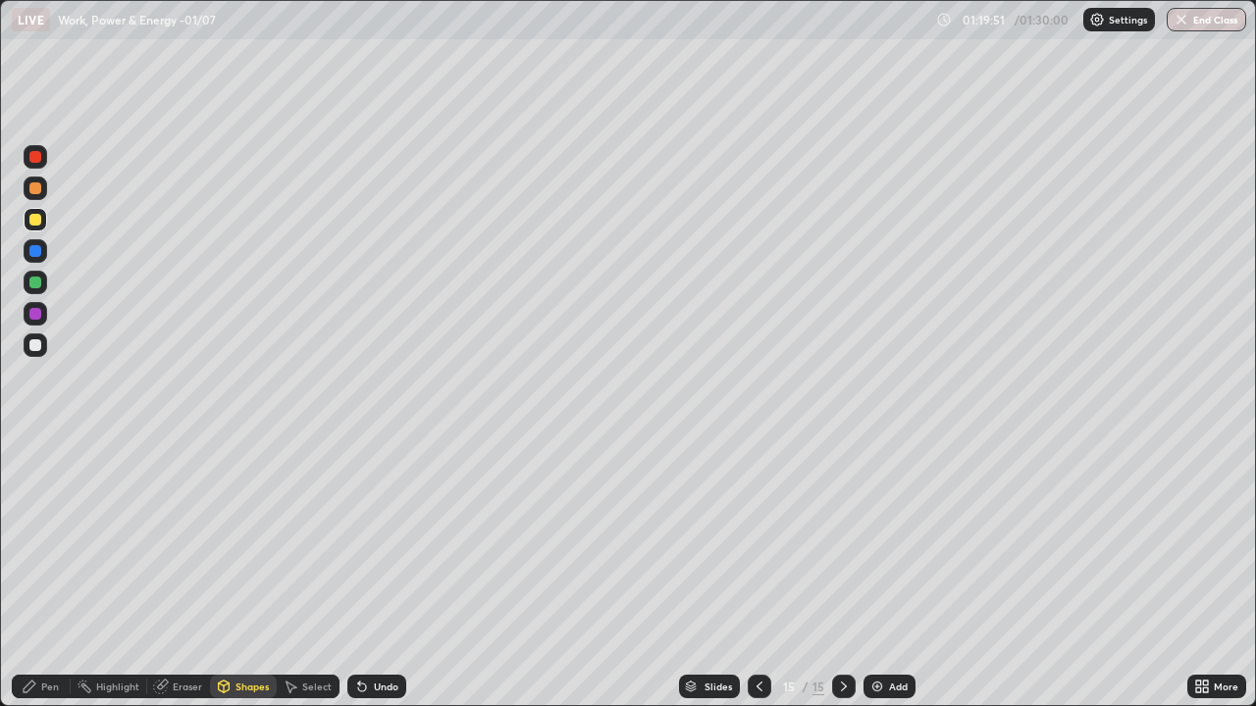
click at [51, 573] on div "Pen" at bounding box center [41, 687] width 59 height 24
click at [234, 573] on div "Shapes" at bounding box center [243, 687] width 67 height 24
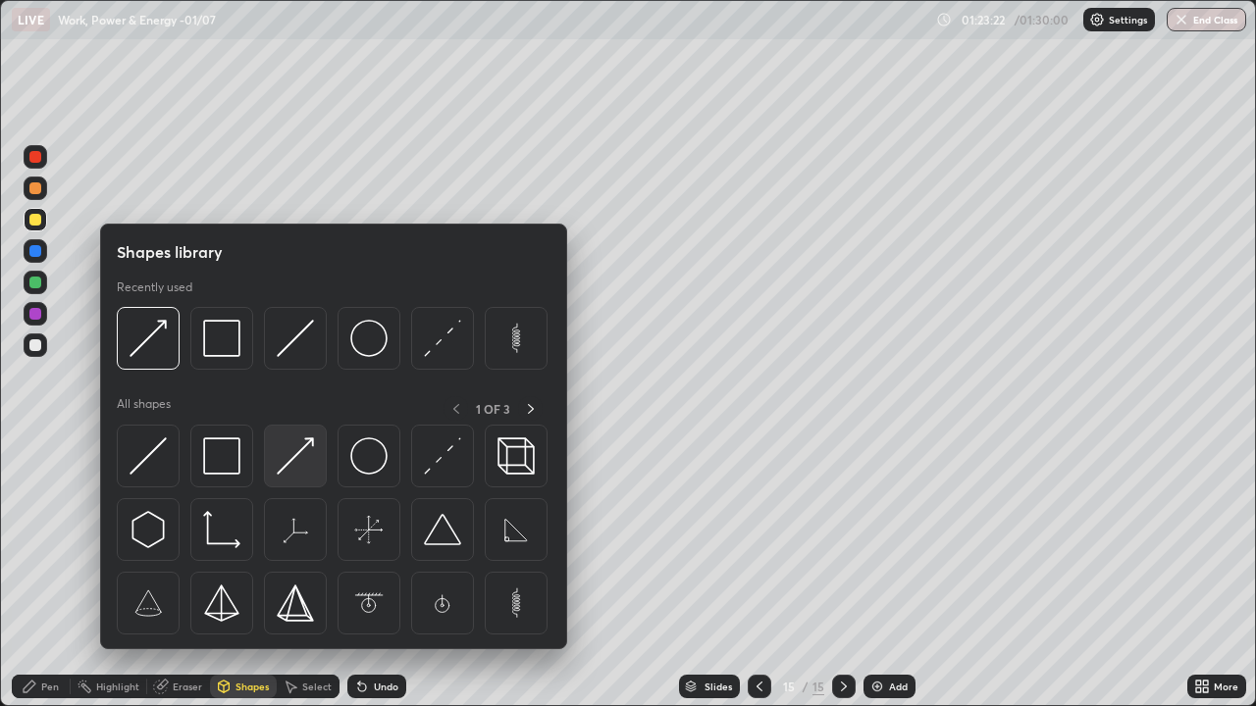
click at [291, 457] on img at bounding box center [295, 456] width 37 height 37
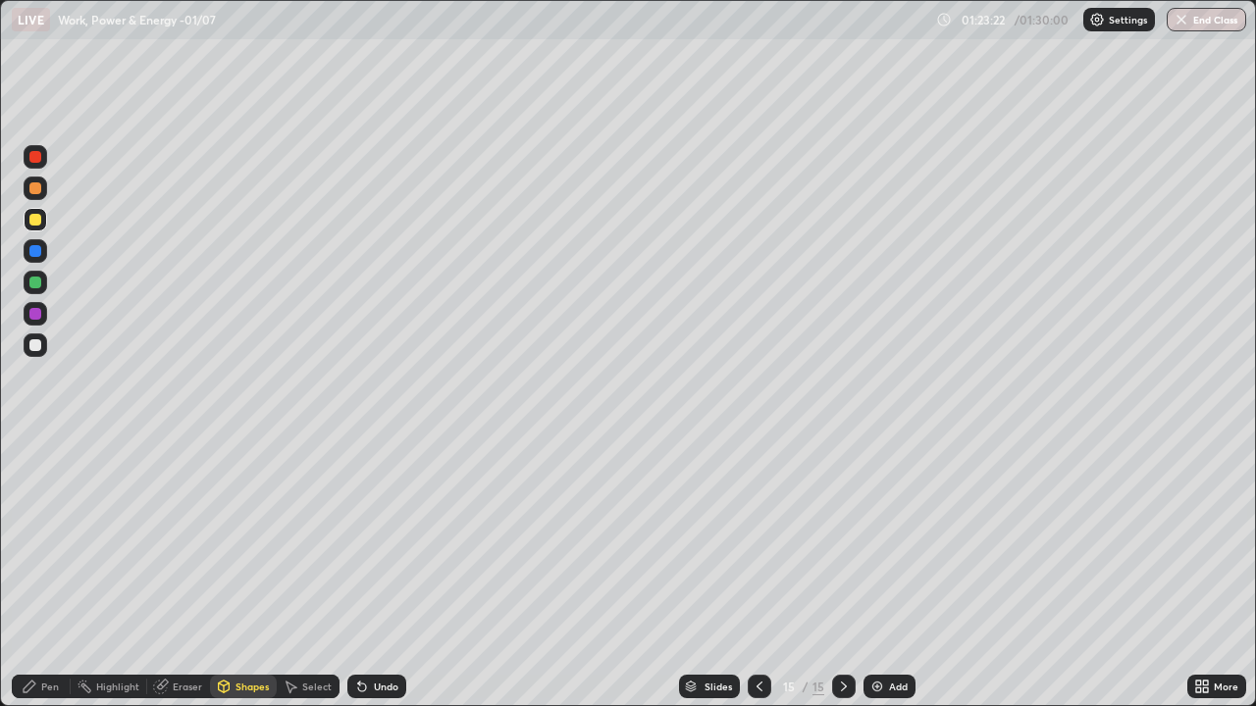
click at [43, 287] on div at bounding box center [36, 283] width 24 height 24
click at [40, 573] on div "Pen" at bounding box center [41, 687] width 59 height 24
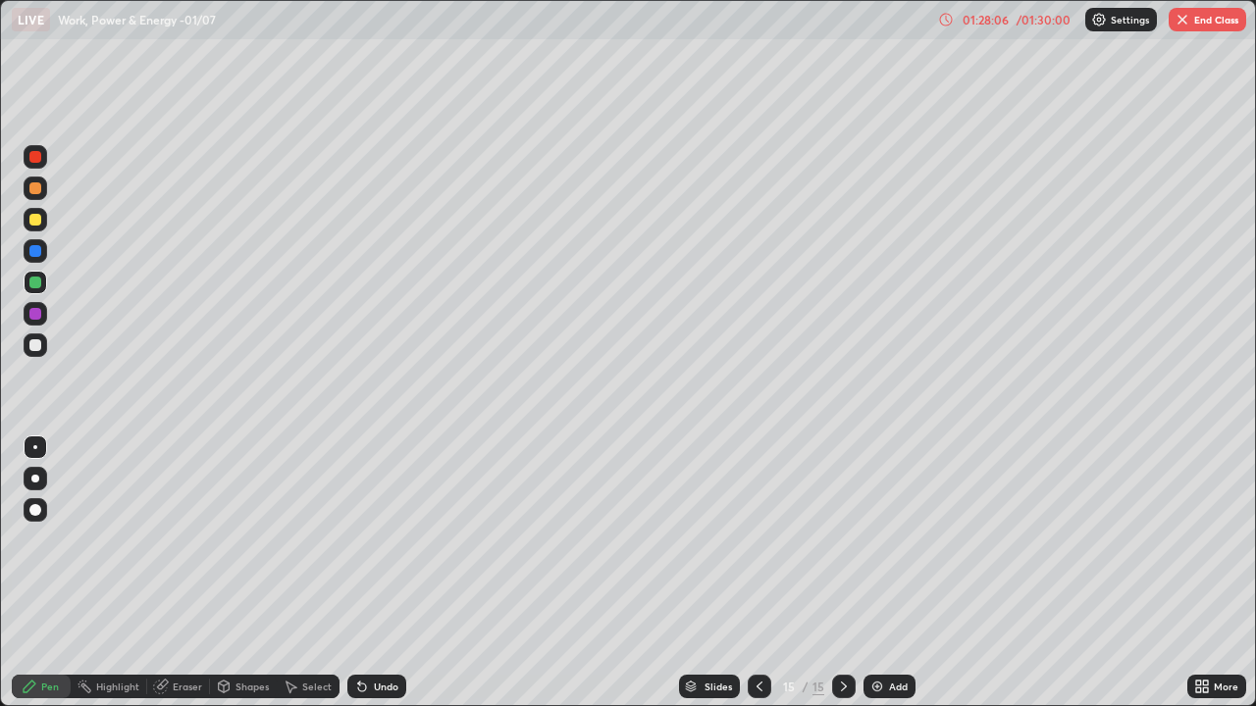
click at [1192, 29] on button "End Class" at bounding box center [1208, 20] width 78 height 24
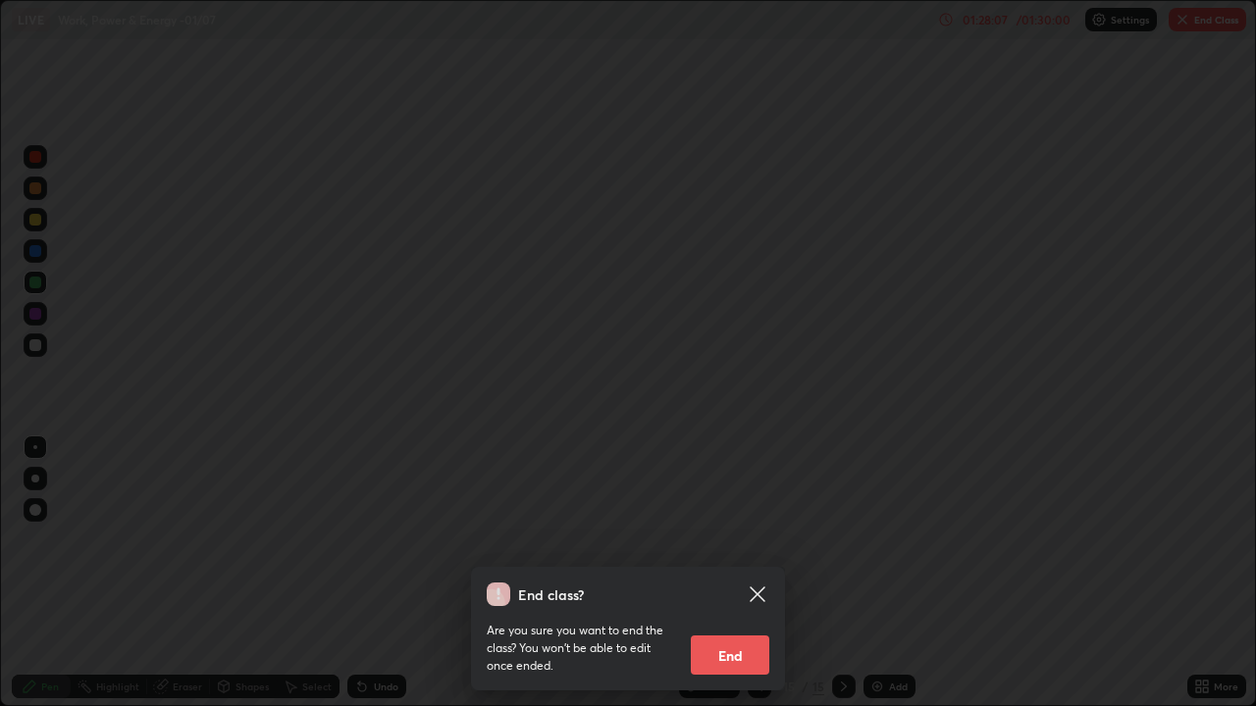
click at [731, 573] on button "End" at bounding box center [730, 655] width 78 height 39
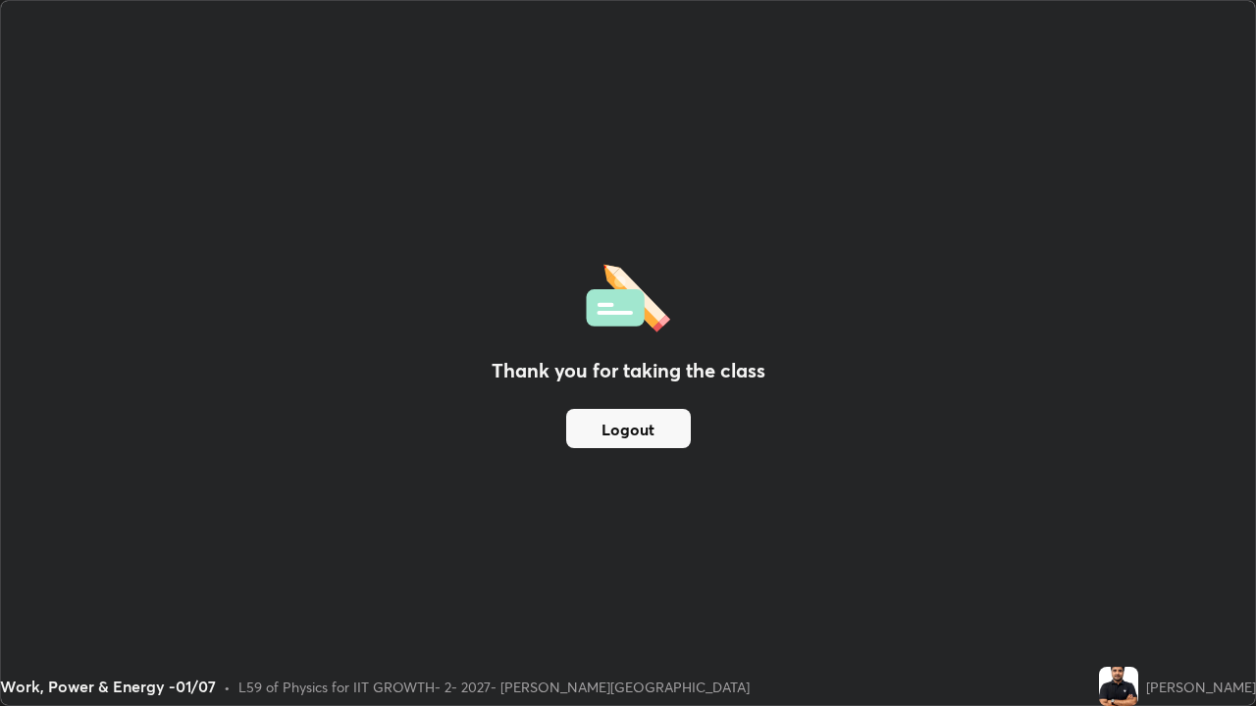
click at [658, 424] on button "Logout" at bounding box center [628, 428] width 125 height 39
